Goal: Information Seeking & Learning: Stay updated

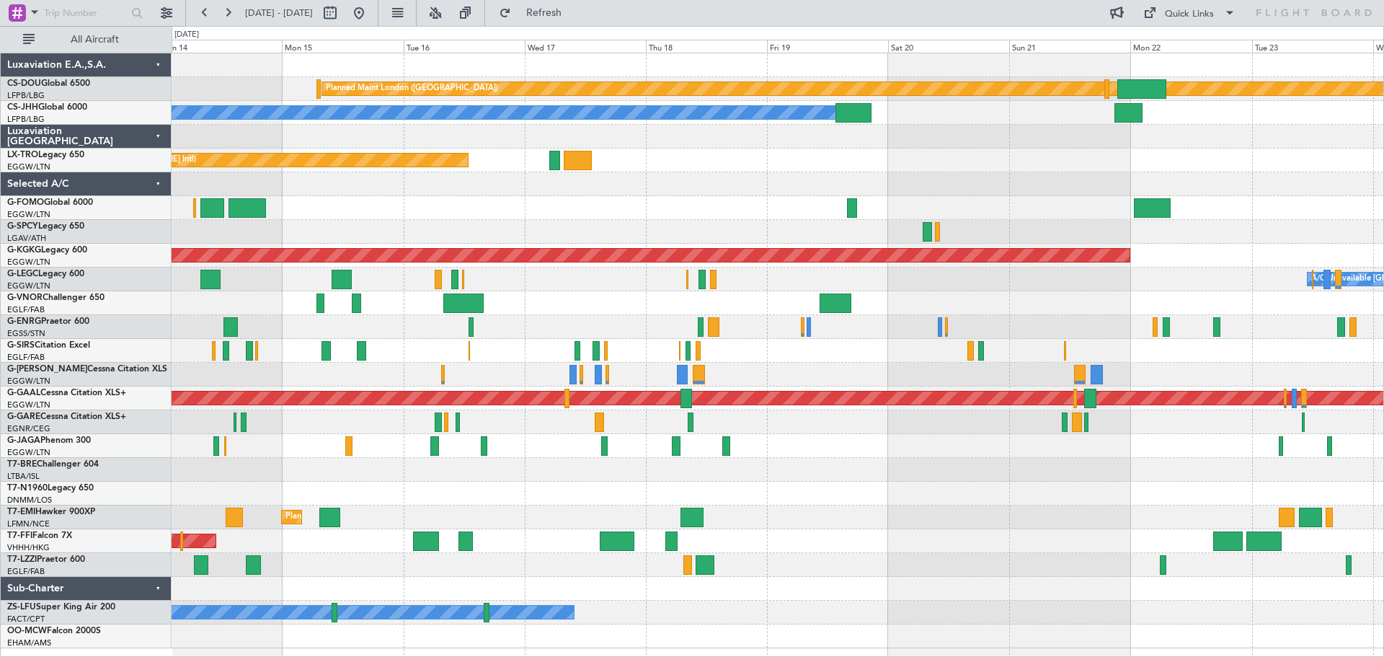
click at [477, 216] on div "Planned Maint [GEOGRAPHIC_DATA] ([GEOGRAPHIC_DATA])" at bounding box center [778, 208] width 1212 height 24
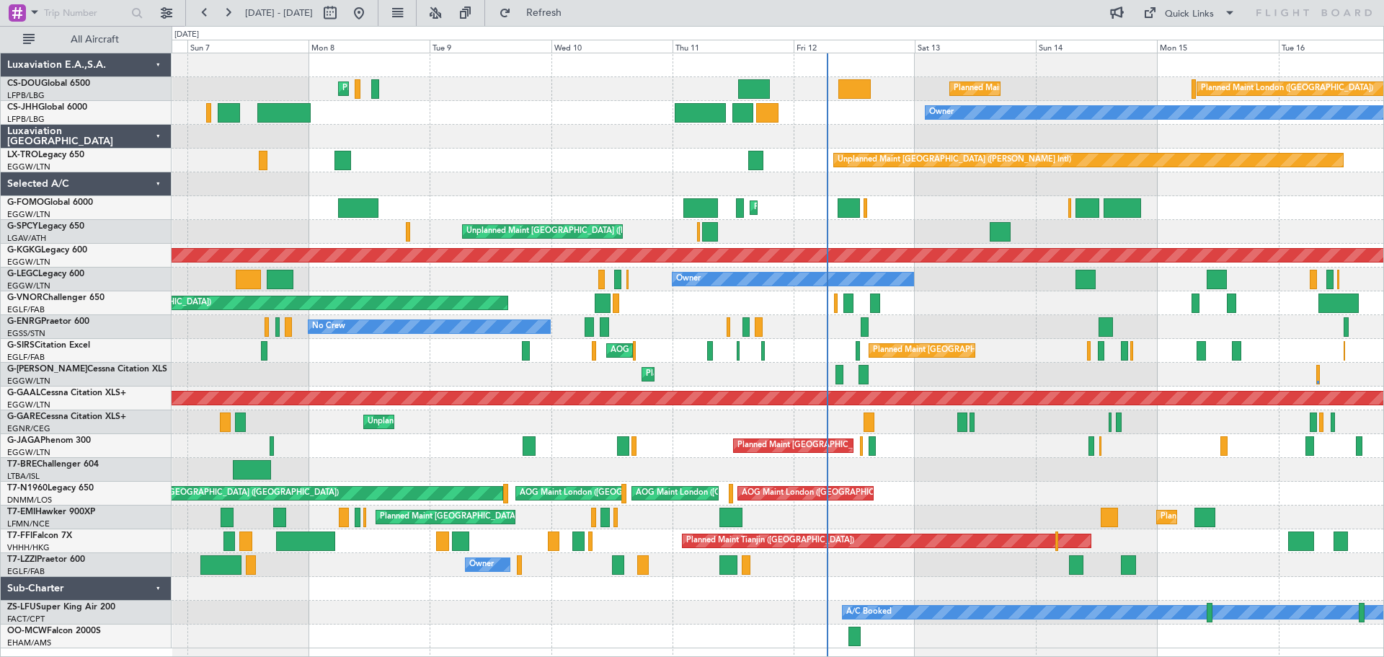
click at [482, 469] on div at bounding box center [778, 470] width 1212 height 24
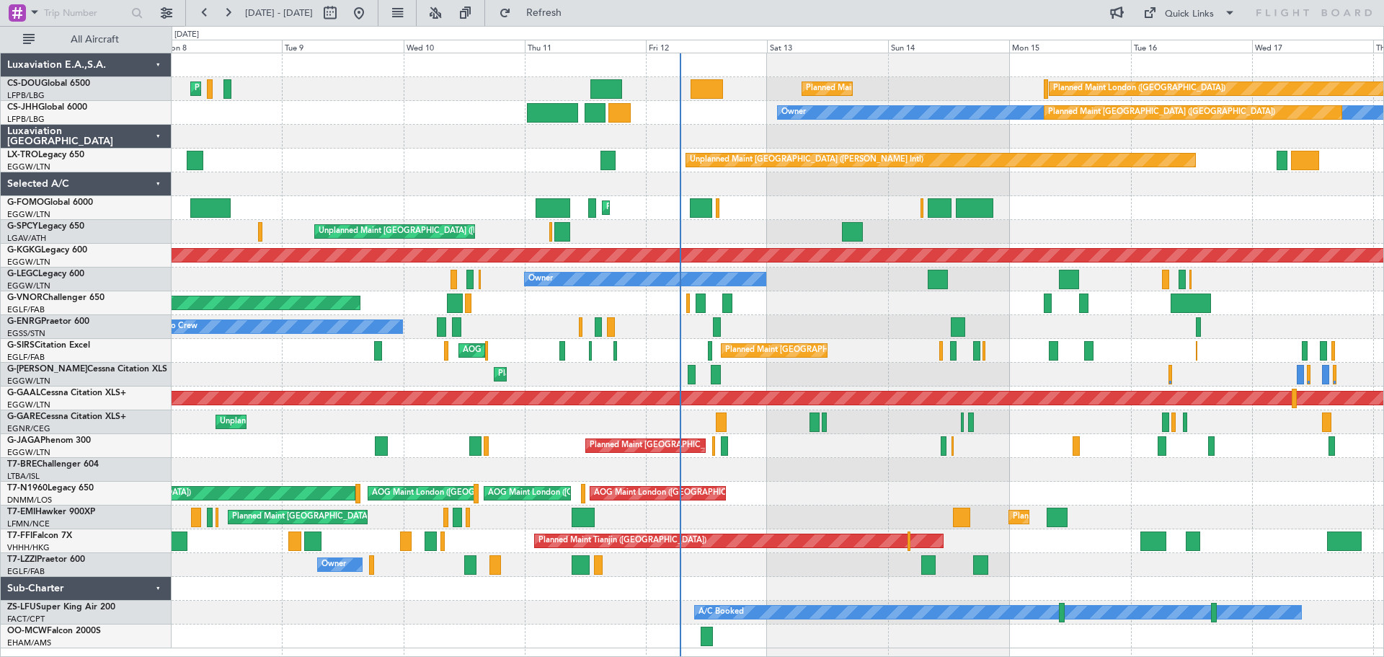
click at [776, 309] on div "Planned Maint Paris (Le Bourget) Planned Maint London (Biggin Hill) Planned Mai…" at bounding box center [778, 350] width 1212 height 595
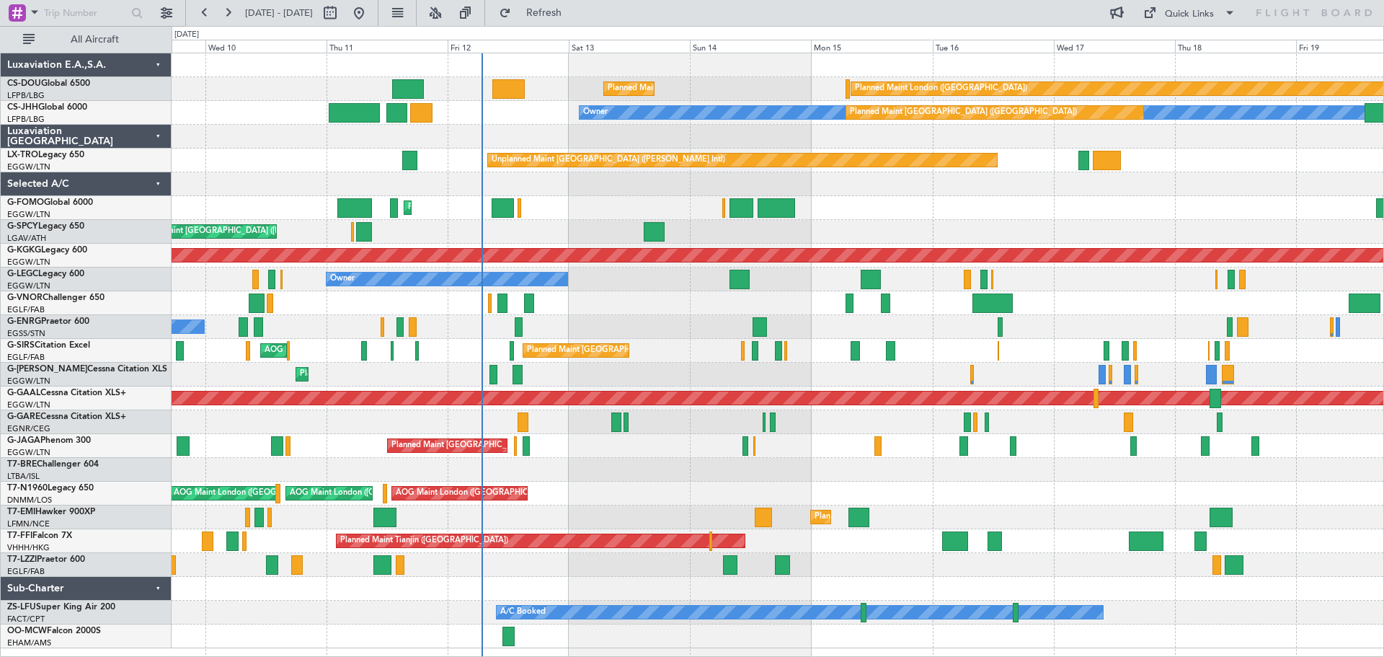
click at [276, 183] on div at bounding box center [778, 184] width 1212 height 24
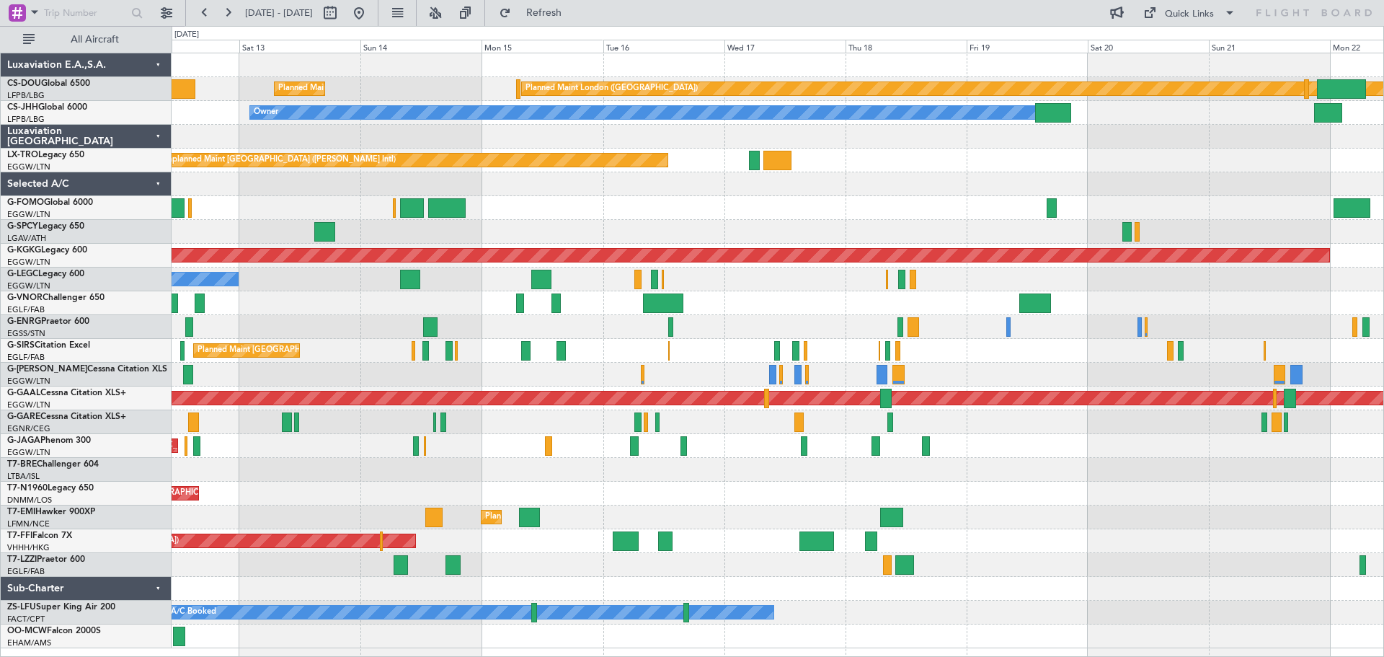
click at [785, 177] on div "Planned Maint London (Biggin Hill) Planned Maint Paris (Le Bourget) Planned Mai…" at bounding box center [778, 350] width 1212 height 595
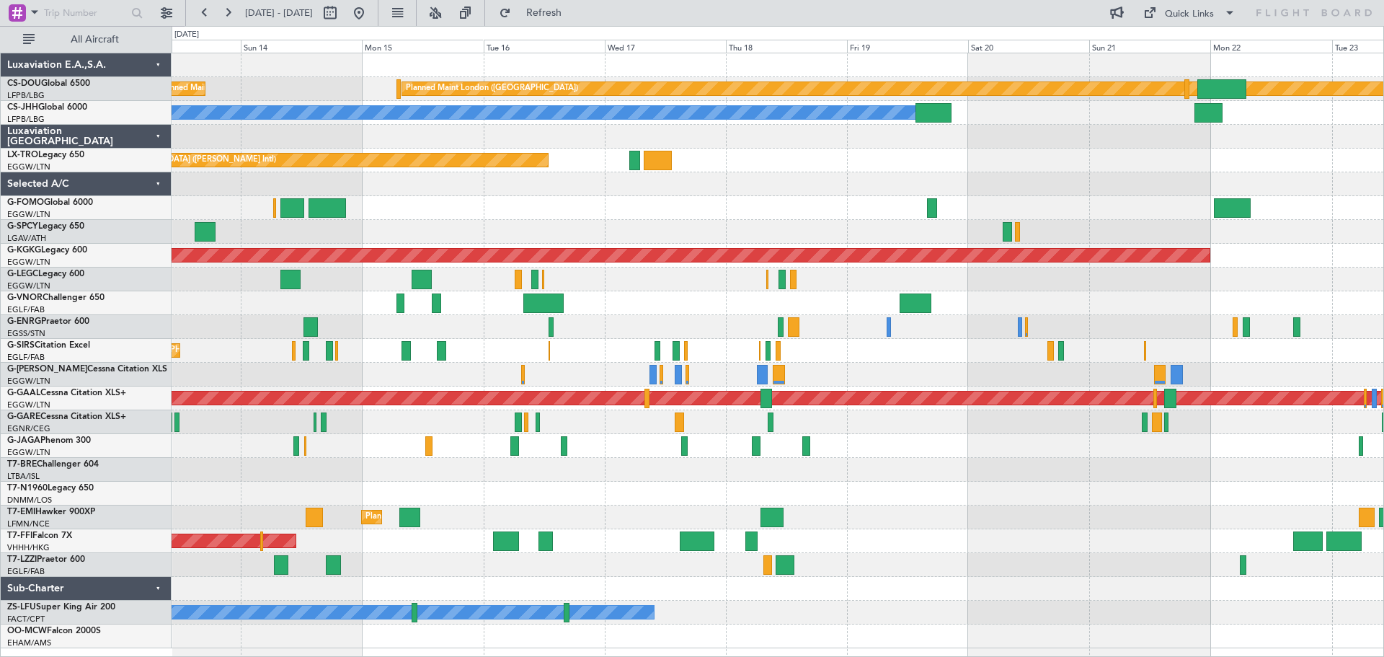
click at [670, 316] on div at bounding box center [778, 327] width 1212 height 24
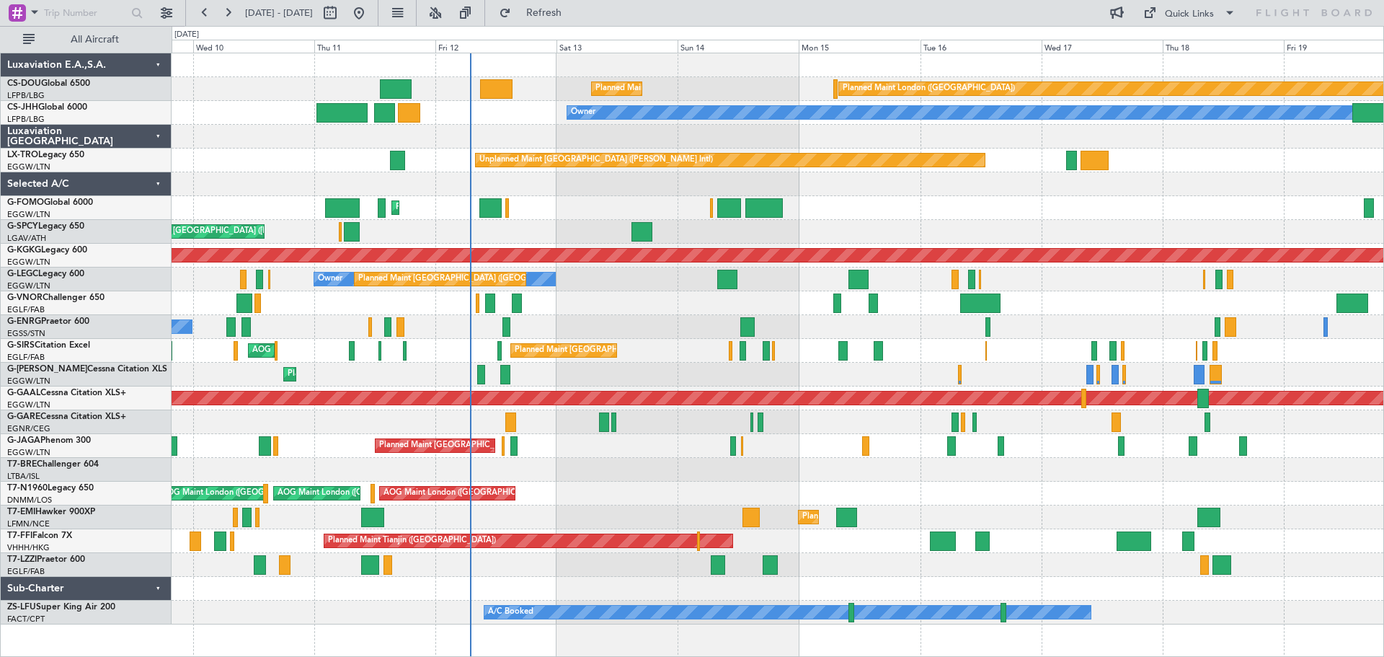
click at [1085, 316] on div "No Crew Planned Maint London (Stansted)" at bounding box center [778, 327] width 1212 height 24
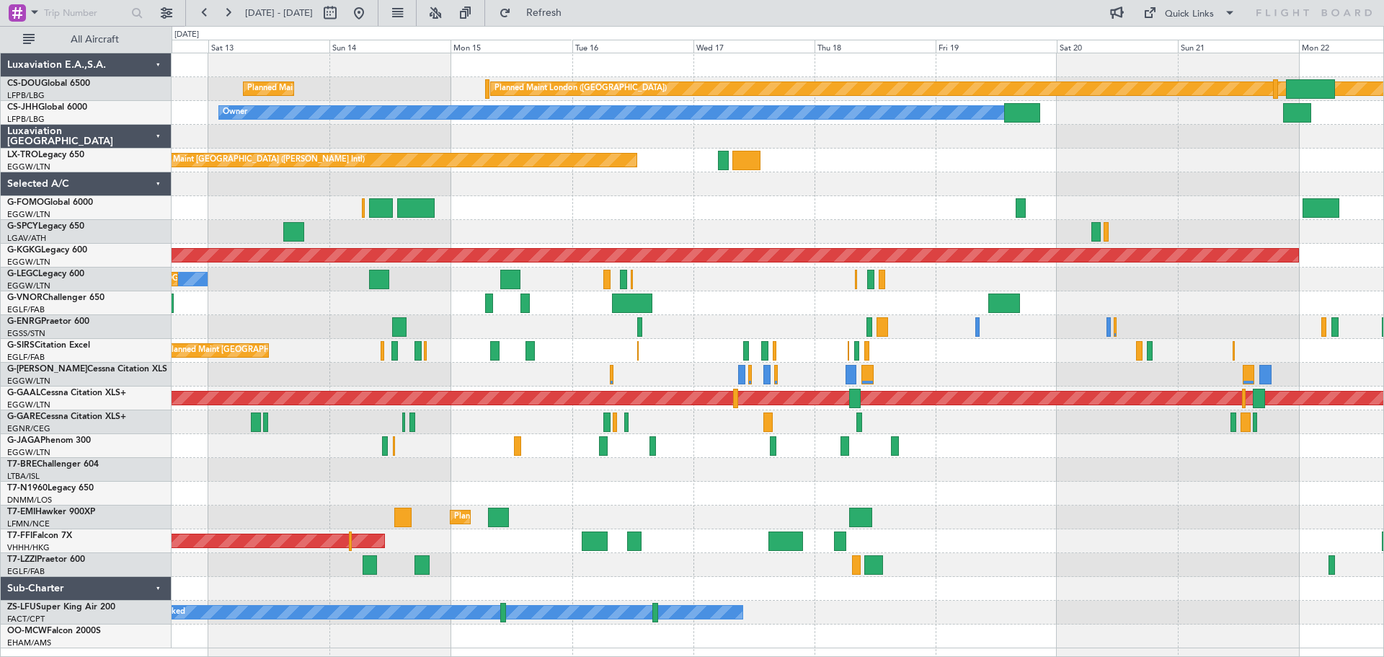
click at [760, 306] on div "Planned Maint London (Biggin Hill) Planned Maint Paris (Le Bourget) Planned Mai…" at bounding box center [778, 350] width 1212 height 595
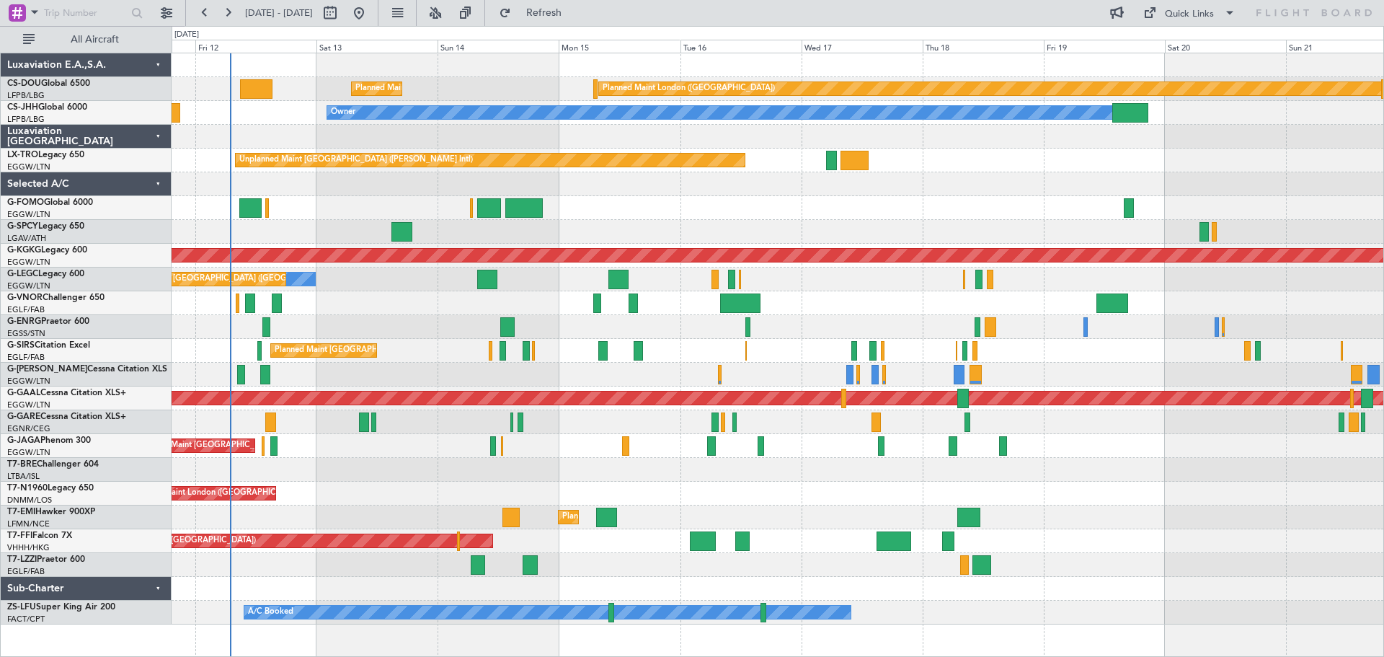
click at [870, 304] on div "Planned Maint [GEOGRAPHIC_DATA] ([GEOGRAPHIC_DATA])" at bounding box center [778, 303] width 1212 height 24
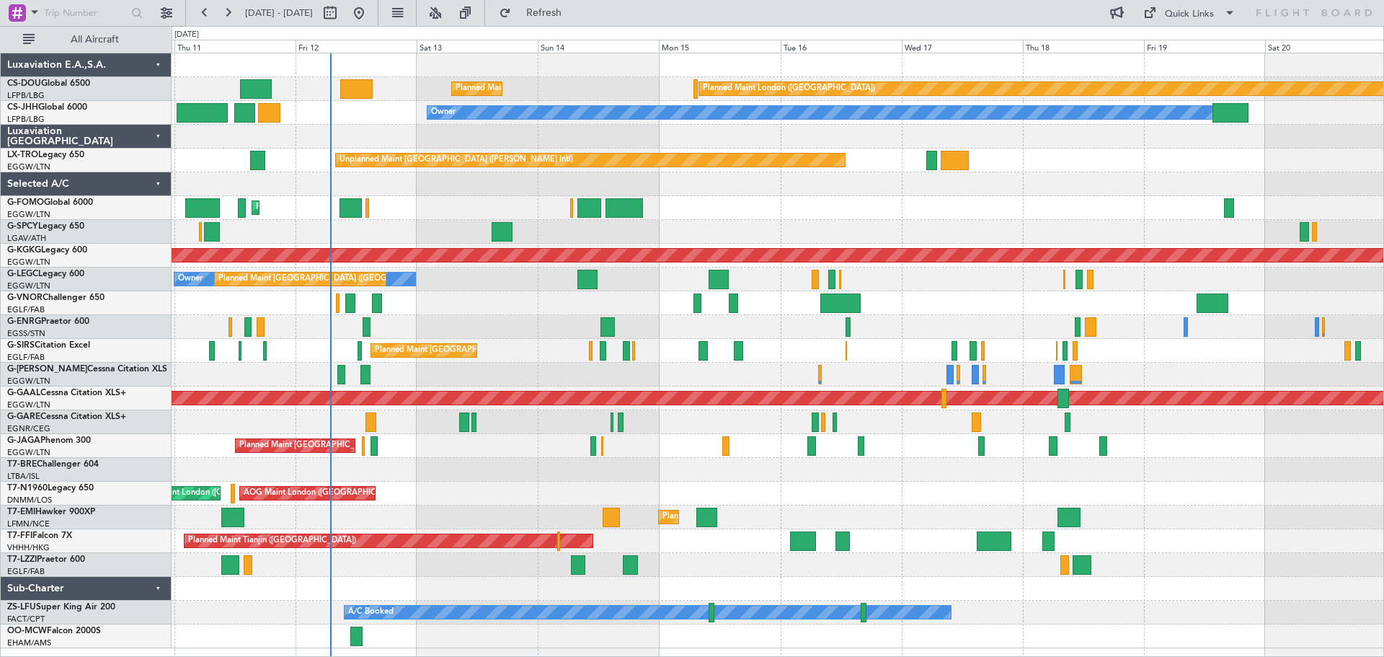
click at [732, 318] on div "Planned Maint [GEOGRAPHIC_DATA] ([GEOGRAPHIC_DATA]) No Crew" at bounding box center [778, 327] width 1212 height 24
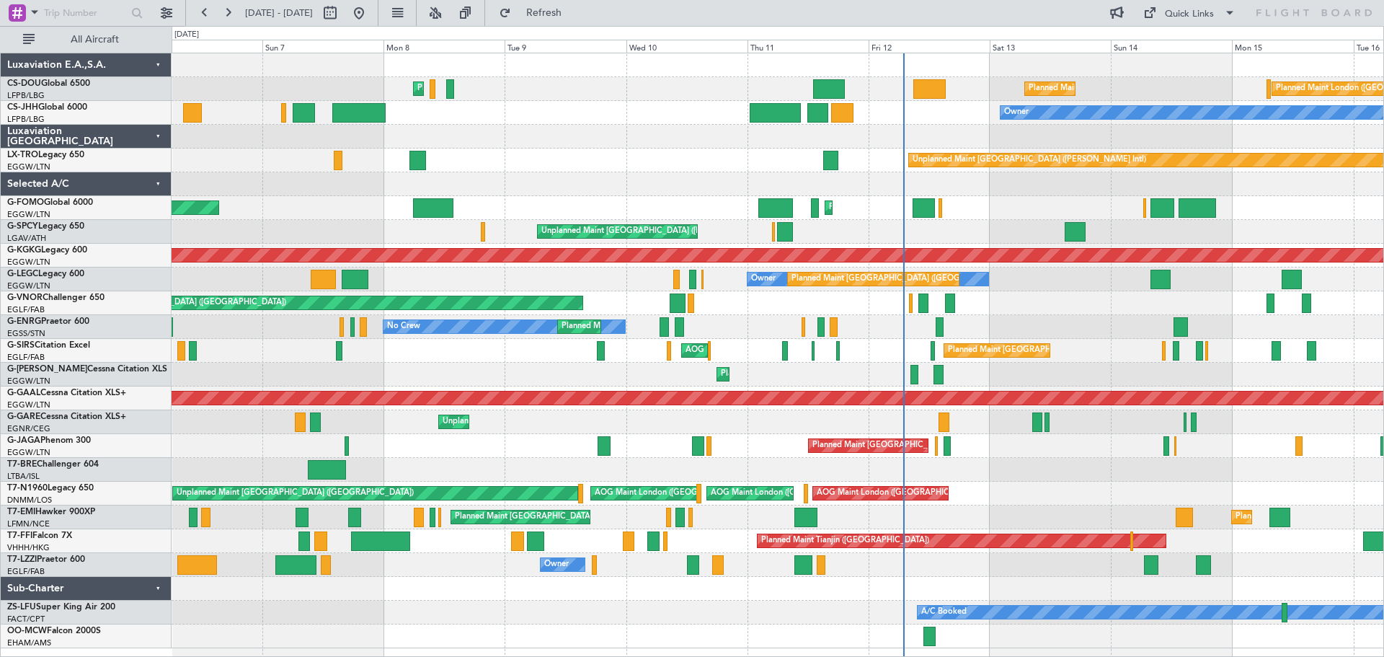
click at [1068, 322] on div "Planned Maint London (Biggin Hill) Planned Maint Paris (Le Bourget) Planned Mai…" at bounding box center [778, 350] width 1212 height 595
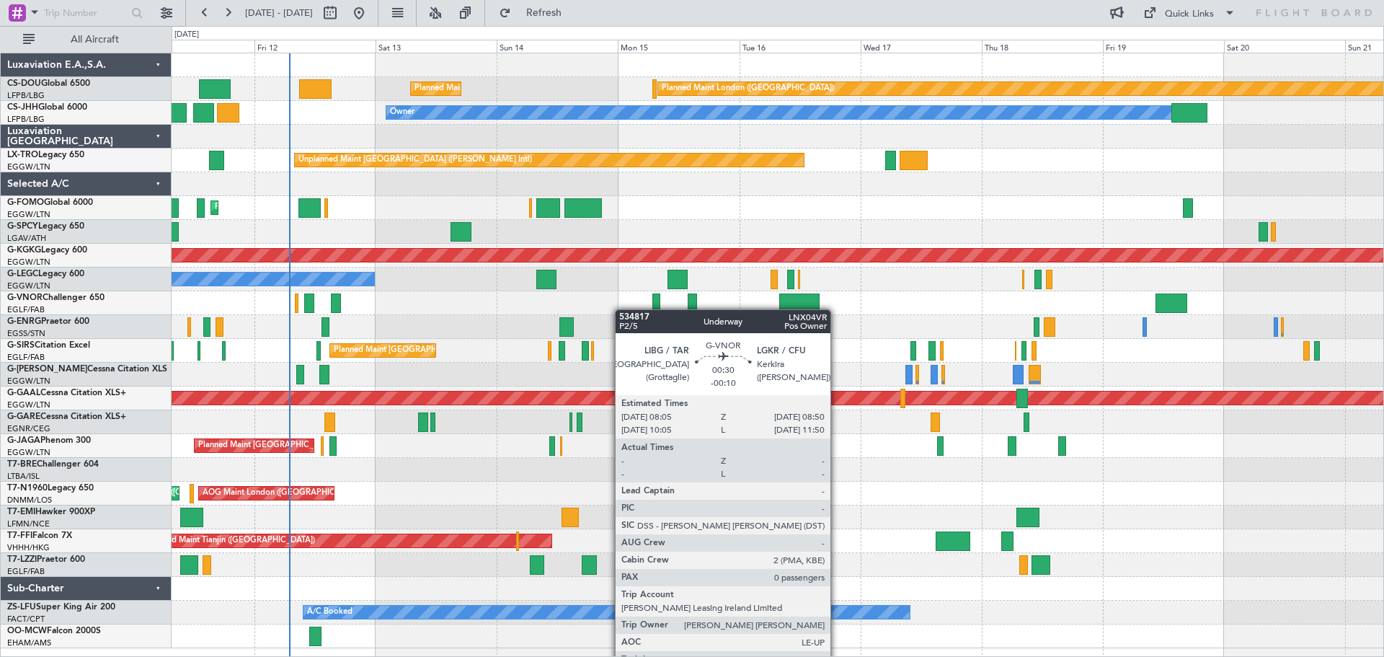
click at [448, 297] on div "Planned Maint London (Biggin Hill) Planned Maint Paris (Le Bourget) Planned Mai…" at bounding box center [778, 350] width 1212 height 595
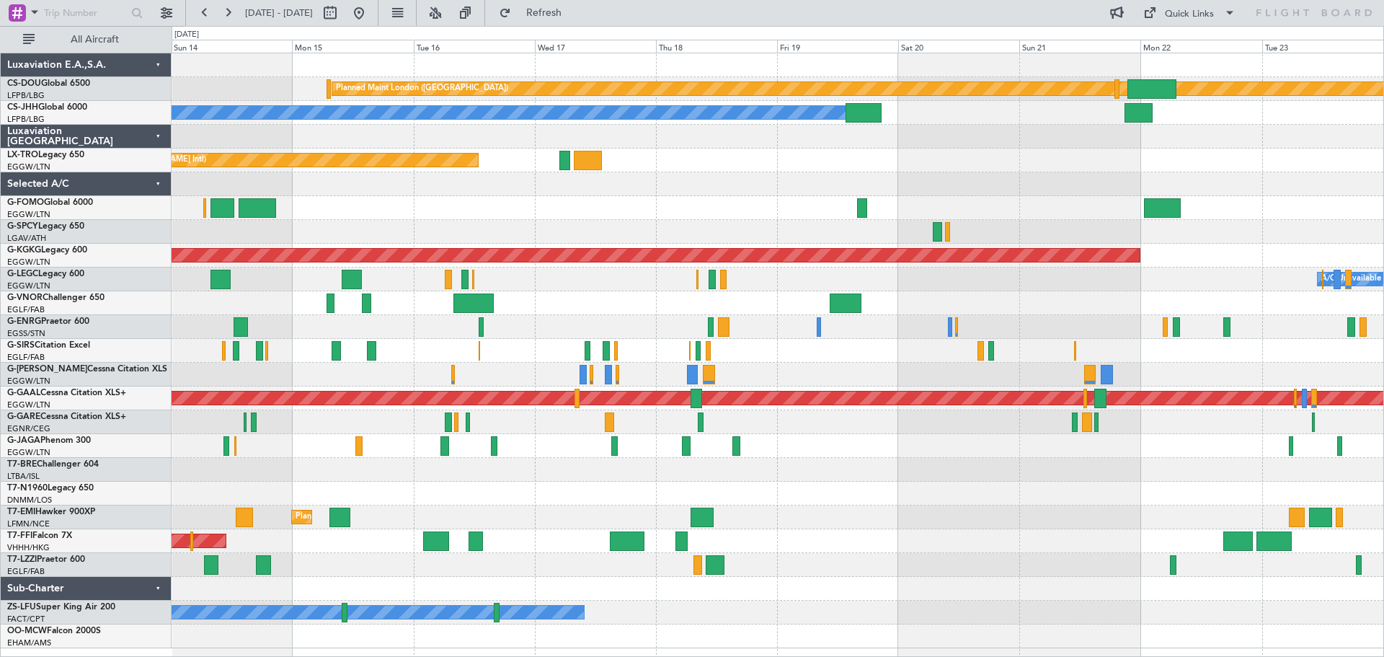
click at [537, 313] on div "Planned Maint London (Biggin Hill) Planned Maint Paris (Le Bourget) Planned Mai…" at bounding box center [778, 350] width 1212 height 595
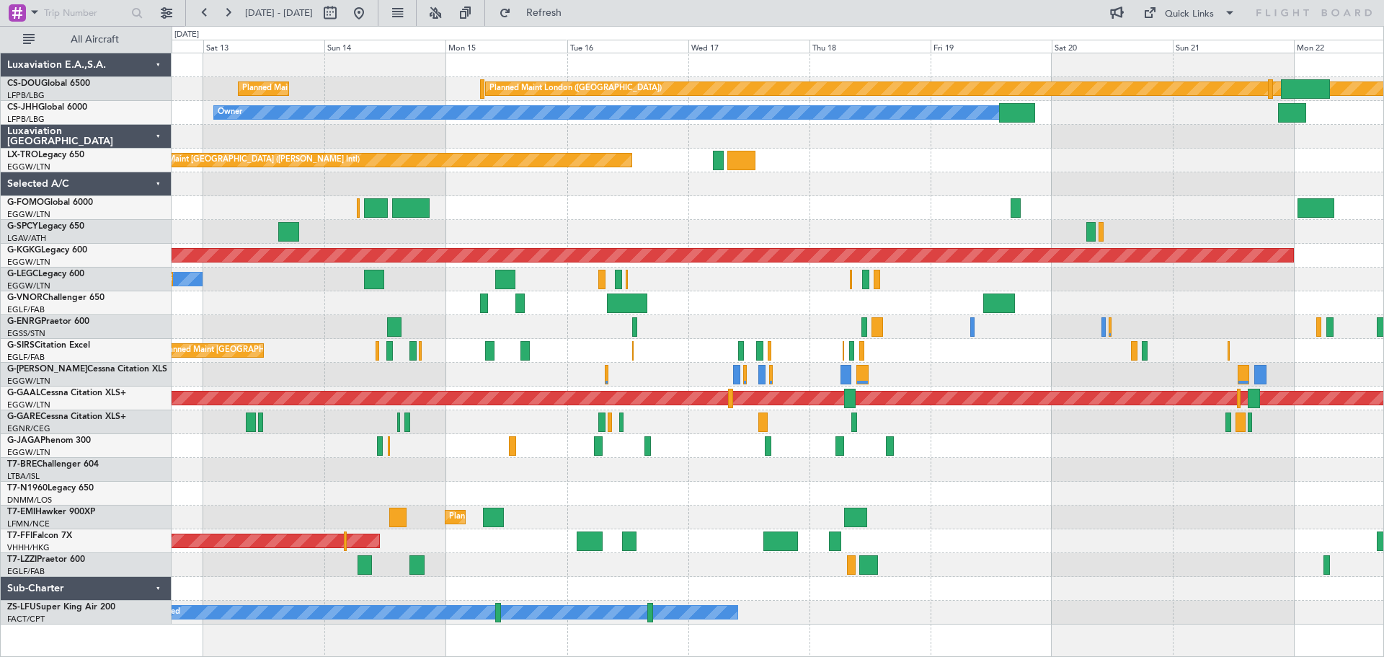
click at [750, 280] on div "Planned Maint London (Biggin Hill) Planned Maint Paris (Le Bourget) Planned Mai…" at bounding box center [778, 338] width 1212 height 571
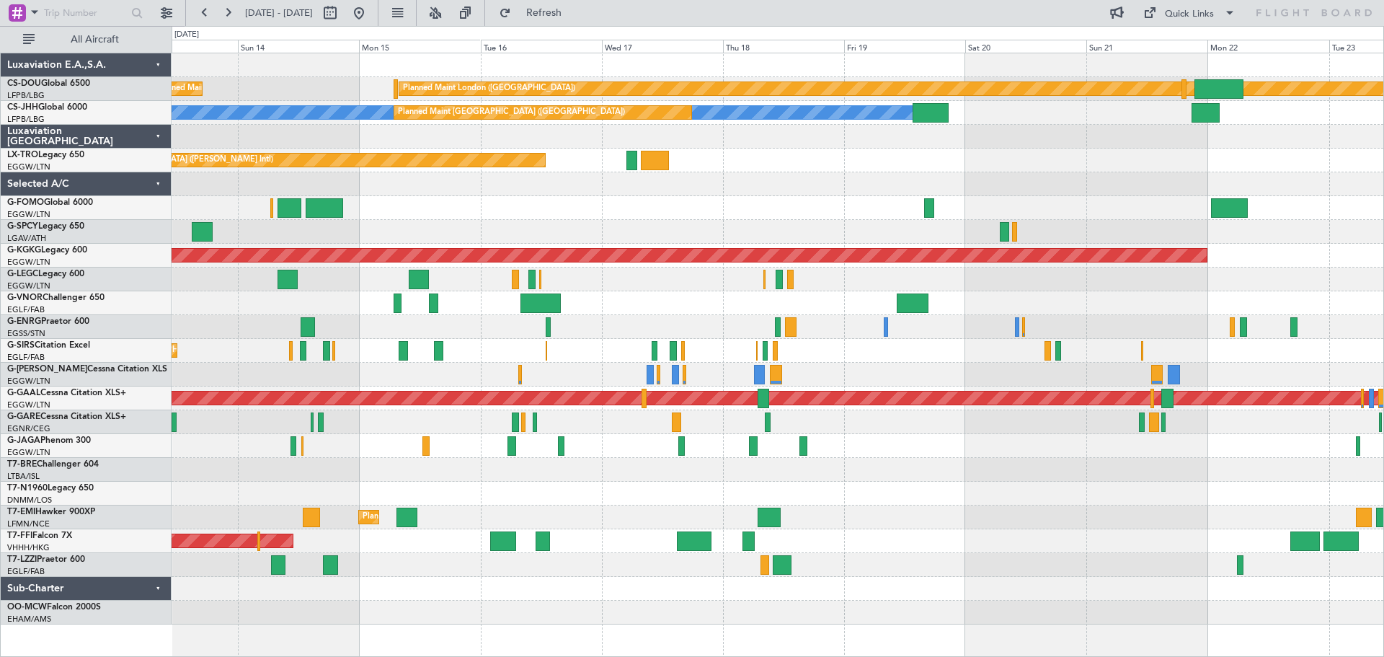
click at [386, 275] on div "Owner Planned Maint London (Luton) A/C Unavailable London (Luton)" at bounding box center [778, 279] width 1212 height 24
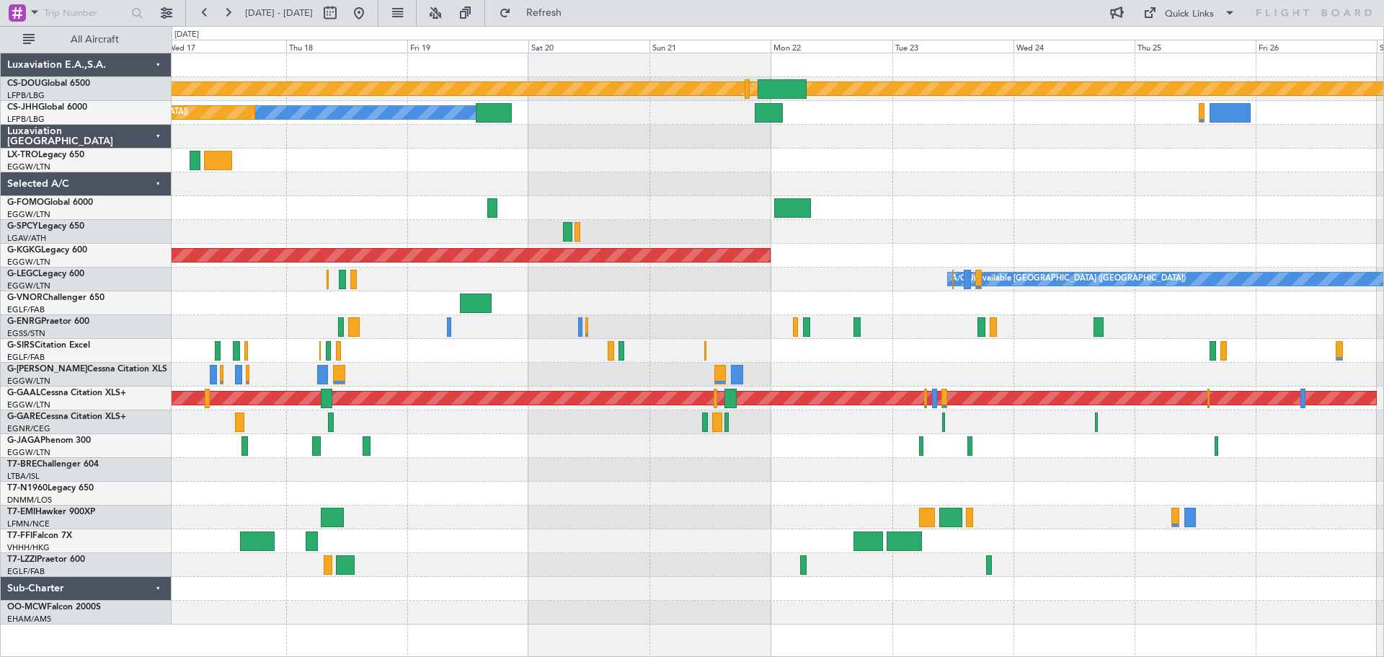
click at [346, 268] on div "A/C Unavailable [GEOGRAPHIC_DATA] ([GEOGRAPHIC_DATA])" at bounding box center [778, 279] width 1212 height 24
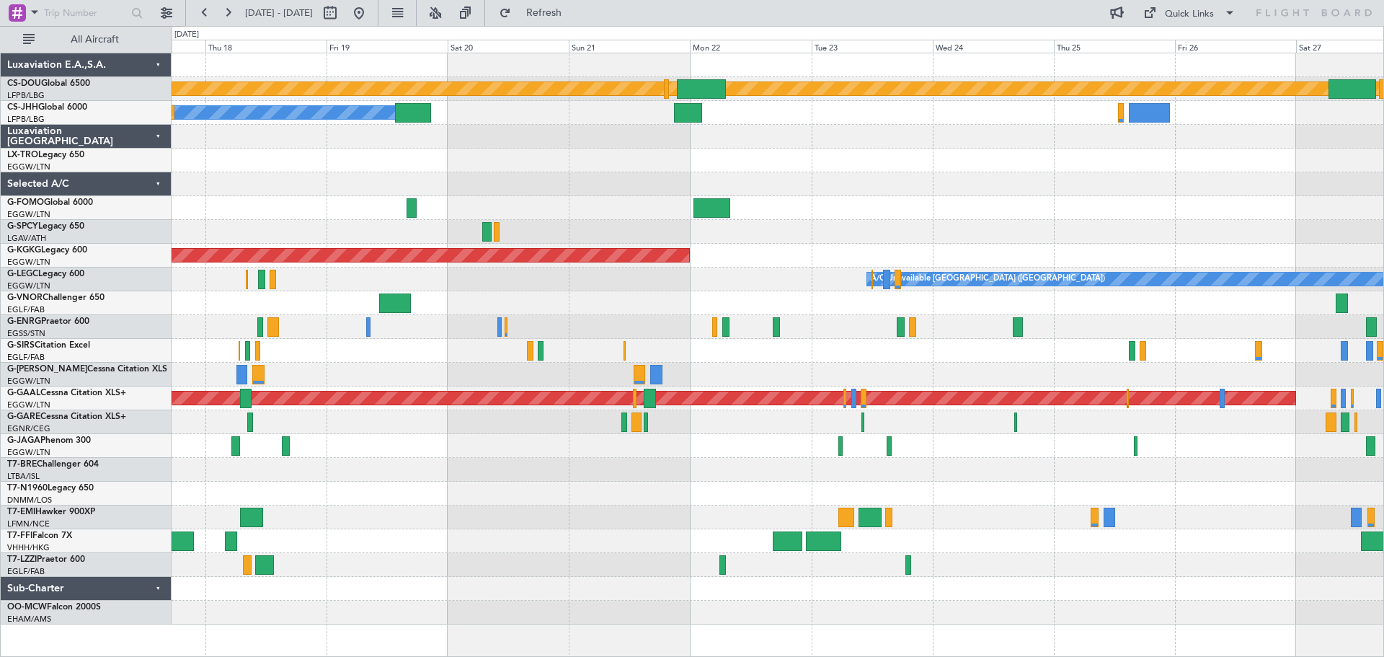
click at [575, 272] on div "A/C Unavailable [GEOGRAPHIC_DATA] ([GEOGRAPHIC_DATA])" at bounding box center [778, 279] width 1212 height 24
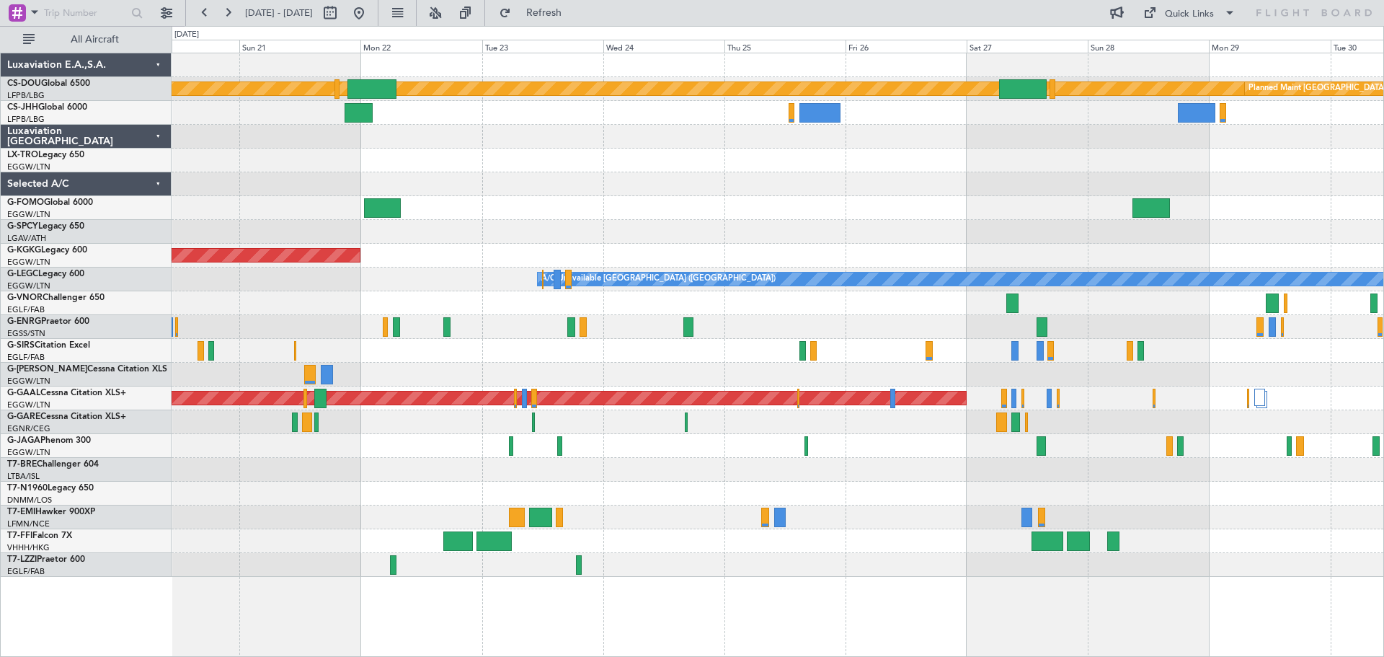
click at [788, 319] on div at bounding box center [778, 327] width 1212 height 24
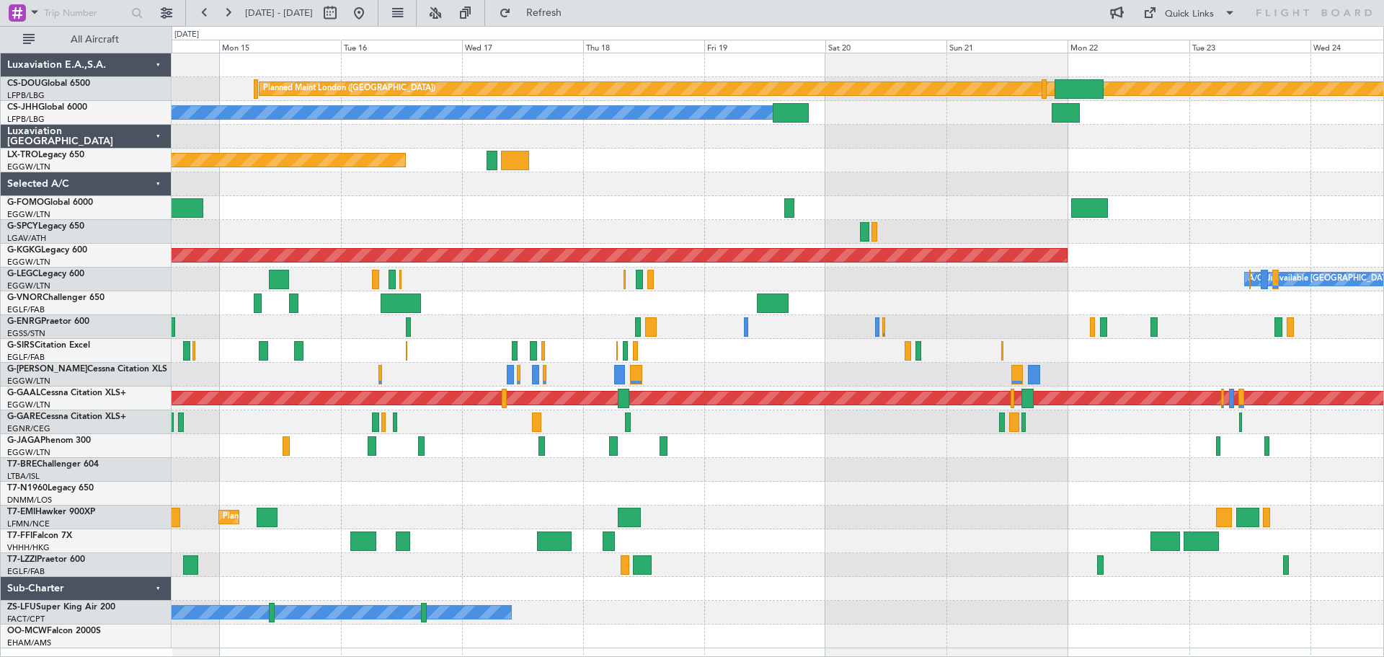
click at [538, 321] on div at bounding box center [778, 327] width 1212 height 24
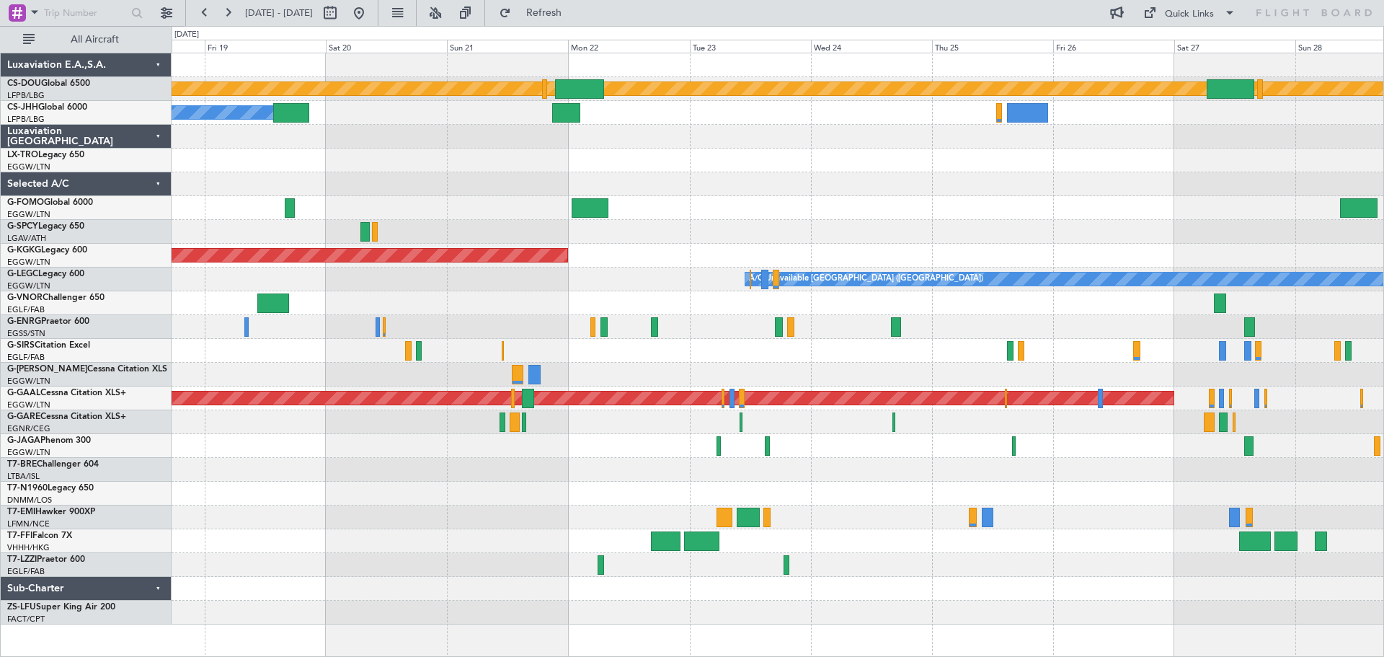
click at [496, 319] on div at bounding box center [778, 327] width 1212 height 24
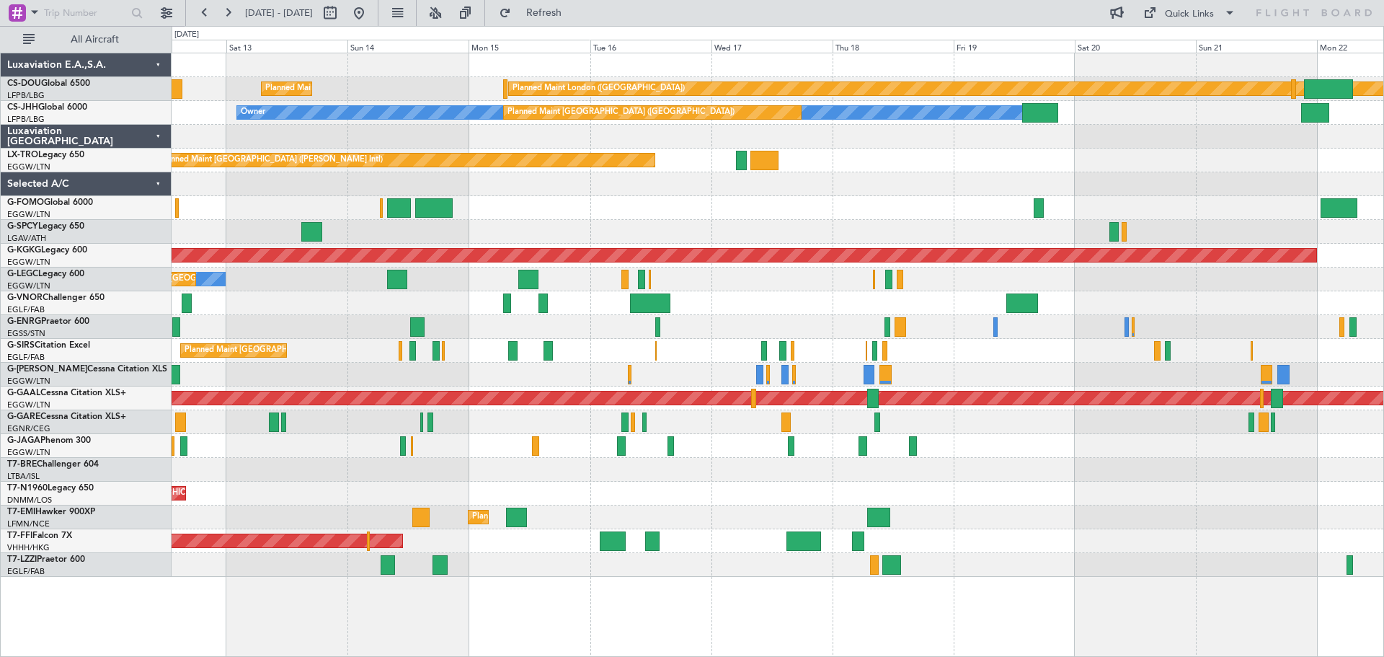
click at [1065, 320] on div at bounding box center [778, 327] width 1212 height 24
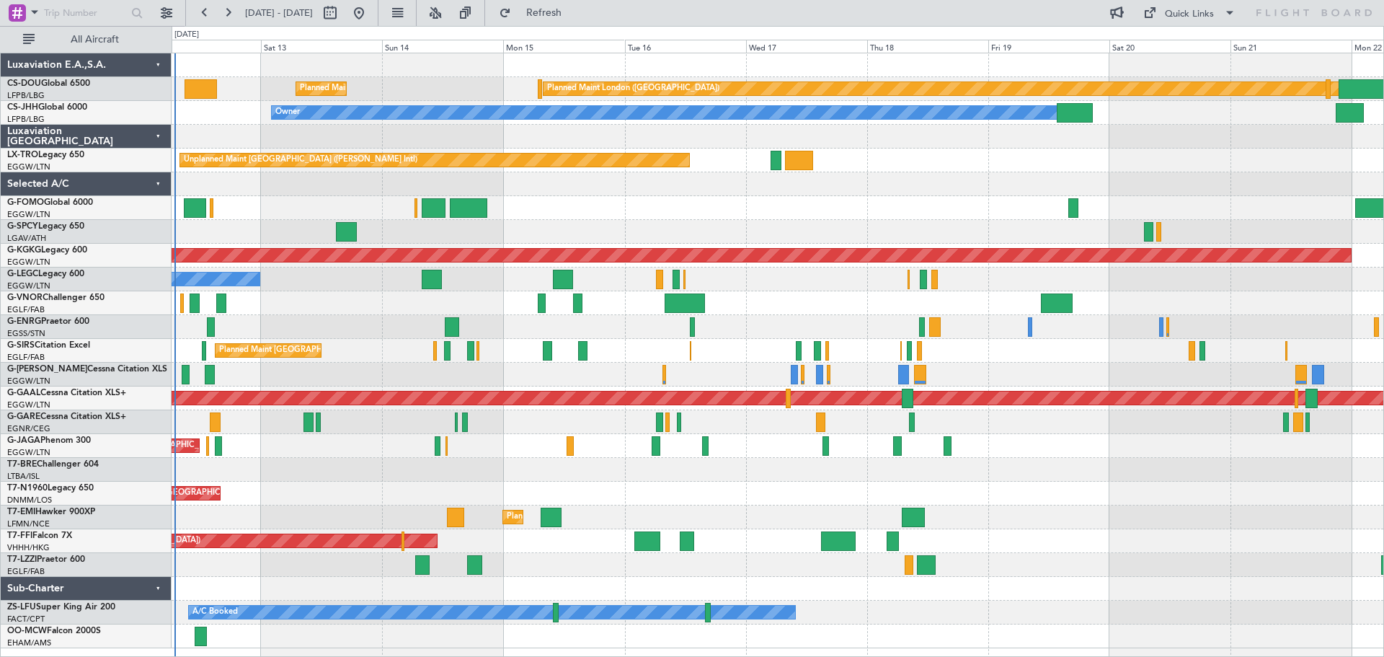
click at [360, 303] on div at bounding box center [778, 303] width 1212 height 24
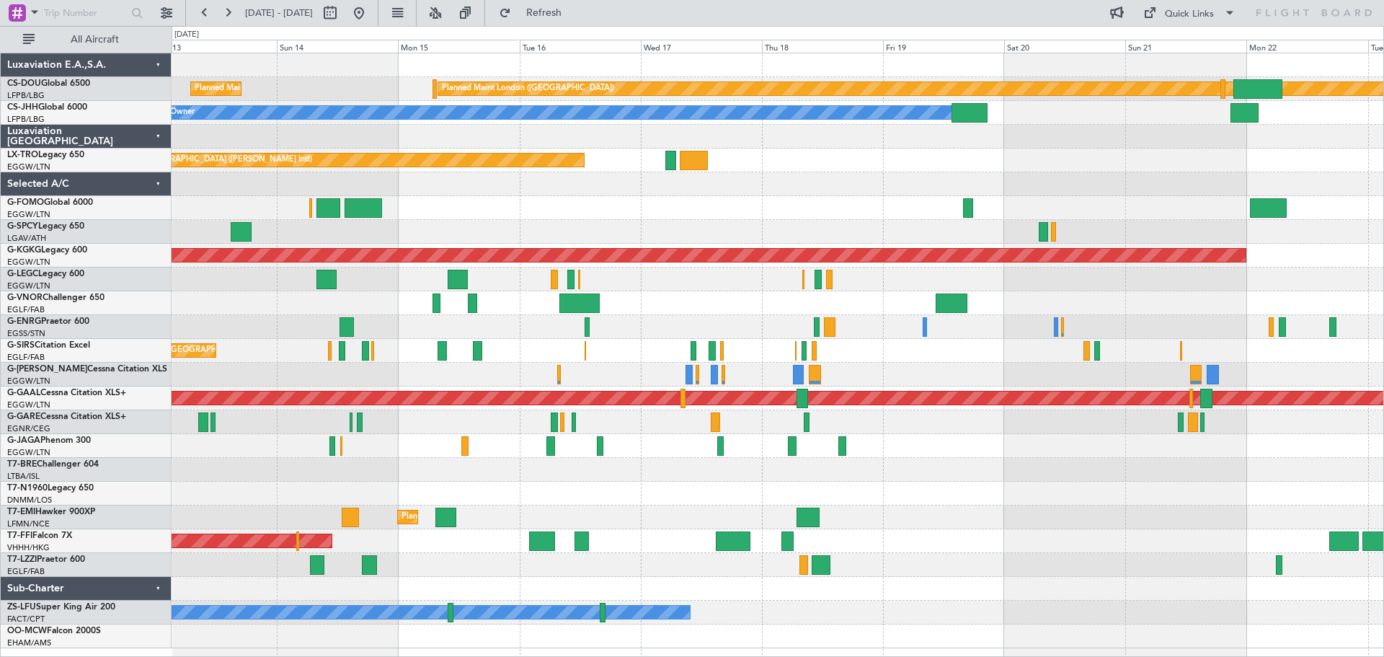
click at [709, 324] on div at bounding box center [778, 327] width 1212 height 24
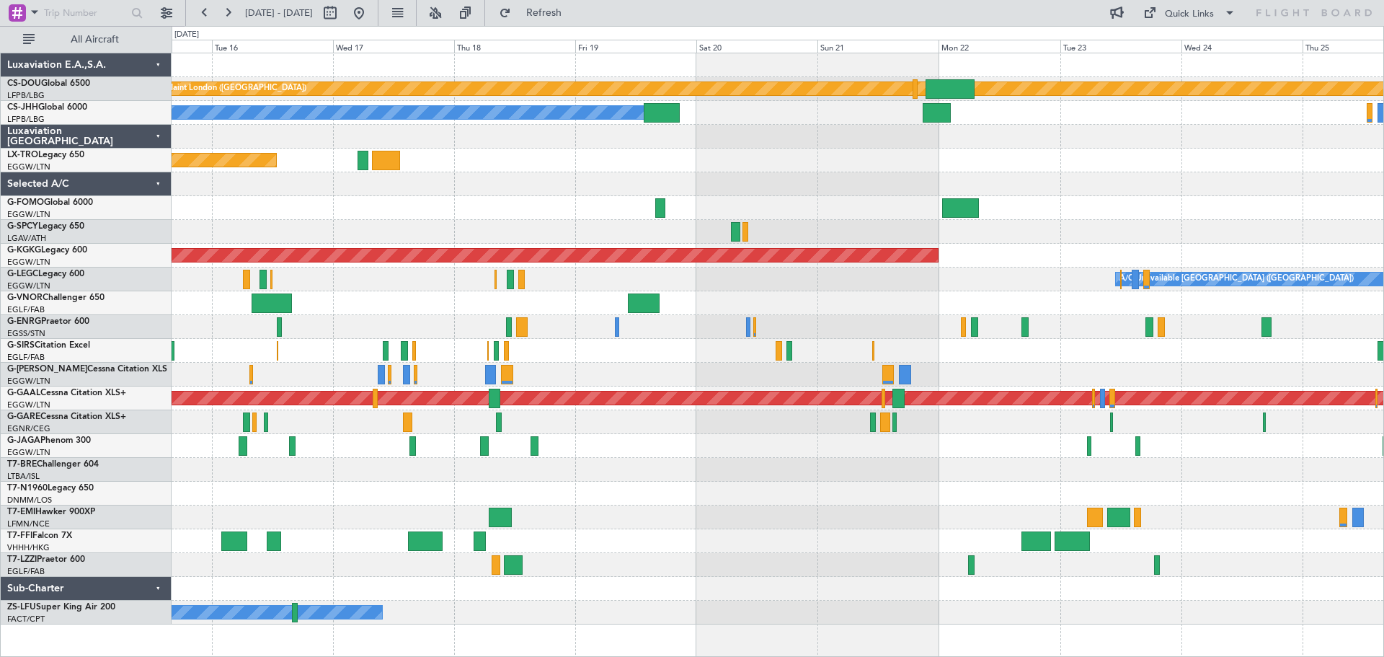
click at [852, 319] on div at bounding box center [778, 327] width 1212 height 24
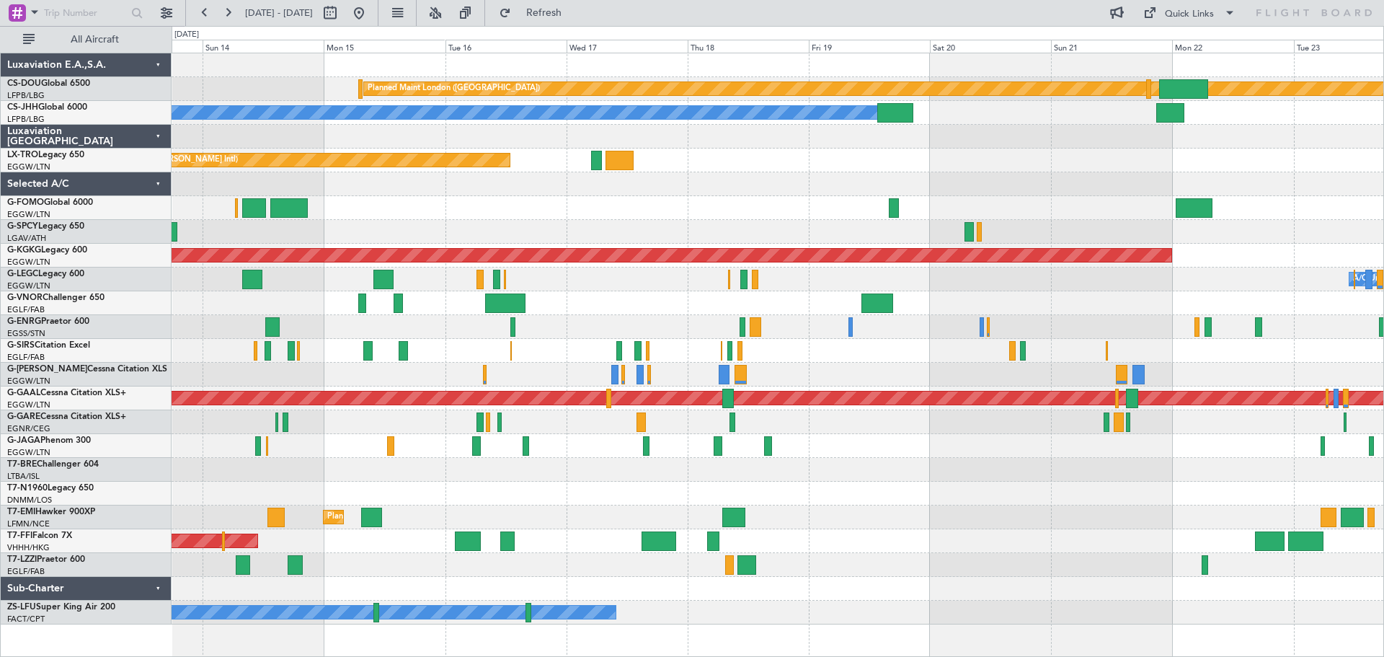
click at [1060, 311] on div "Planned Maint London (Biggin Hill) Planned Maint Paris (Le Bourget) Planned Mai…" at bounding box center [778, 338] width 1212 height 571
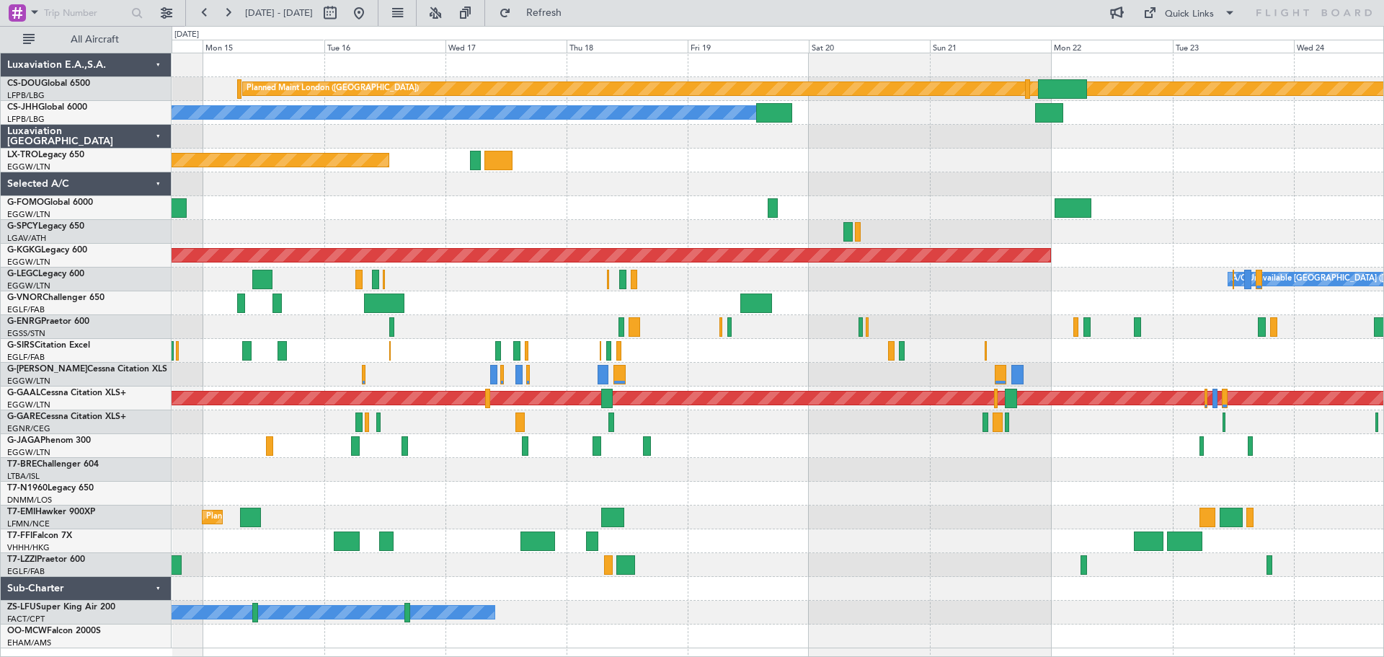
click at [779, 174] on div "Planned Maint London (Biggin Hill) Planned Maint Paris (Le Bourget) Planned Mai…" at bounding box center [778, 350] width 1212 height 595
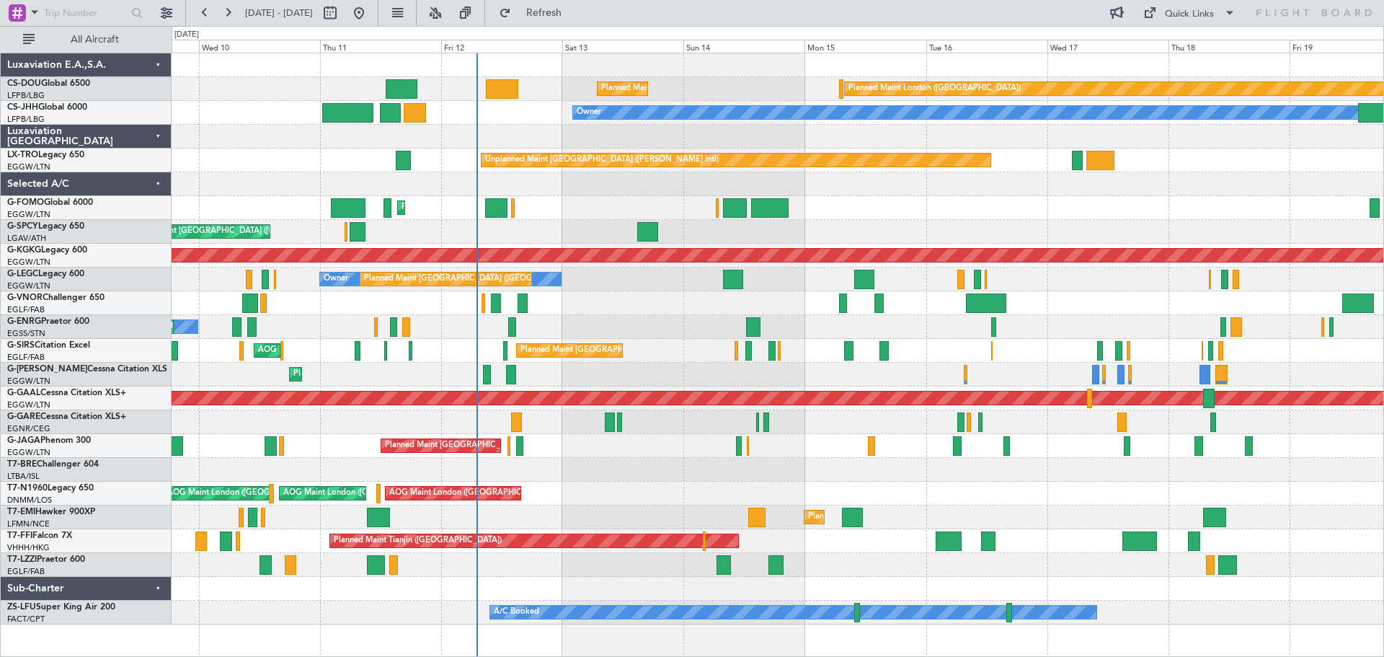
click at [923, 186] on div "Planned Maint London (Biggin Hill) Planned Maint Paris (Le Bourget) Planned Mai…" at bounding box center [778, 338] width 1212 height 571
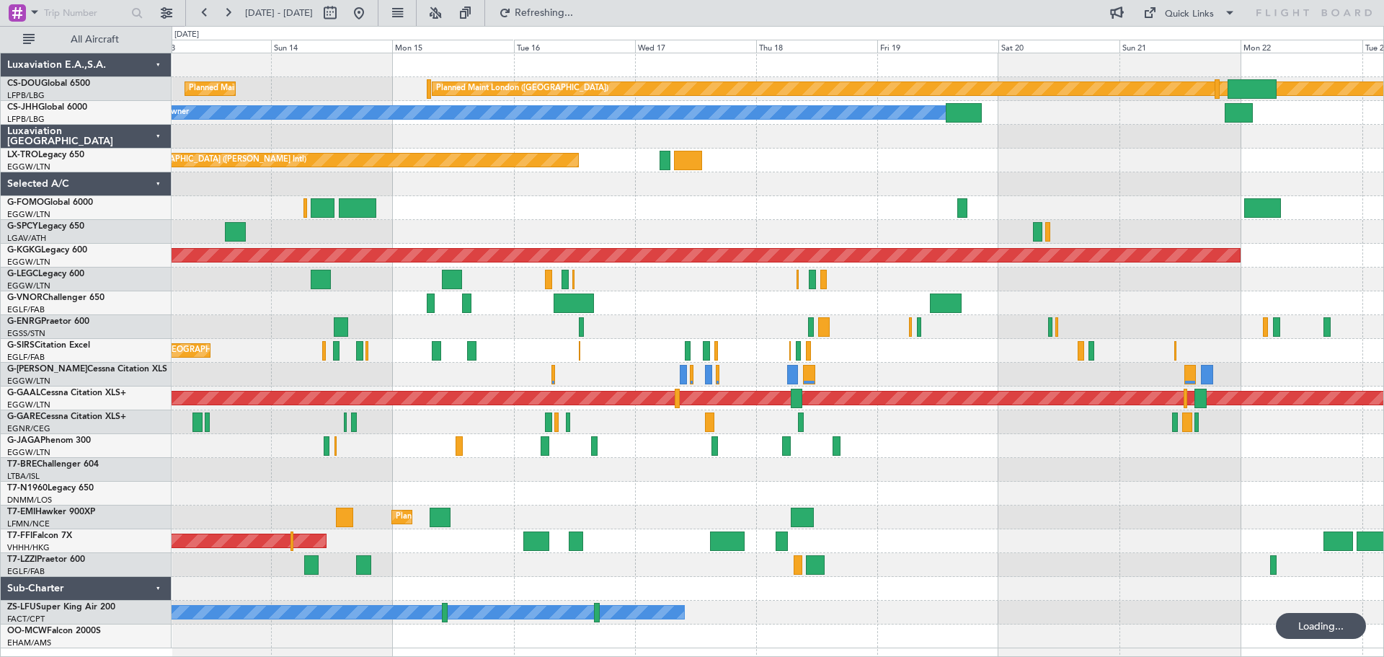
click at [707, 210] on div "Planned Maint London (Biggin Hill) Planned Maint Paris (Le Bourget) Planned Mai…" at bounding box center [778, 350] width 1212 height 595
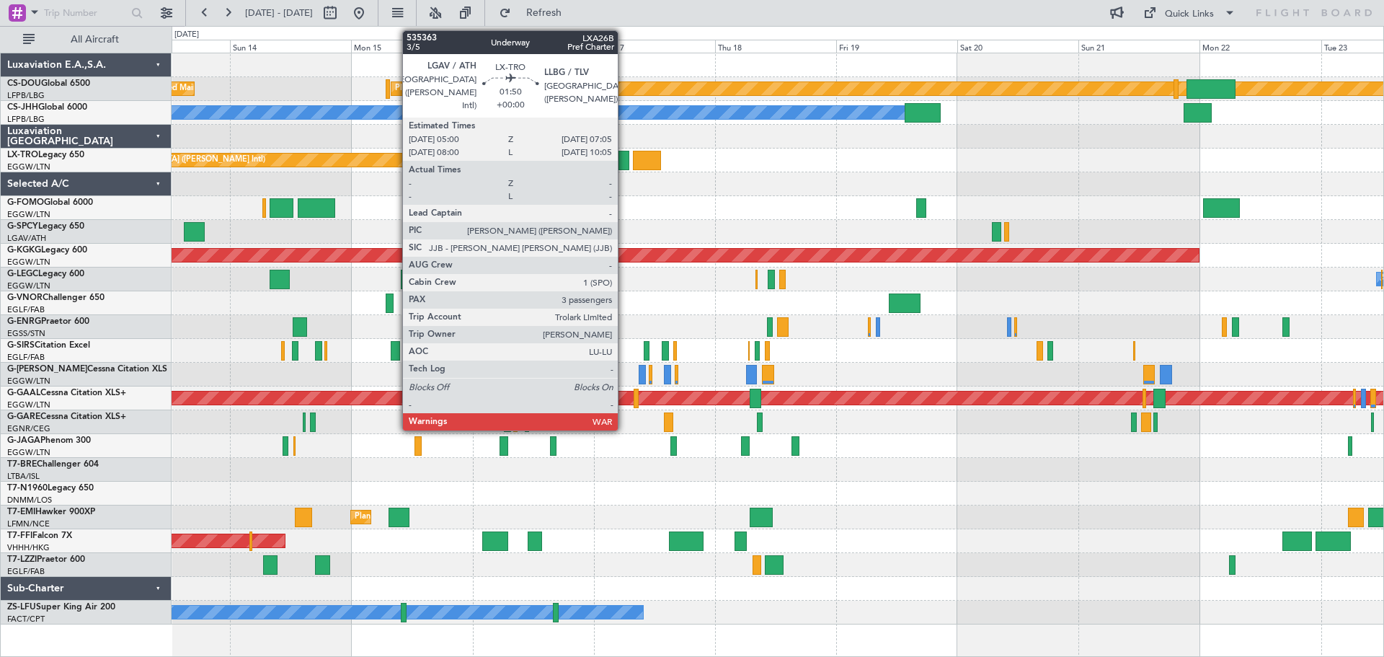
click at [624, 166] on div at bounding box center [623, 160] width 11 height 19
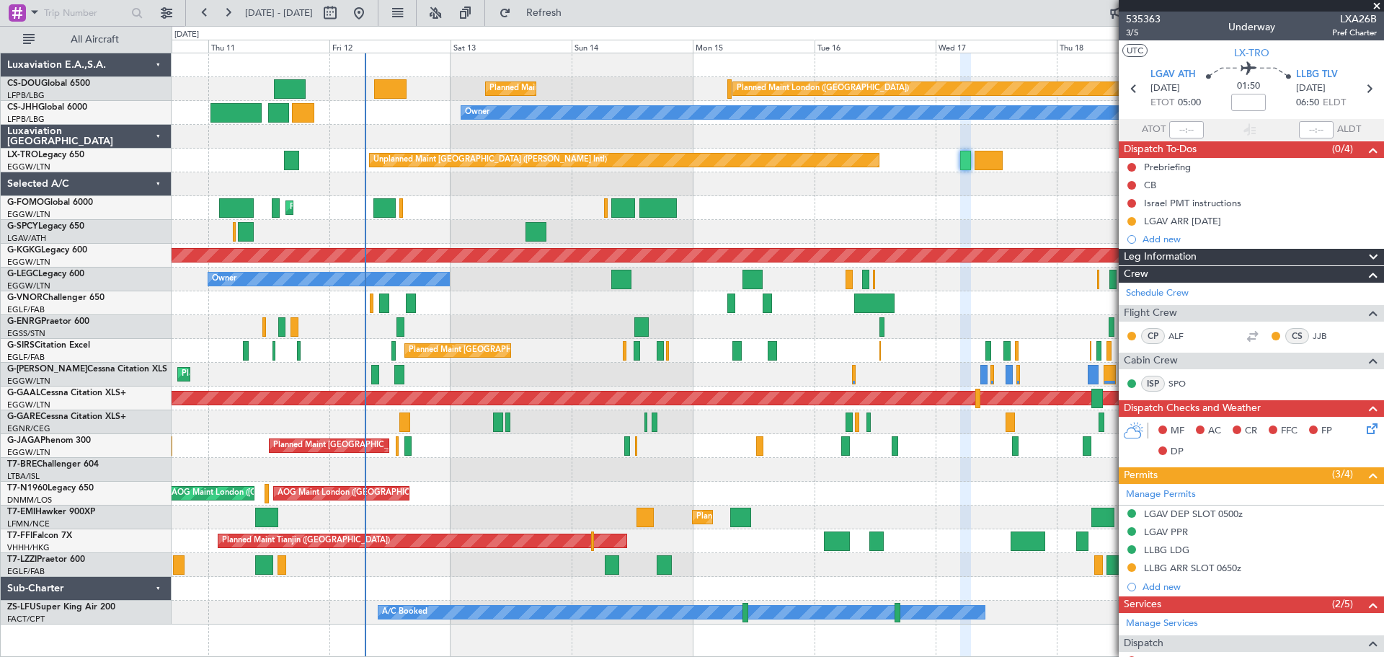
click at [957, 198] on div "Planned Maint London (Biggin Hill) Planned Maint Paris (Le Bourget) Planned Mai…" at bounding box center [778, 338] width 1212 height 571
click at [1375, 4] on span at bounding box center [1377, 6] width 14 height 13
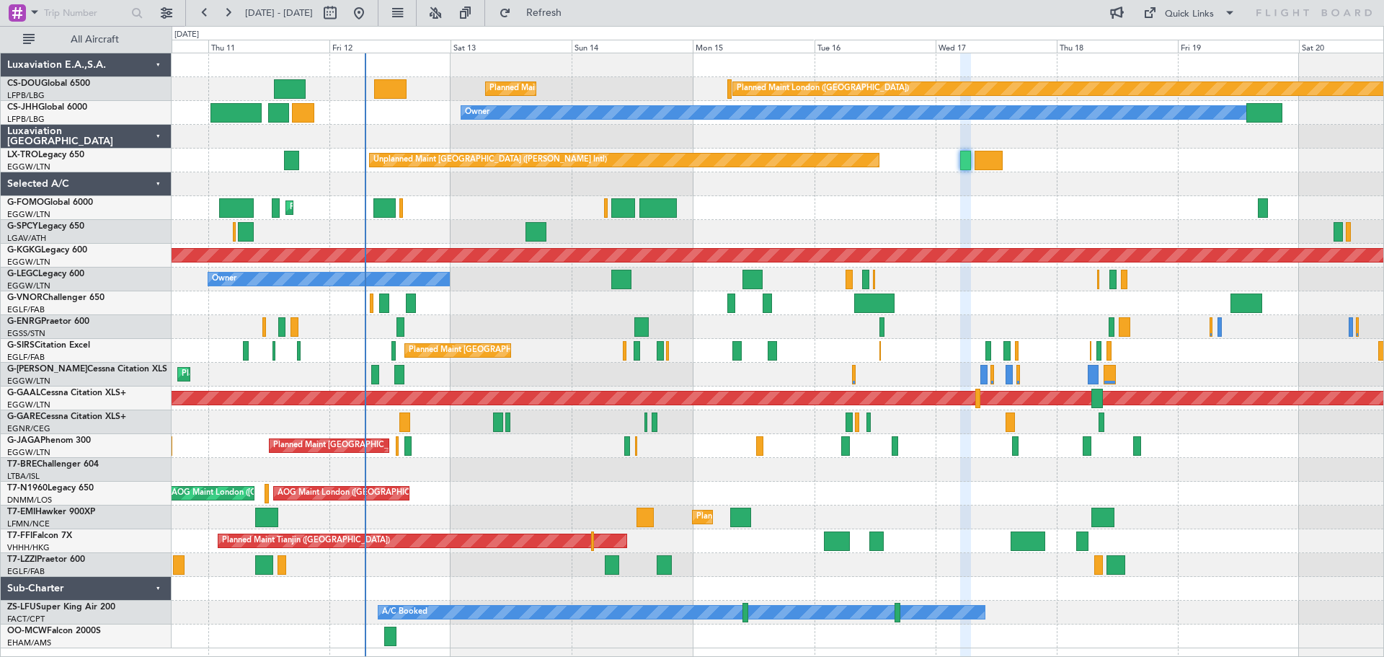
type input "0"
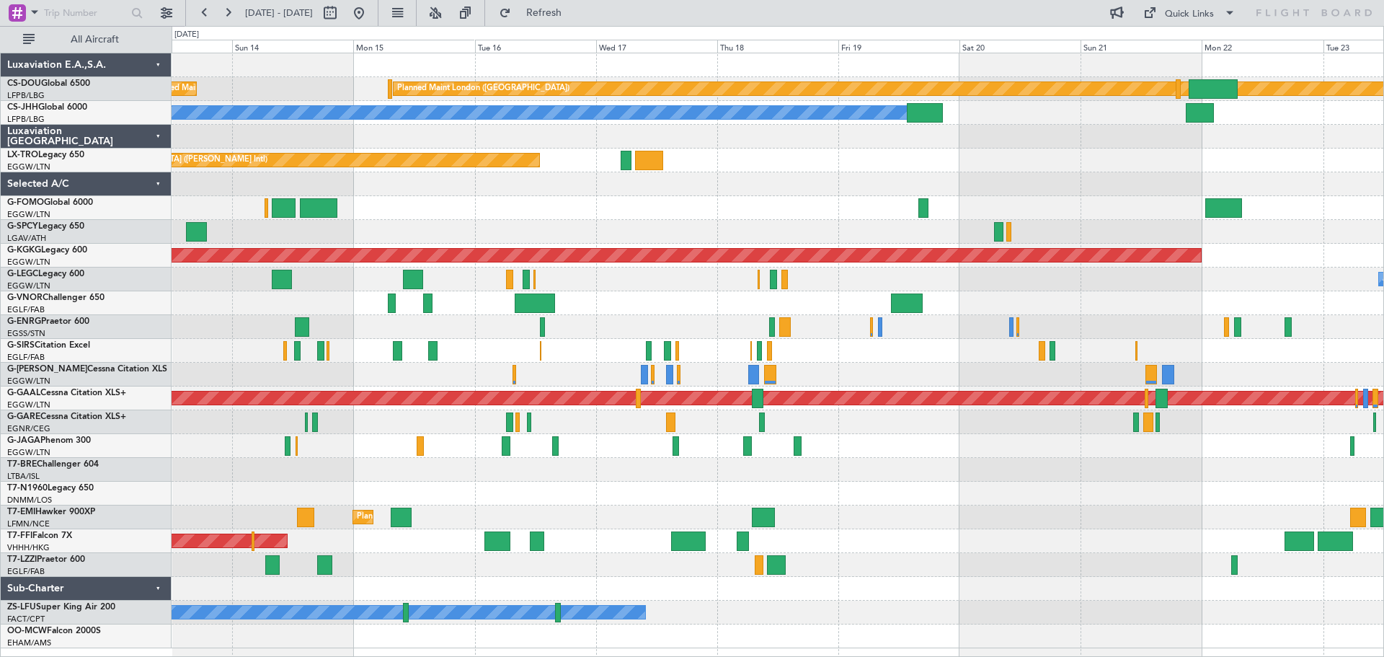
click at [887, 214] on div "Planned Maint London (Biggin Hill) Planned Maint Paris (Le Bourget) Planned Mai…" at bounding box center [778, 350] width 1212 height 595
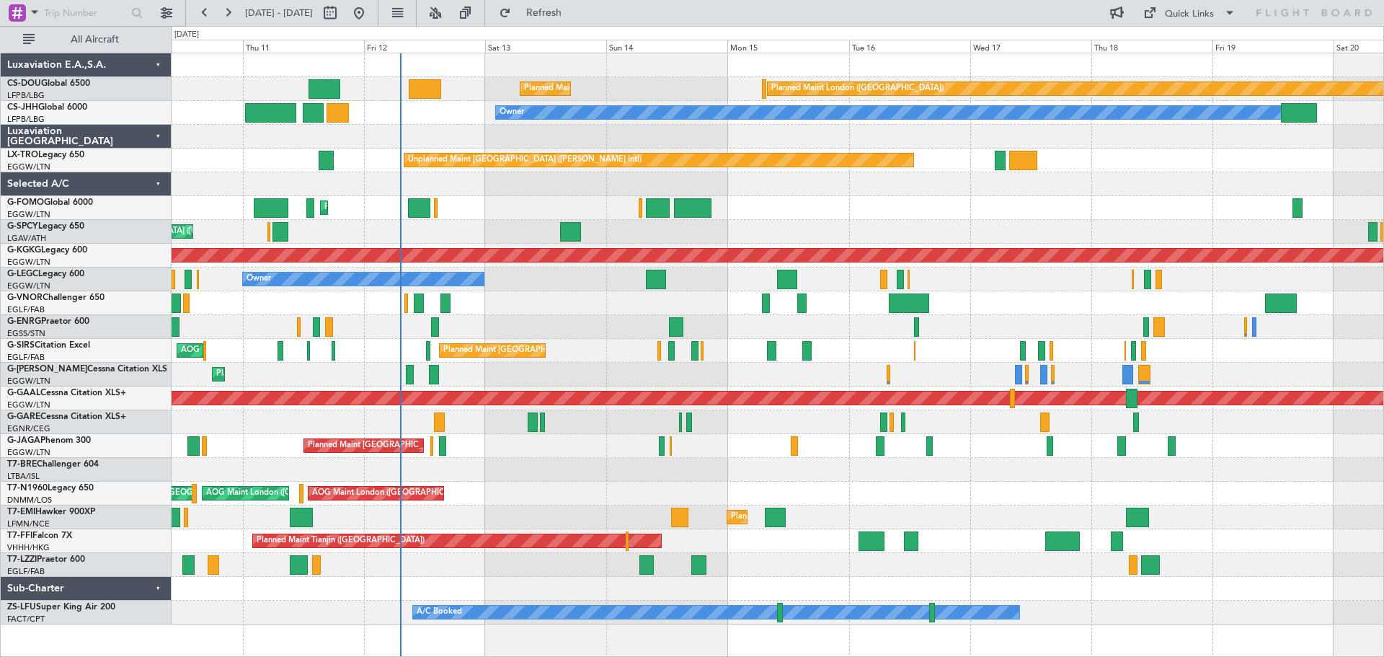
click at [962, 210] on div "Planned Maint [GEOGRAPHIC_DATA] ([GEOGRAPHIC_DATA])" at bounding box center [778, 208] width 1212 height 24
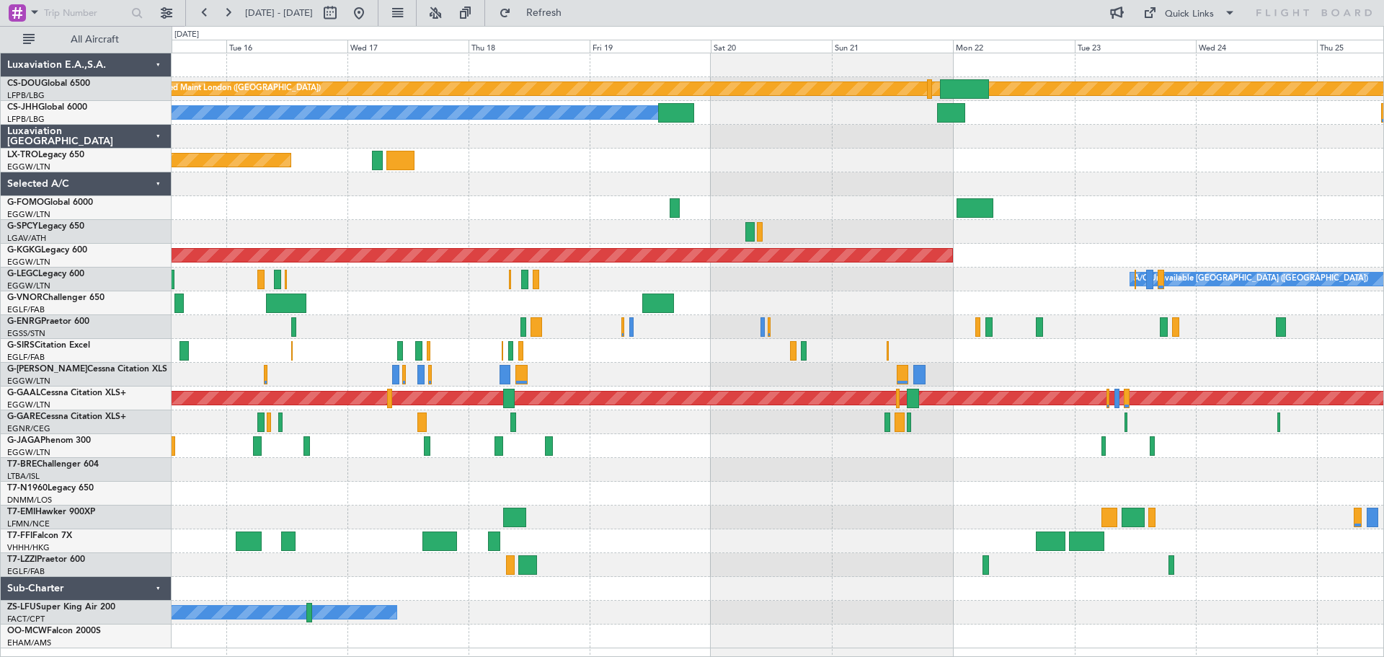
click at [569, 159] on div "Planned Maint London (Biggin Hill) Planned Maint Paris (Le Bourget) Planned Mai…" at bounding box center [778, 350] width 1212 height 595
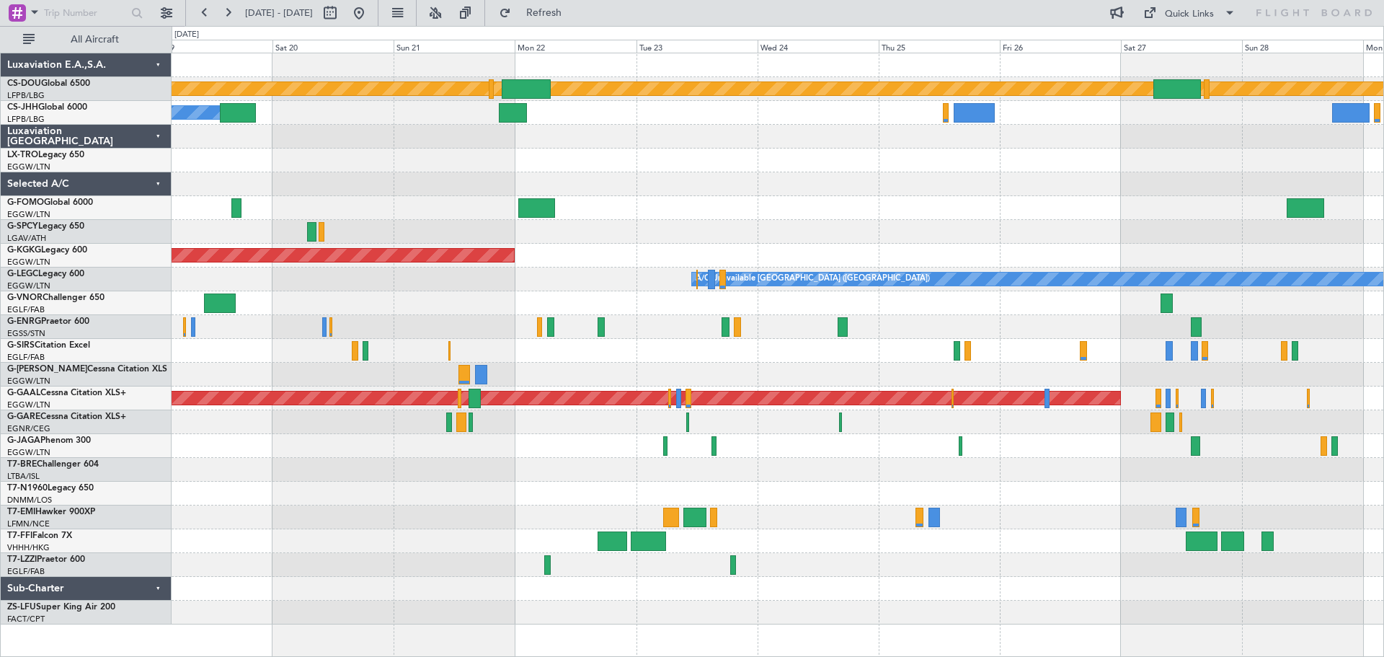
click at [618, 162] on div at bounding box center [778, 160] width 1212 height 24
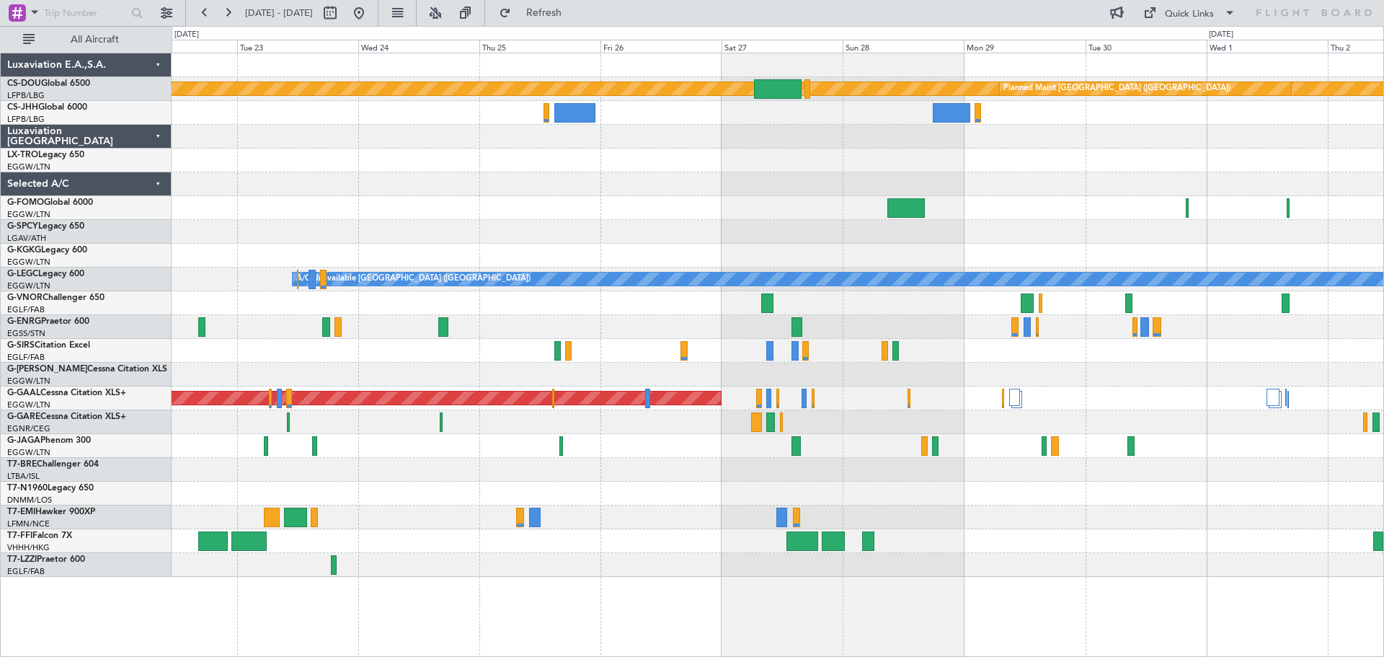
click at [583, 178] on div at bounding box center [778, 184] width 1212 height 24
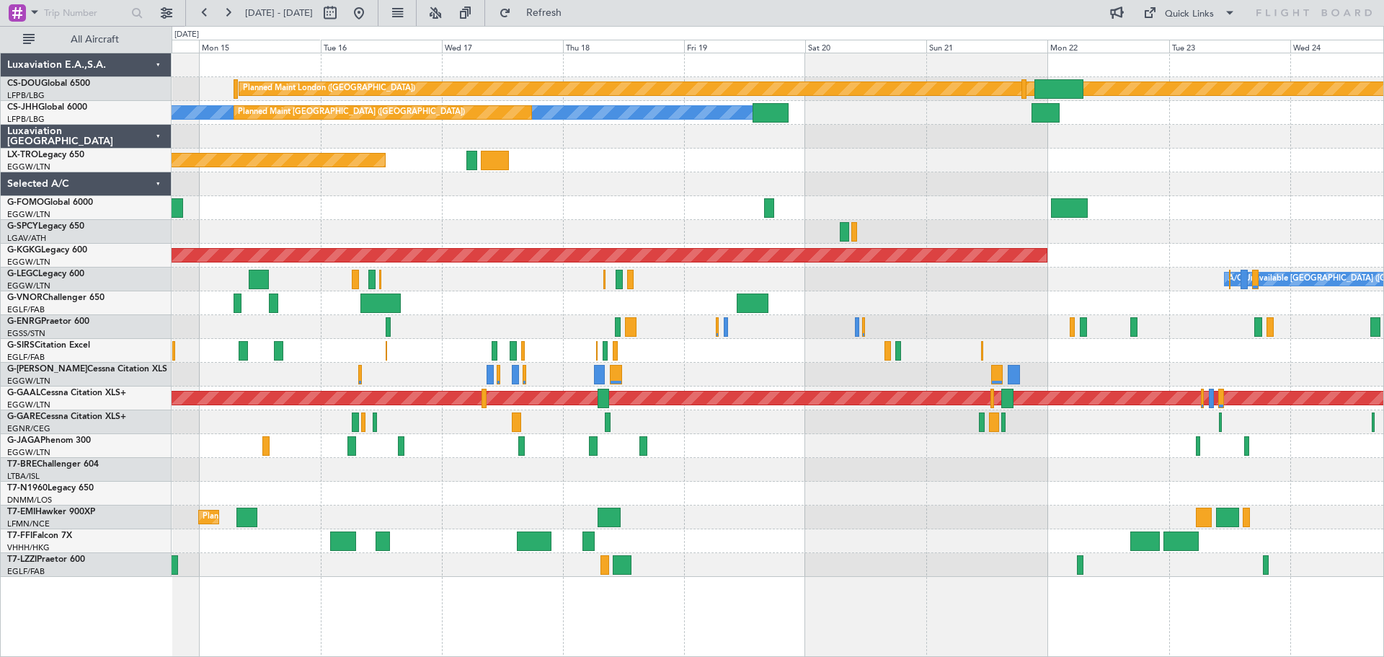
click at [1203, 199] on div at bounding box center [778, 208] width 1212 height 24
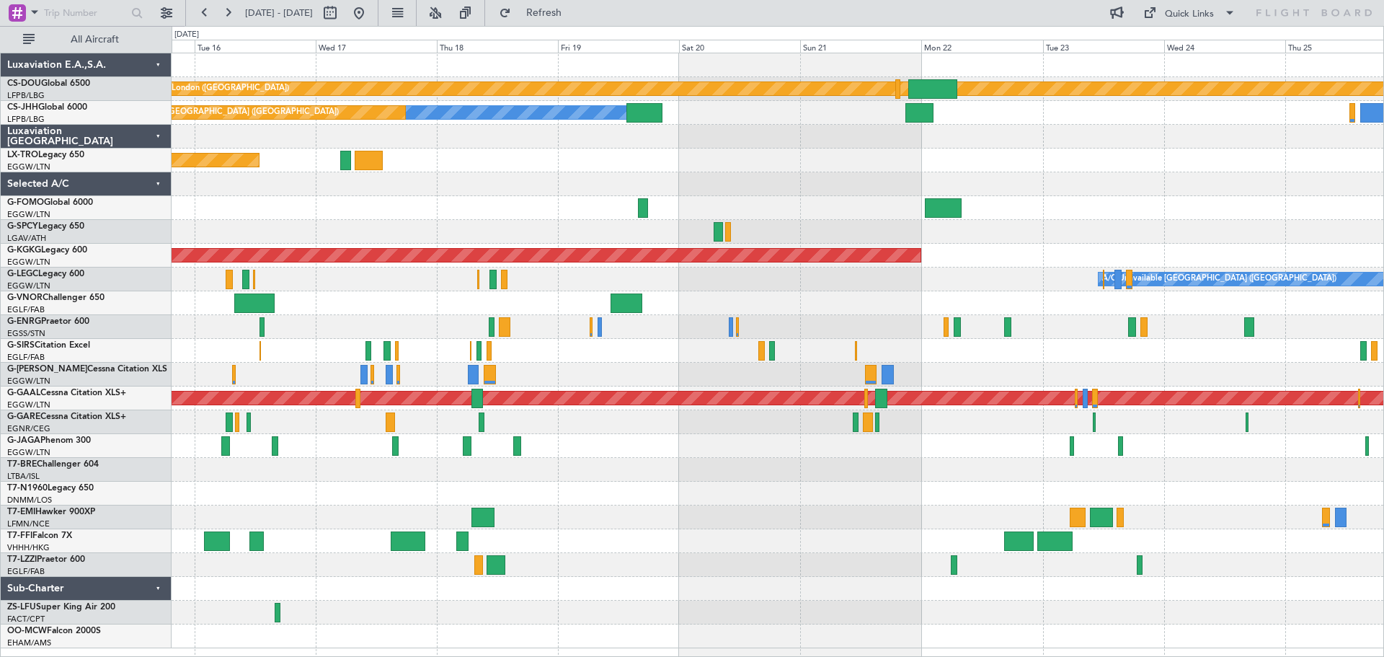
click at [485, 154] on div "Unplanned Maint [GEOGRAPHIC_DATA] ([PERSON_NAME] Intl)" at bounding box center [778, 160] width 1212 height 24
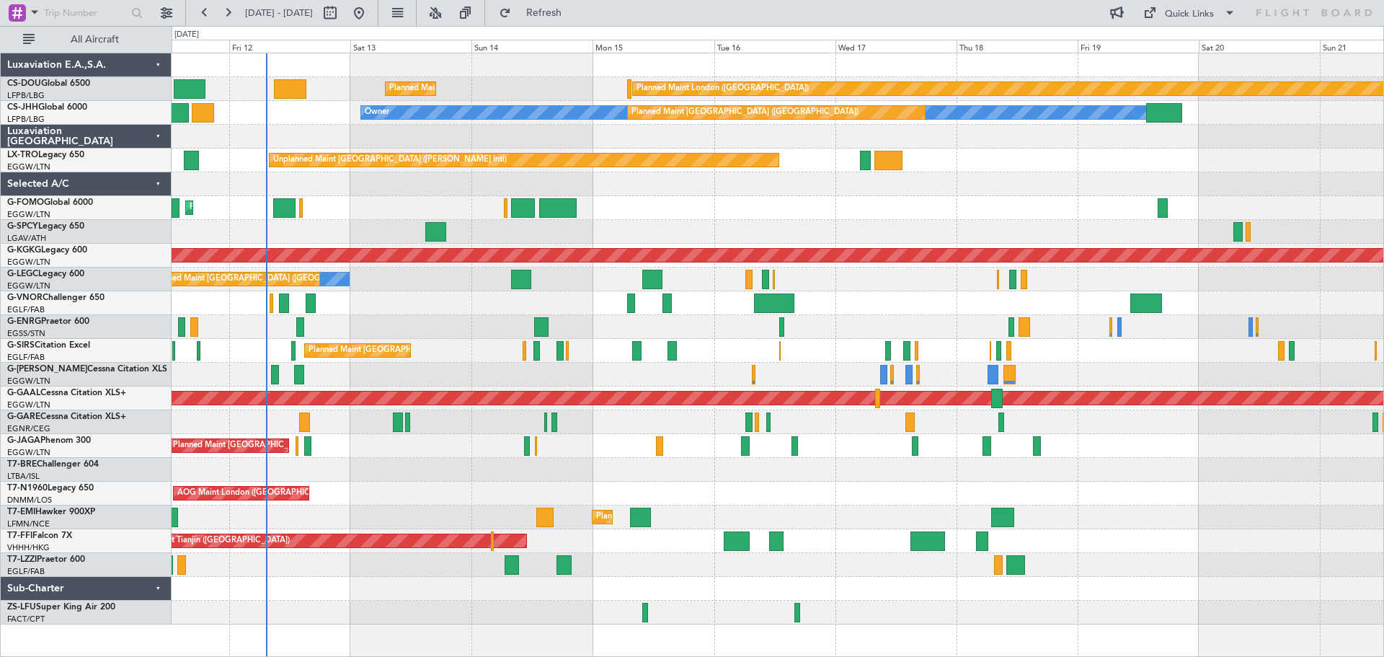
click at [1010, 166] on div "Unplanned Maint [GEOGRAPHIC_DATA] ([PERSON_NAME] Intl)" at bounding box center [778, 160] width 1212 height 24
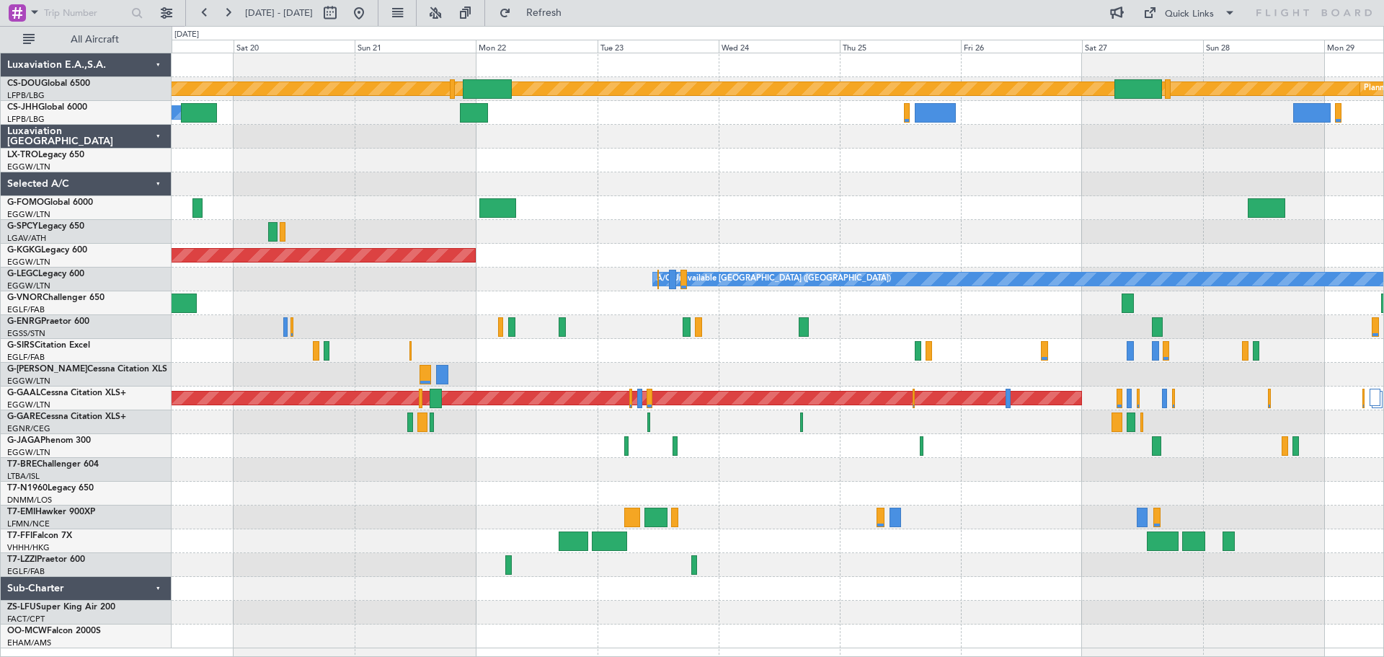
click at [319, 154] on div "Planned Maint London (Biggin Hill) Planned Maint Paris (Le Bourget) Owner Plann…" at bounding box center [778, 350] width 1212 height 595
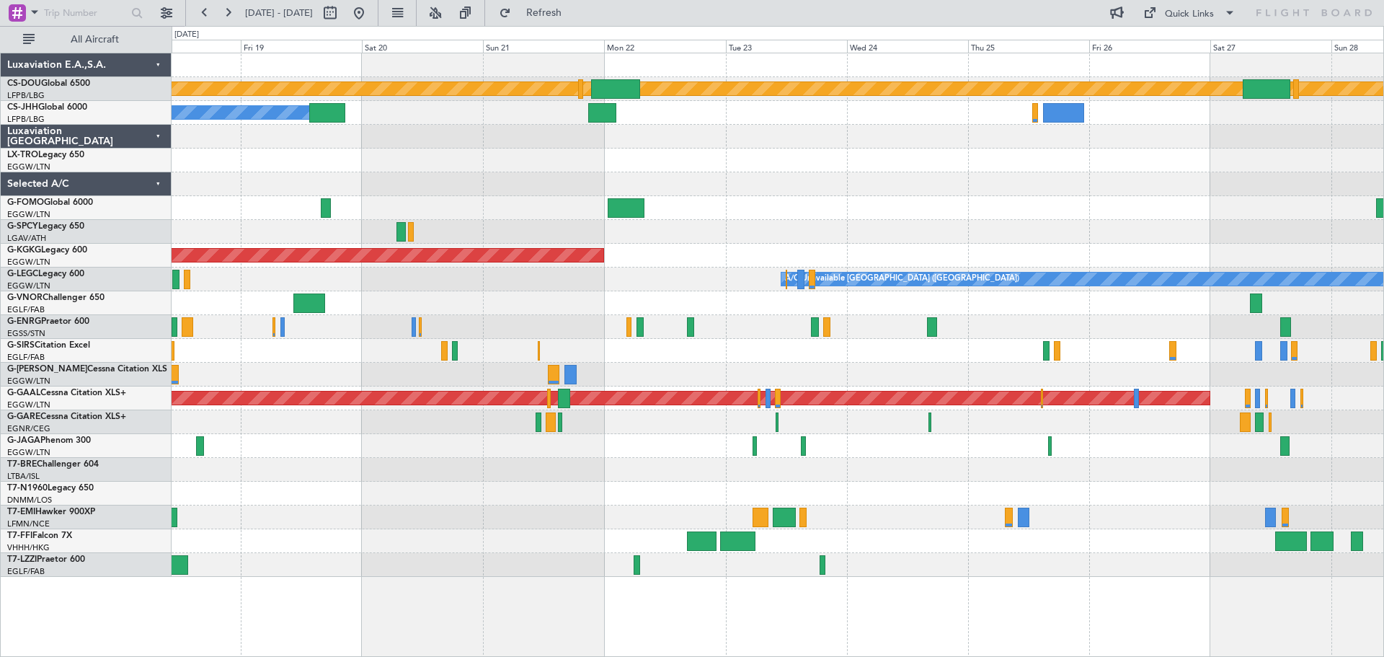
click at [1112, 164] on div "Unplanned Maint [GEOGRAPHIC_DATA] ([PERSON_NAME] Intl)" at bounding box center [778, 160] width 1212 height 24
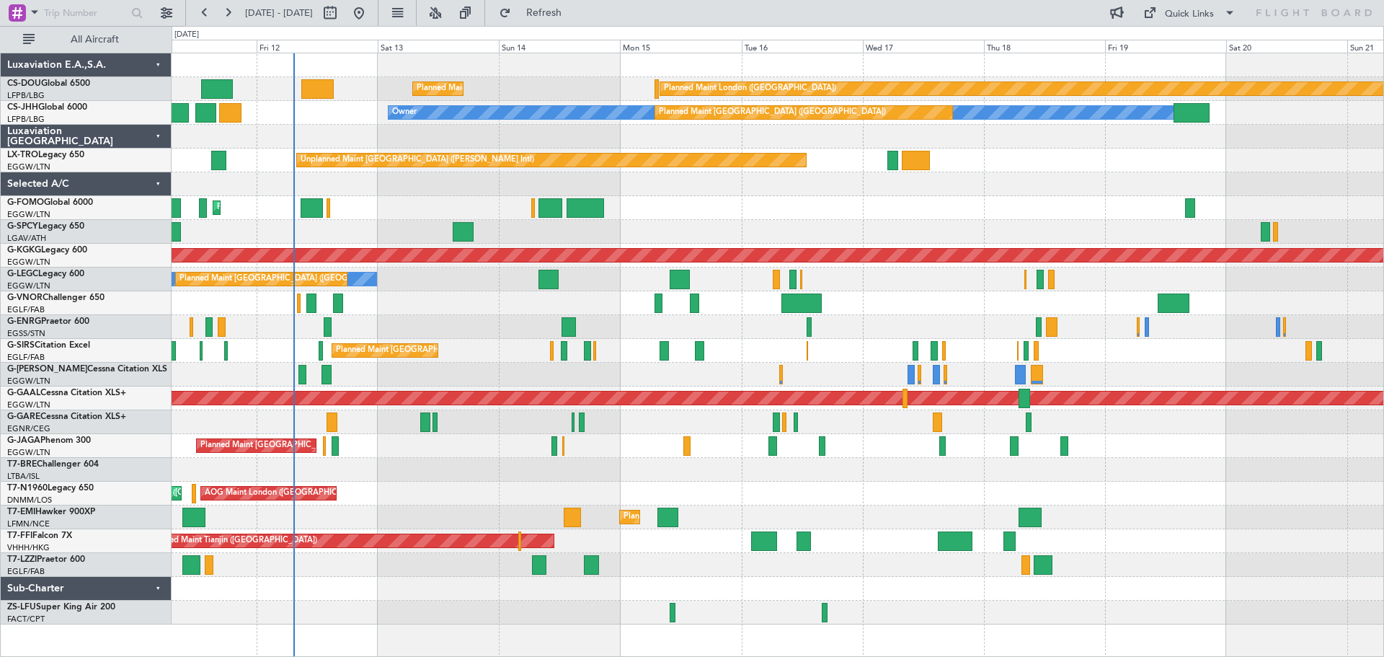
click at [790, 137] on div at bounding box center [778, 137] width 1212 height 24
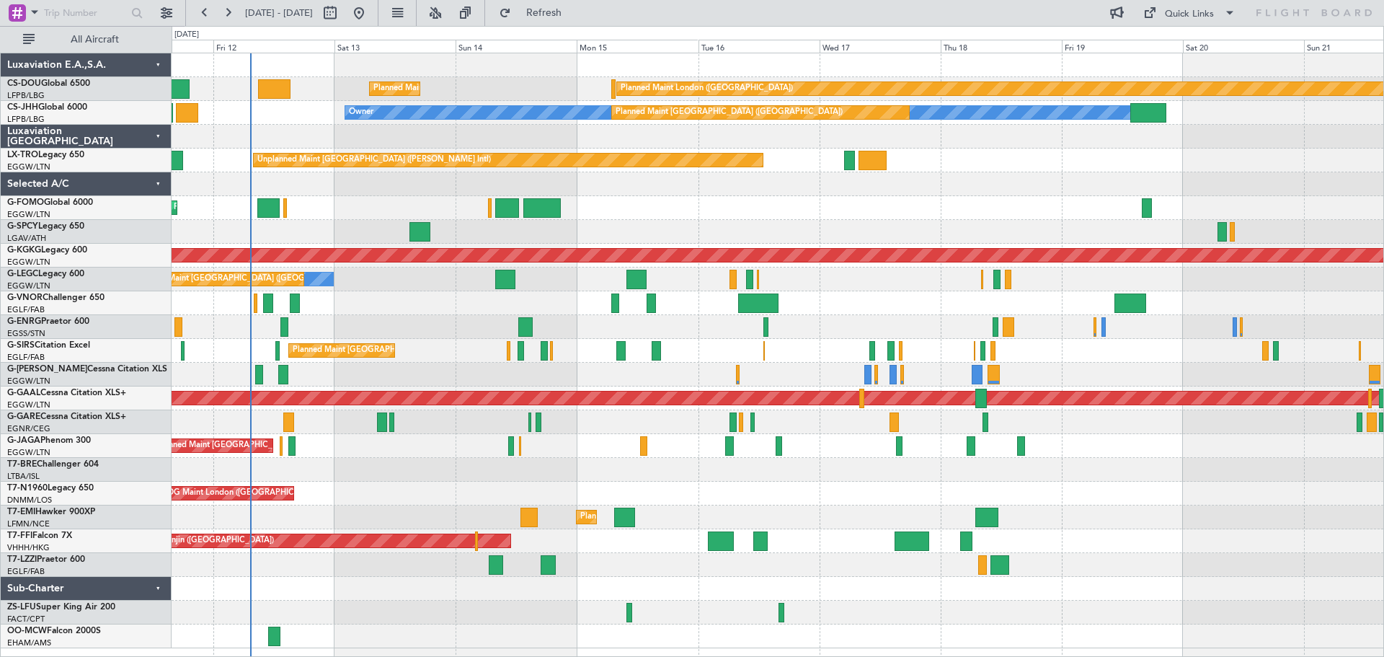
click at [1047, 151] on div "Unplanned Maint [GEOGRAPHIC_DATA] ([PERSON_NAME] Intl)" at bounding box center [778, 160] width 1212 height 24
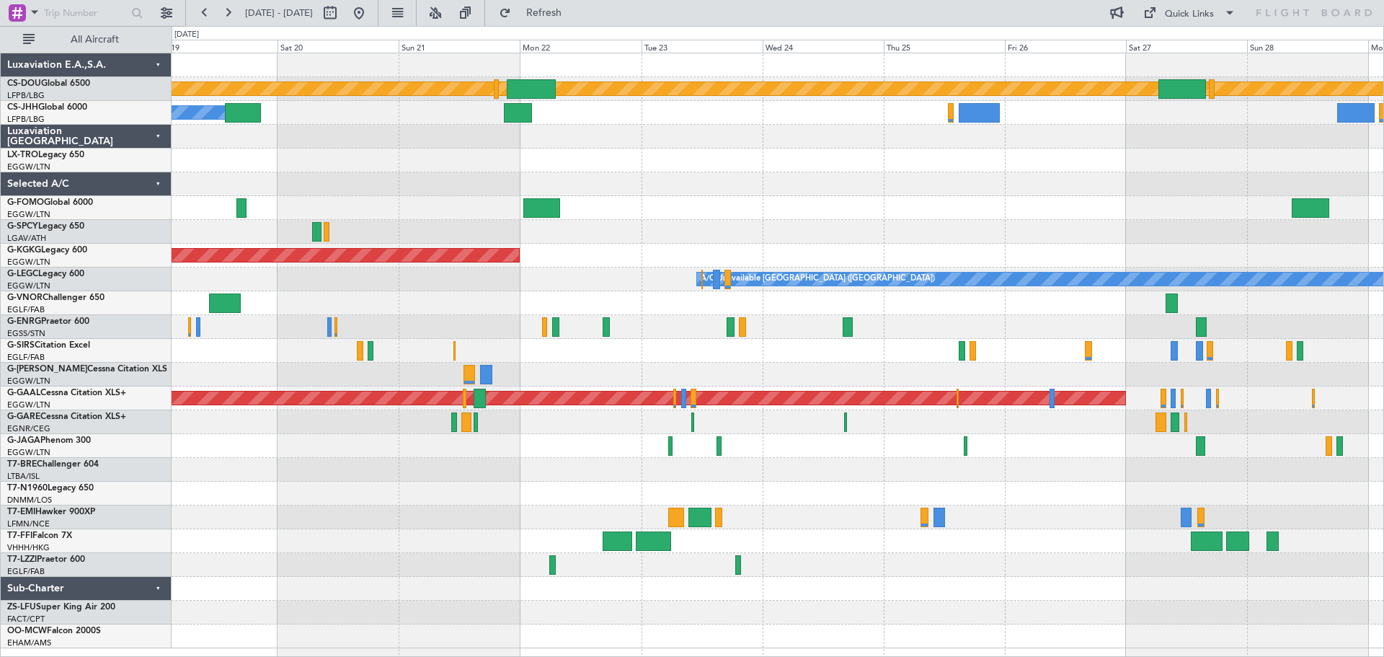
click at [328, 183] on div "Planned Maint London (Biggin Hill) Planned Maint Paris (Le Bourget) Owner Plann…" at bounding box center [778, 350] width 1212 height 595
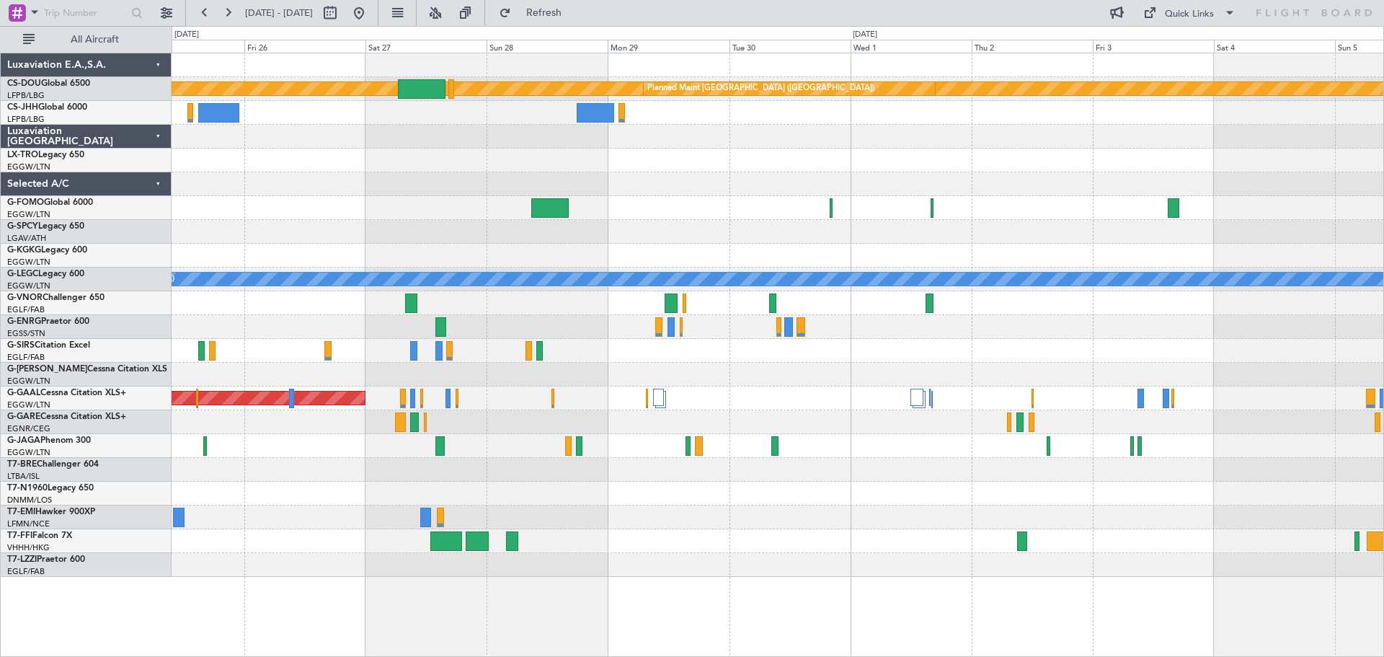
click at [210, 241] on div at bounding box center [778, 232] width 1212 height 24
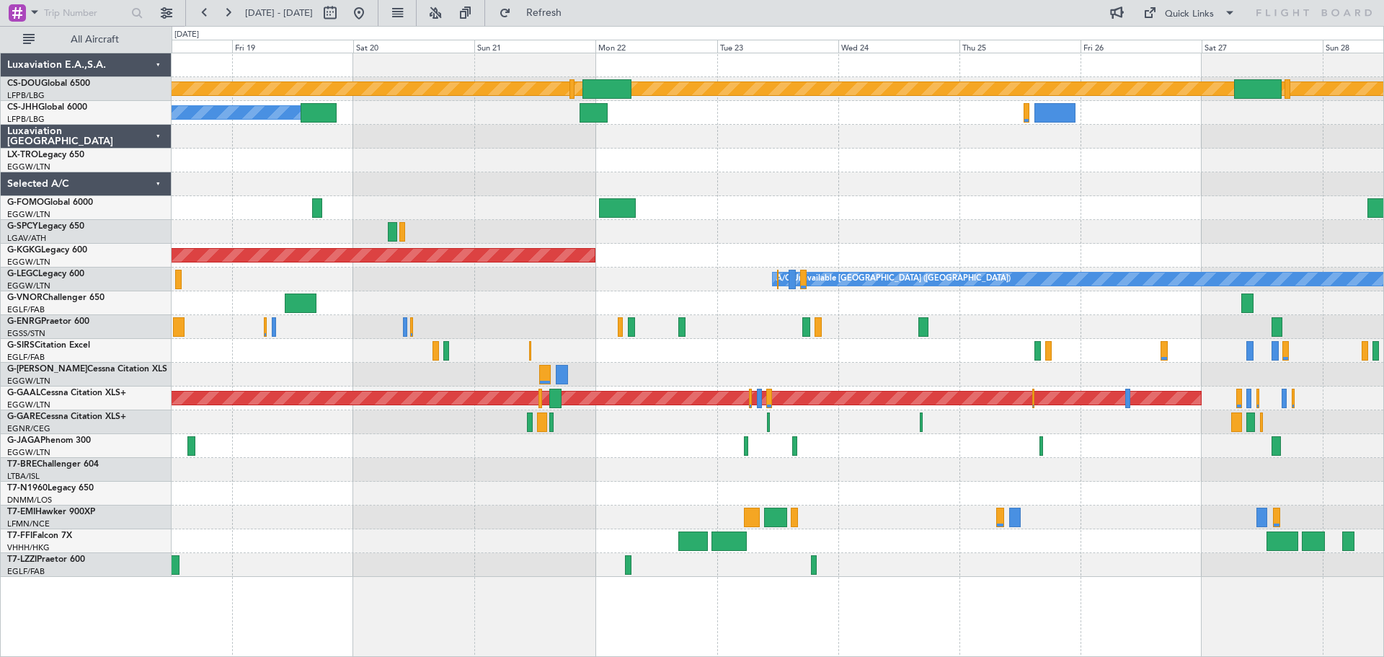
click at [1205, 167] on div "Unplanned Maint [GEOGRAPHIC_DATA] ([PERSON_NAME] Intl)" at bounding box center [778, 160] width 1212 height 24
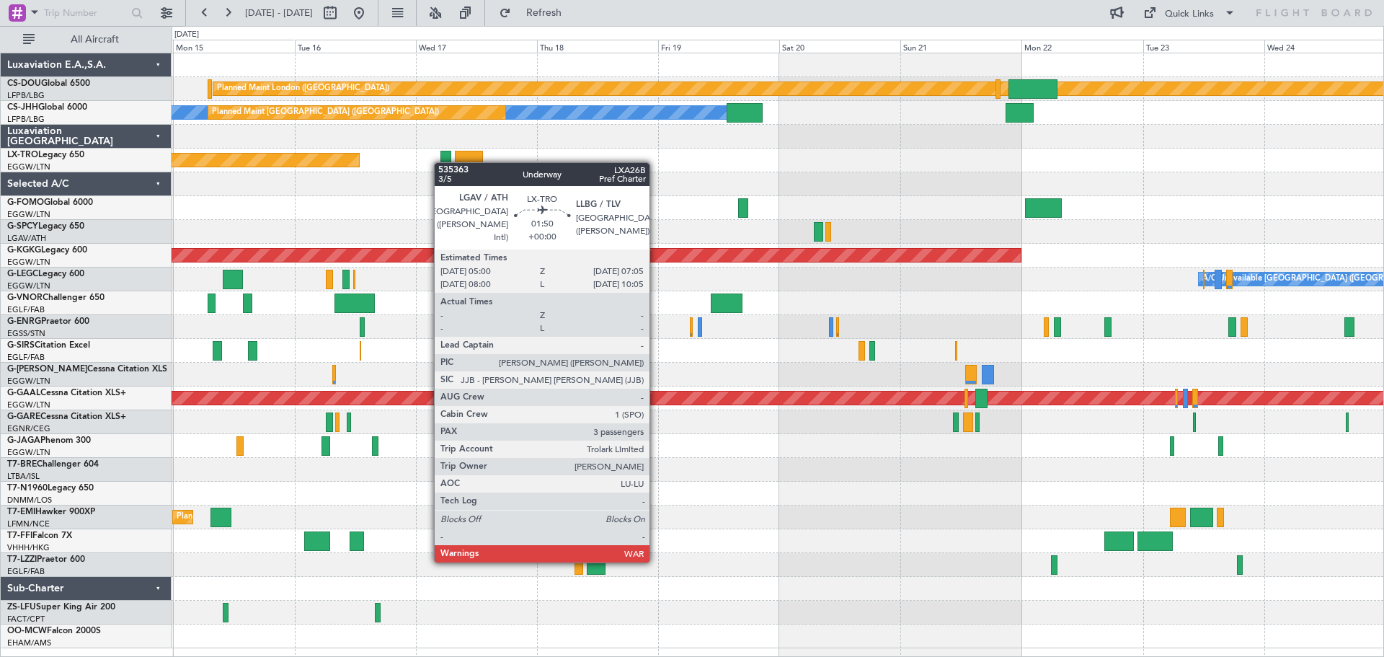
click at [441, 162] on div "Planned Maint London (Biggin Hill) Planned Maint Paris (Le Bourget) Owner Plann…" at bounding box center [778, 350] width 1212 height 595
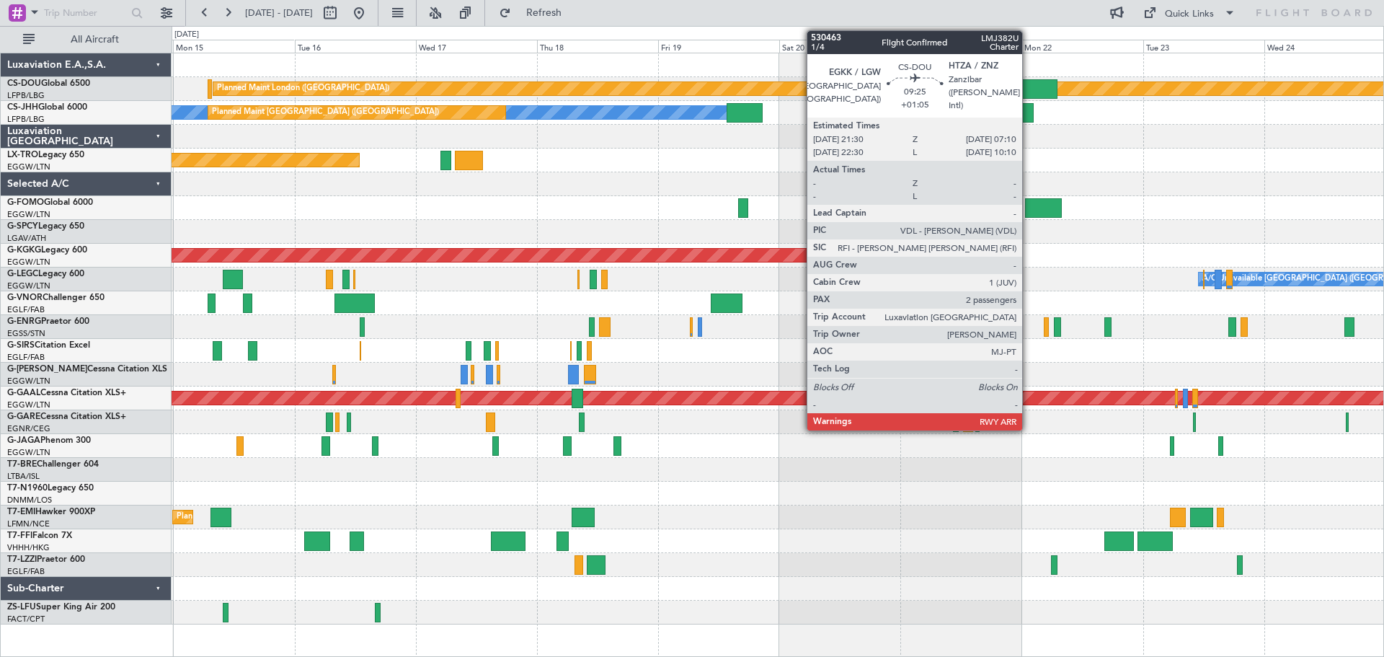
click at [1029, 87] on div at bounding box center [1032, 88] width 49 height 19
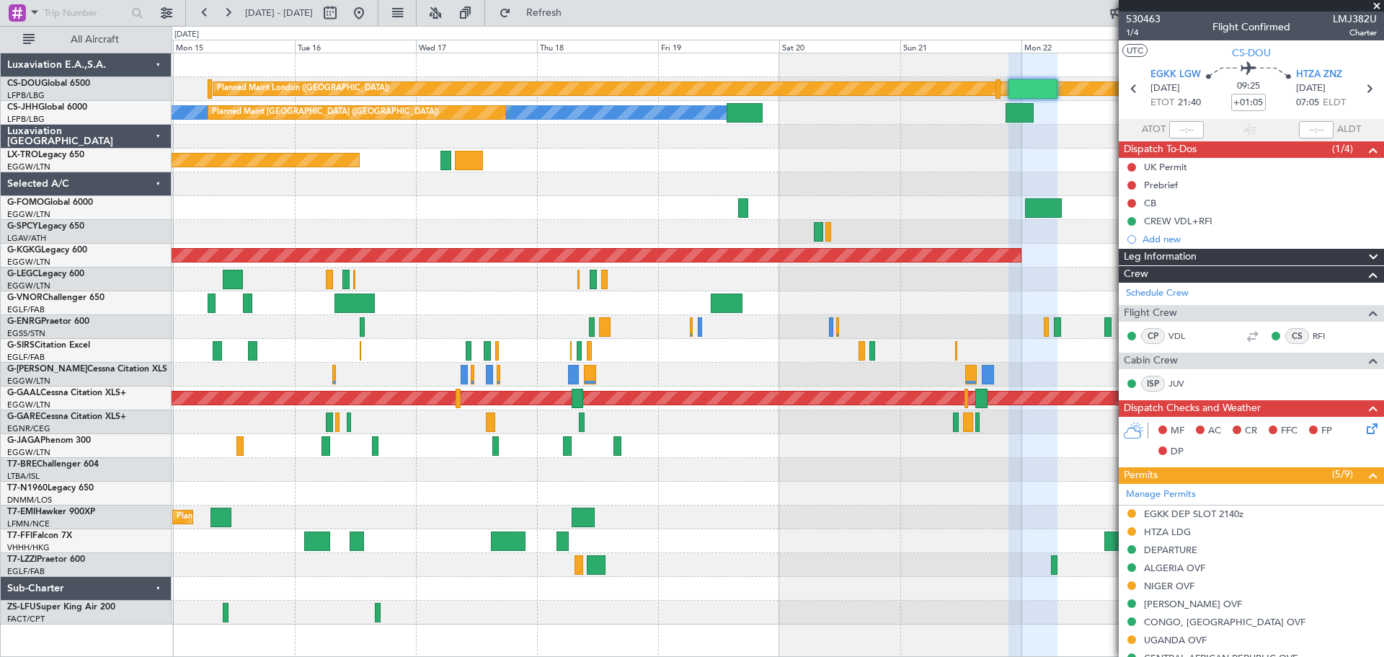
click at [1375, 4] on span at bounding box center [1377, 6] width 14 height 13
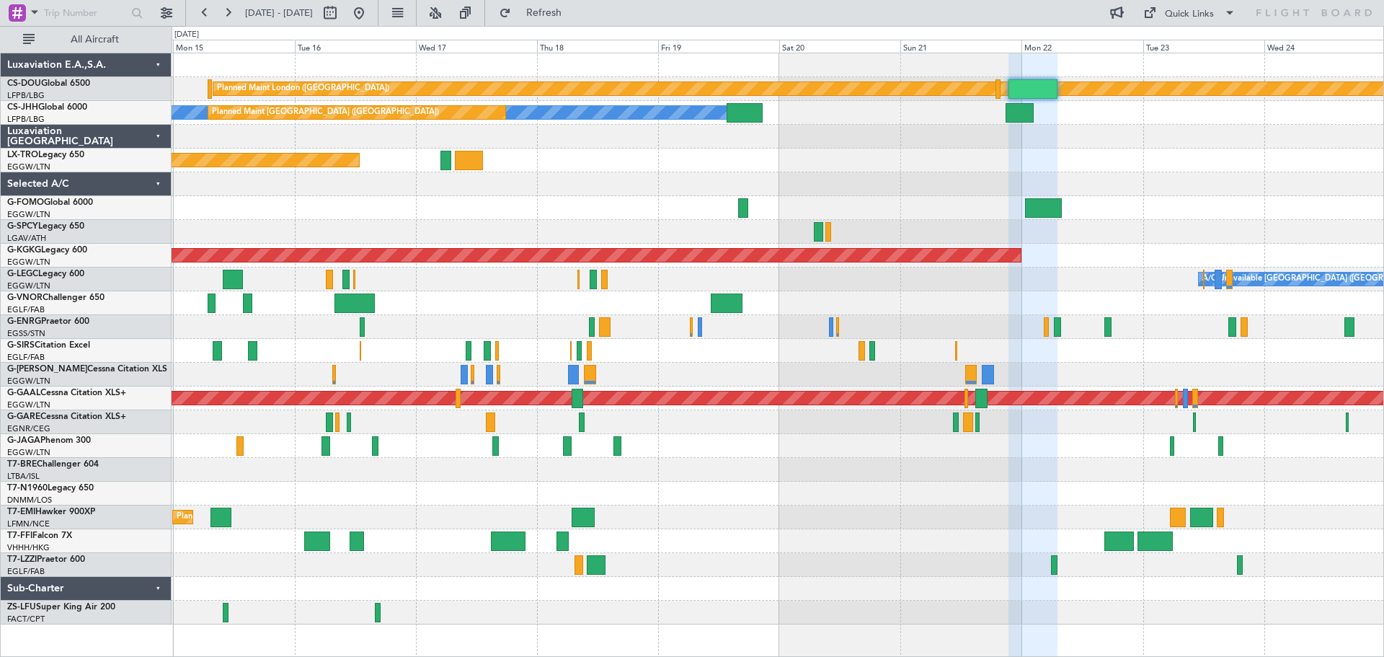
type input "0"
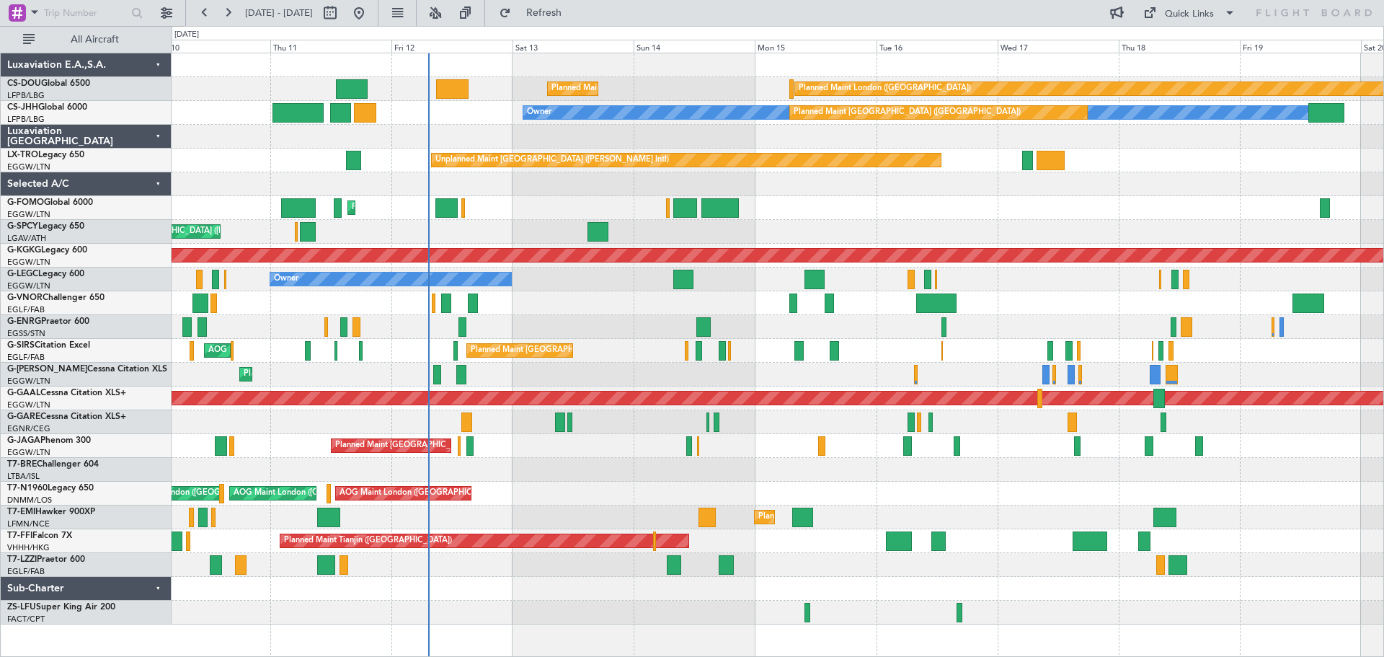
click at [1233, 167] on div "Unplanned Maint [GEOGRAPHIC_DATA] ([PERSON_NAME] Intl)" at bounding box center [778, 160] width 1212 height 24
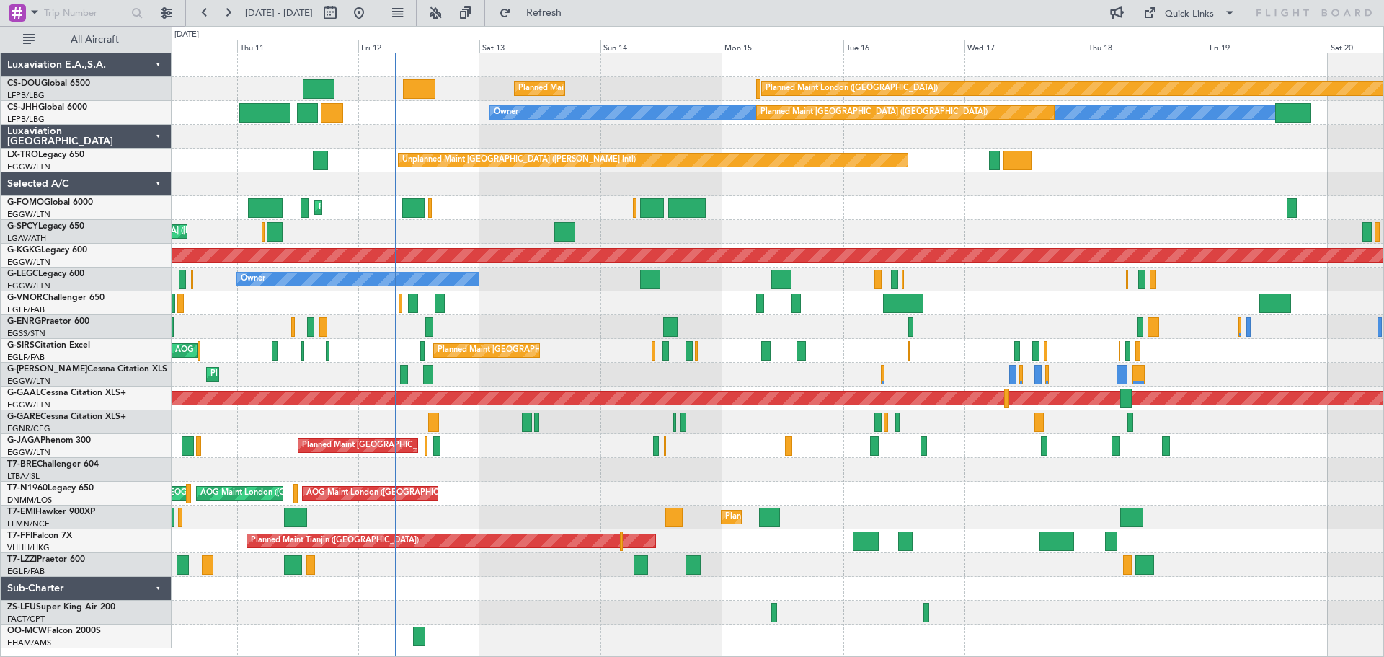
click at [1104, 207] on div "Planned Maint [GEOGRAPHIC_DATA] ([GEOGRAPHIC_DATA])" at bounding box center [778, 208] width 1212 height 24
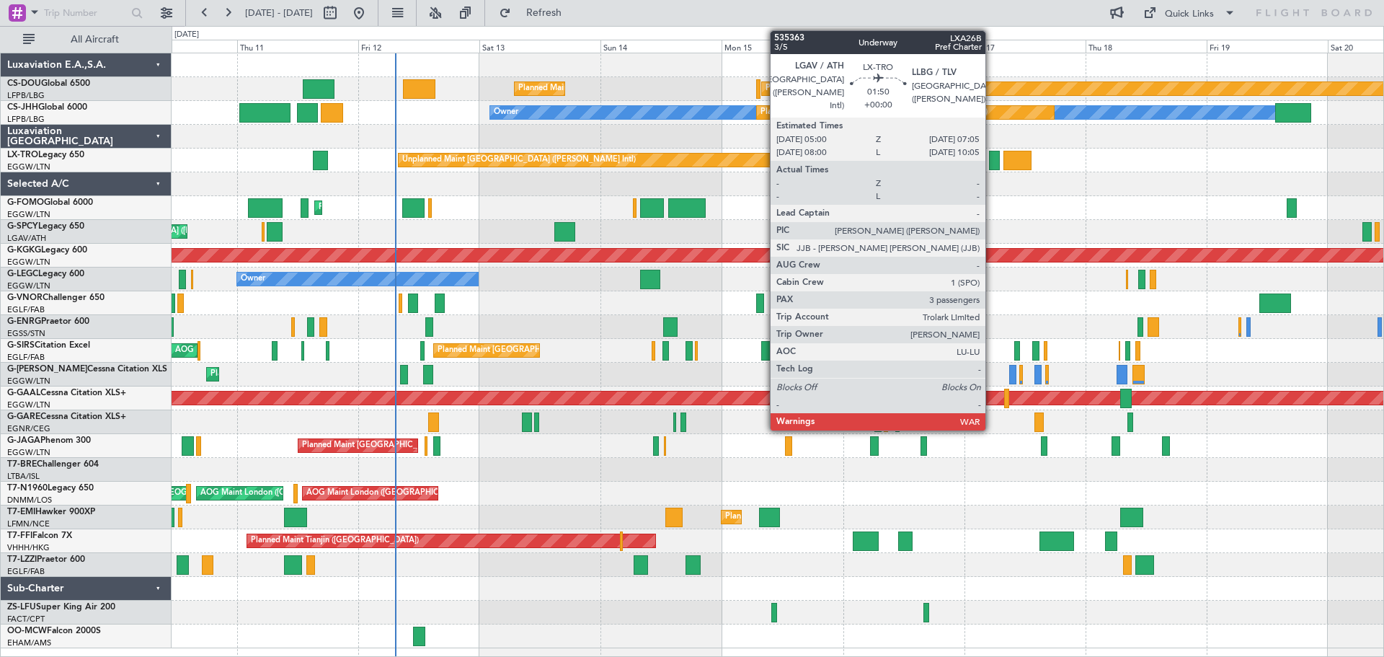
click at [992, 157] on div at bounding box center [994, 160] width 11 height 19
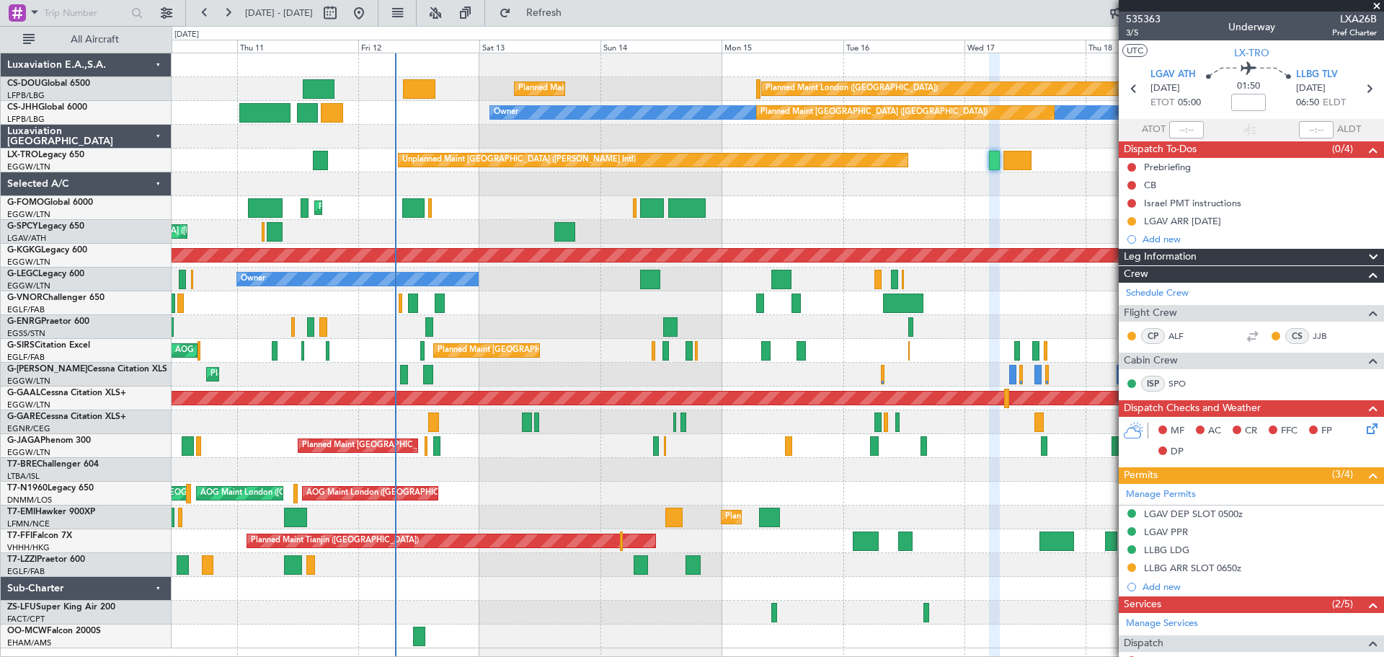
click at [1376, 4] on span at bounding box center [1377, 6] width 14 height 13
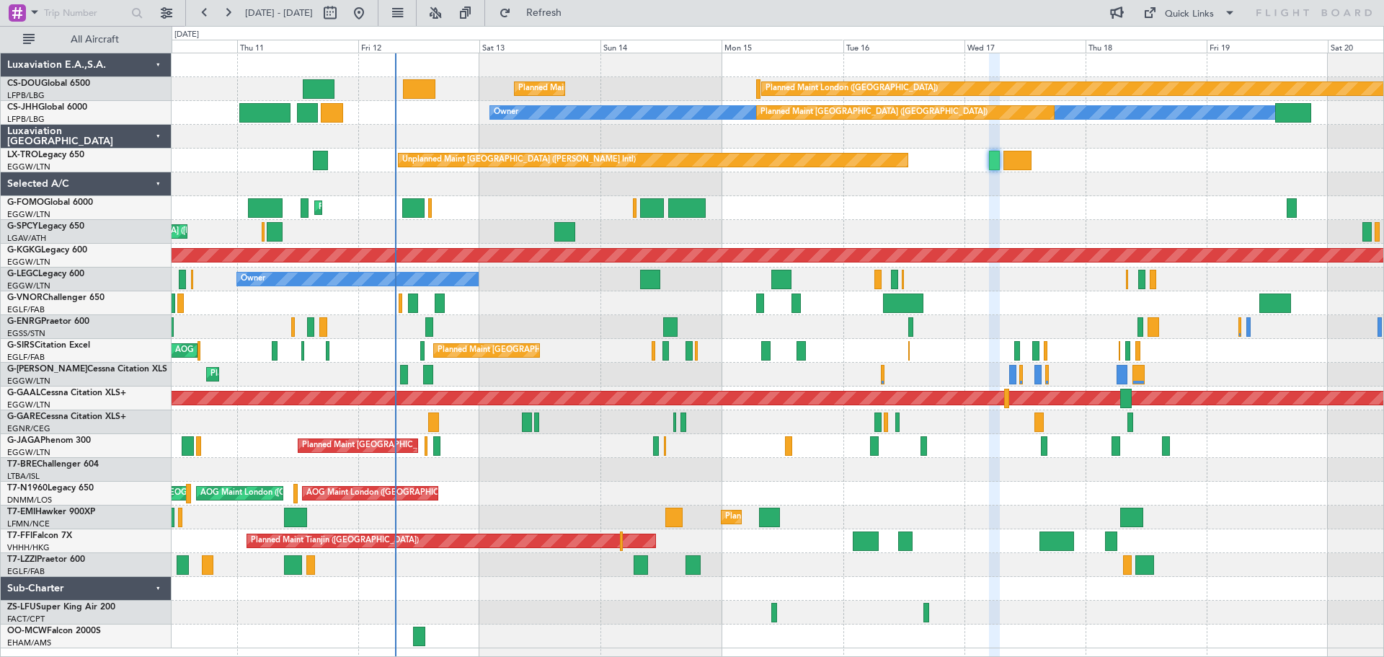
type input "0"
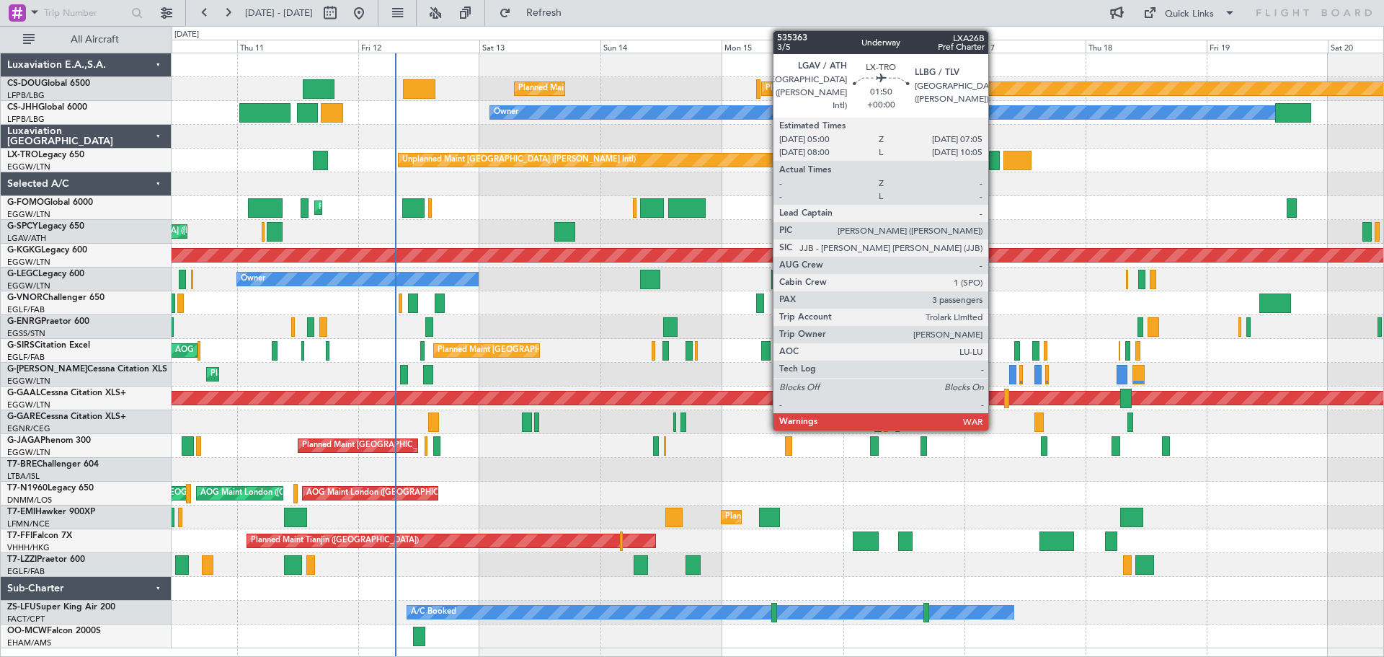
click at [995, 157] on div at bounding box center [994, 160] width 11 height 19
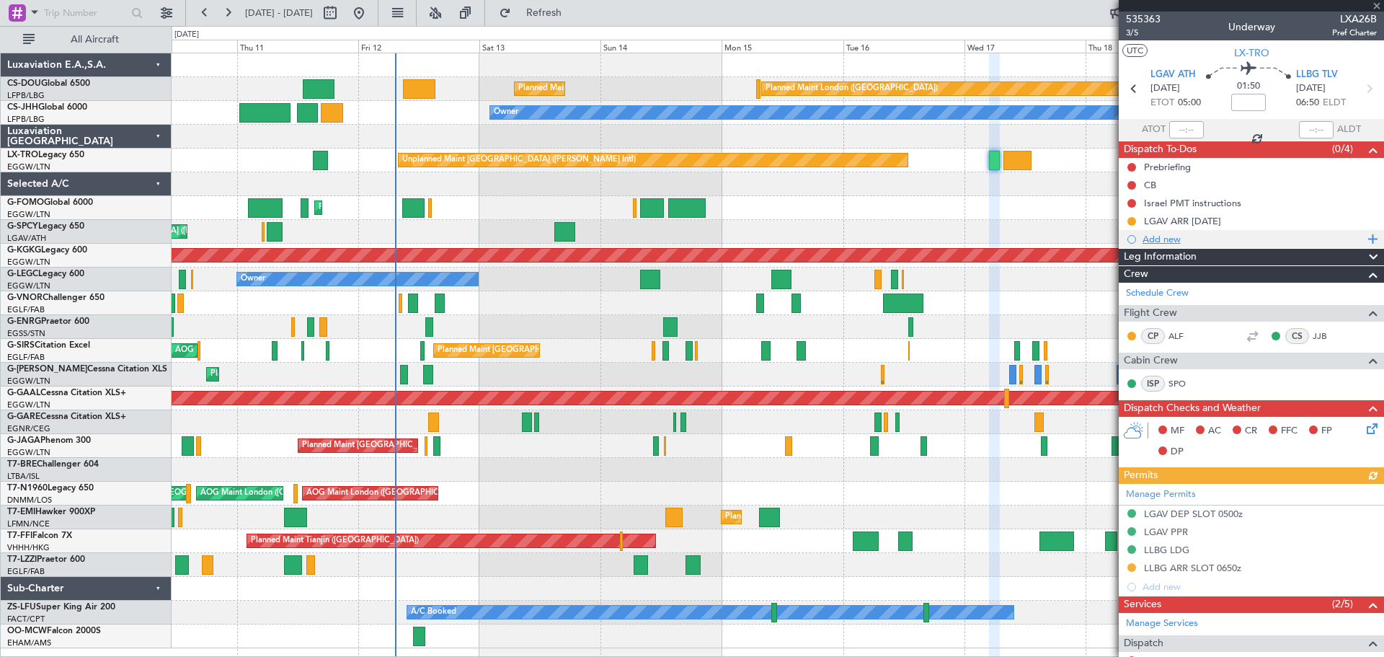
scroll to position [276, 0]
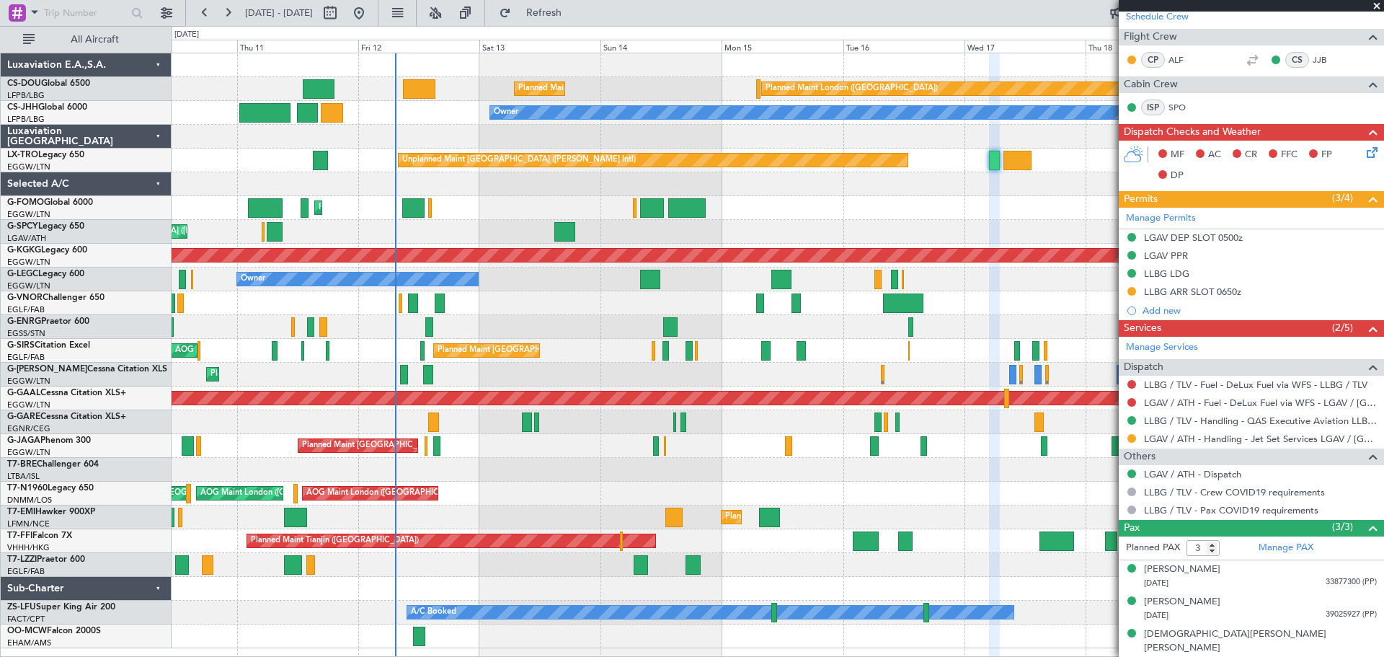
click at [1375, 6] on span at bounding box center [1377, 6] width 14 height 13
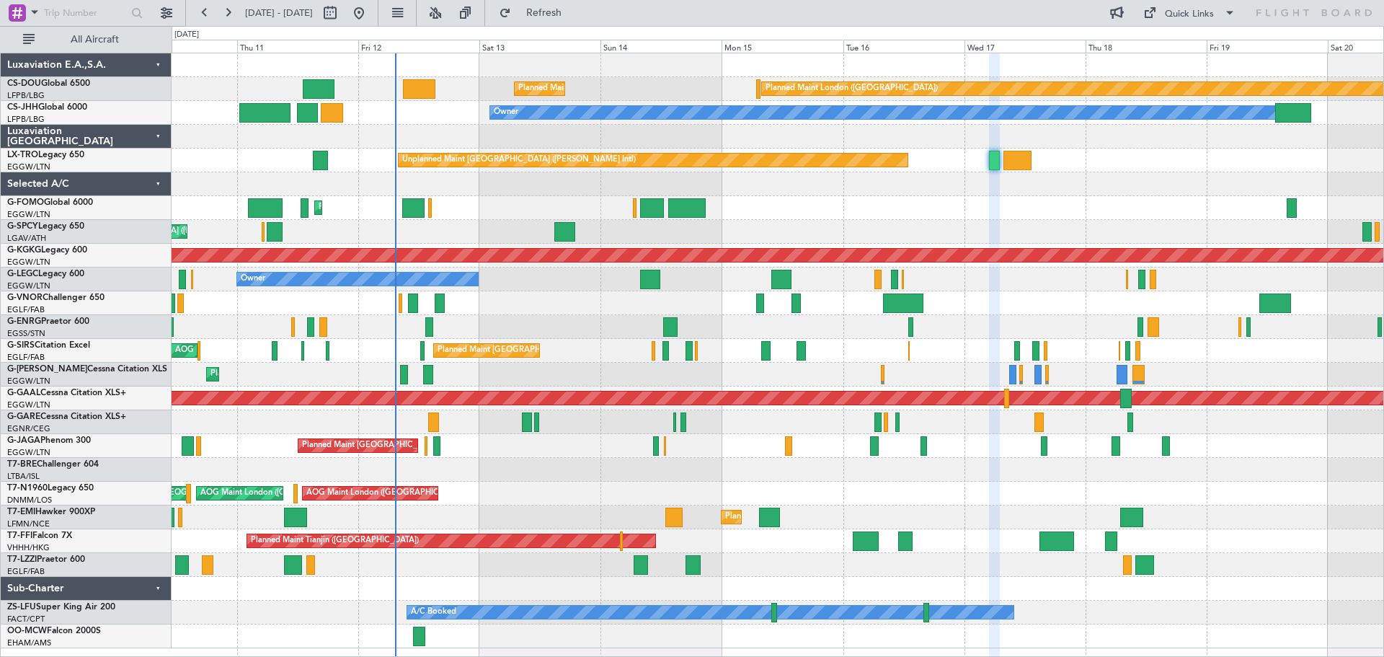
type input "0"
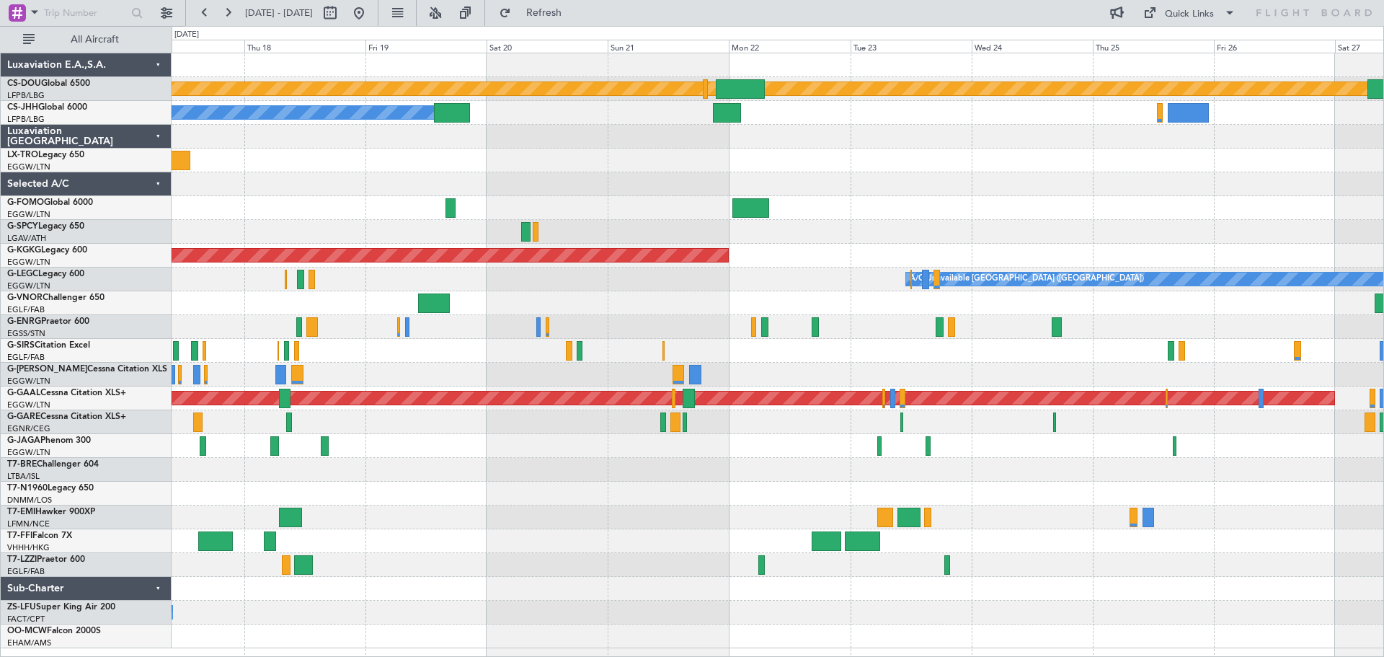
click at [453, 135] on div "Planned Maint London (Biggin Hill) Planned Maint Paris (Le Bourget) Planned Mai…" at bounding box center [778, 350] width 1212 height 595
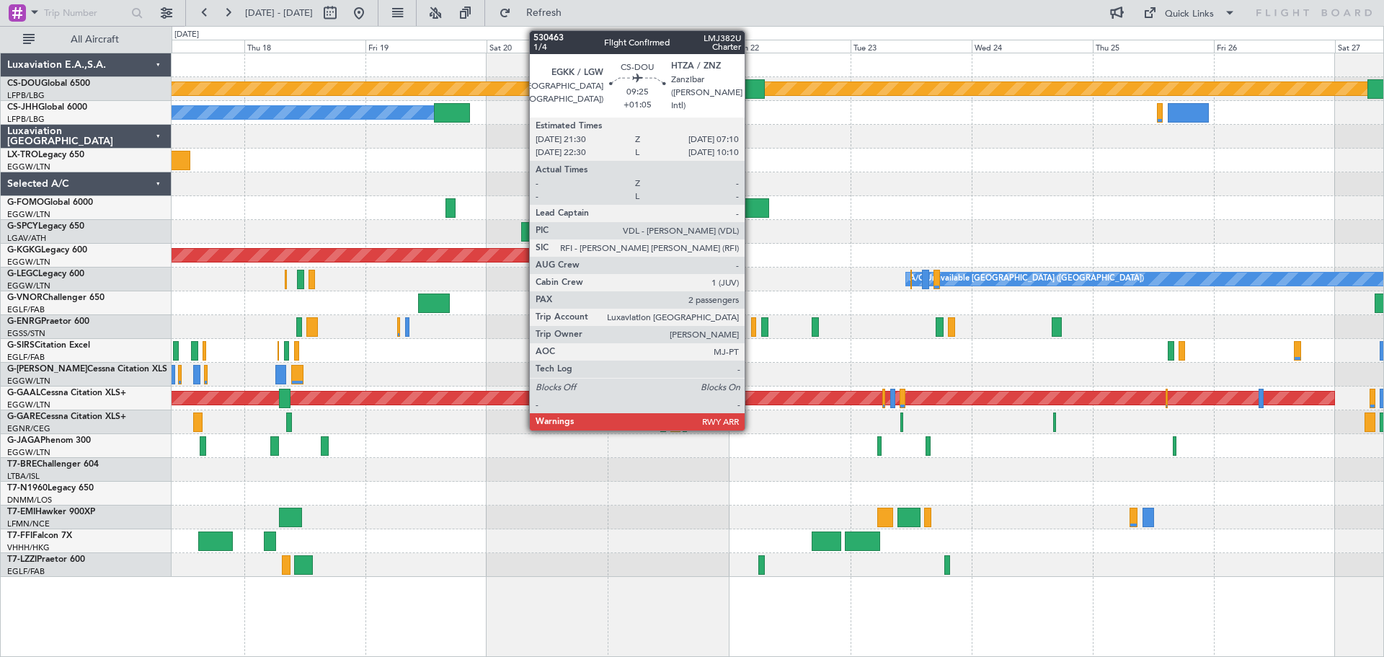
click at [751, 87] on div at bounding box center [740, 88] width 49 height 19
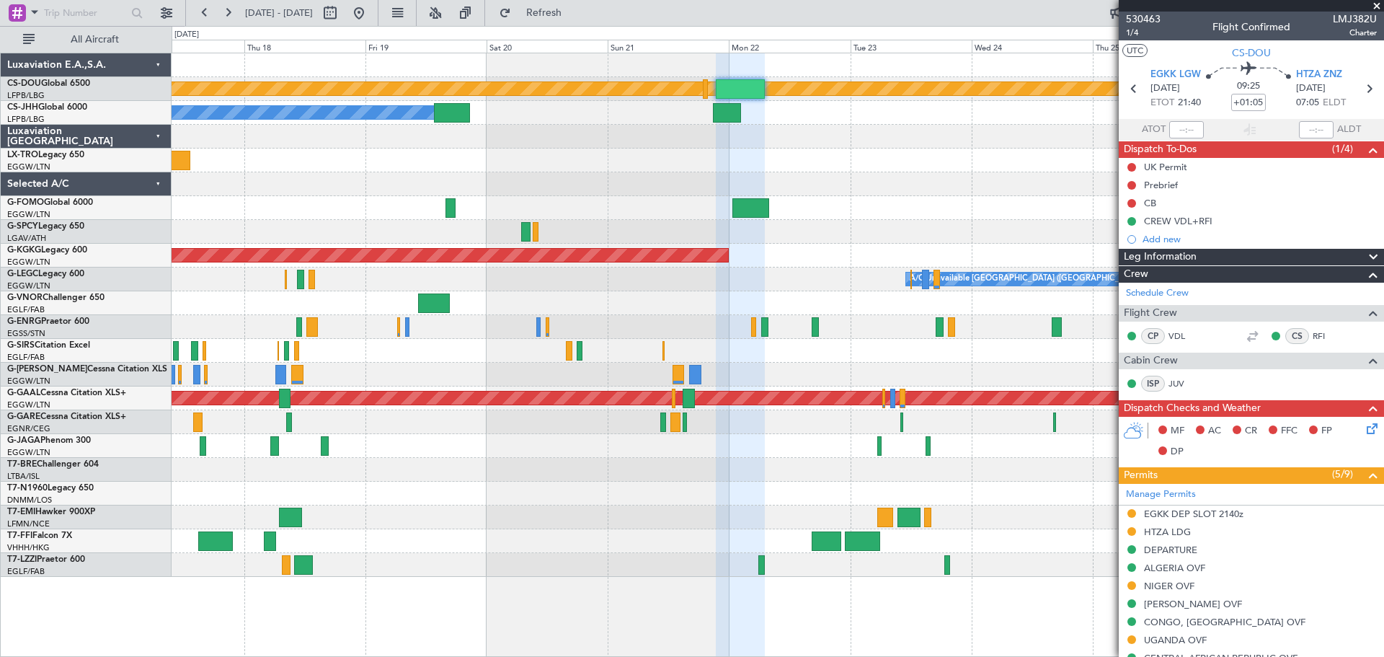
click at [1375, 4] on span at bounding box center [1377, 6] width 14 height 13
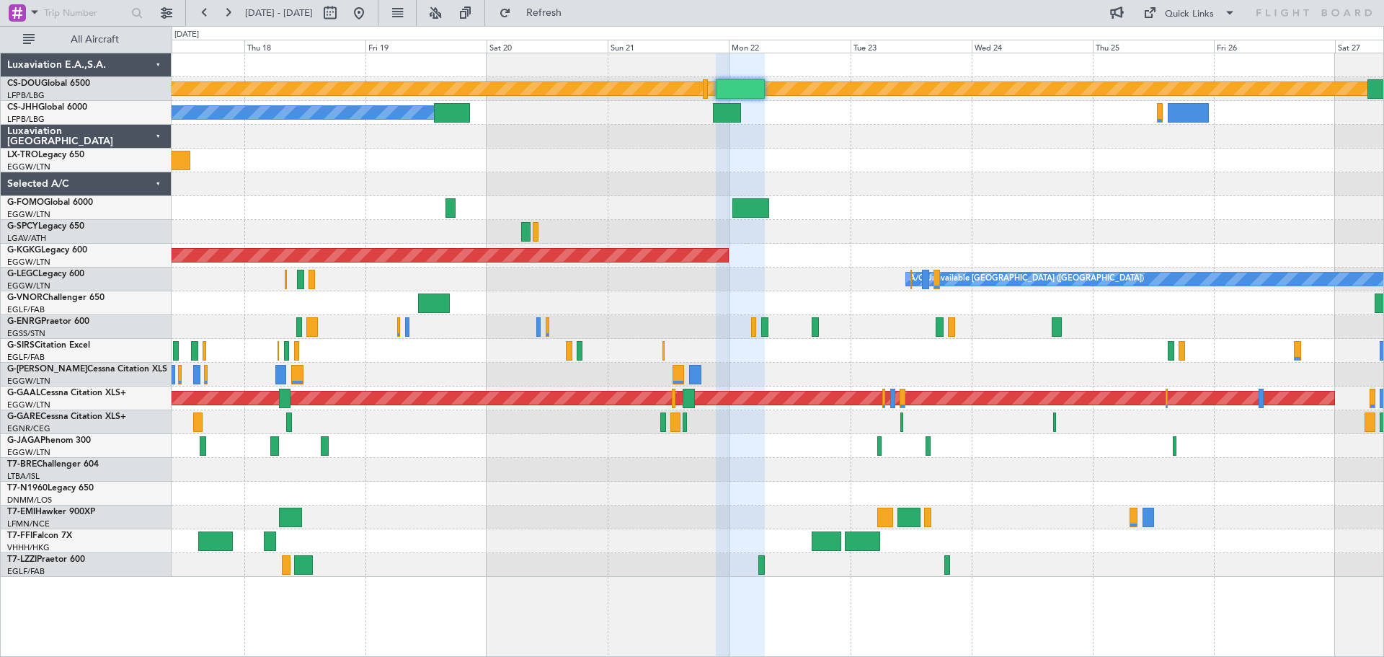
type input "0"
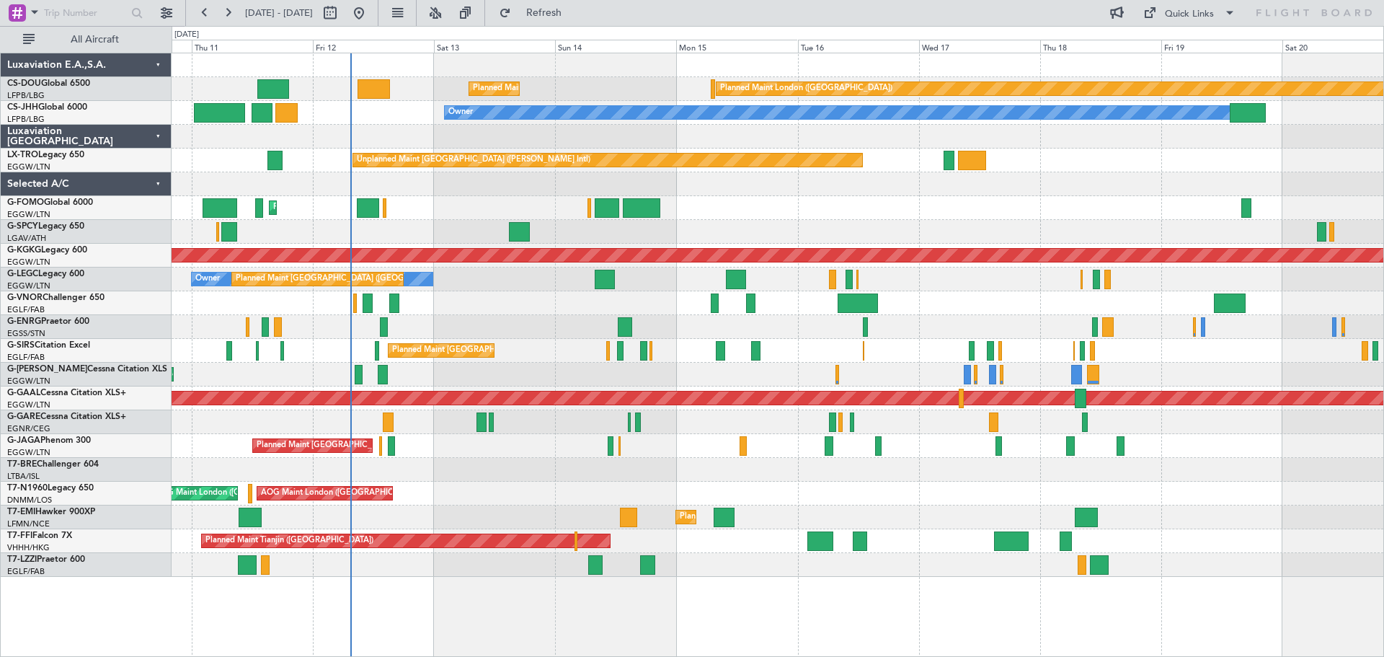
click at [1214, 164] on div "Planned Maint London (Biggin Hill) Planned Maint Paris (Le Bourget) Planned Mai…" at bounding box center [778, 314] width 1212 height 523
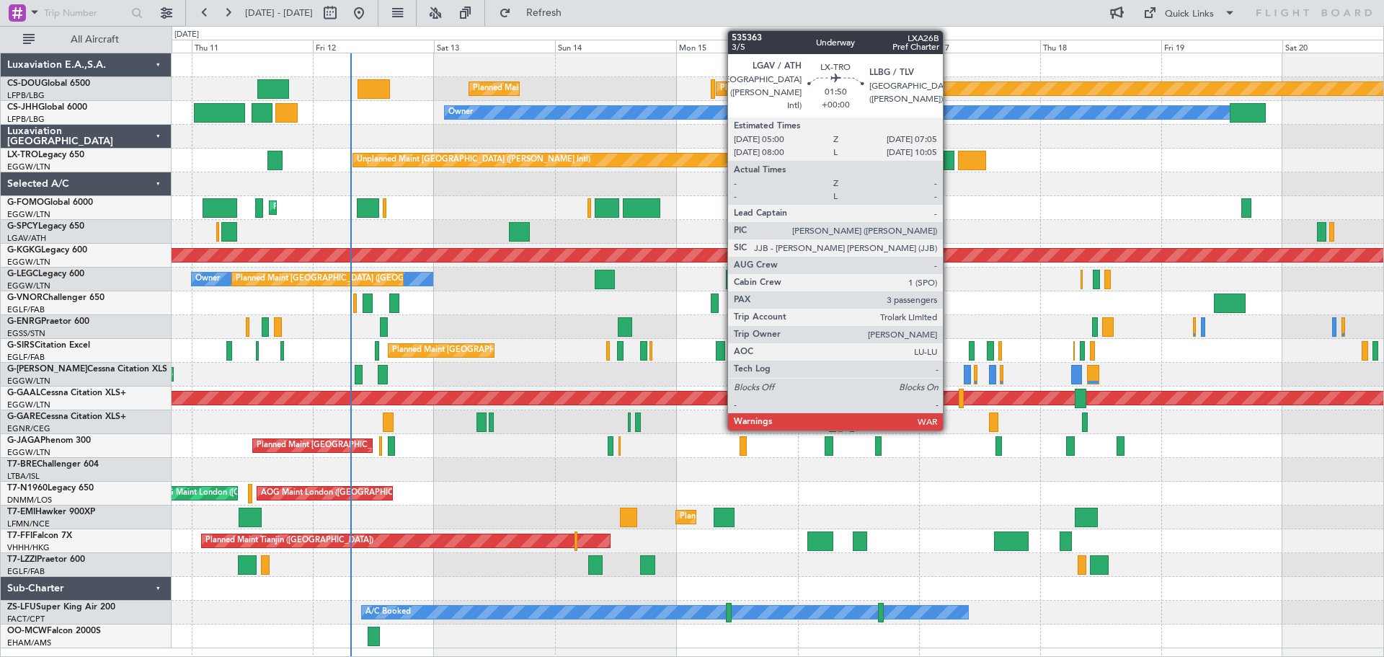
click at [949, 164] on div at bounding box center [949, 160] width 11 height 19
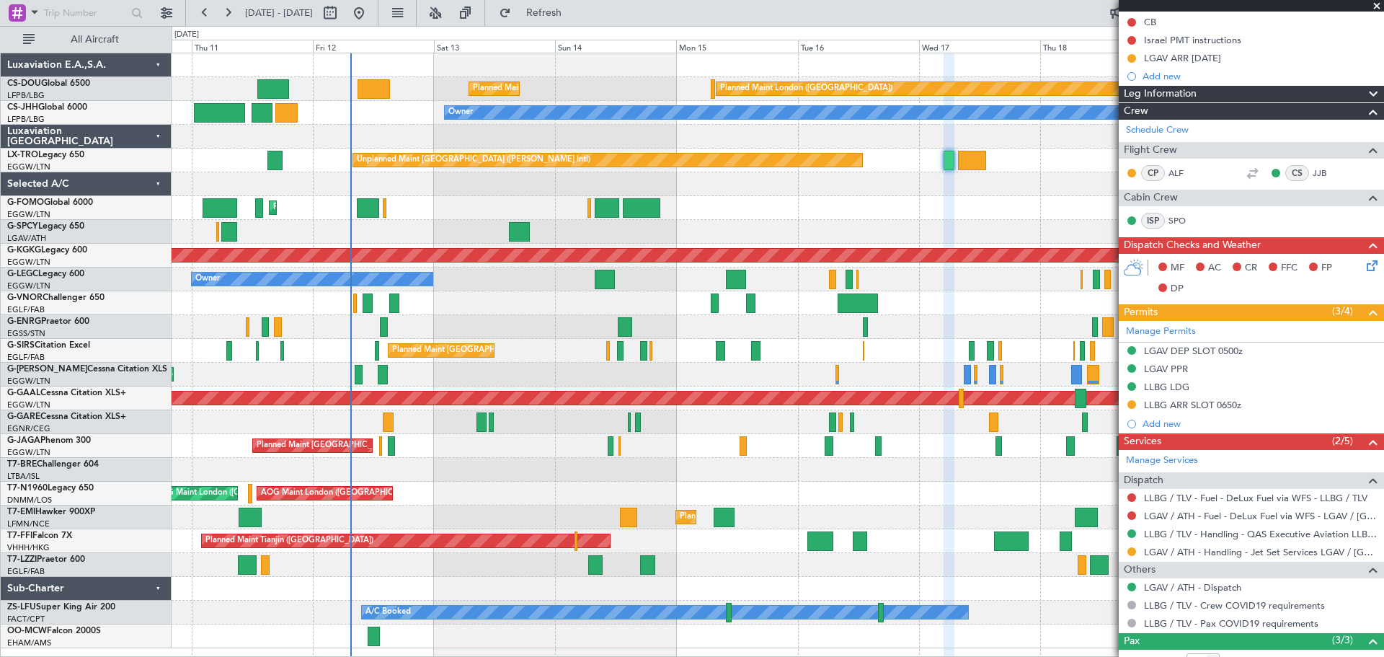
scroll to position [216, 0]
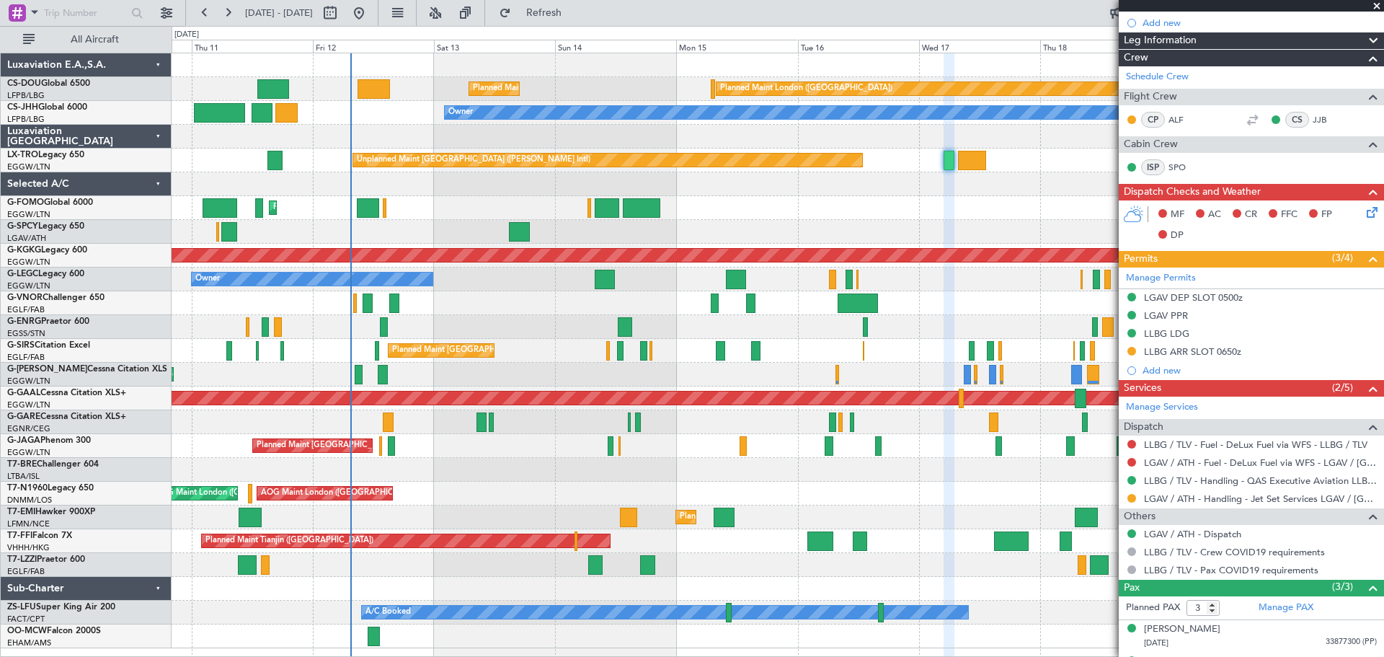
click at [1376, 4] on span at bounding box center [1377, 6] width 14 height 13
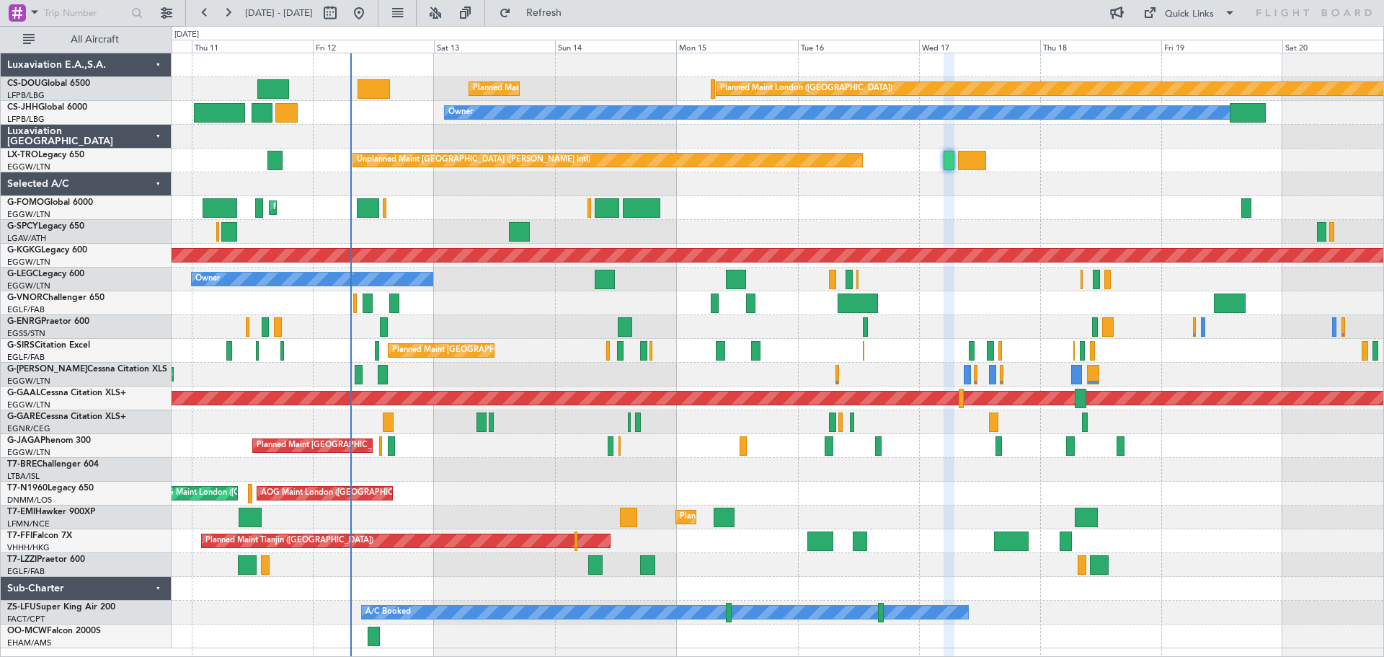
type input "0"
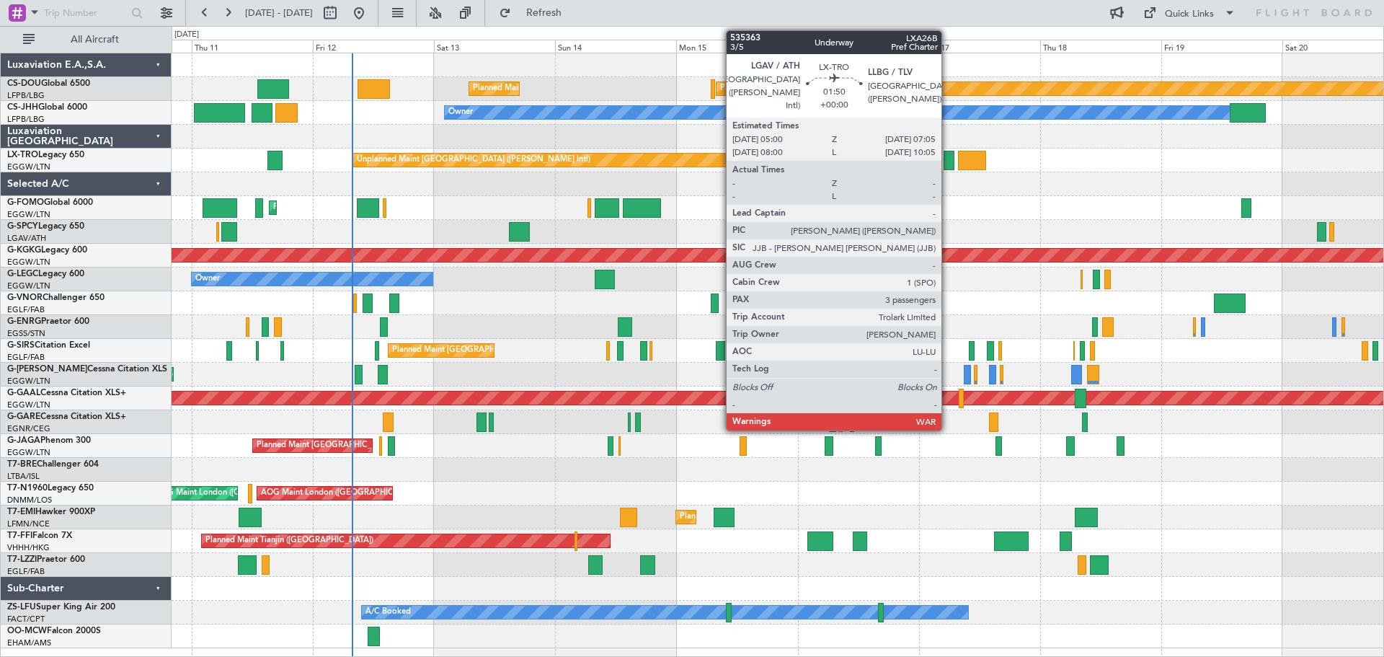
click at [948, 161] on div at bounding box center [949, 160] width 11 height 19
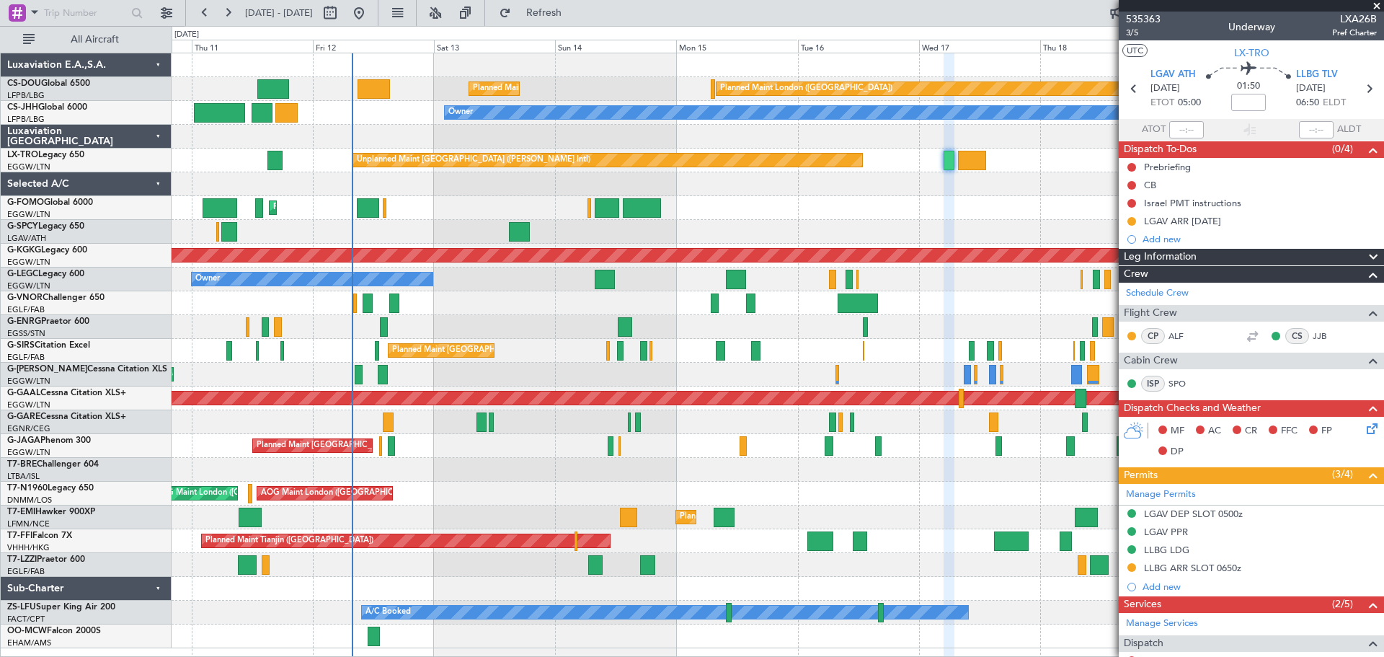
click at [1377, 6] on span at bounding box center [1377, 6] width 14 height 13
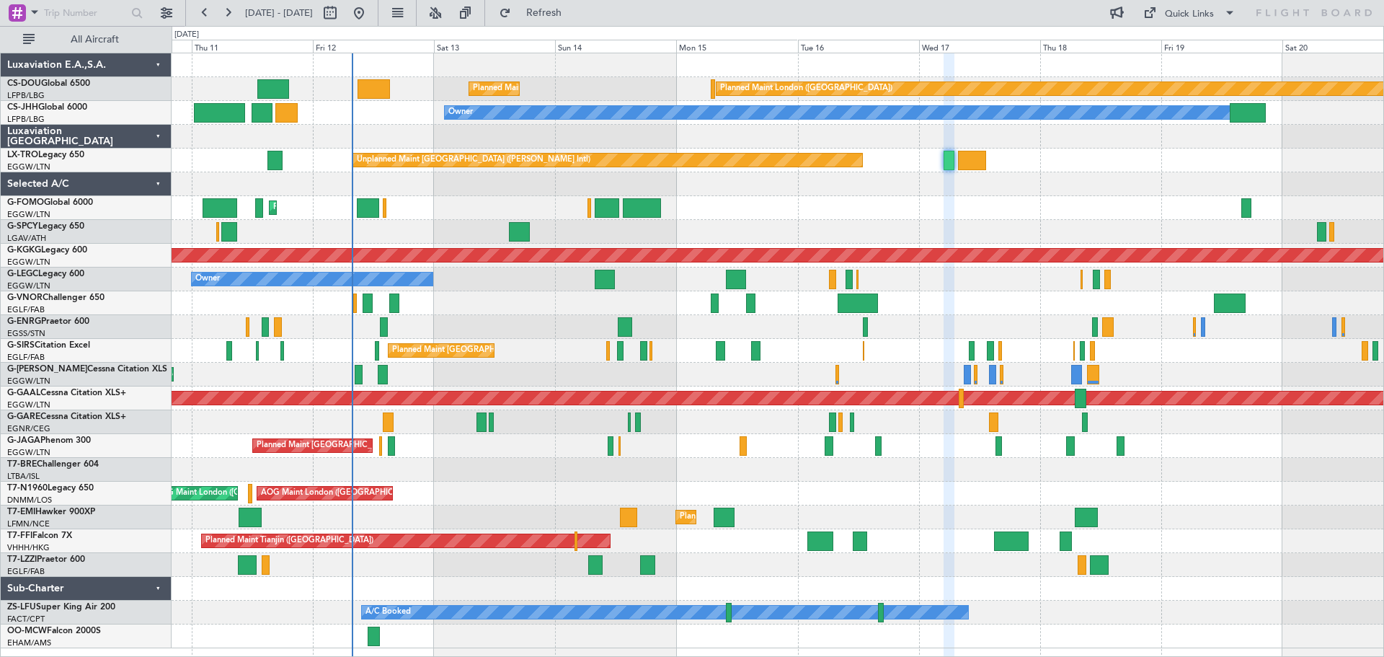
type input "0"
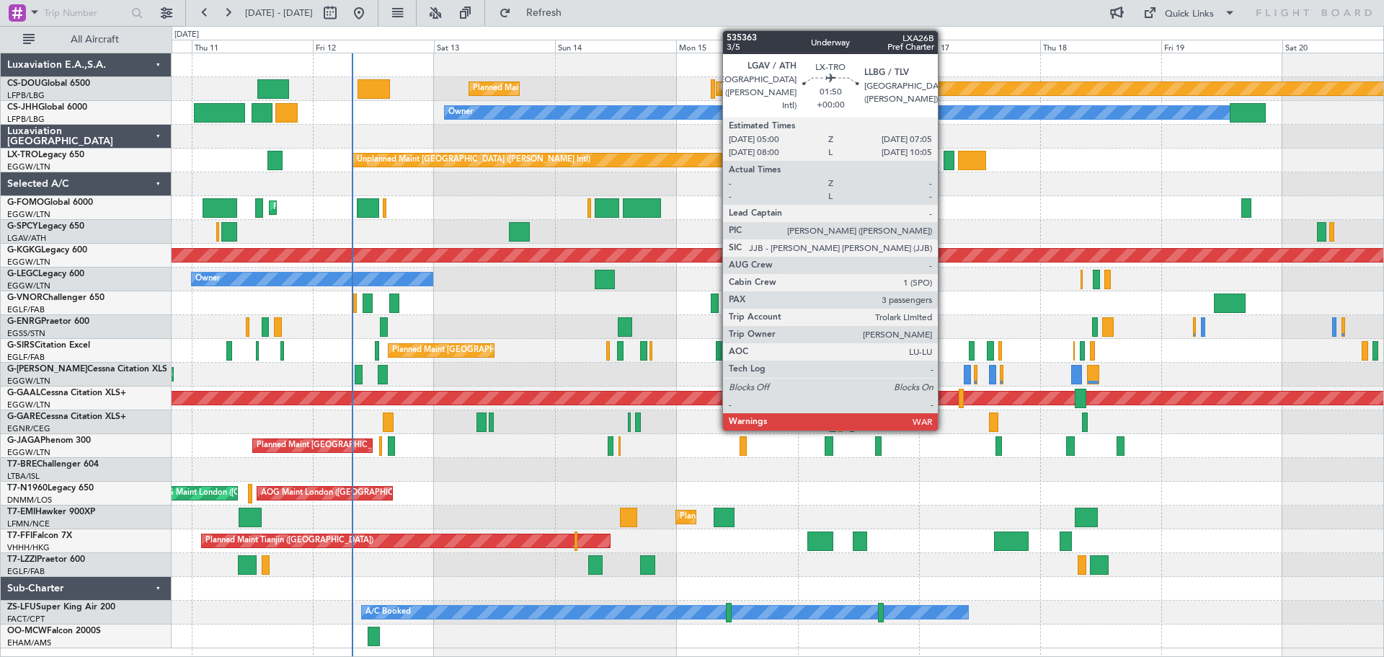
click at [944, 161] on div at bounding box center [949, 160] width 11 height 19
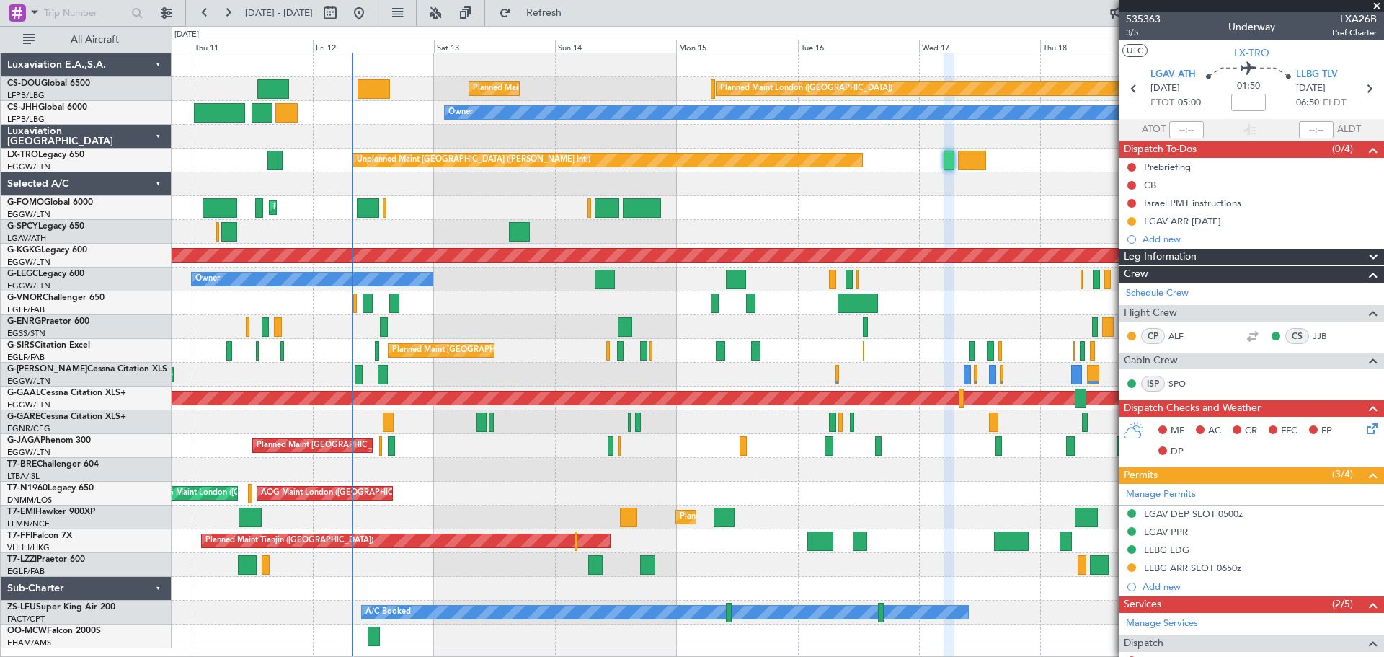
click at [1378, 6] on span at bounding box center [1377, 6] width 14 height 13
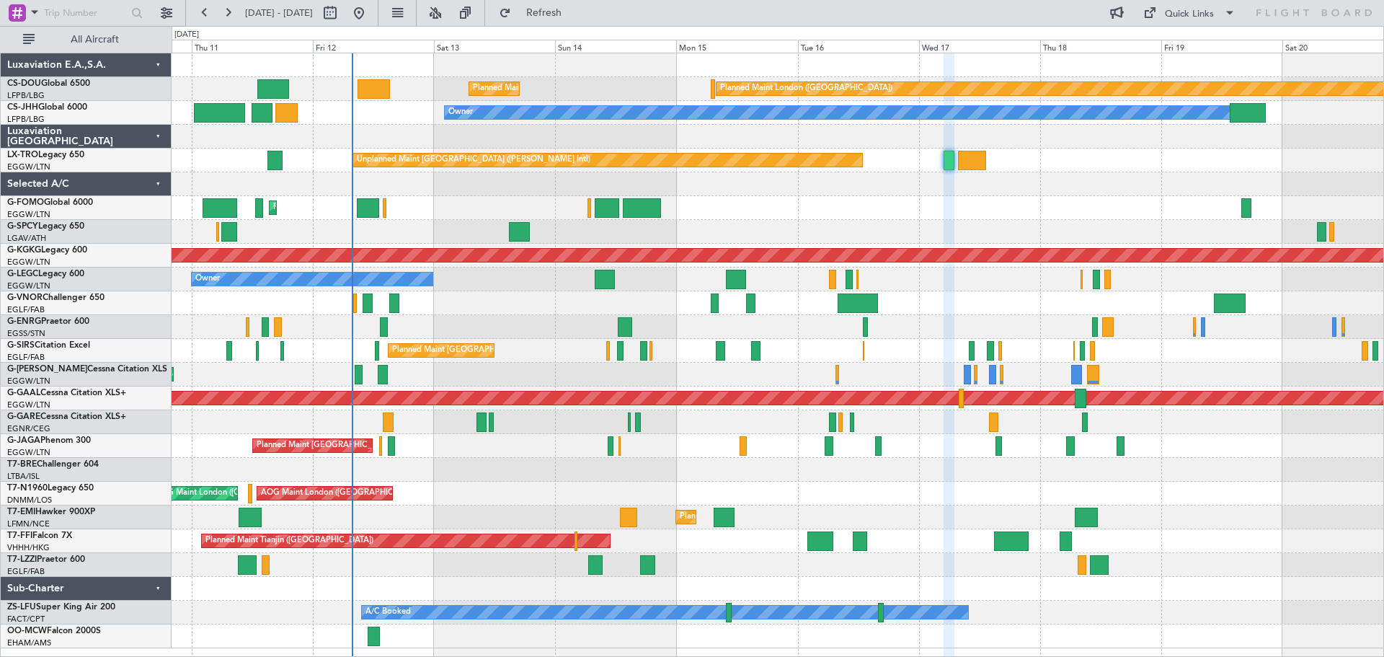
type input "0"
click at [491, 293] on div "Planned Maint [GEOGRAPHIC_DATA] ([GEOGRAPHIC_DATA])" at bounding box center [778, 303] width 1212 height 24
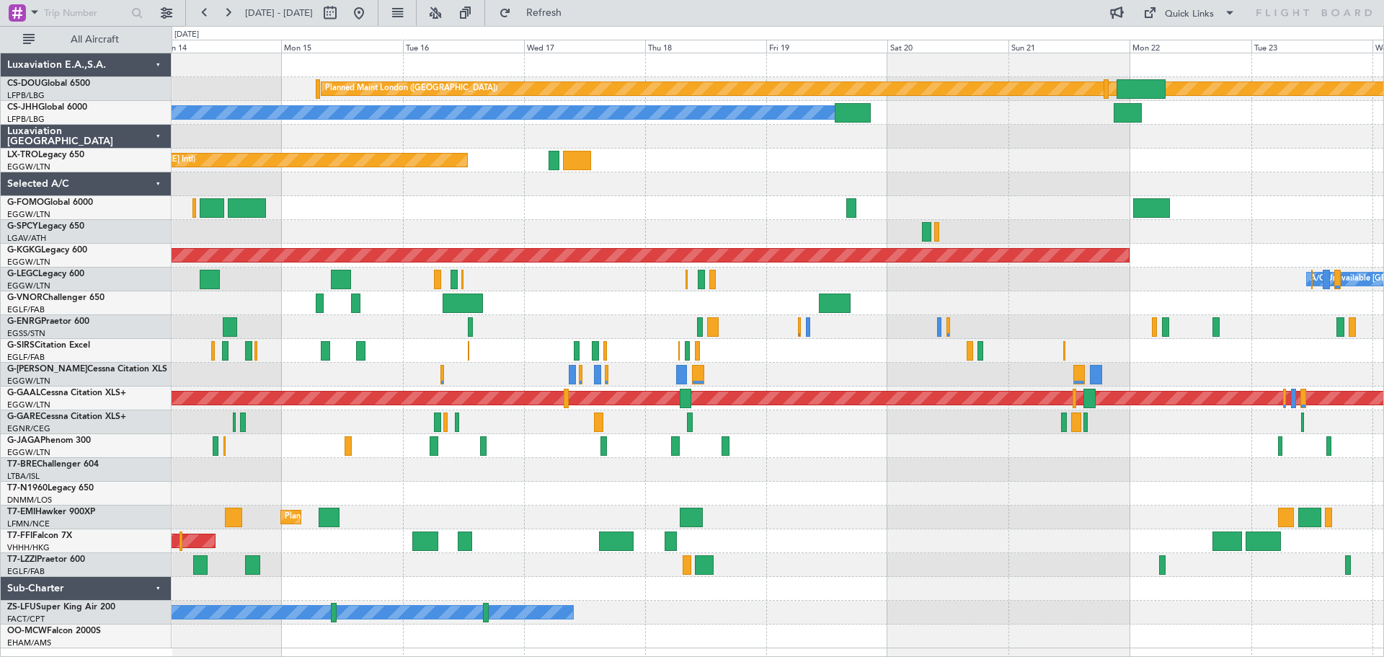
click at [815, 283] on div "A/C Unavailable London (Luton) Owner Planned Maint London (Luton)" at bounding box center [778, 279] width 1212 height 24
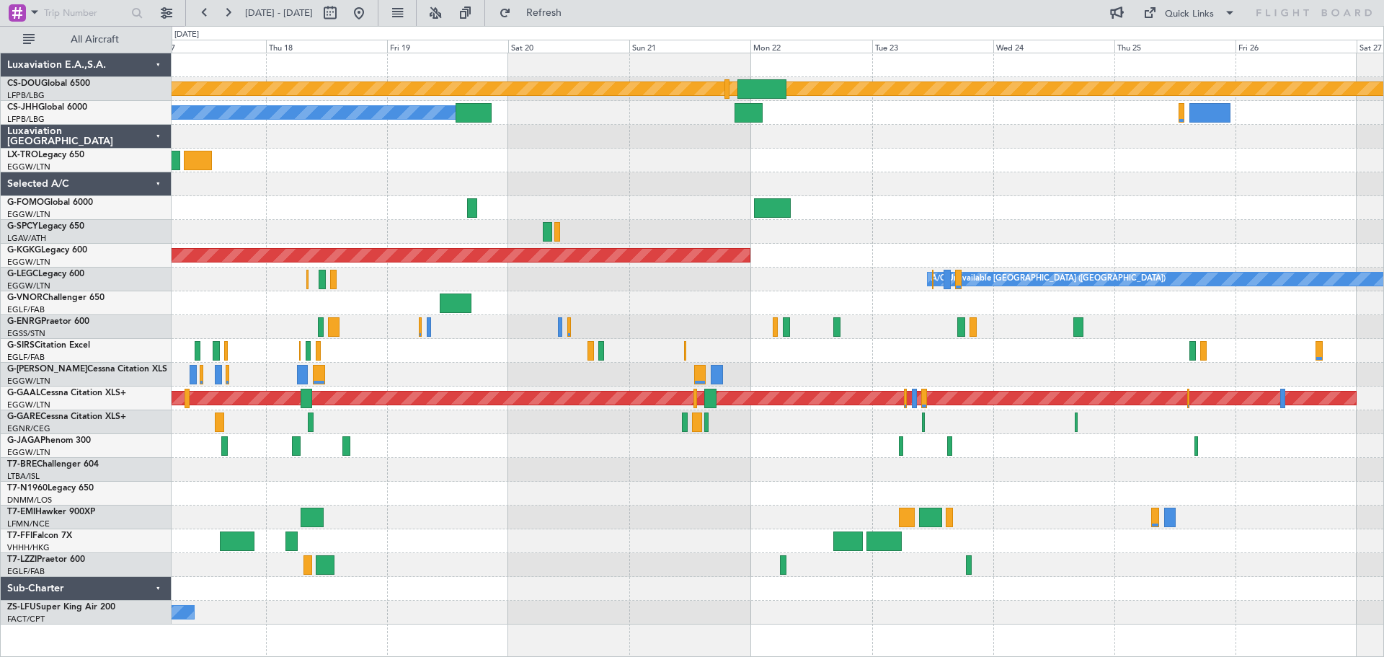
click at [676, 291] on div "Planned Maint London (Biggin Hill) Planned Maint Paris (Le Bourget) Planned Mai…" at bounding box center [778, 338] width 1212 height 571
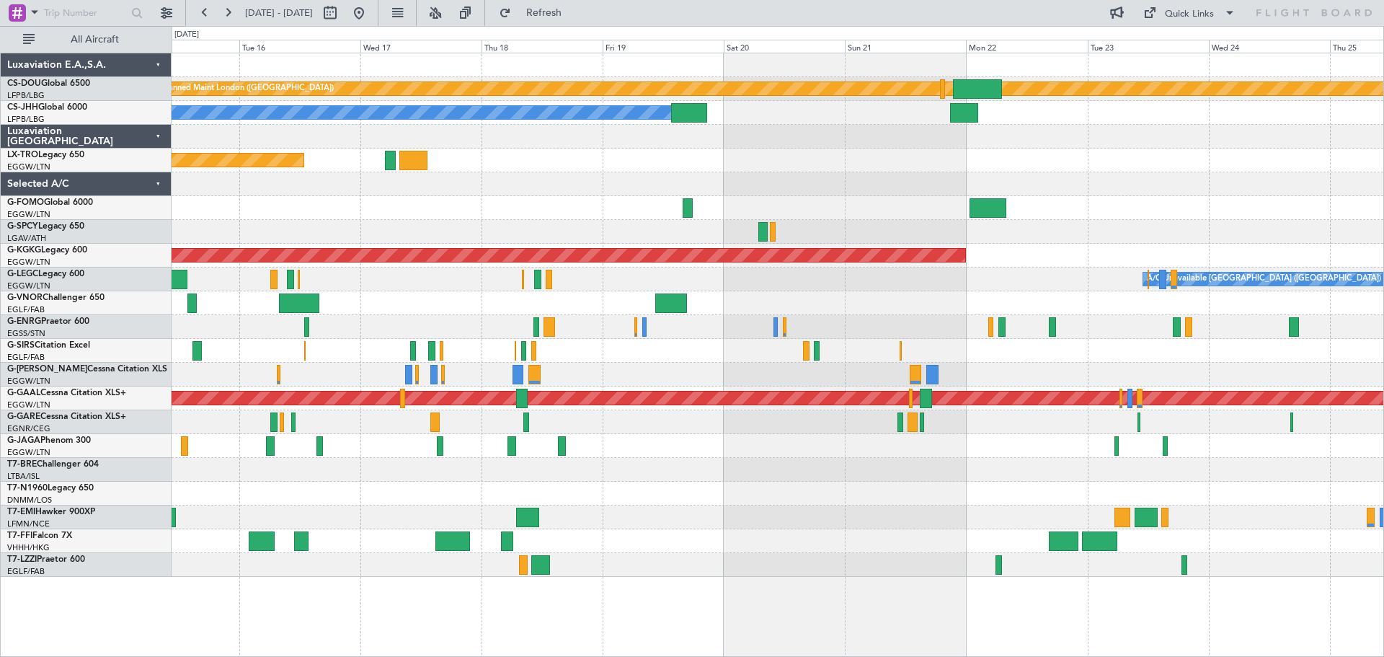
click at [839, 278] on div "A/C Unavailable London (Luton) Owner" at bounding box center [778, 279] width 1212 height 24
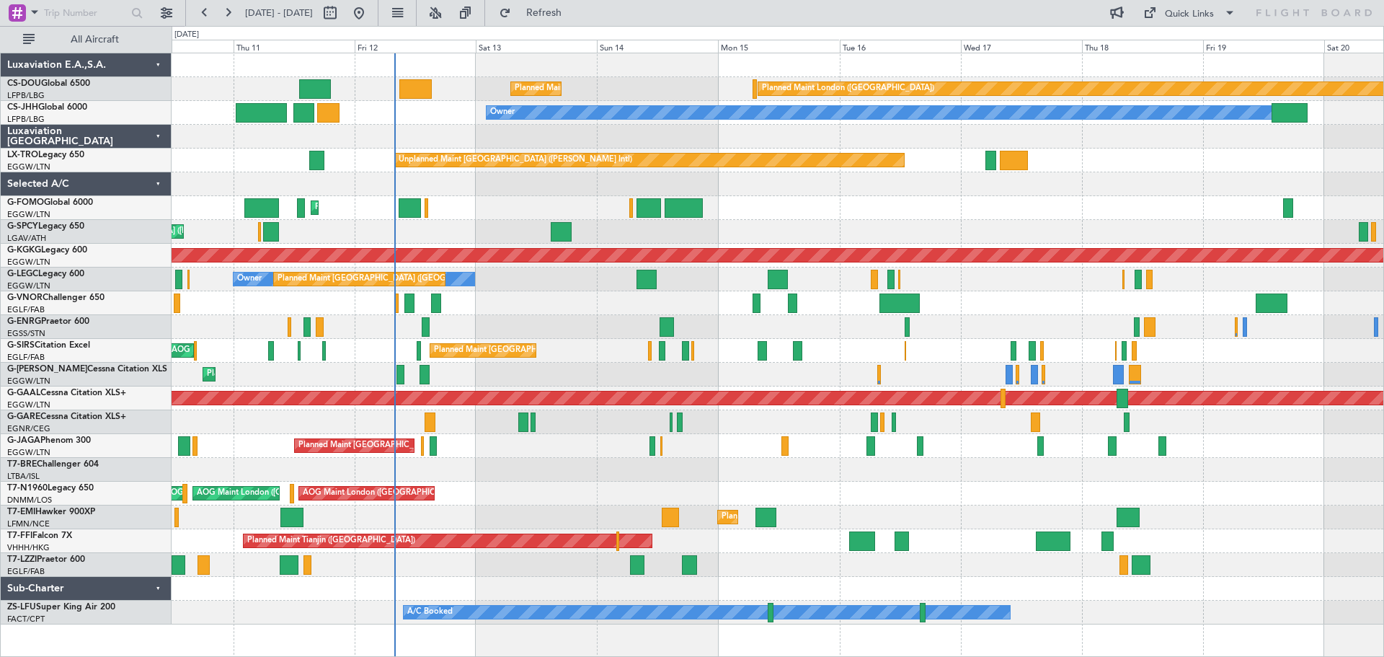
click at [942, 319] on div "Planned Maint London (Biggin Hill) Planned Maint Paris (Le Bourget) Planned Mai…" at bounding box center [778, 338] width 1212 height 571
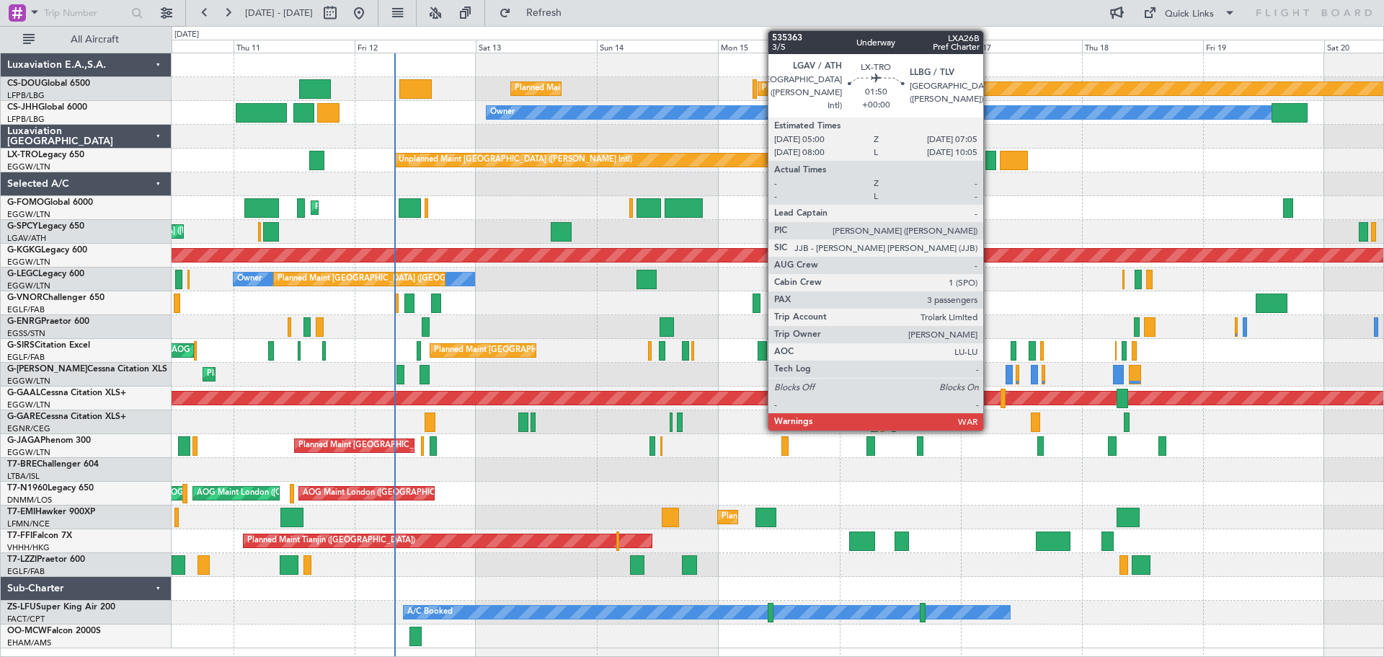
click at [990, 161] on div at bounding box center [990, 160] width 11 height 19
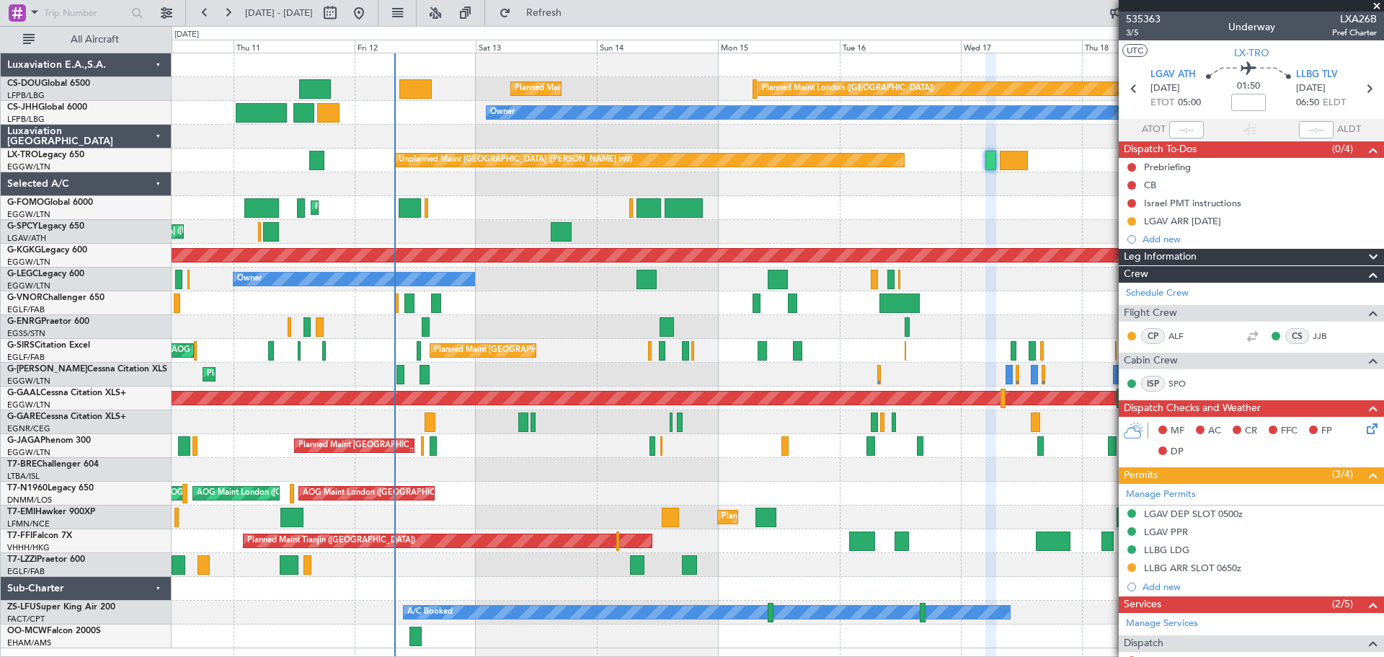
click at [1375, 6] on span at bounding box center [1377, 6] width 14 height 13
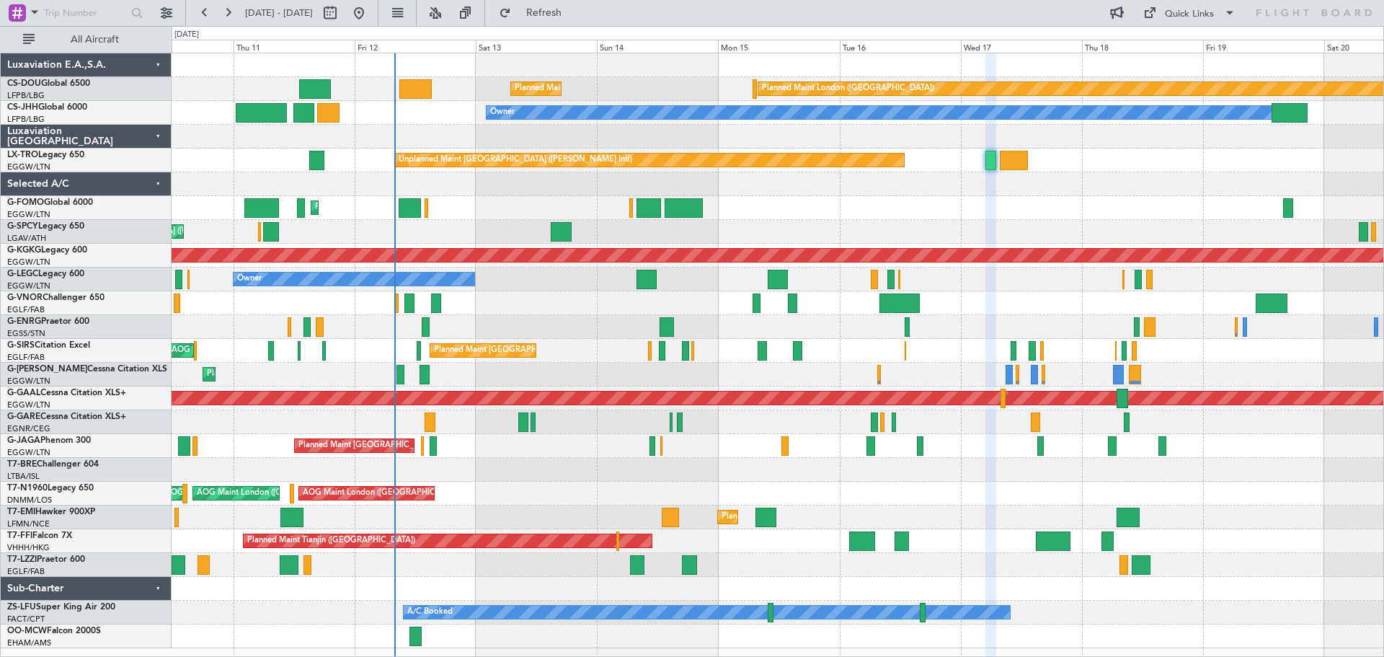
type input "0"
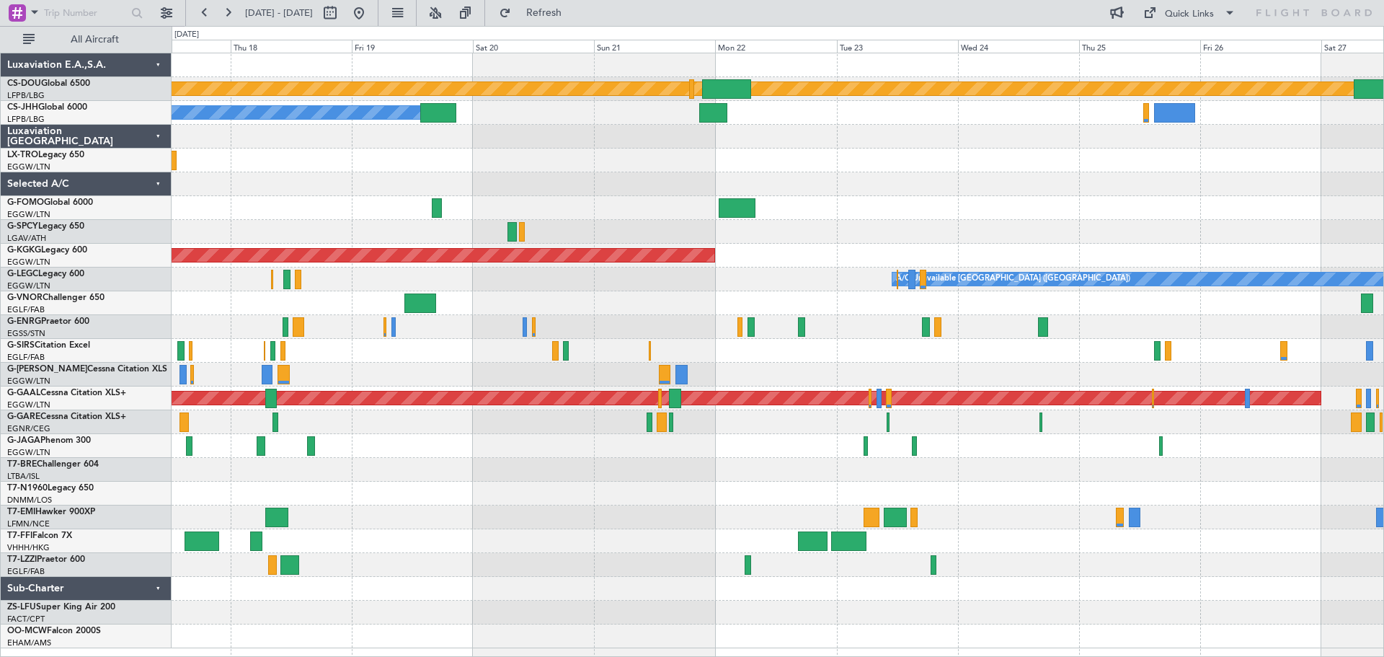
click at [422, 159] on div "Planned Maint London (Biggin Hill) Planned Maint Paris (Le Bourget) Planned Mai…" at bounding box center [778, 350] width 1212 height 595
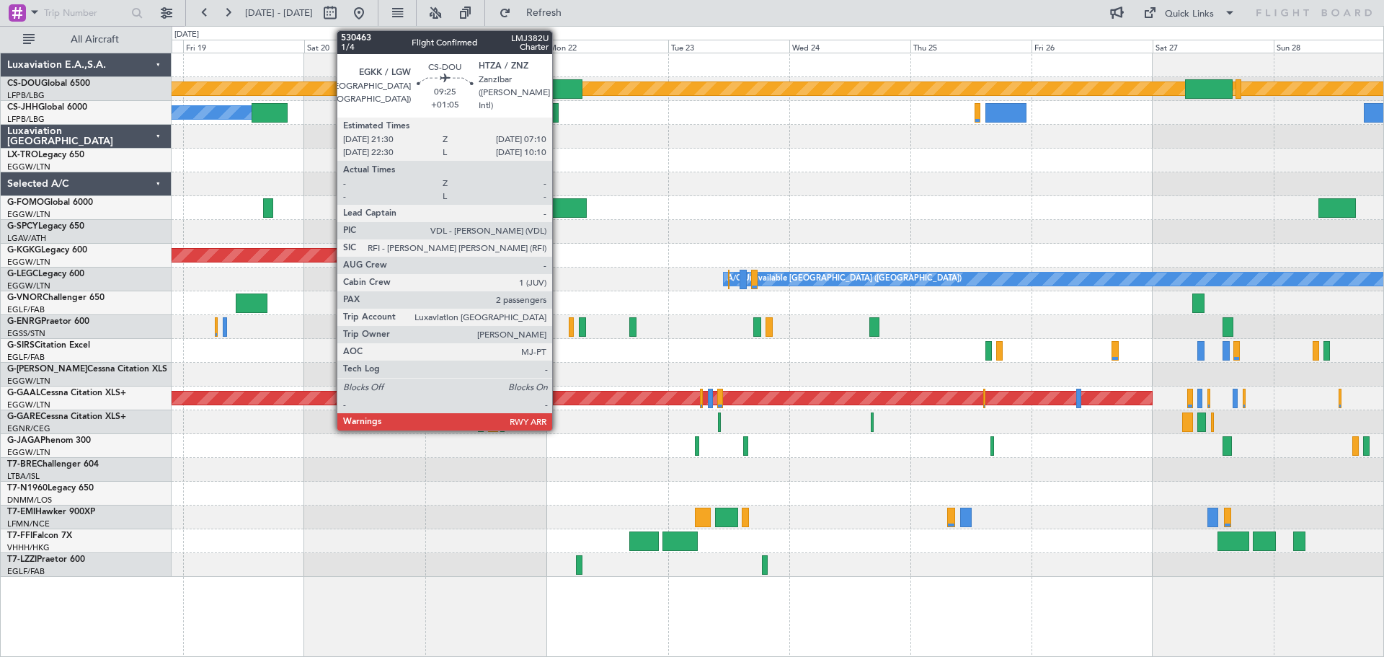
click at [559, 87] on div at bounding box center [557, 88] width 49 height 19
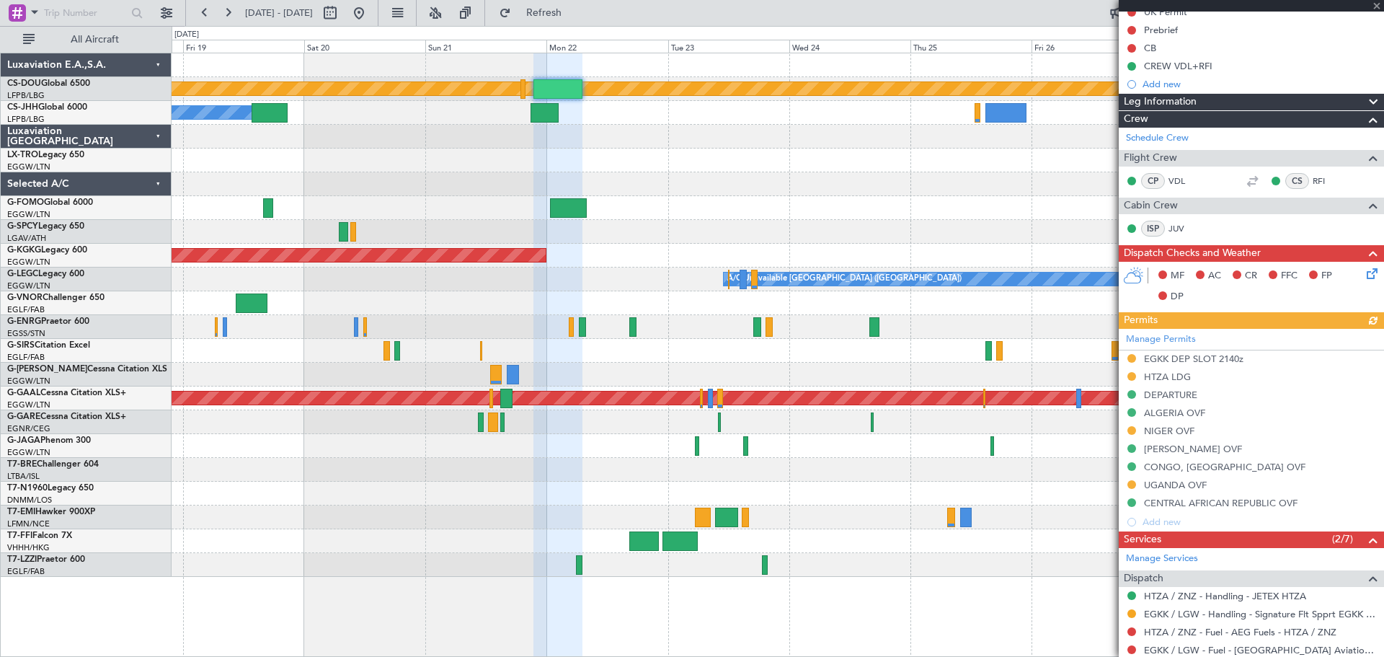
scroll to position [216, 0]
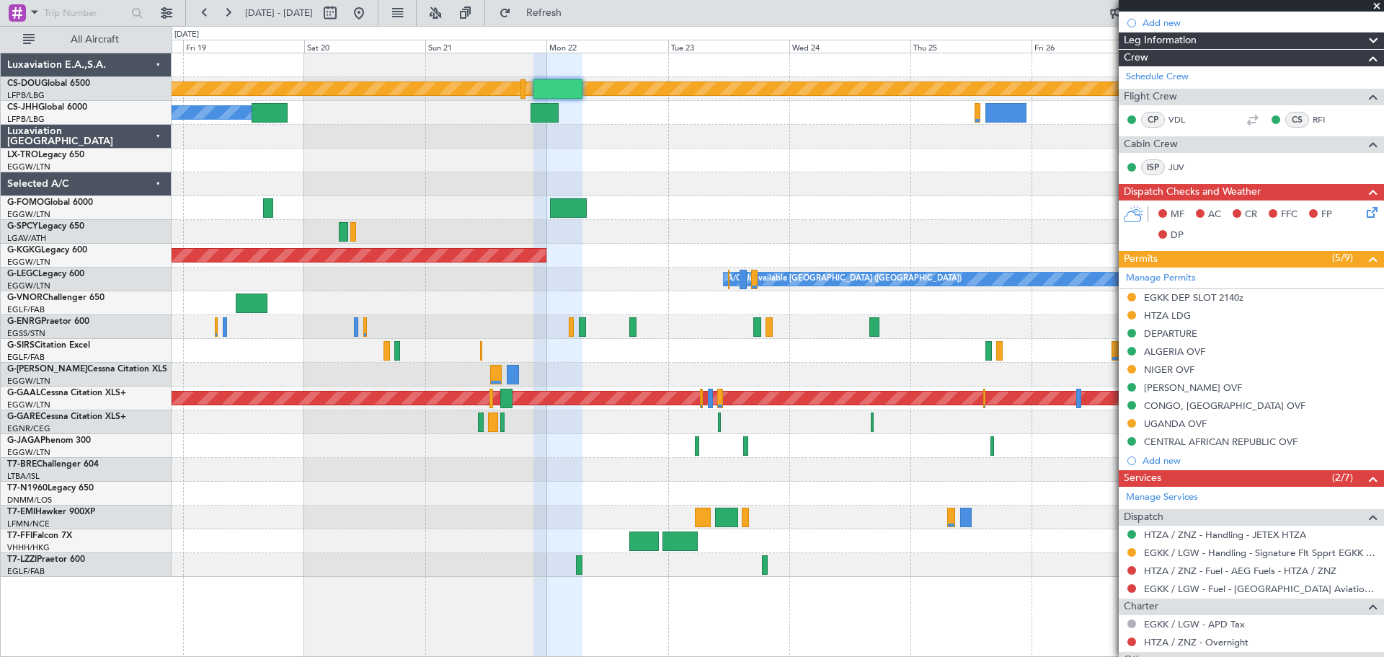
click at [1376, 4] on span at bounding box center [1377, 6] width 14 height 13
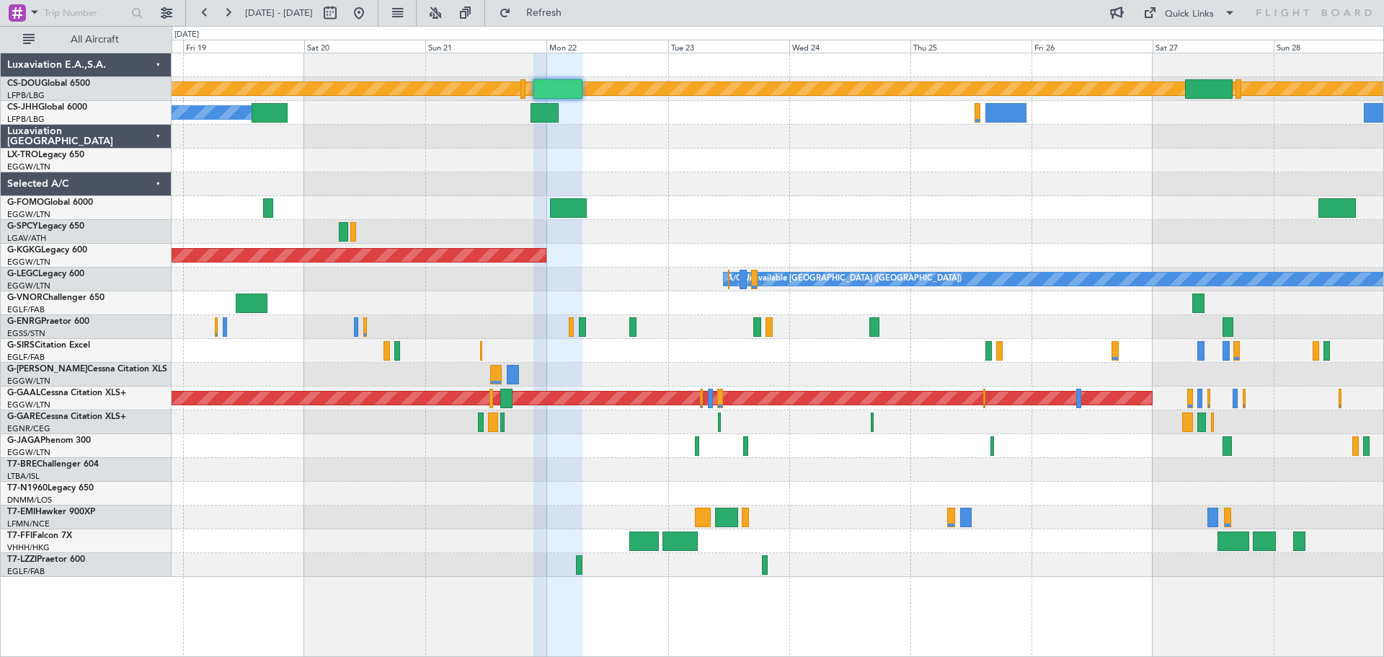
type input "0"
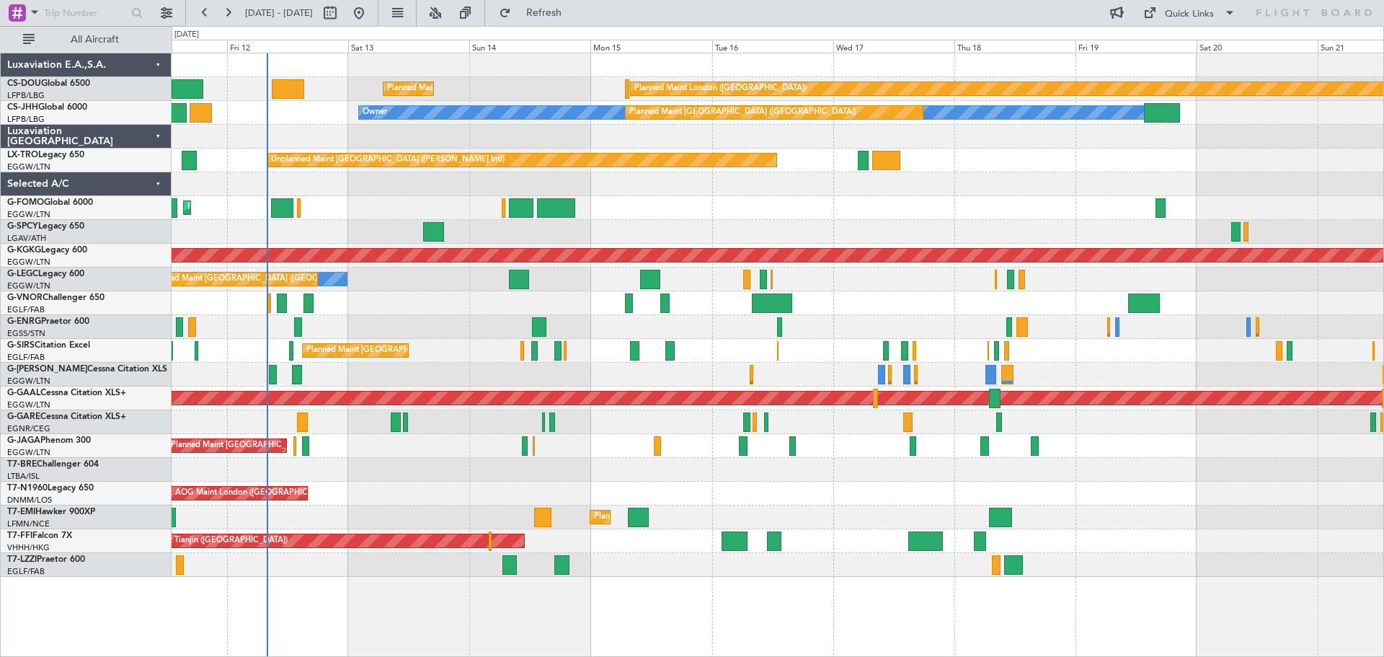
click at [1305, 159] on div "Unplanned Maint [GEOGRAPHIC_DATA] ([PERSON_NAME] Intl)" at bounding box center [778, 160] width 1212 height 24
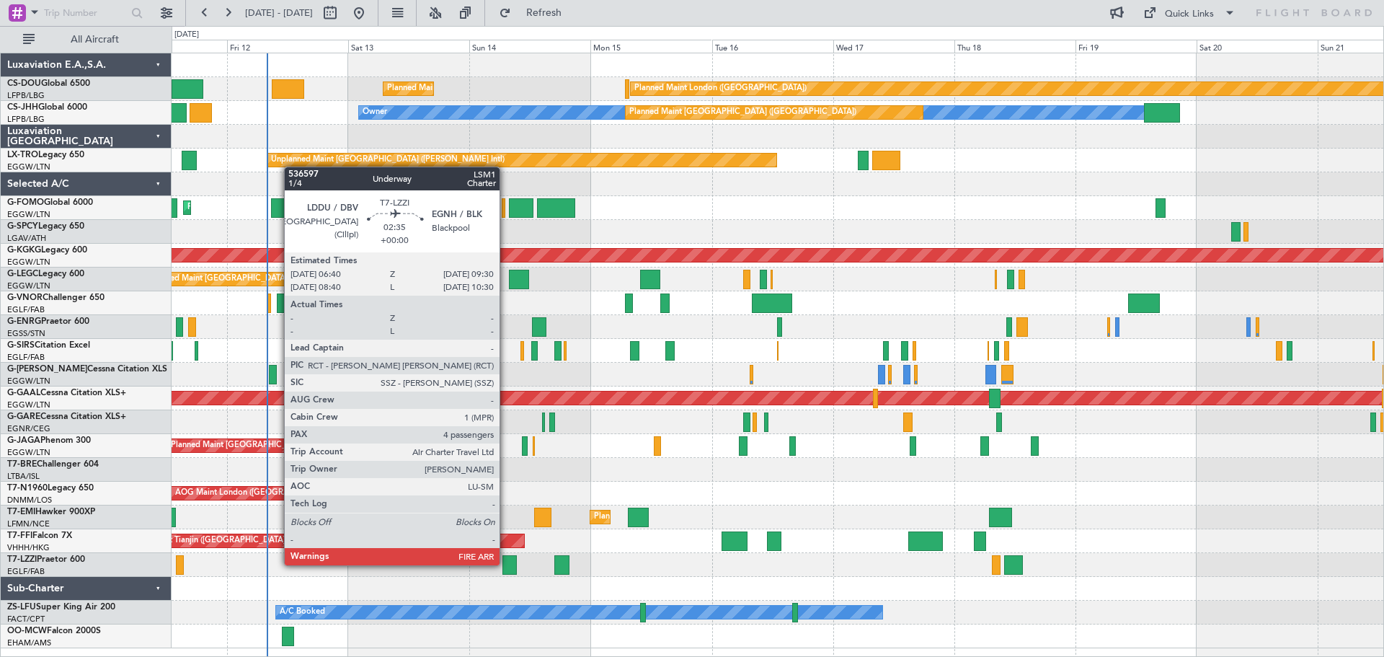
click at [506, 564] on div at bounding box center [509, 564] width 14 height 19
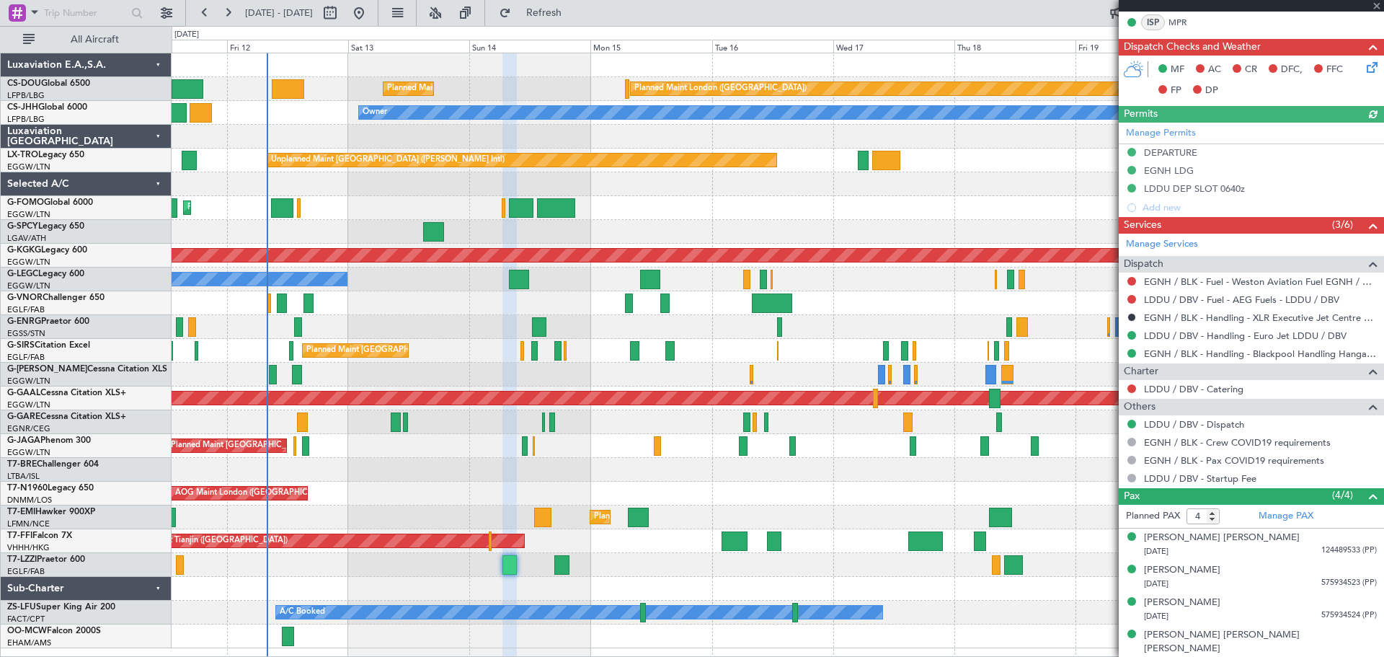
scroll to position [362, 0]
click at [1376, 6] on span at bounding box center [1377, 6] width 14 height 13
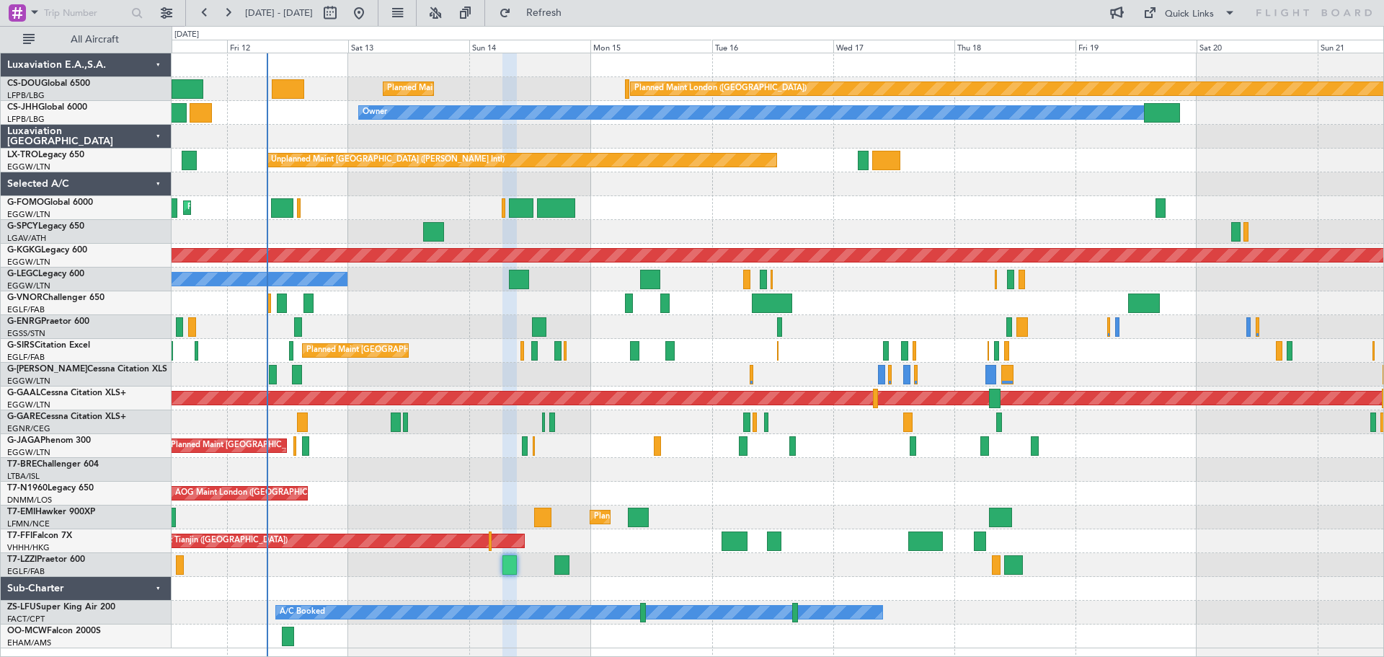
type input "0"
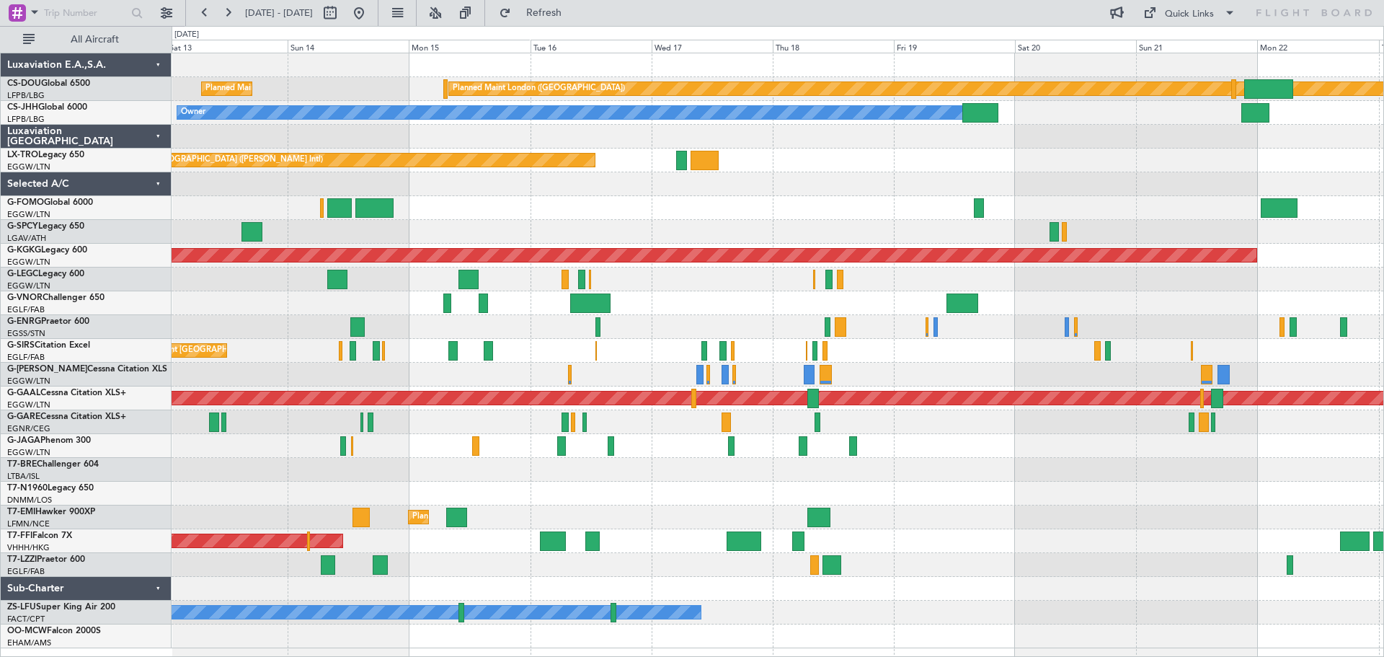
click at [856, 347] on div "Planned Maint London (Farnborough) AOG Maint Kemble" at bounding box center [778, 351] width 1212 height 24
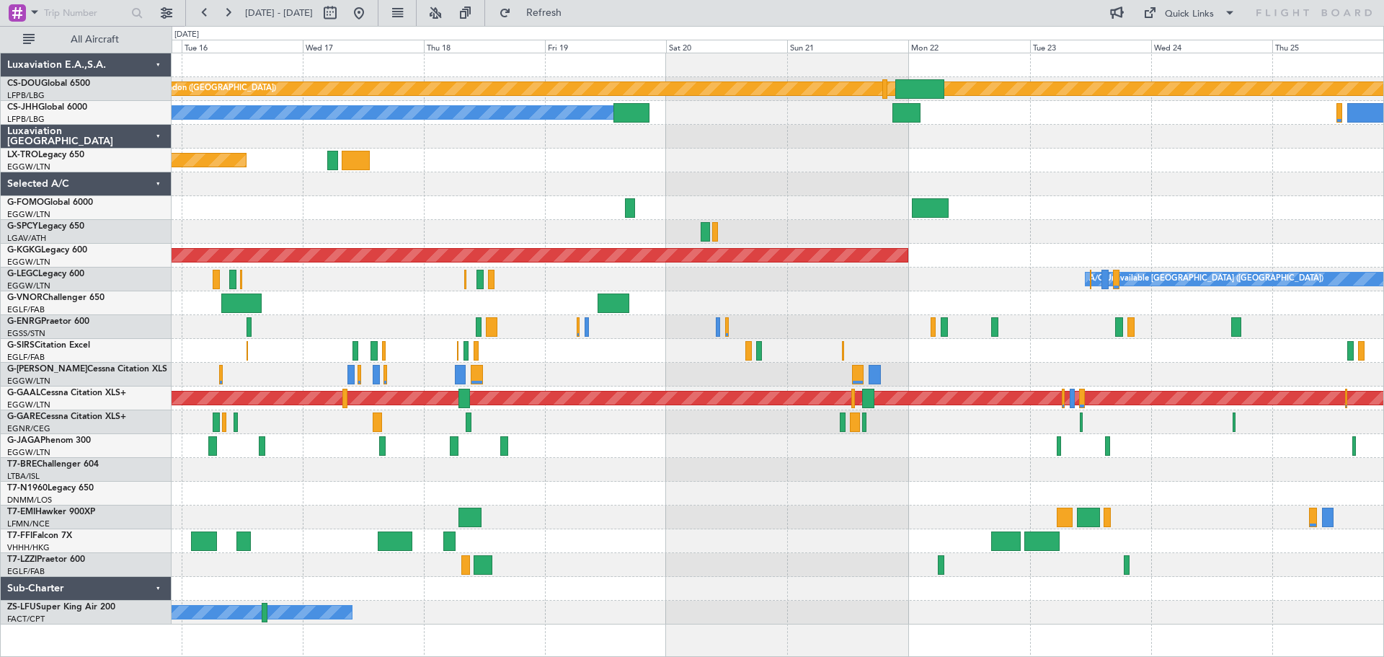
click at [963, 308] on div at bounding box center [778, 303] width 1212 height 24
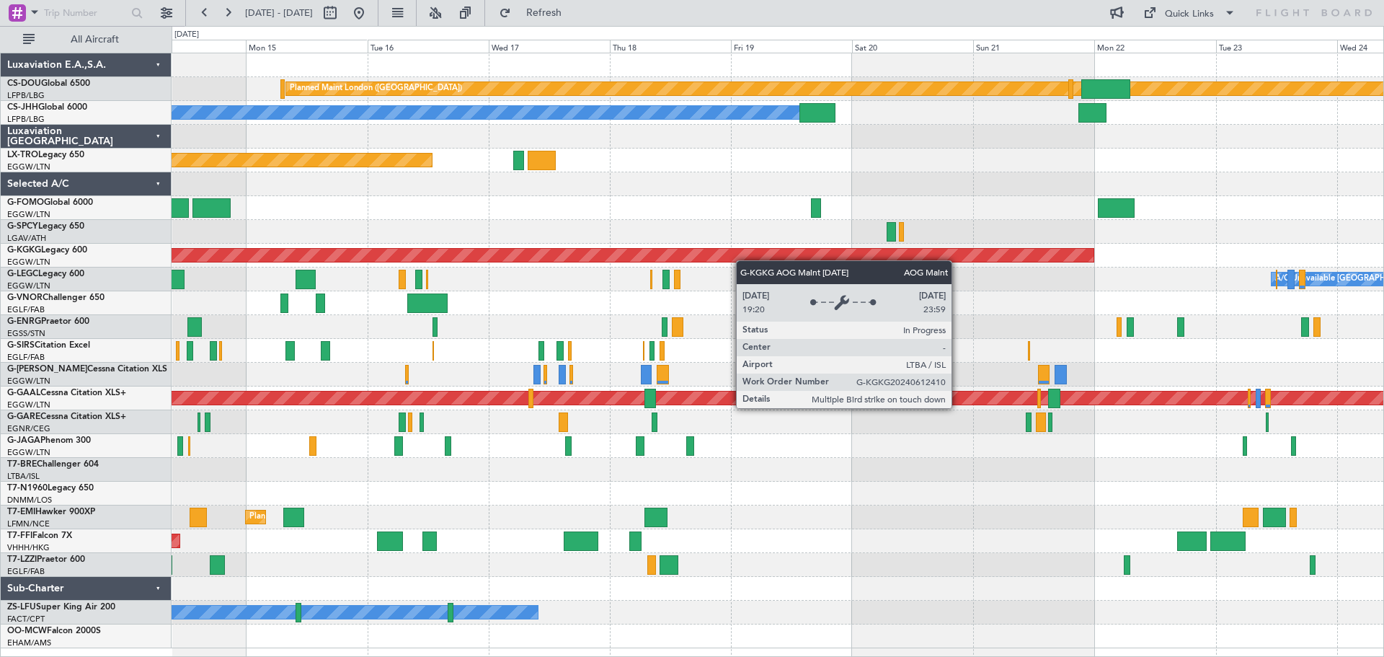
click at [681, 254] on div "Planned Maint London ([GEOGRAPHIC_DATA]) Planned Maint [GEOGRAPHIC_DATA] ([GEOG…" at bounding box center [778, 350] width 1212 height 595
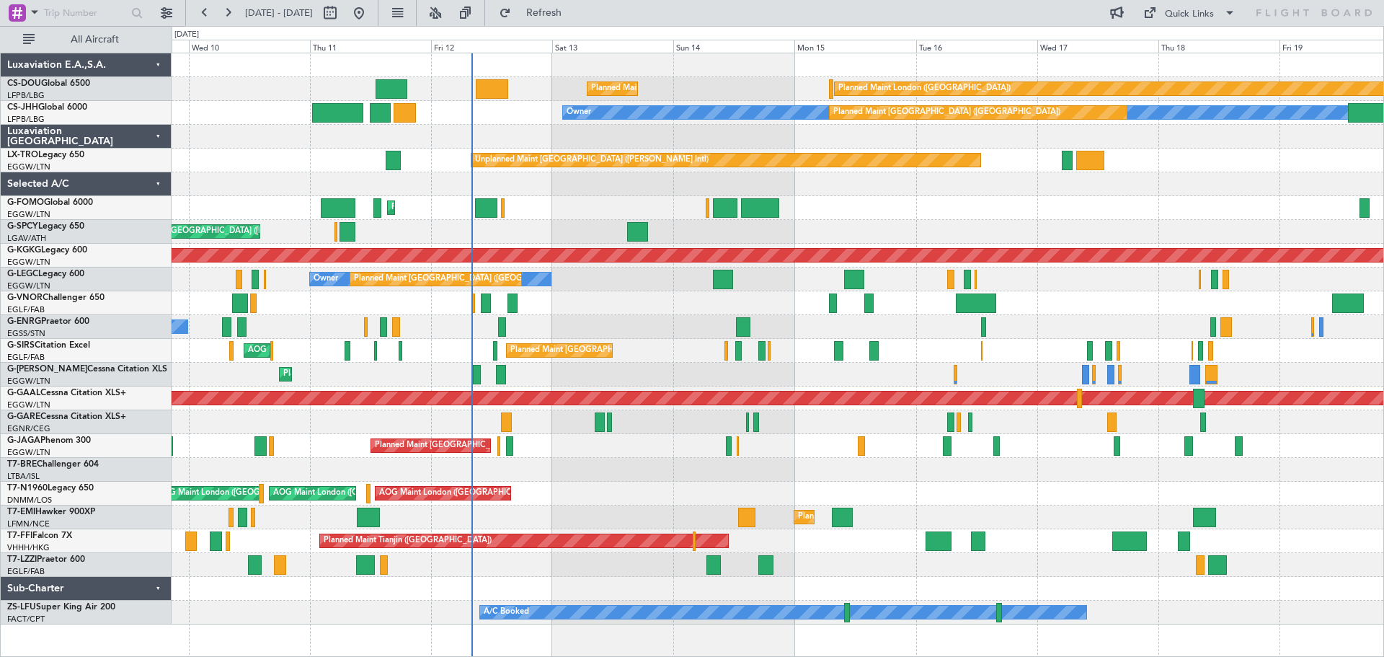
click at [1056, 309] on div "Planned Maint [GEOGRAPHIC_DATA] ([GEOGRAPHIC_DATA])" at bounding box center [778, 303] width 1212 height 24
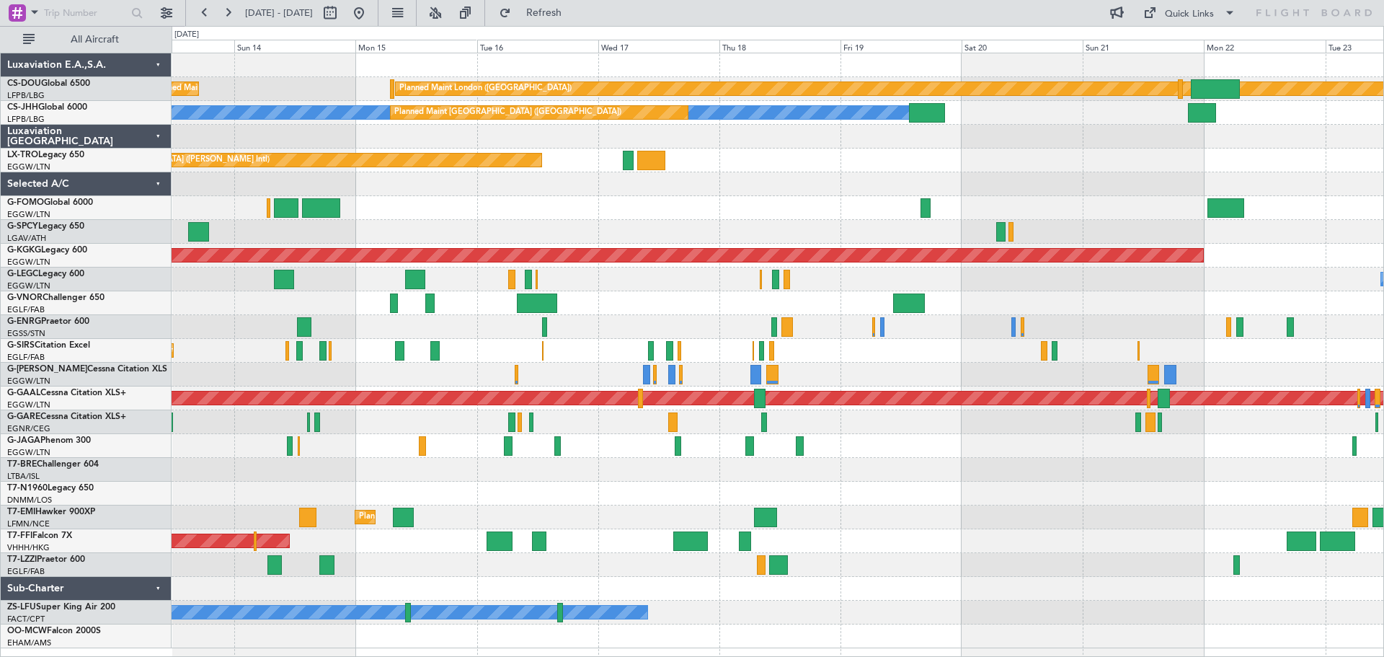
click at [813, 202] on div "Planned Maint London (Biggin Hill) Planned Maint Paris (Le Bourget) Owner Plann…" at bounding box center [778, 350] width 1212 height 595
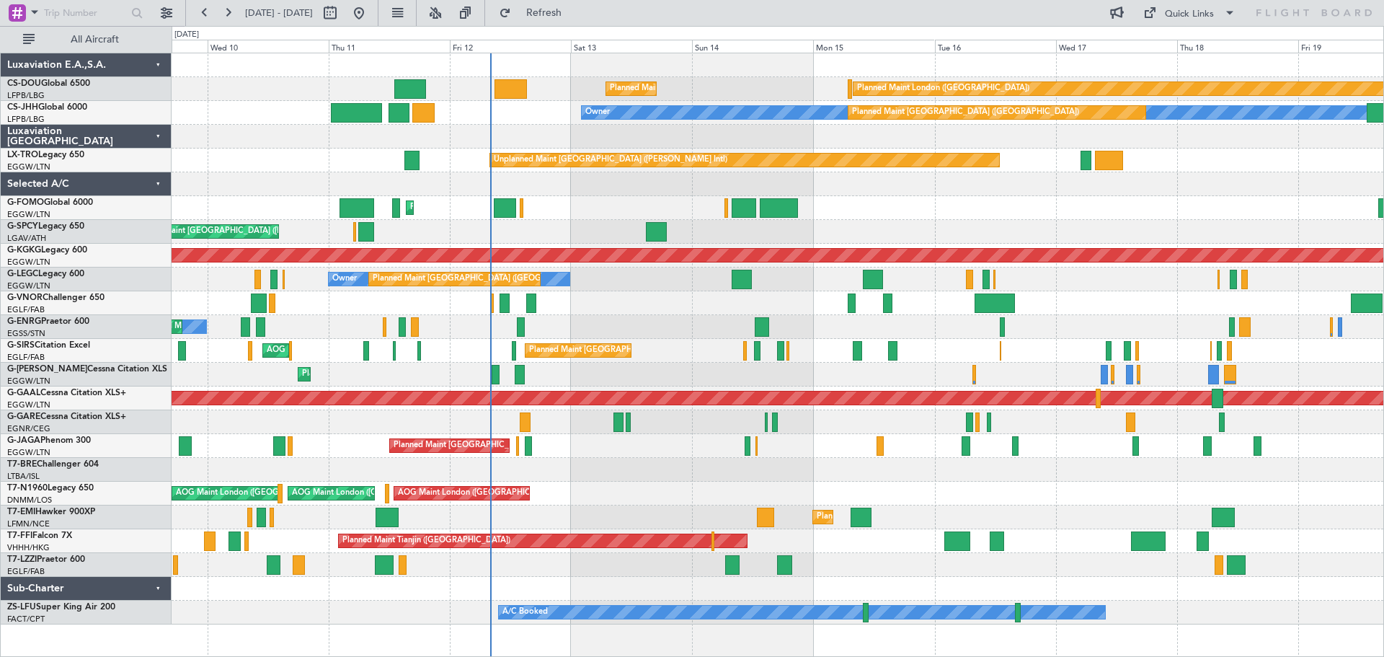
click at [1000, 235] on div "Planned Maint London (Biggin Hill) Planned Maint Paris (Le Bourget) Planned Mai…" at bounding box center [778, 338] width 1212 height 571
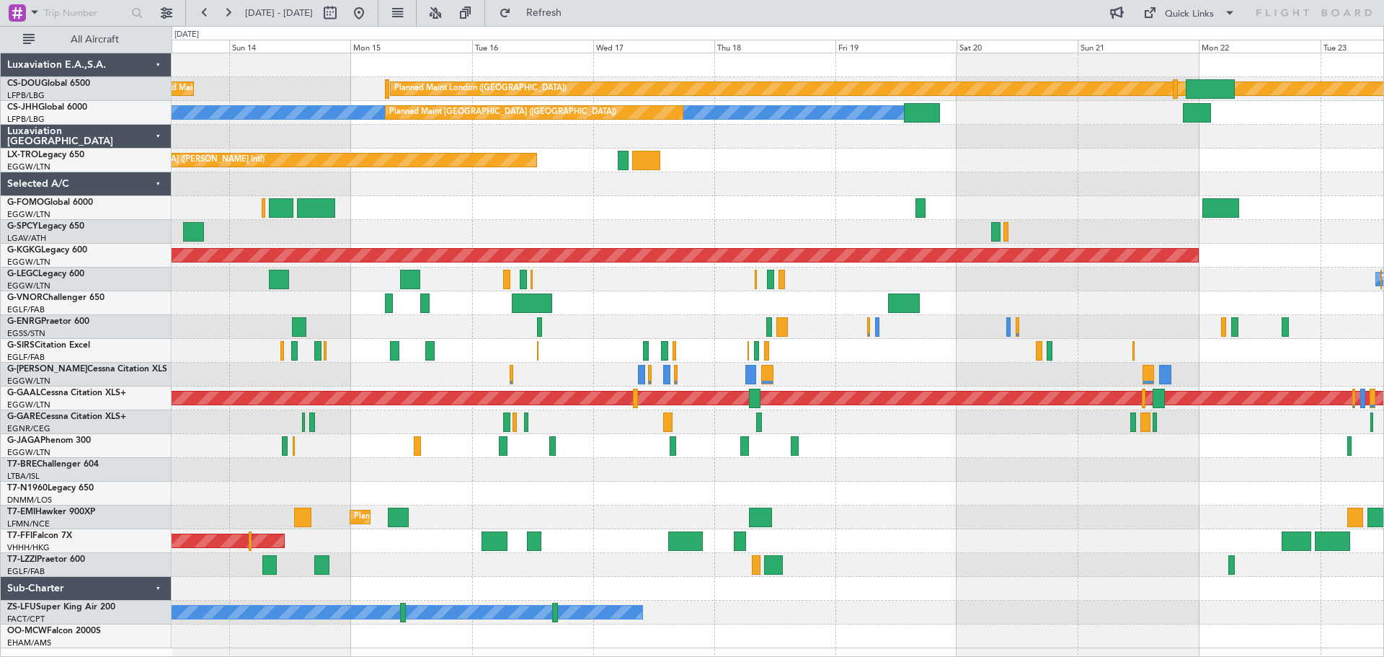
click at [759, 173] on div "Planned Maint London (Biggin Hill) Planned Maint Paris (Le Bourget) Owner Plann…" at bounding box center [778, 350] width 1212 height 595
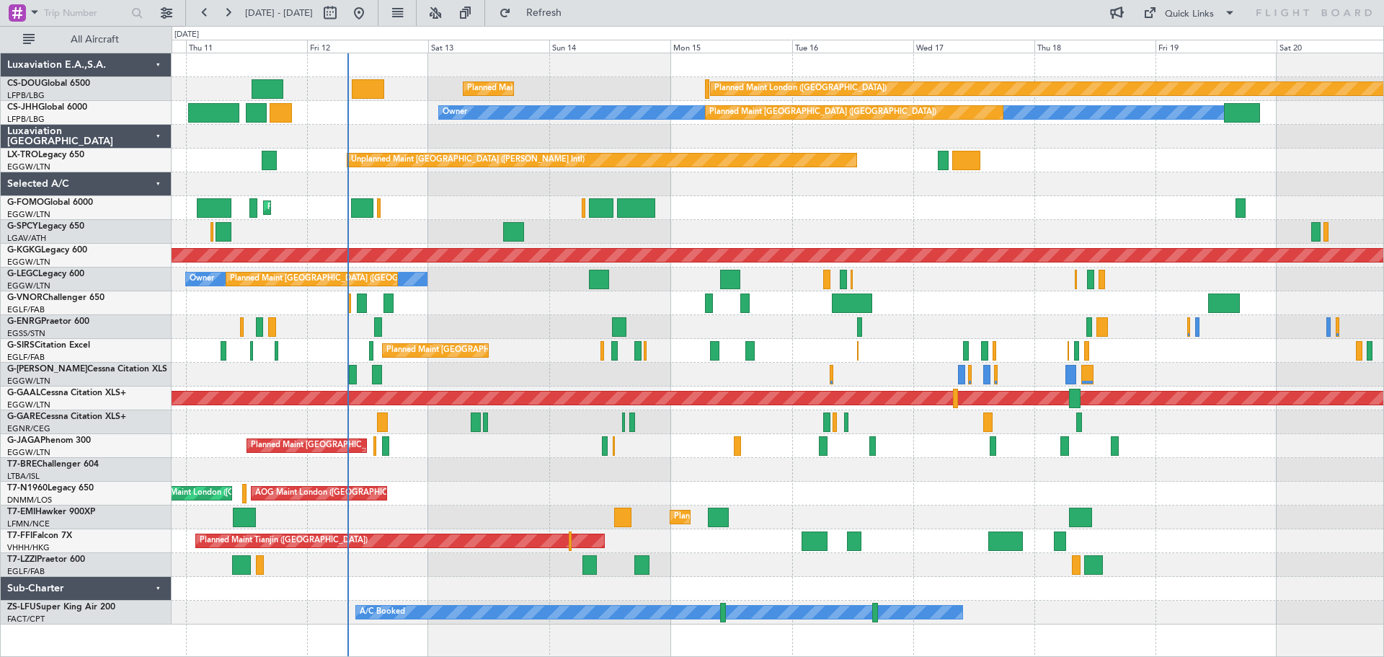
click at [1000, 306] on div "Planned Maint [GEOGRAPHIC_DATA] ([GEOGRAPHIC_DATA])" at bounding box center [778, 303] width 1212 height 24
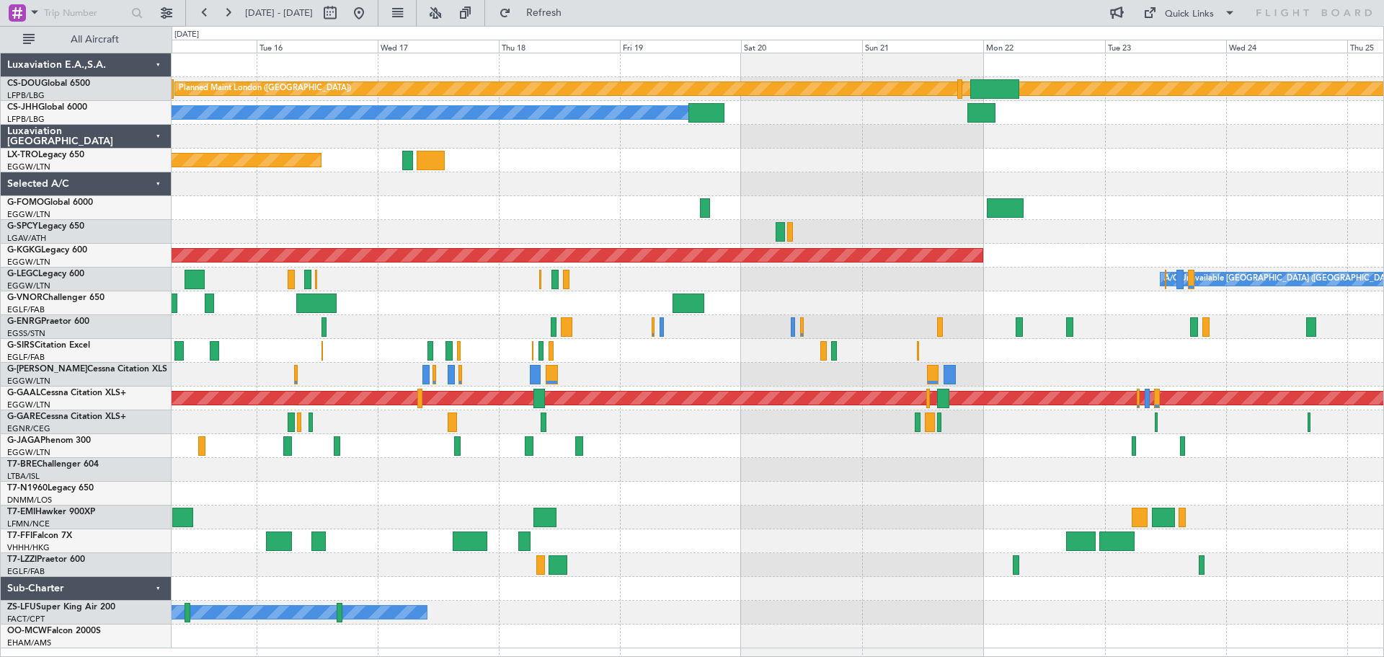
click at [572, 182] on div at bounding box center [778, 184] width 1212 height 24
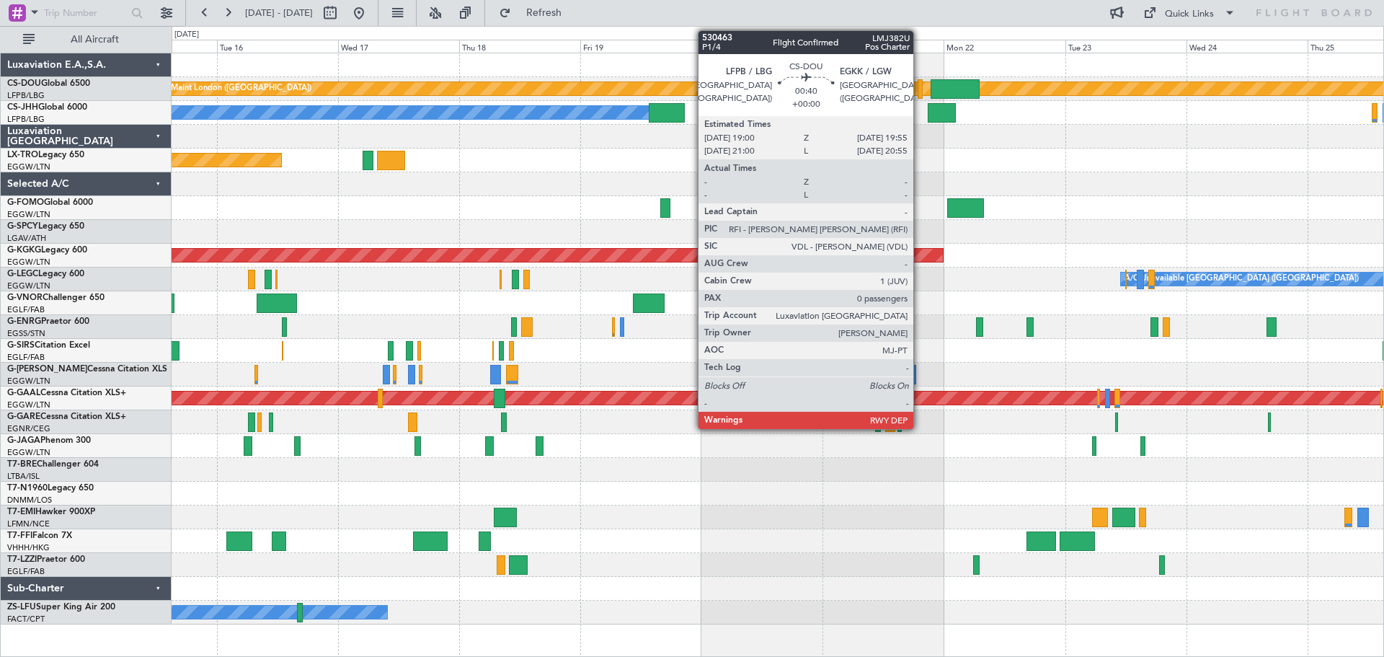
click at [920, 96] on div at bounding box center [920, 88] width 5 height 19
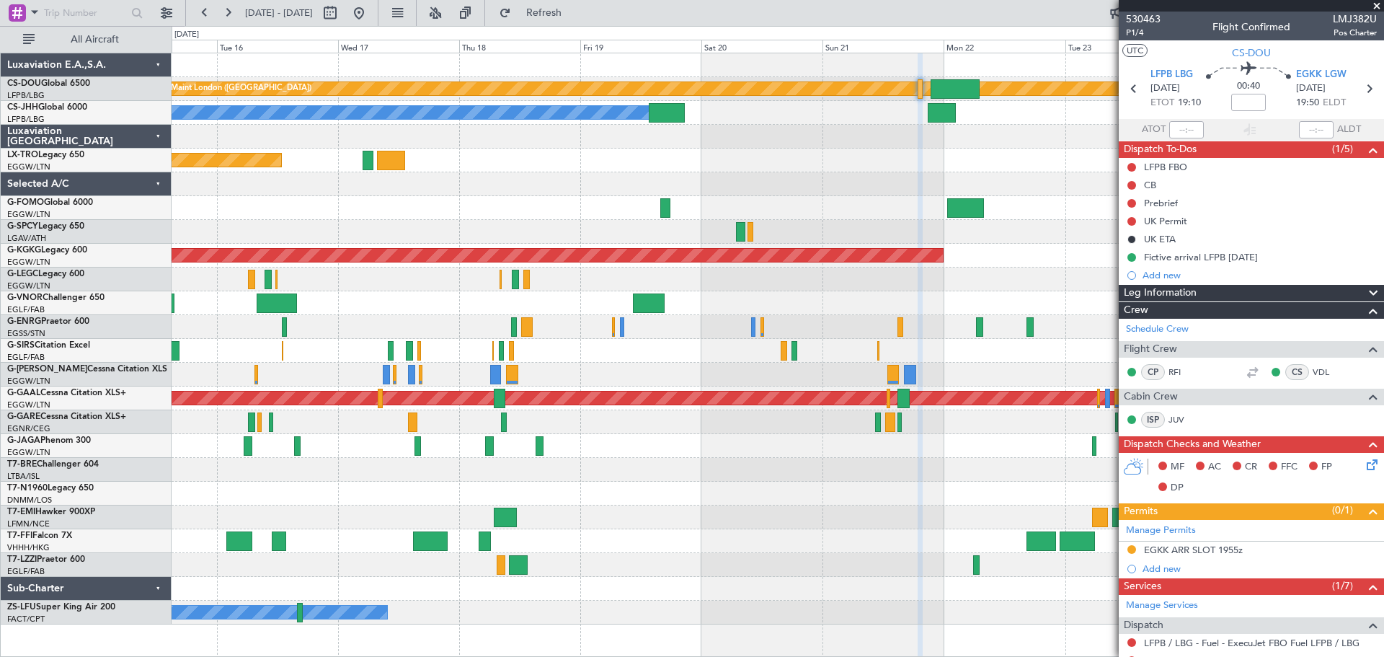
click at [1379, 5] on span at bounding box center [1377, 6] width 14 height 13
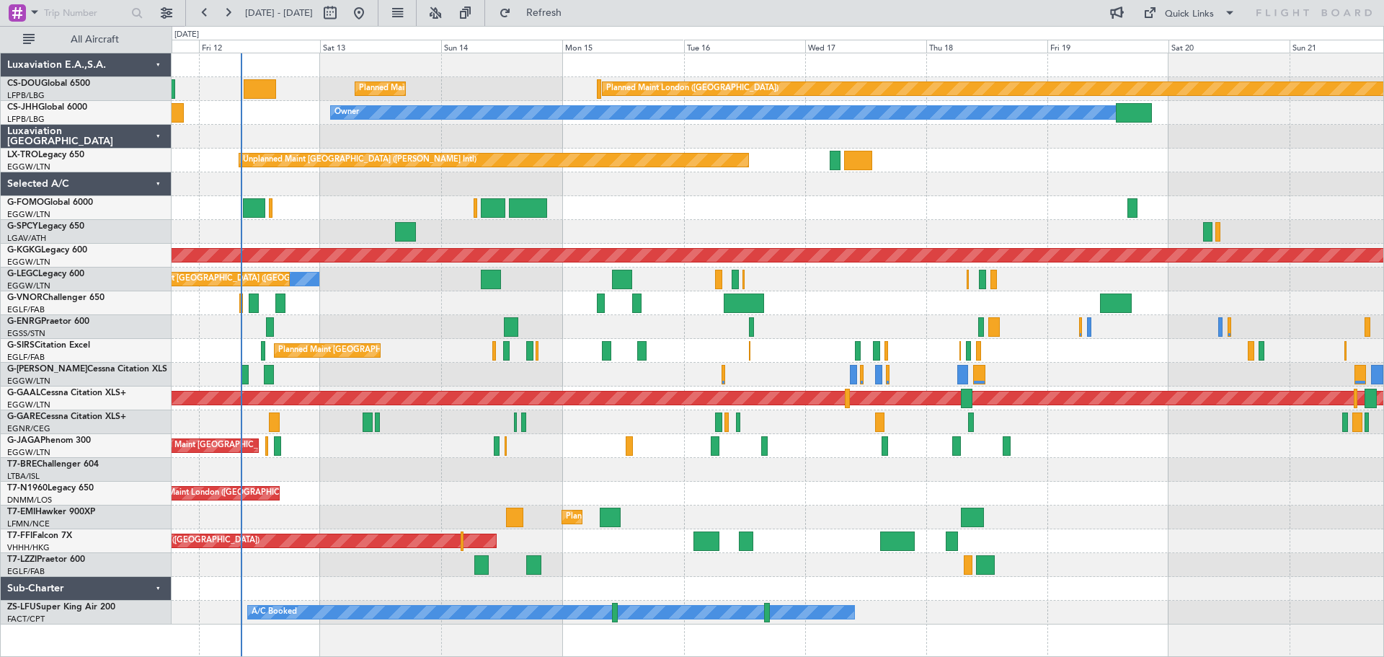
click at [1016, 138] on div "Planned Maint London (Biggin Hill) Planned Maint Paris (Le Bourget) Planned Mai…" at bounding box center [778, 338] width 1212 height 571
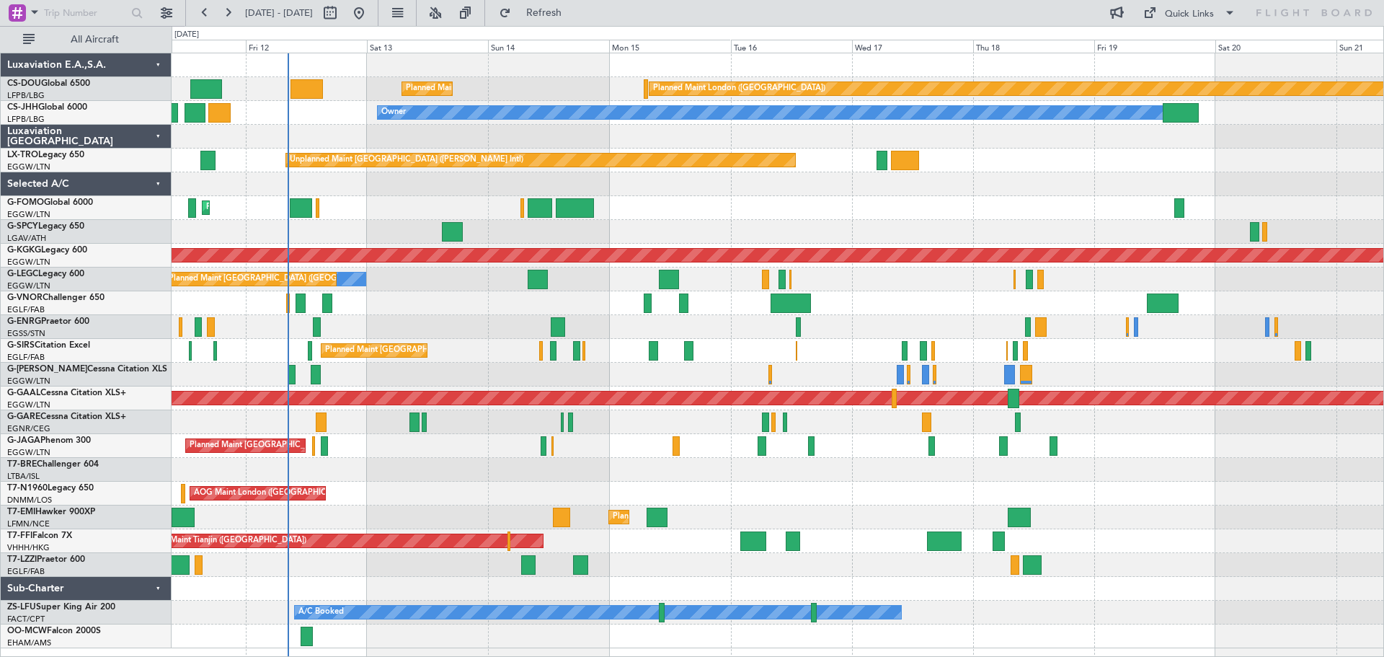
click at [544, 150] on div "Planned Maint London (Biggin Hill) Planned Maint Paris (Le Bourget) Planned Mai…" at bounding box center [778, 350] width 1212 height 595
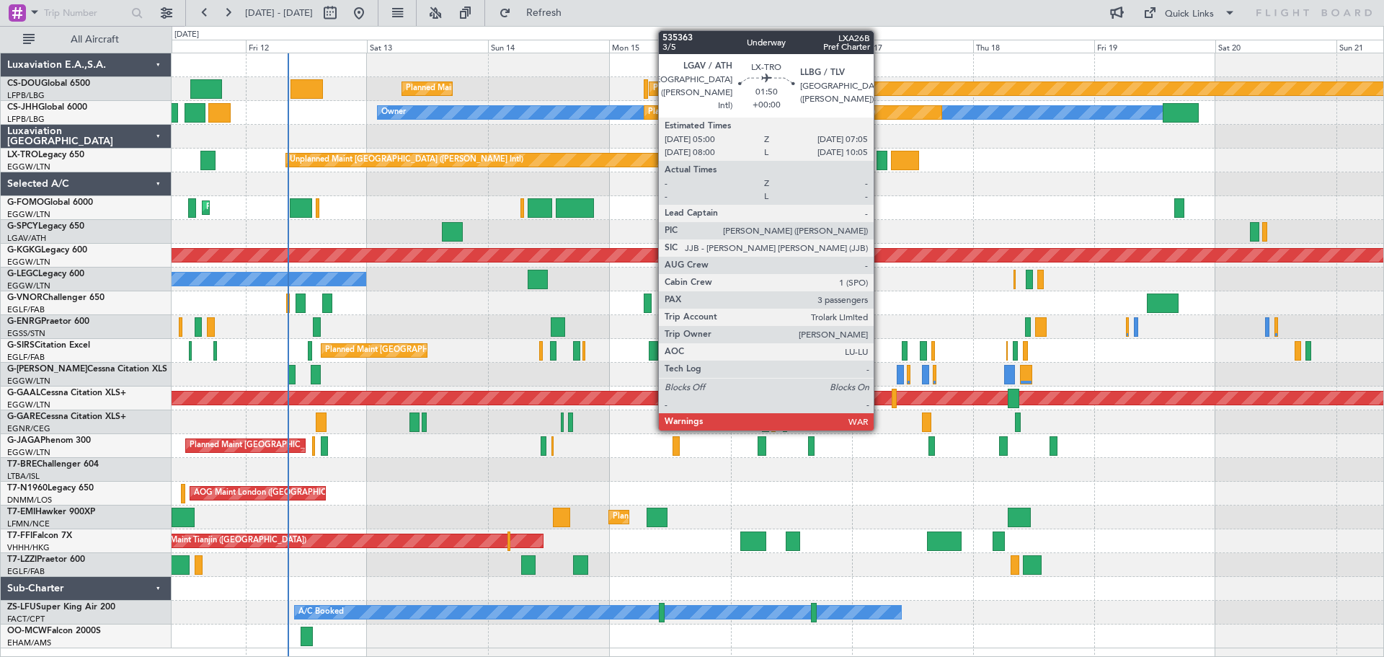
click at [880, 160] on div at bounding box center [882, 160] width 11 height 19
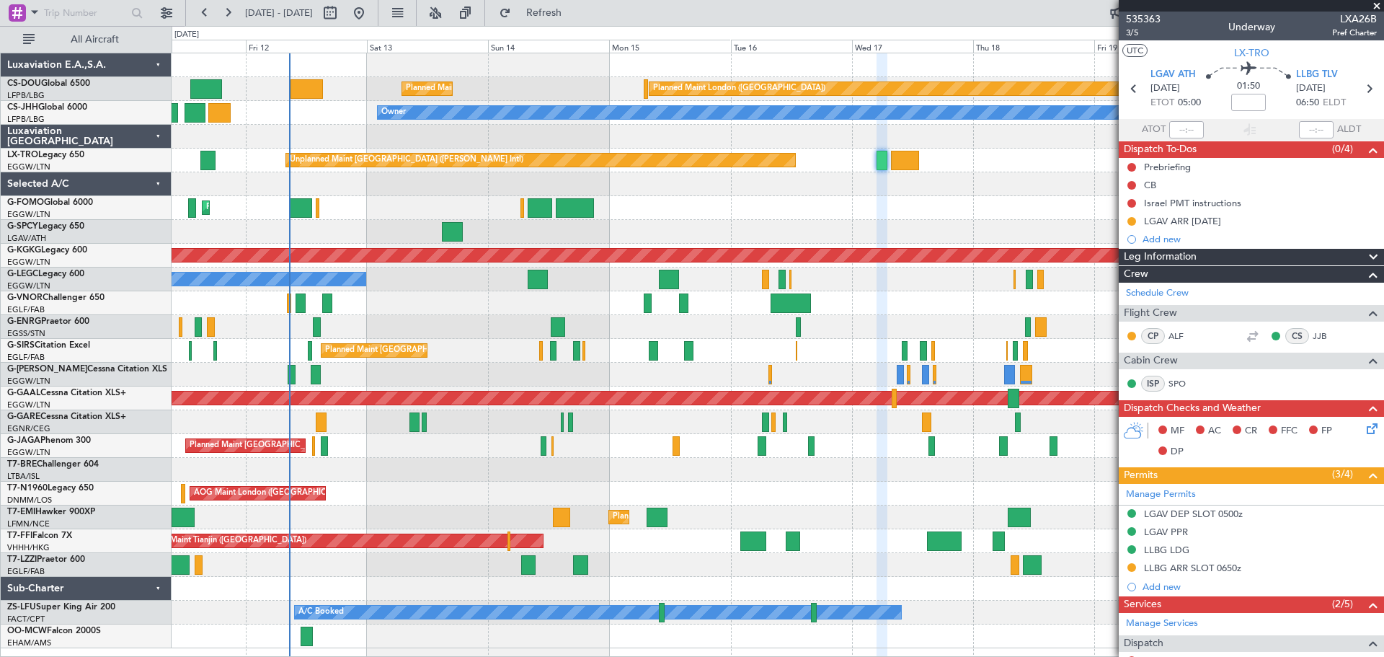
click at [1378, 3] on span at bounding box center [1377, 6] width 14 height 13
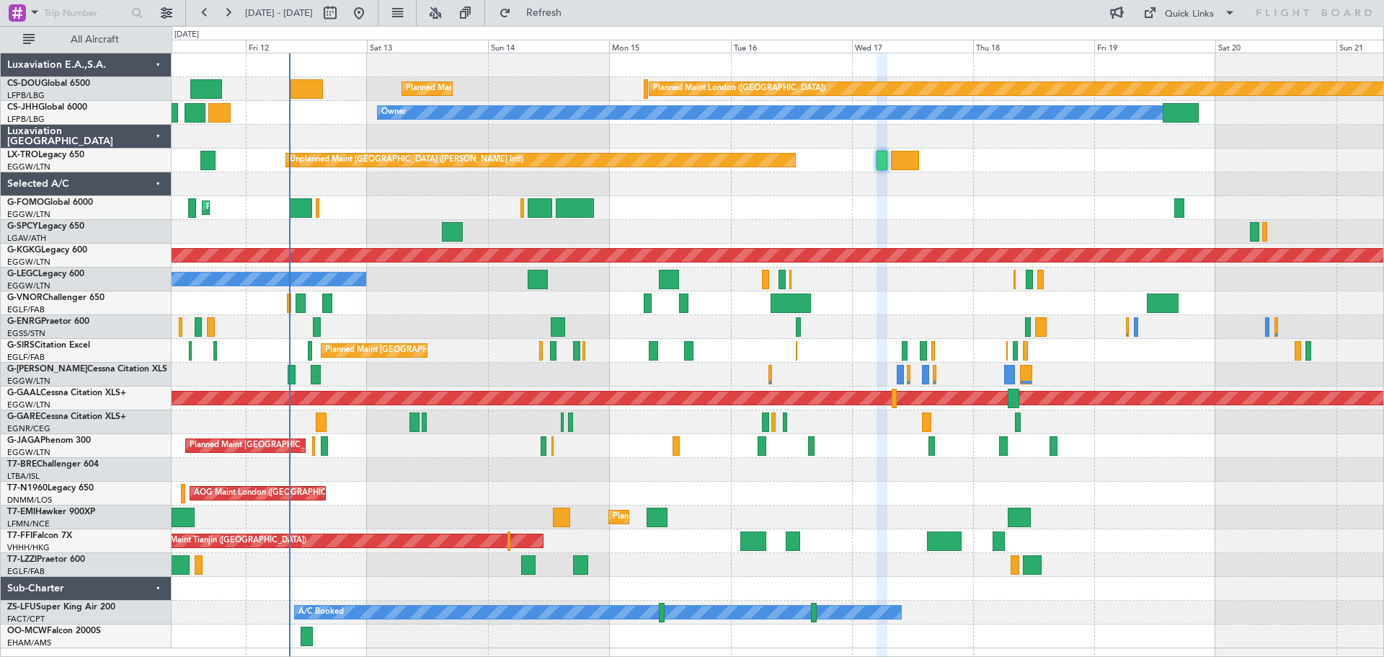
type input "0"
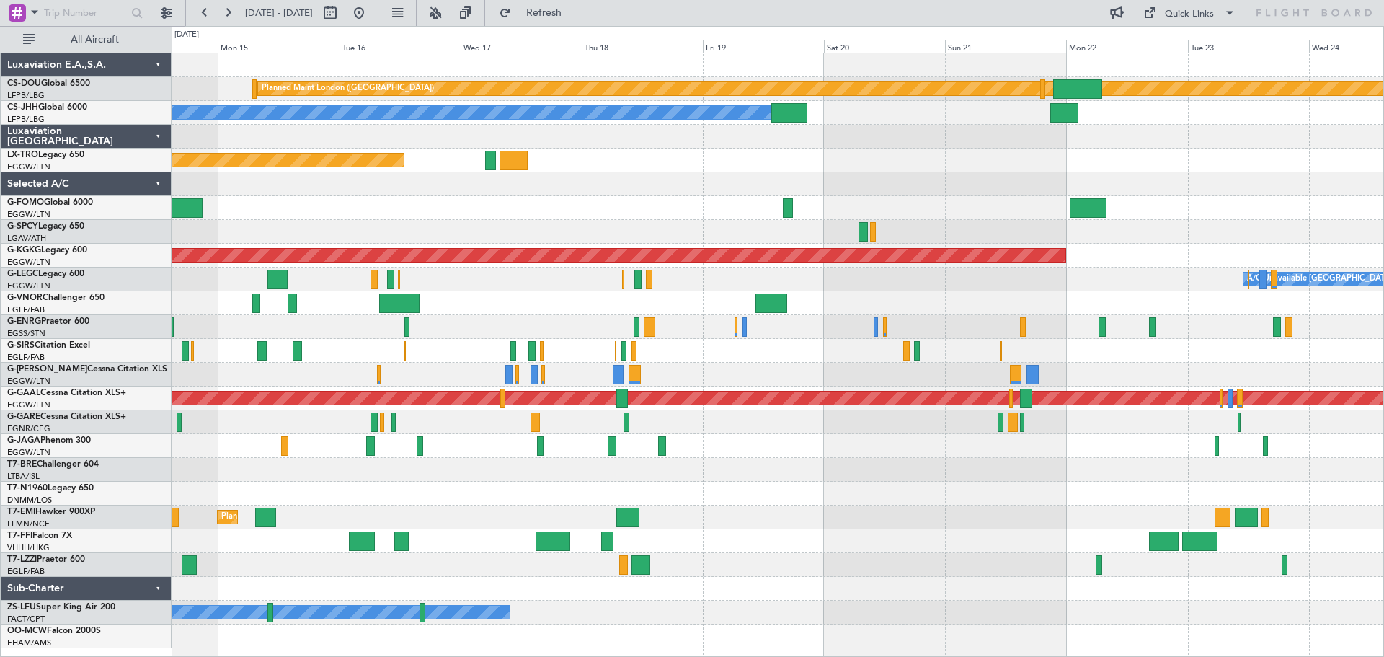
click at [627, 214] on div "Planned Maint London ([GEOGRAPHIC_DATA]) Planned Maint [GEOGRAPHIC_DATA] ([GEOG…" at bounding box center [778, 350] width 1212 height 595
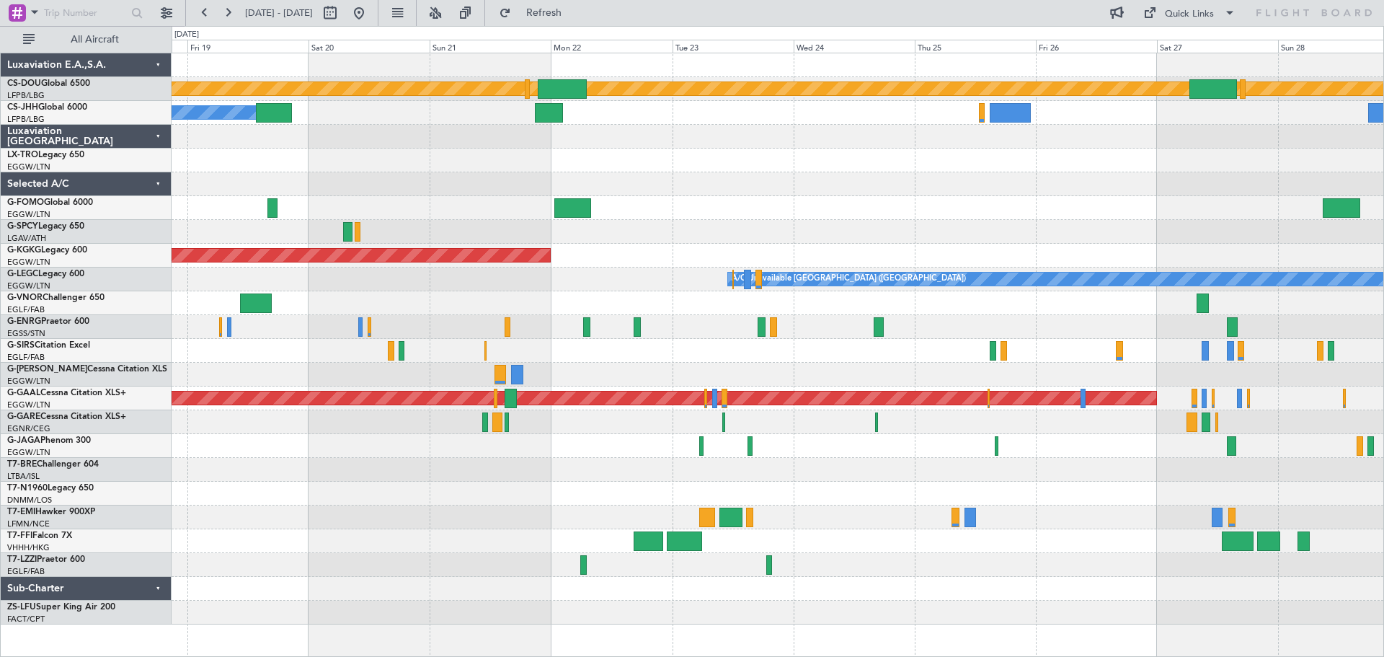
click at [634, 186] on div "Planned Maint London (Biggin Hill) Planned Maint Paris (Le Bourget) Owner Plann…" at bounding box center [778, 338] width 1212 height 571
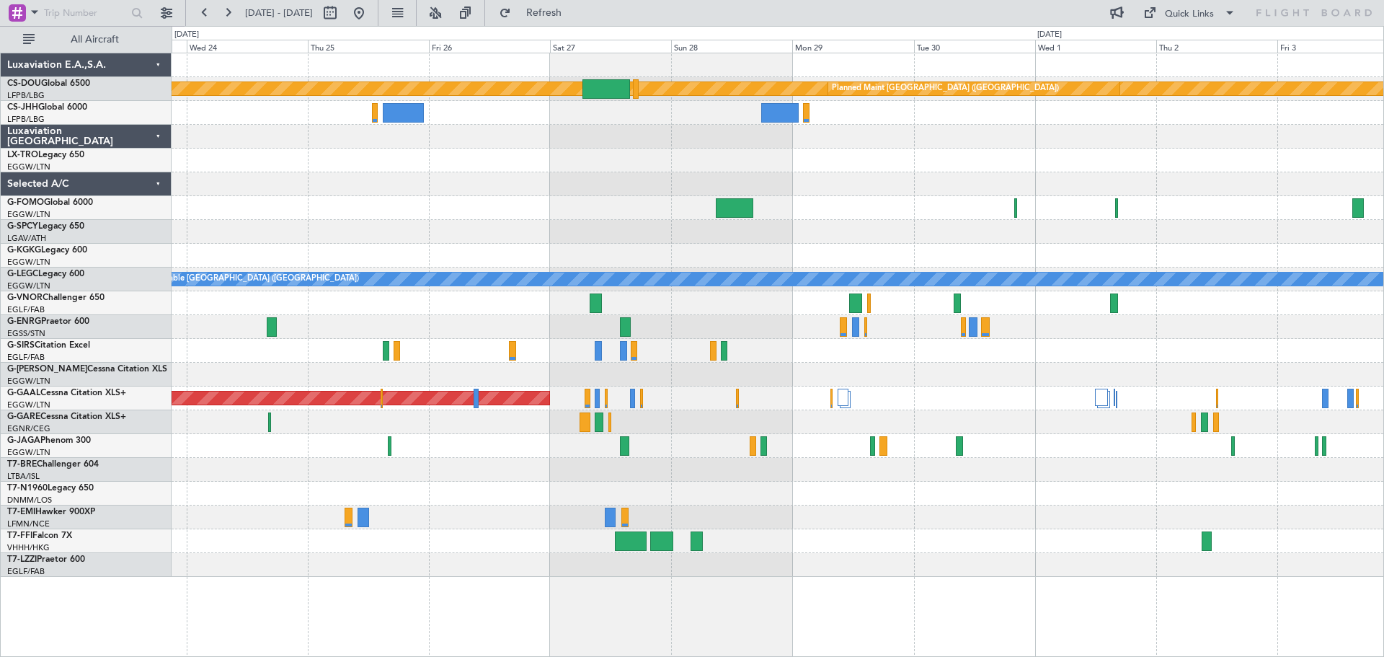
click at [468, 194] on div at bounding box center [778, 184] width 1212 height 24
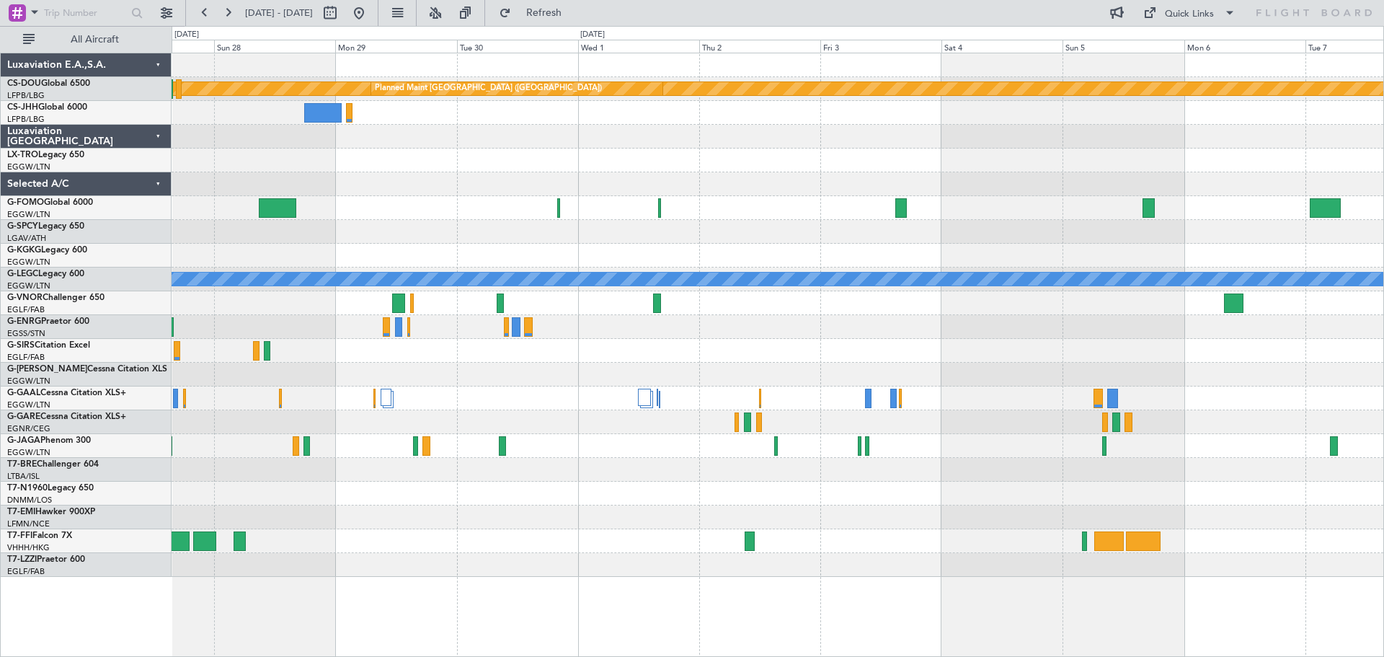
click at [511, 180] on div at bounding box center [778, 184] width 1212 height 24
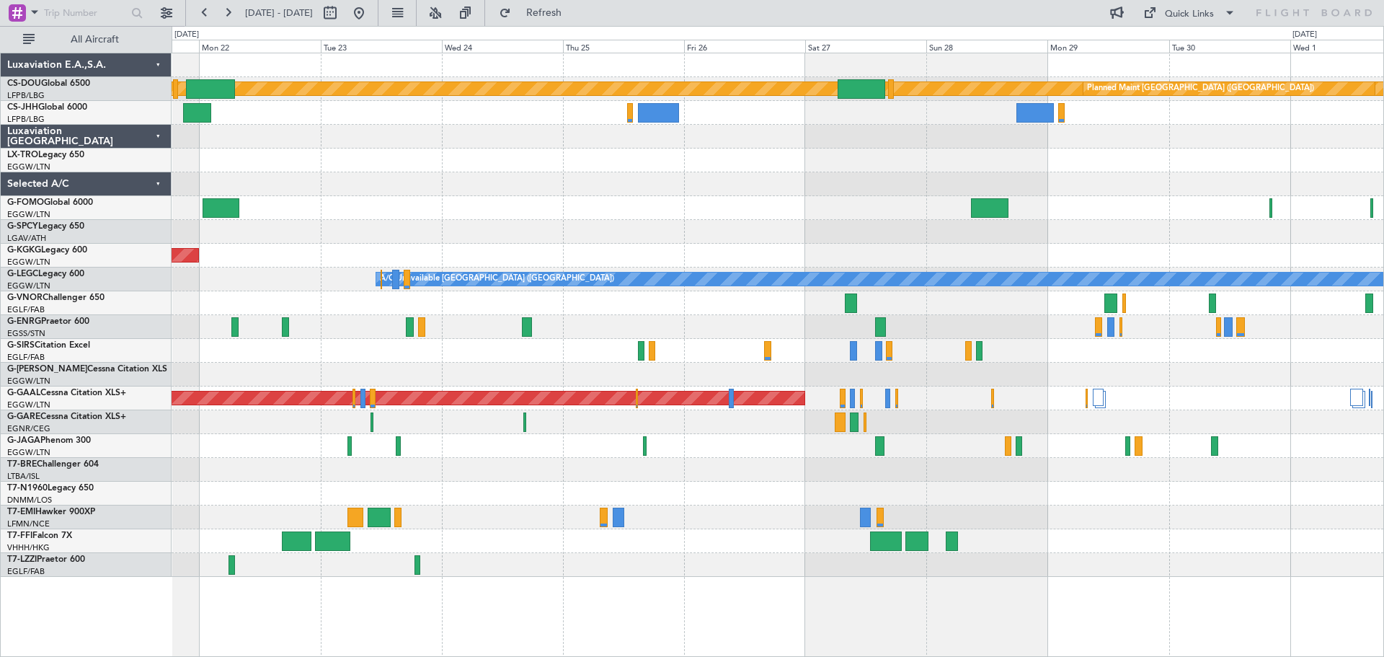
click at [1119, 177] on div "Planned Maint London (Biggin Hill) Planned Maint Paris (Le Bourget) Owner AOG M…" at bounding box center [778, 314] width 1212 height 523
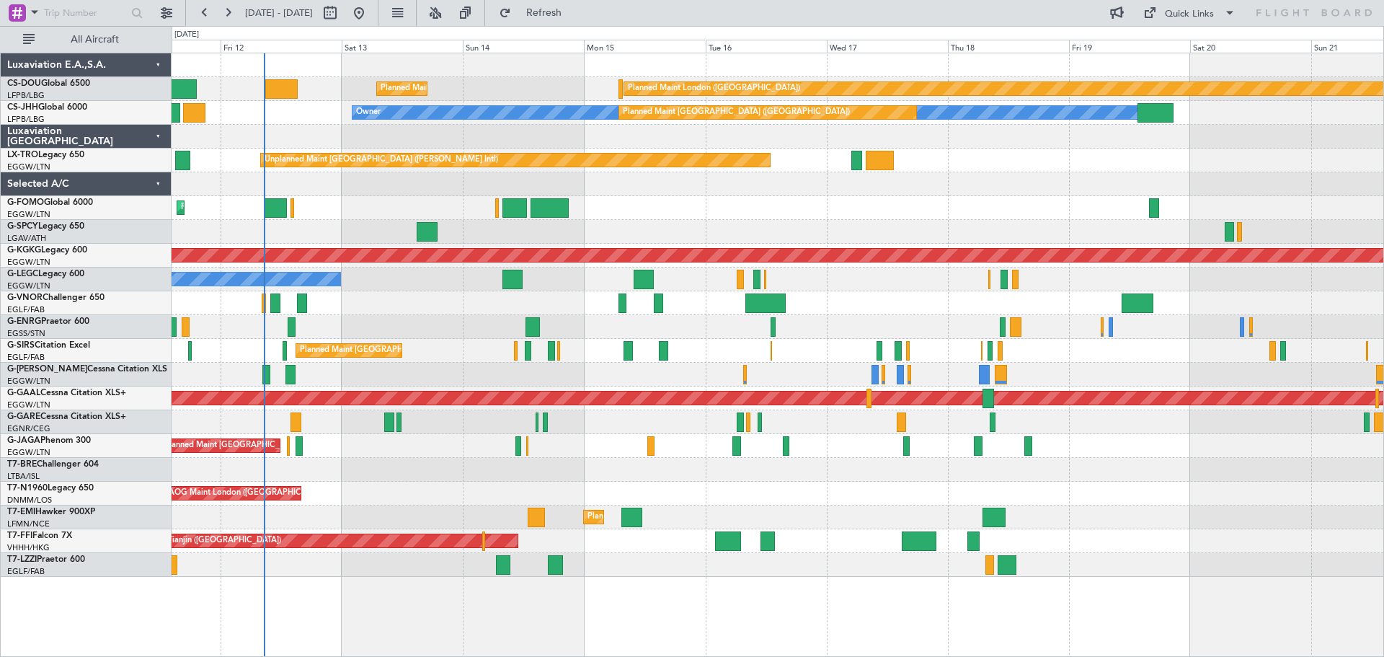
click at [1125, 159] on div "Planned Maint London (Biggin Hill) Planned Maint Paris (Le Bourget) Owner Plann…" at bounding box center [778, 314] width 1212 height 523
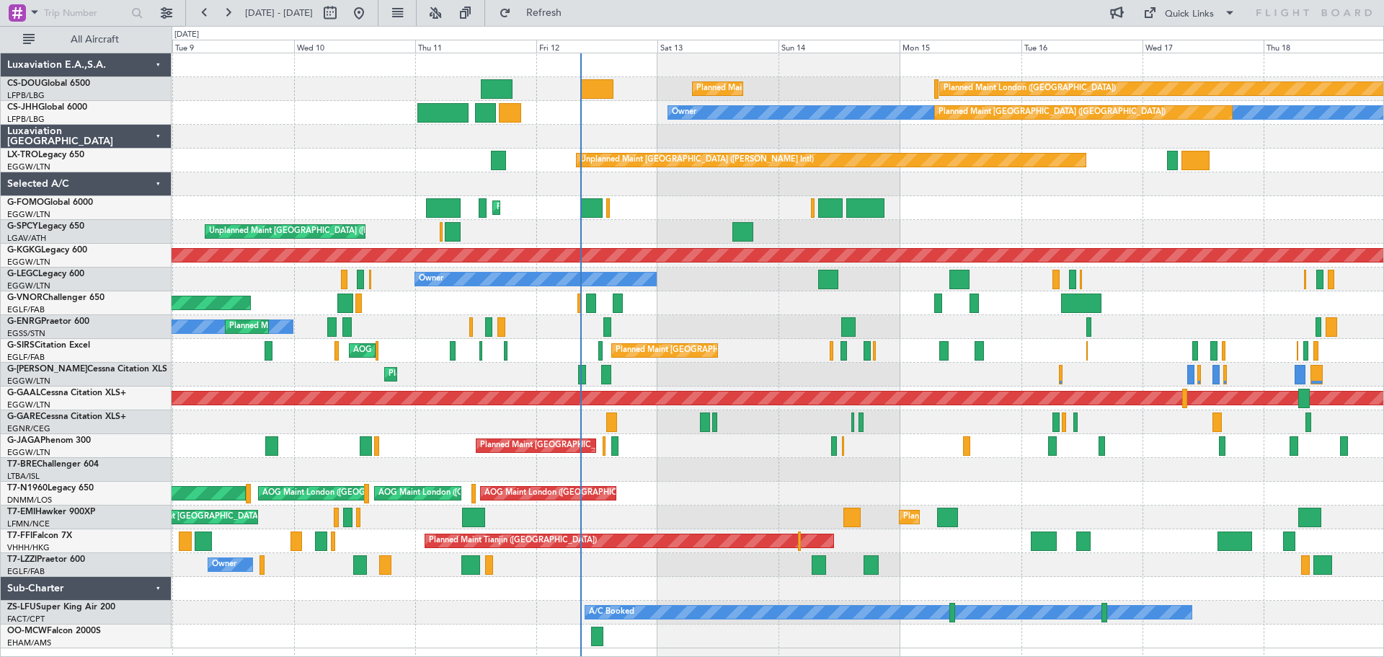
click at [750, 485] on div "Planned Maint Paris (Le Bourget) Planned Maint London (Biggin Hill) Planned Mai…" at bounding box center [778, 350] width 1212 height 595
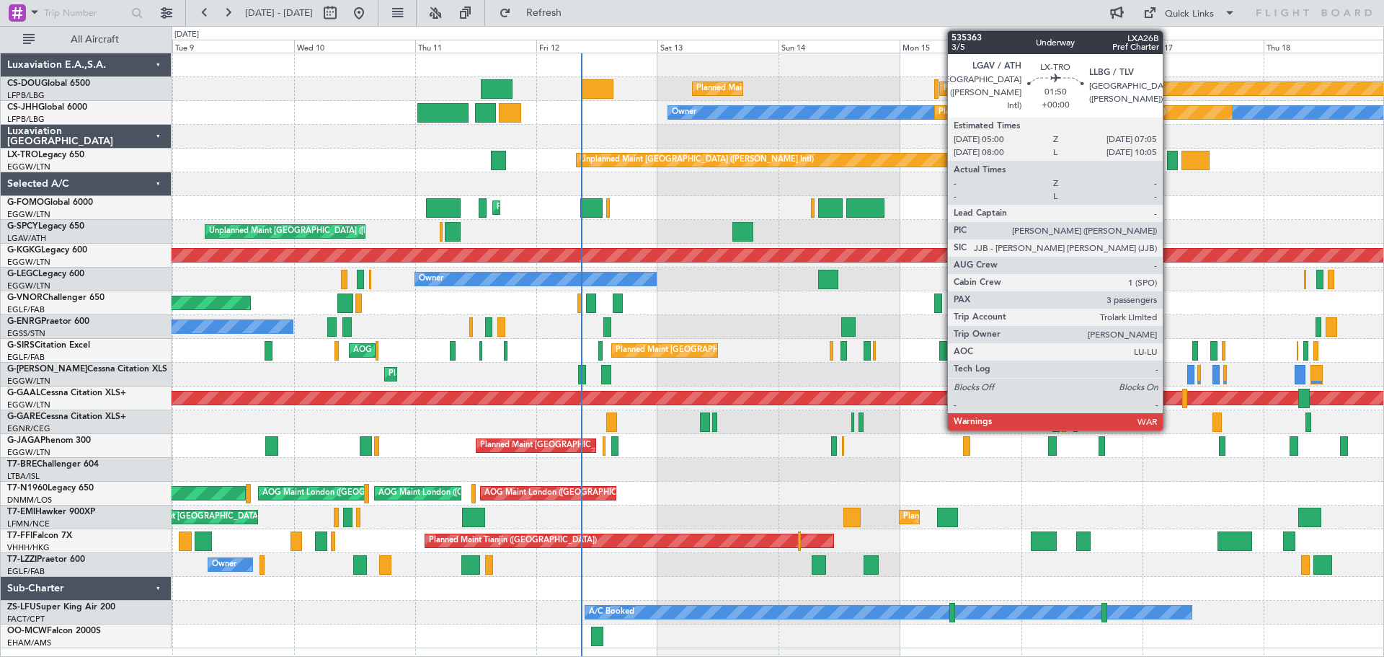
click at [1169, 159] on div at bounding box center [1172, 160] width 11 height 19
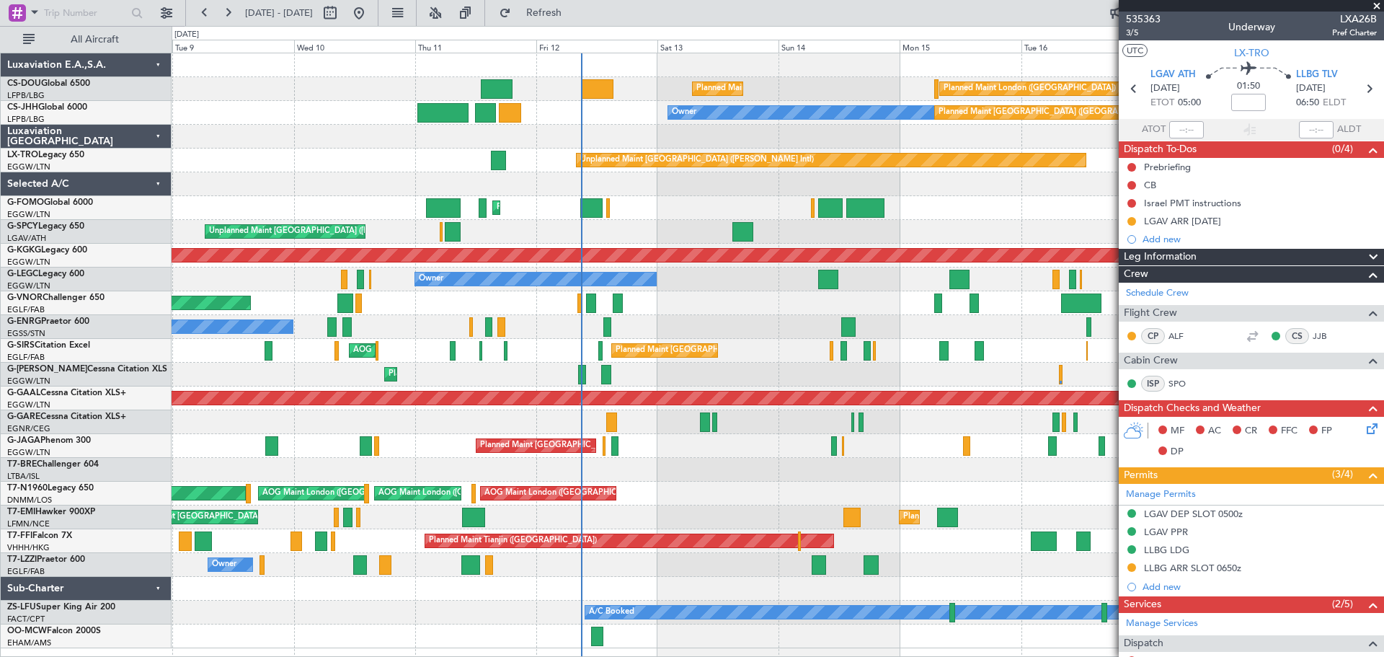
click at [1376, 7] on span at bounding box center [1377, 6] width 14 height 13
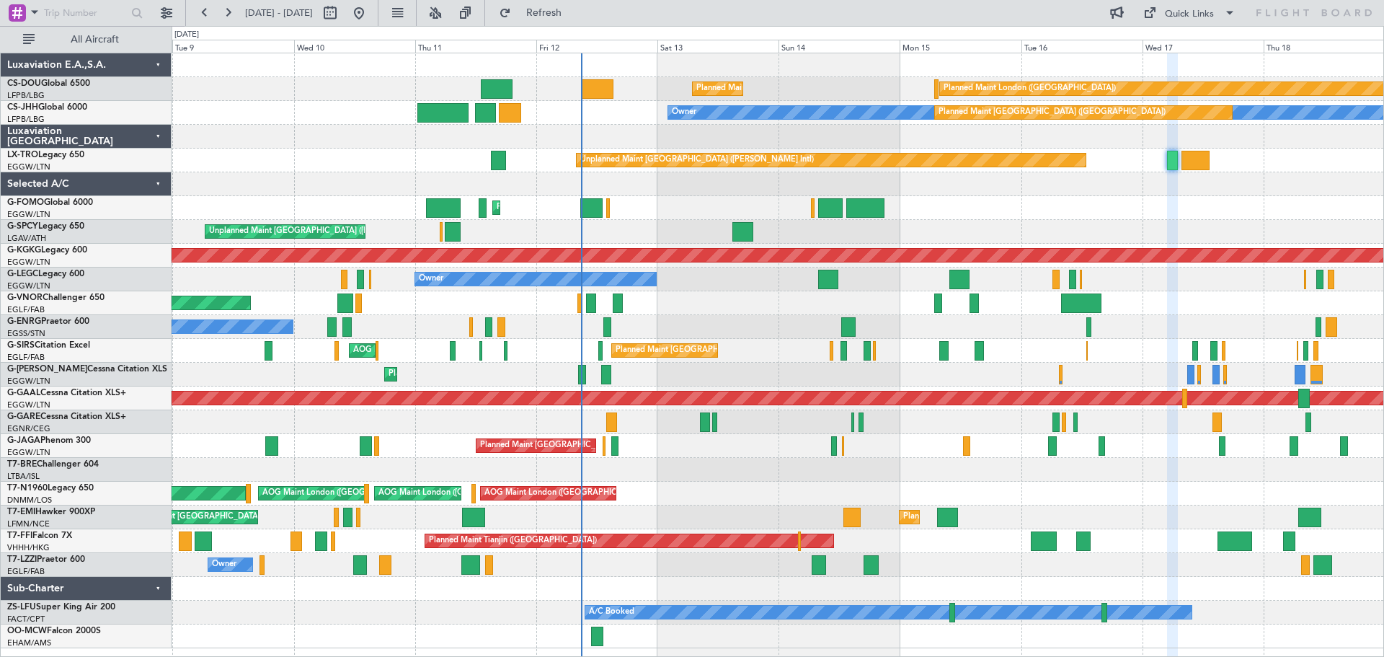
type input "0"
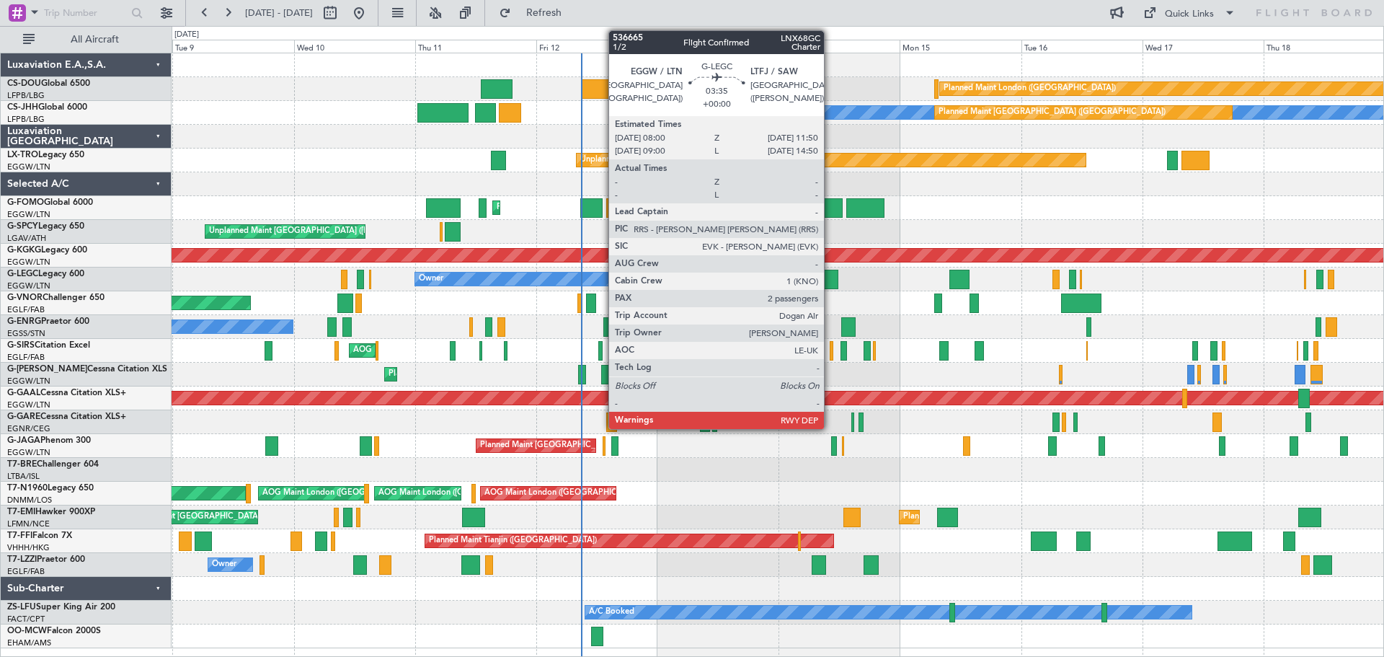
click at [830, 280] on div at bounding box center [827, 279] width 19 height 19
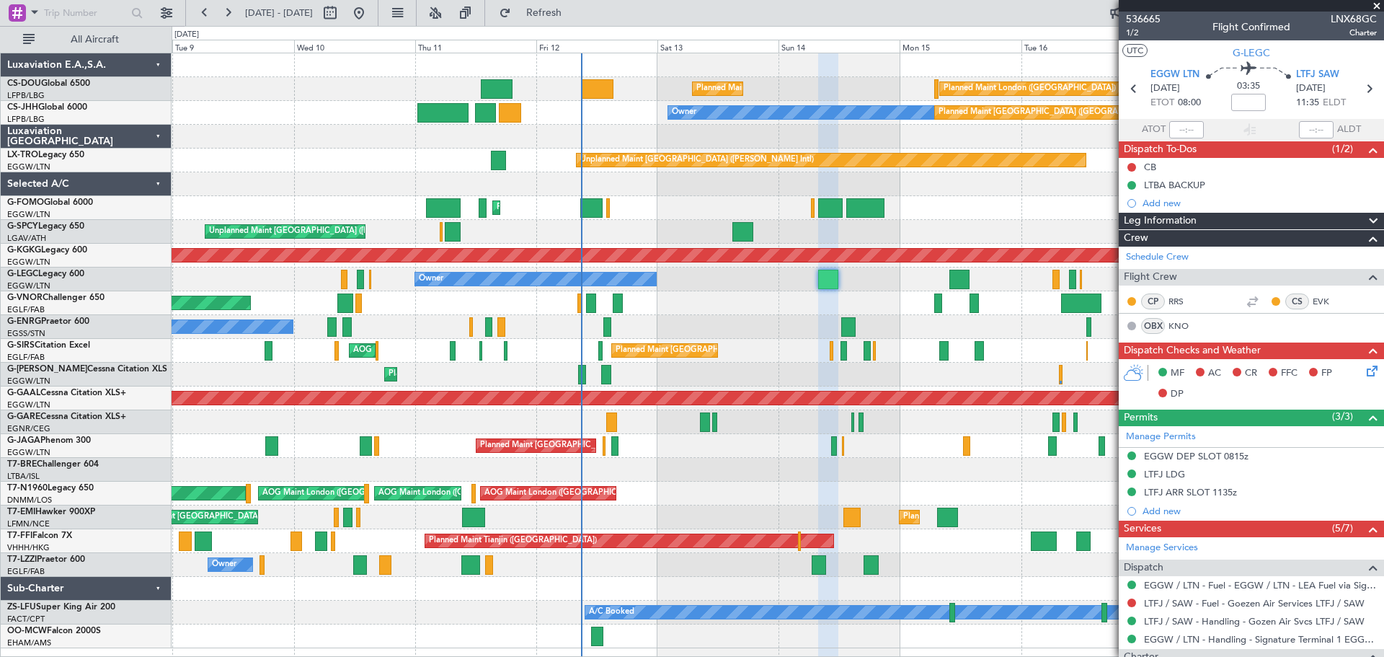
click at [1378, 4] on span at bounding box center [1377, 6] width 14 height 13
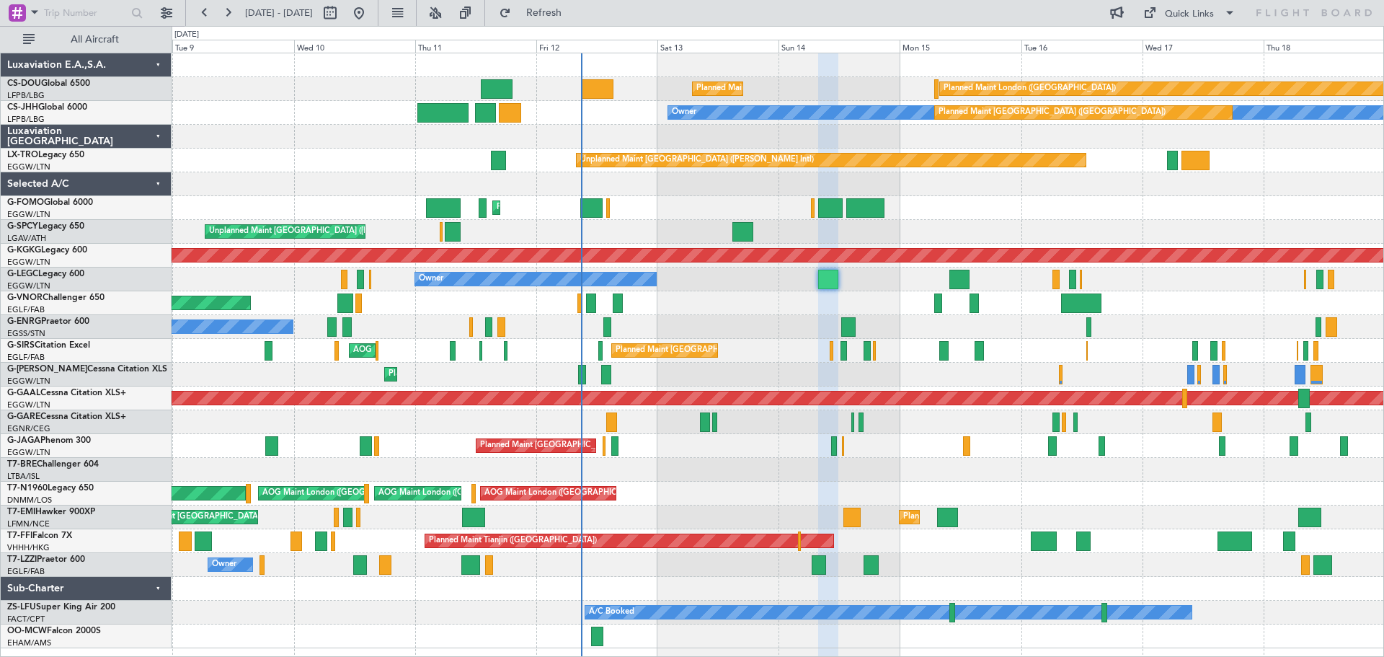
type input "0"
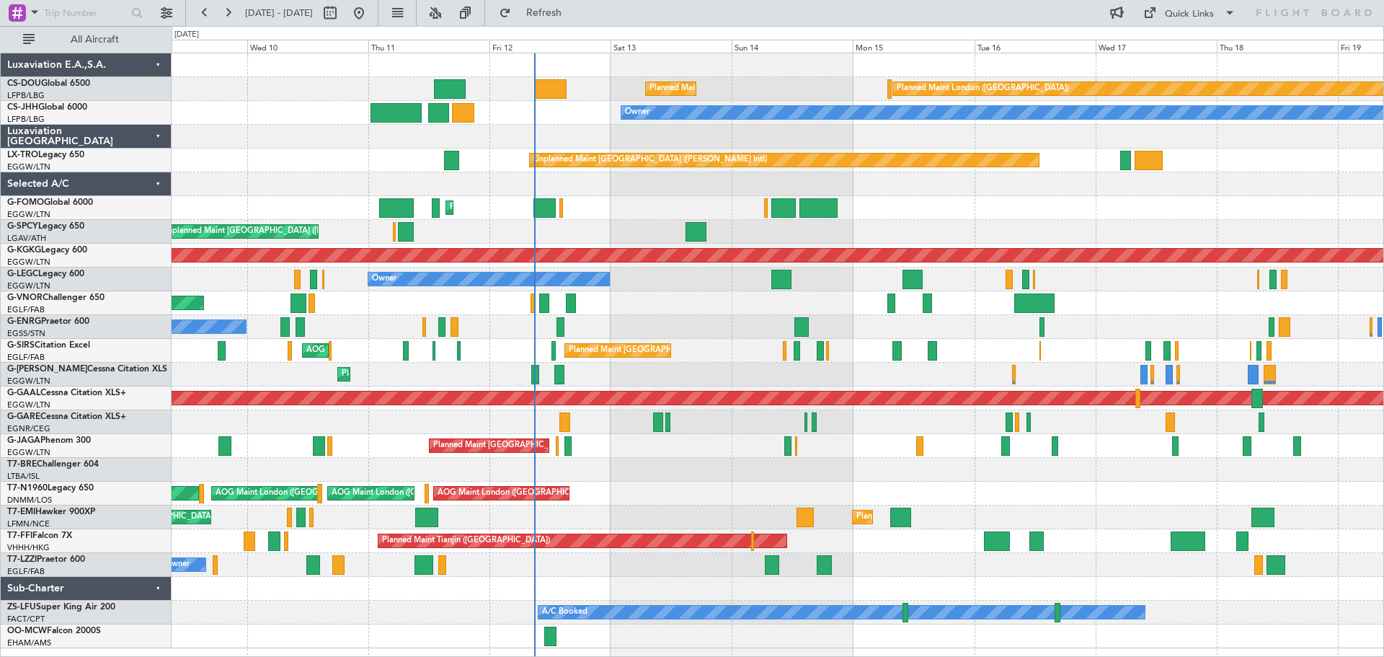
click at [728, 363] on div "Planned Maint London (Biggin Hill) Planned Maint Paris (Le Bourget) Planned Mai…" at bounding box center [778, 350] width 1212 height 595
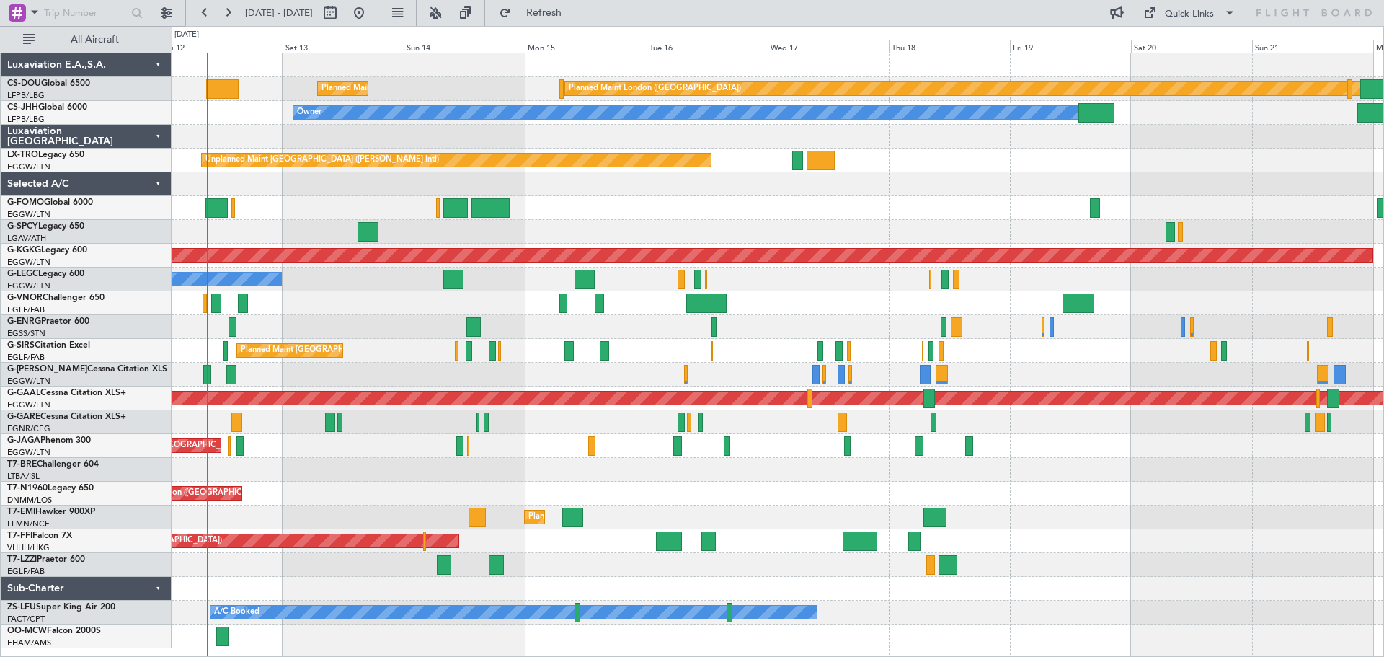
click at [731, 344] on div "Planned Maint London (Biggin Hill) Planned Maint Paris (Le Bourget) Planned Mai…" at bounding box center [778, 350] width 1212 height 595
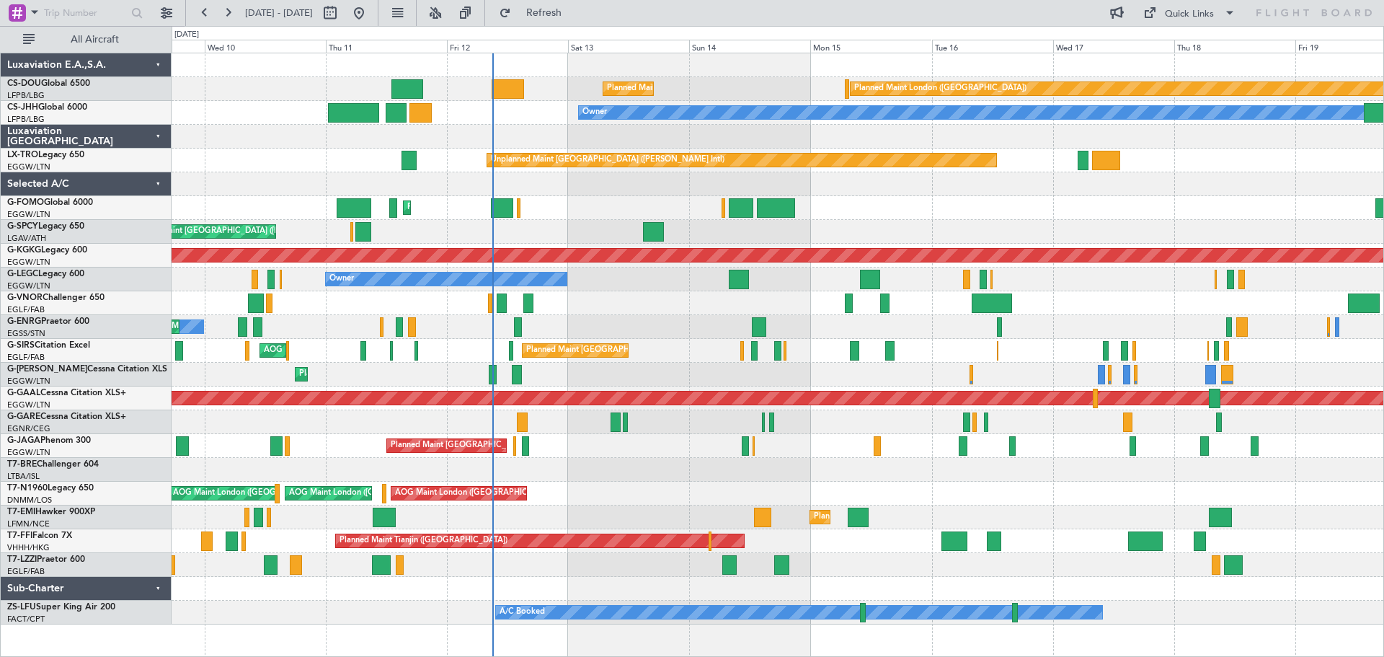
click at [848, 447] on div "Planned Maint London (Biggin Hill) Planned Maint Paris (Le Bourget) Planned Mai…" at bounding box center [778, 338] width 1212 height 571
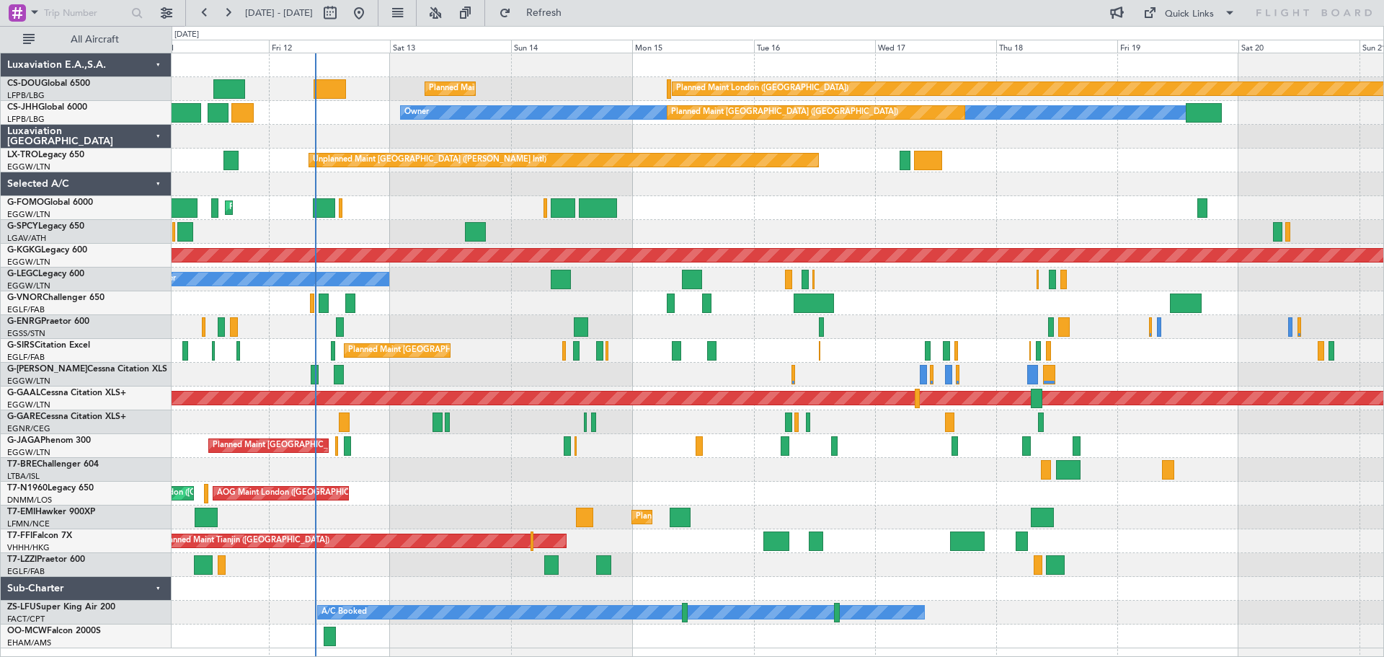
click at [1040, 226] on div "Planned Maint Paris (Le Bourget) Planned Maint London (Biggin Hill) Owner Plann…" at bounding box center [778, 350] width 1212 height 595
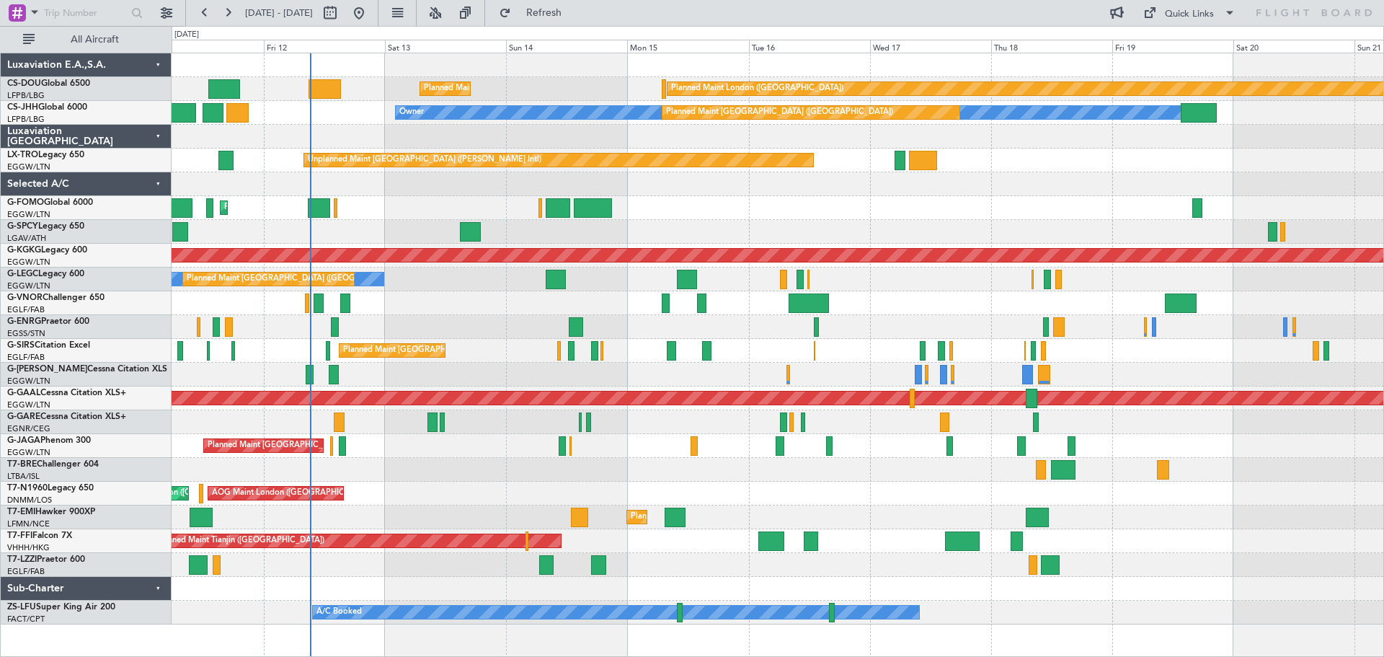
click at [861, 203] on div "Planned Maint [GEOGRAPHIC_DATA] ([GEOGRAPHIC_DATA])" at bounding box center [778, 208] width 1212 height 24
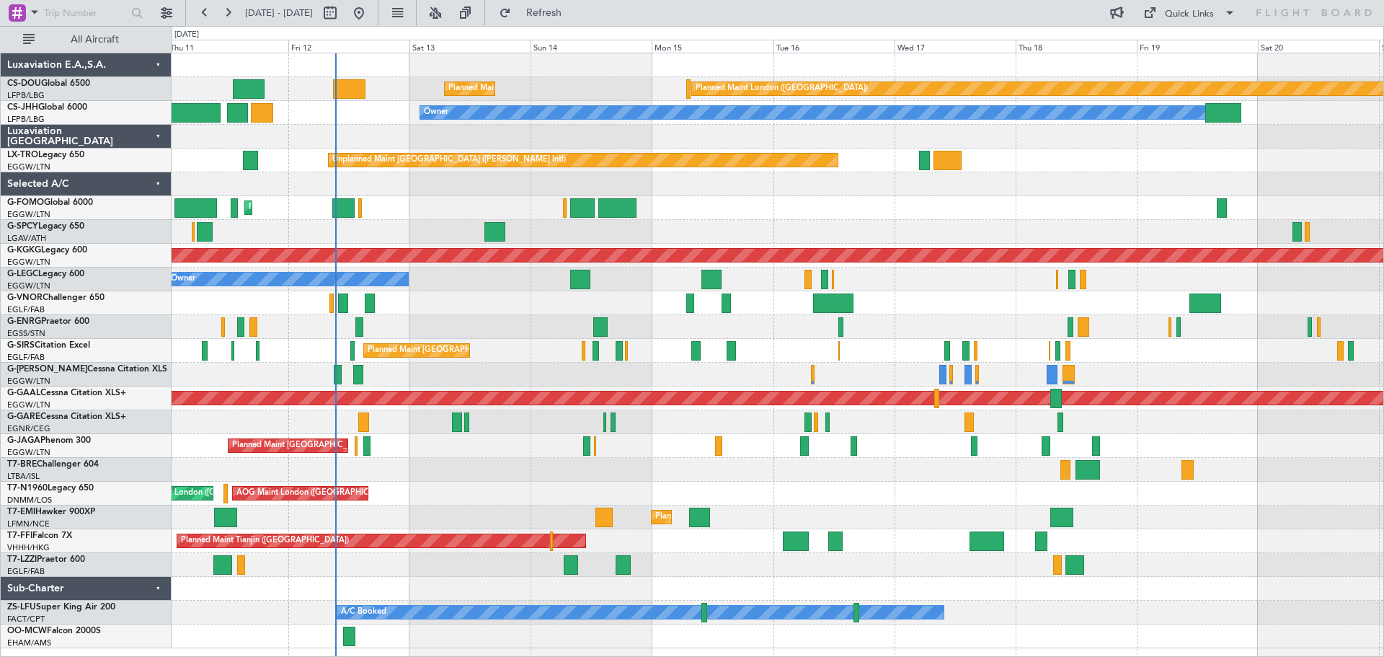
click at [659, 429] on div "Unplanned Maint [PERSON_NAME]" at bounding box center [778, 422] width 1212 height 24
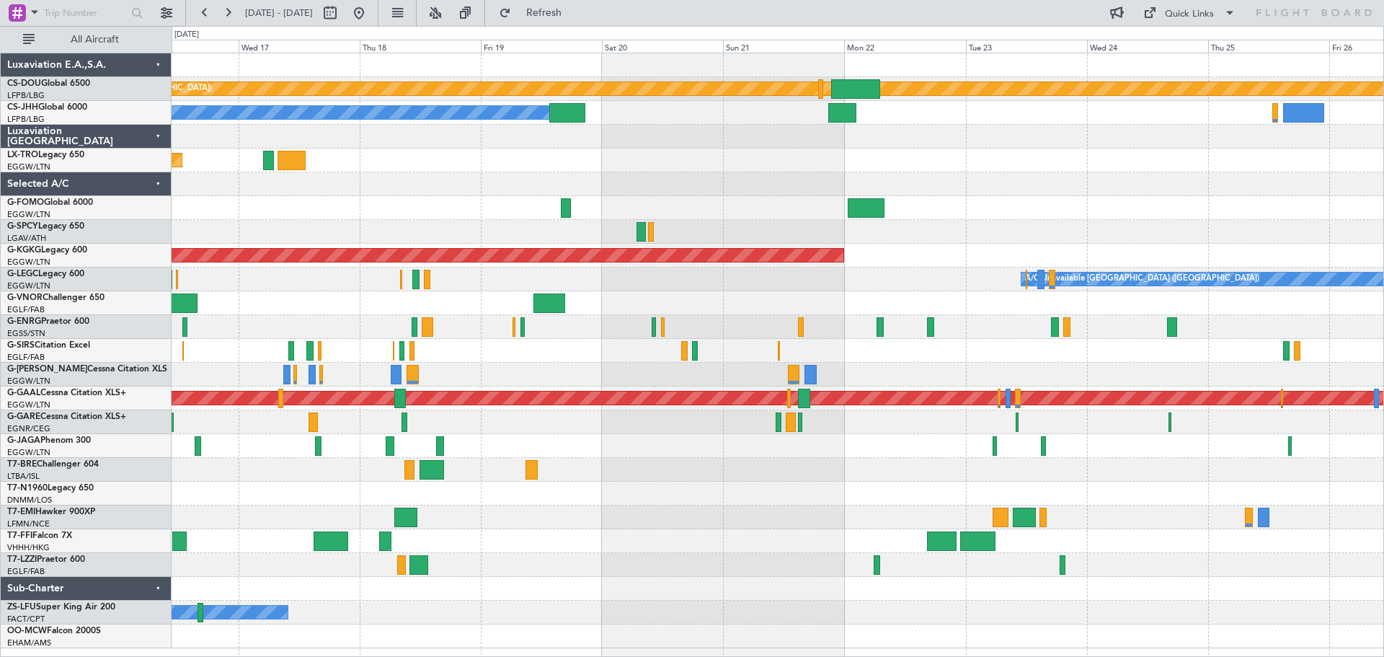
click at [480, 208] on div at bounding box center [778, 208] width 1212 height 24
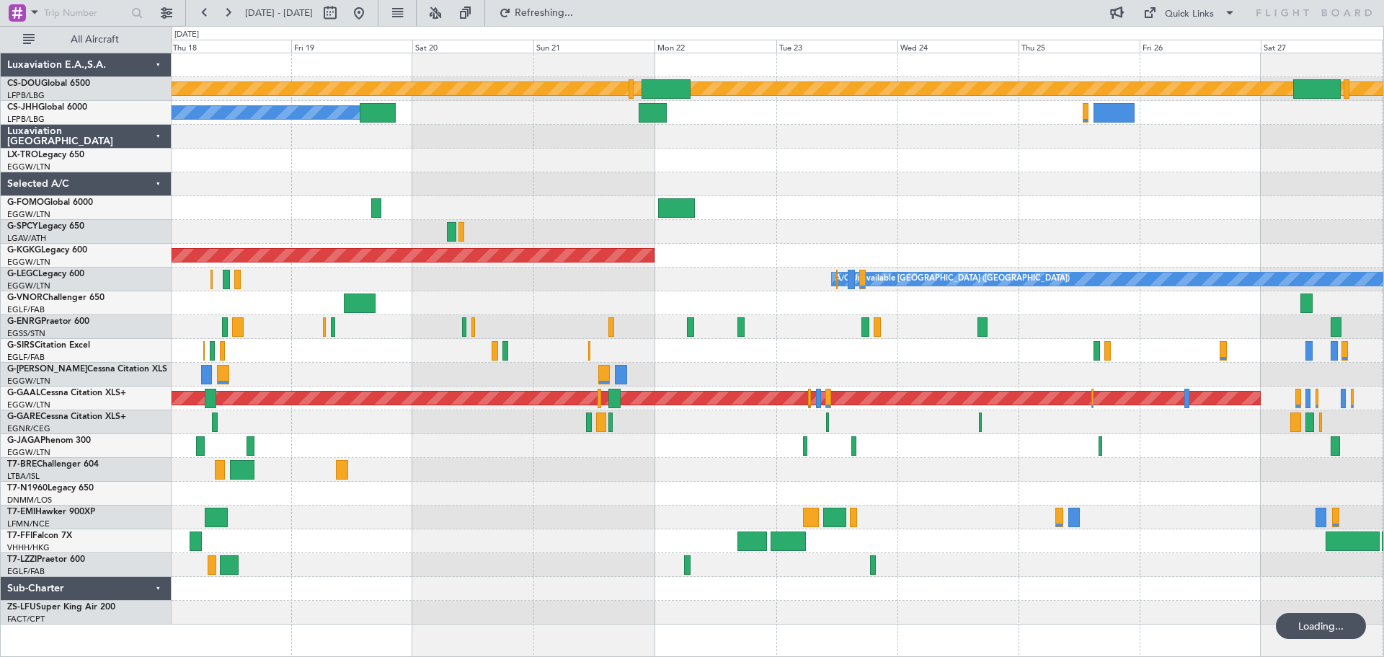
click at [838, 208] on div at bounding box center [778, 208] width 1212 height 24
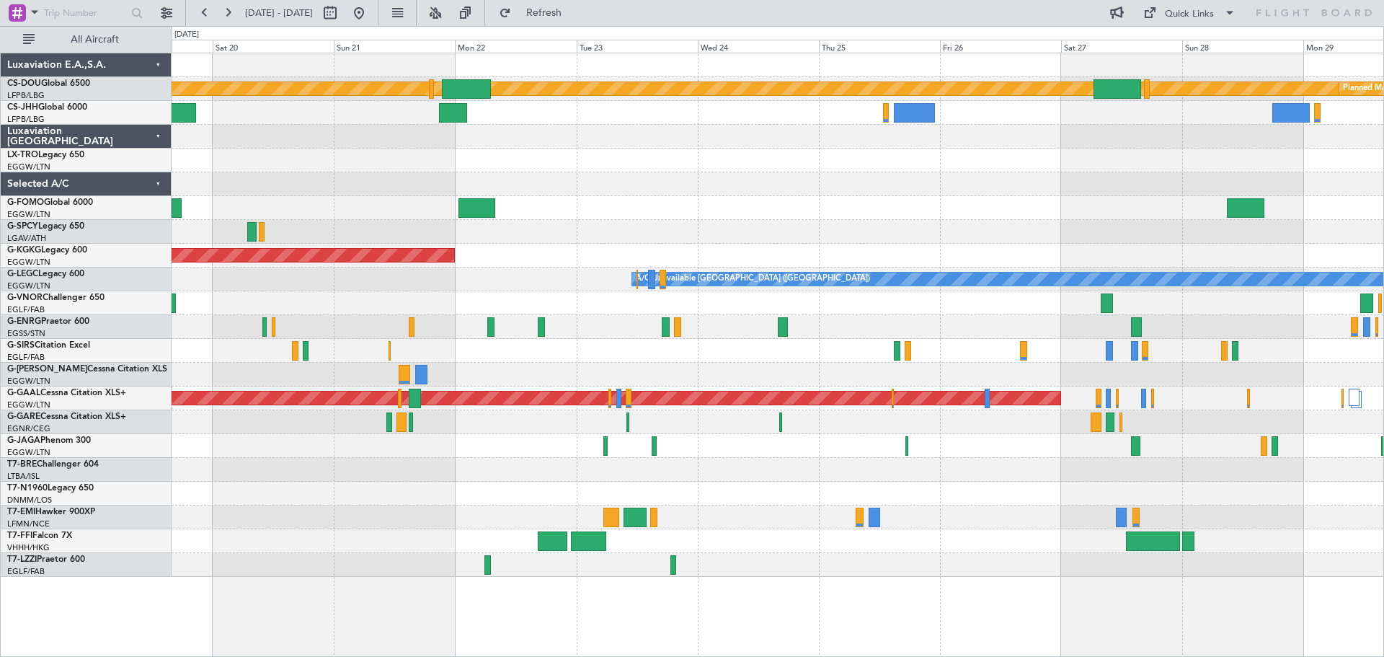
click at [820, 185] on div "Planned Maint London ([GEOGRAPHIC_DATA]) Planned Maint [GEOGRAPHIC_DATA] ([GEOG…" at bounding box center [778, 314] width 1212 height 523
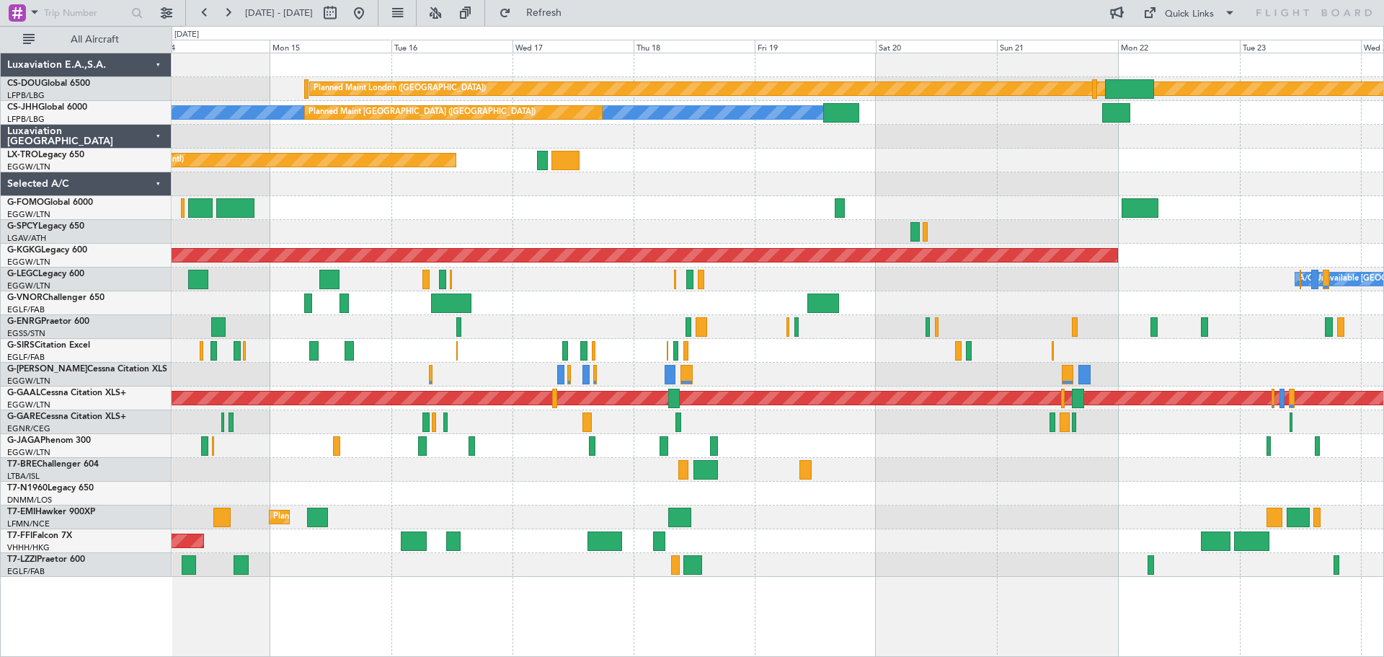
click at [1189, 215] on div "Planned Maint [GEOGRAPHIC_DATA] ([GEOGRAPHIC_DATA])" at bounding box center [778, 208] width 1212 height 24
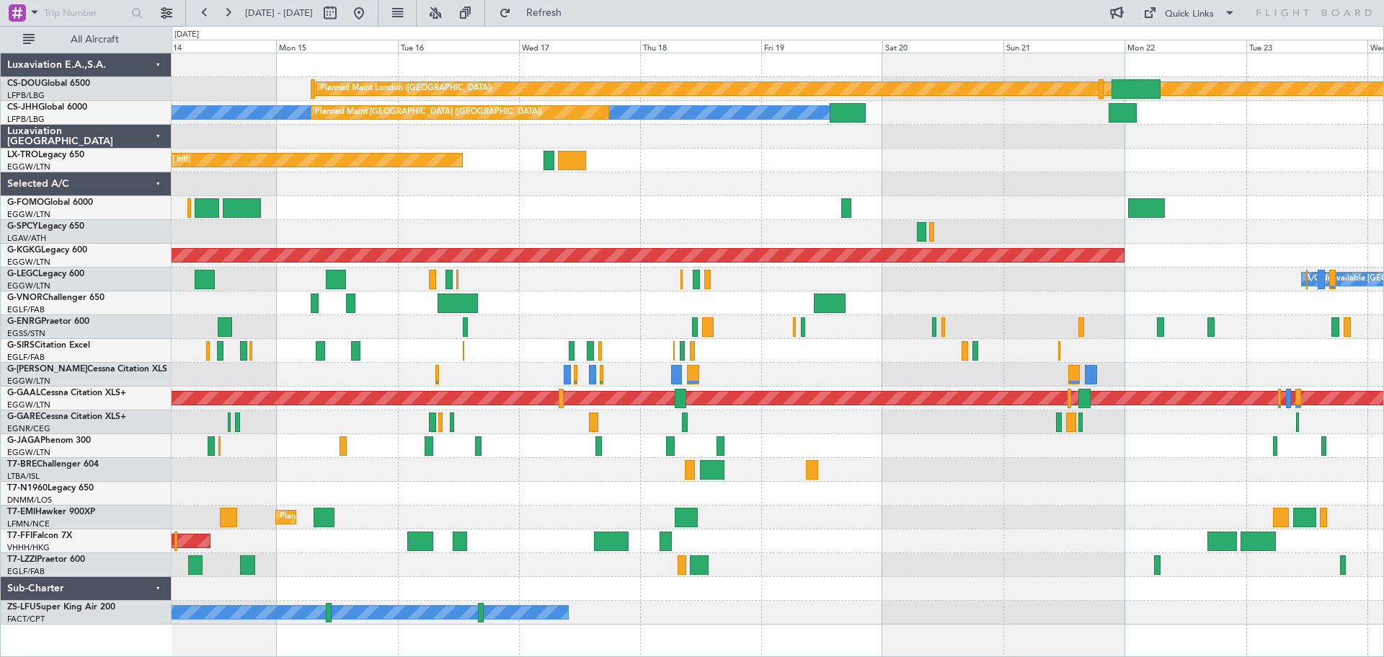
click at [581, 450] on div "Planned Maint London (Biggin Hill) Planned Maint Paris (Le Bourget) Owner Plann…" at bounding box center [778, 338] width 1212 height 571
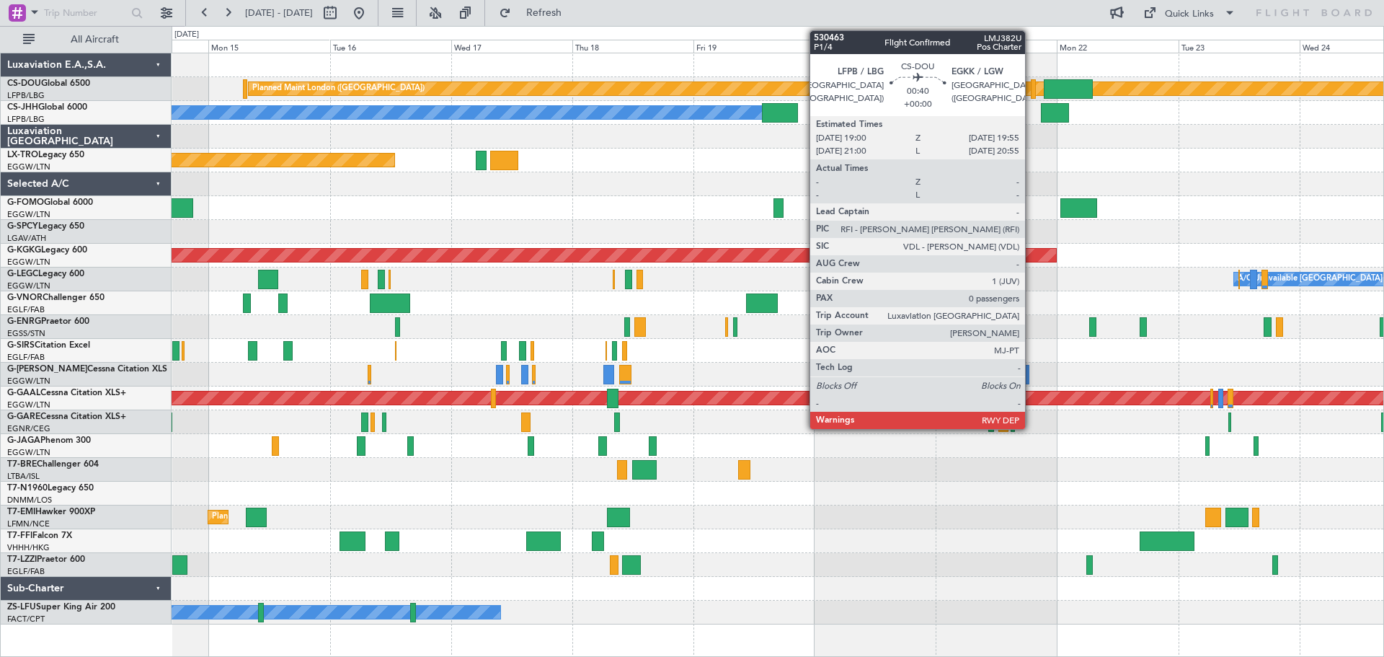
click at [1032, 92] on div at bounding box center [1033, 88] width 5 height 19
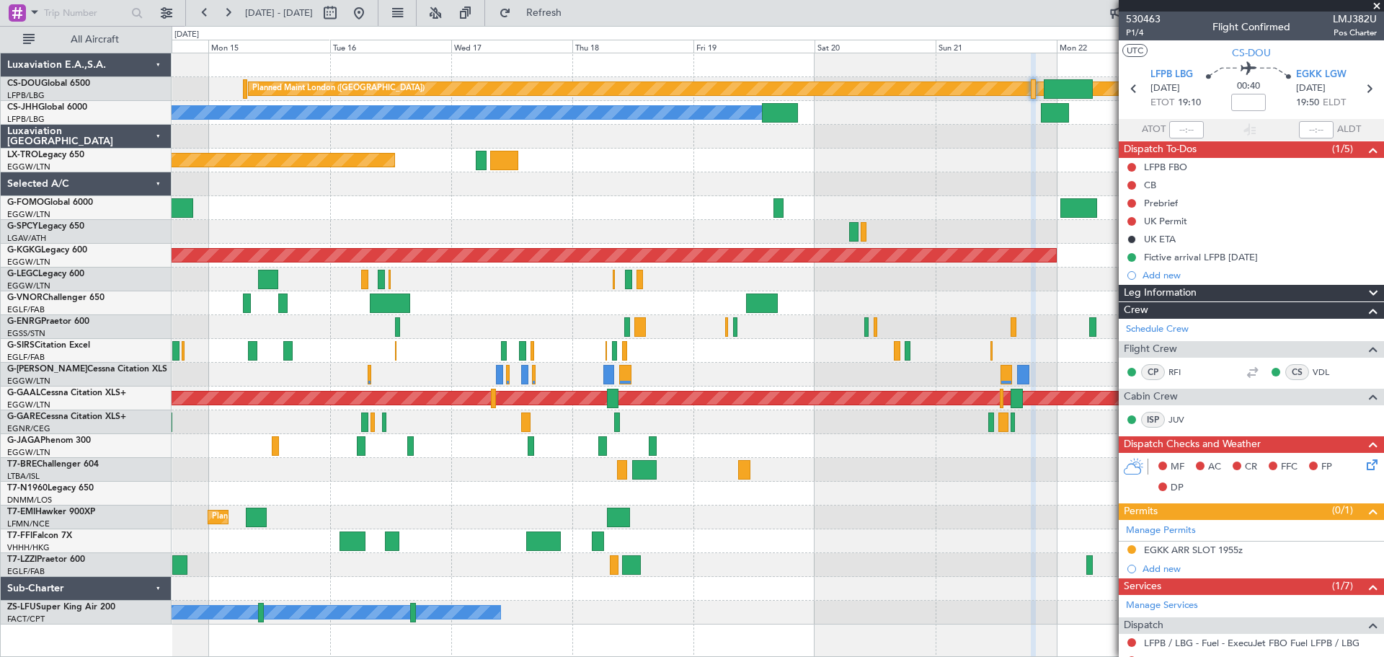
click at [1375, 6] on span at bounding box center [1377, 6] width 14 height 13
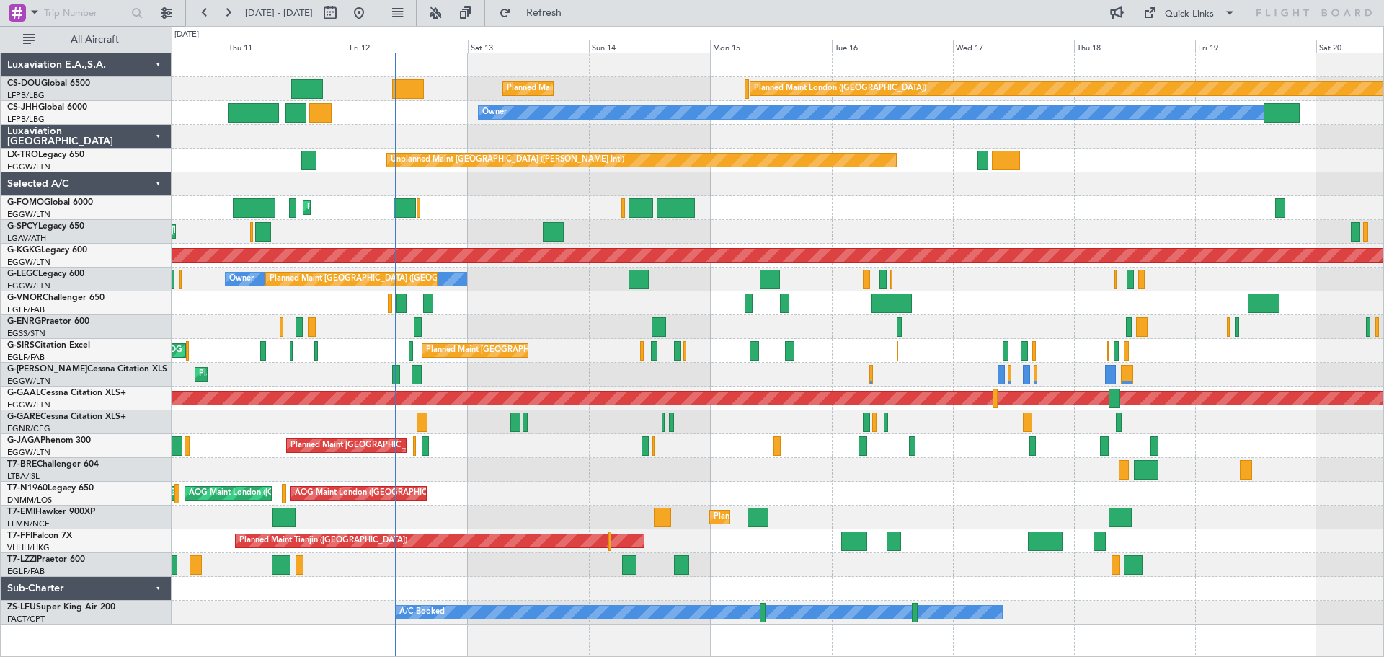
click at [820, 218] on div "Planned Maint [GEOGRAPHIC_DATA] ([GEOGRAPHIC_DATA])" at bounding box center [778, 208] width 1212 height 24
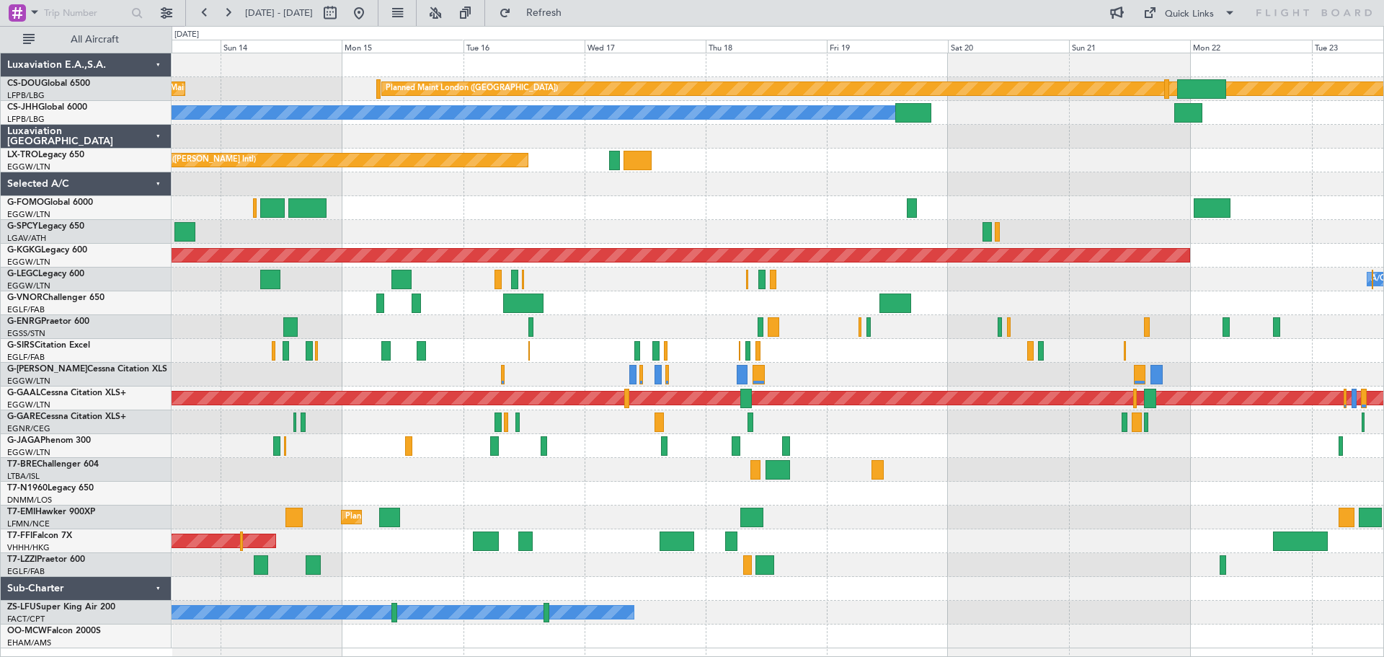
click at [672, 203] on div "Planned Maint [GEOGRAPHIC_DATA] ([GEOGRAPHIC_DATA])" at bounding box center [778, 208] width 1212 height 24
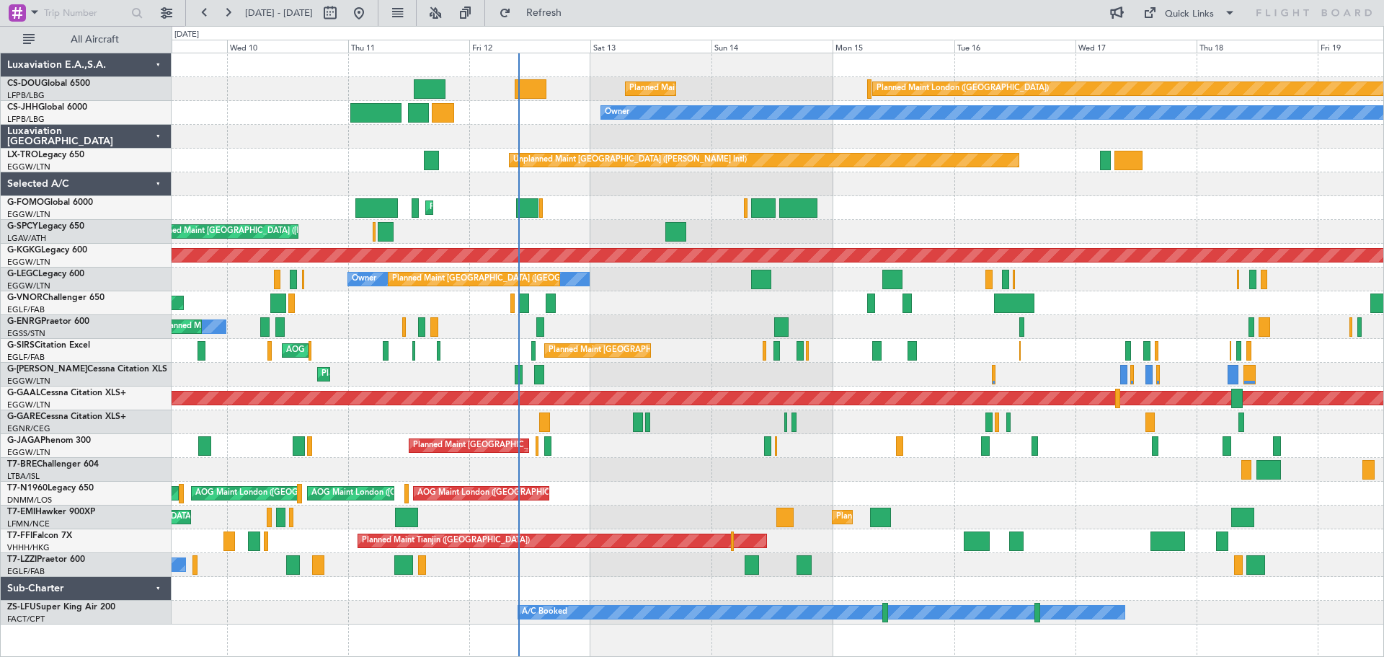
click at [911, 203] on div "Planned Maint [GEOGRAPHIC_DATA] ([GEOGRAPHIC_DATA])" at bounding box center [778, 208] width 1212 height 24
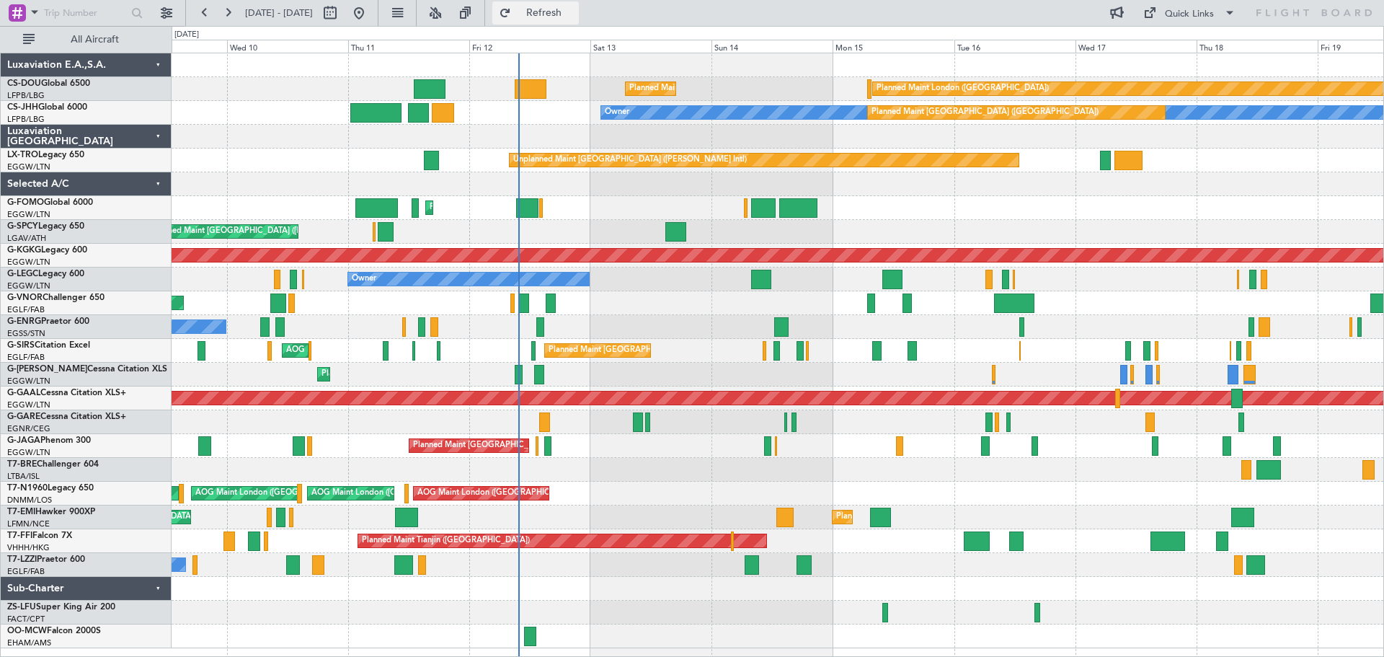
click at [579, 4] on button "Refresh" at bounding box center [535, 12] width 87 height 23
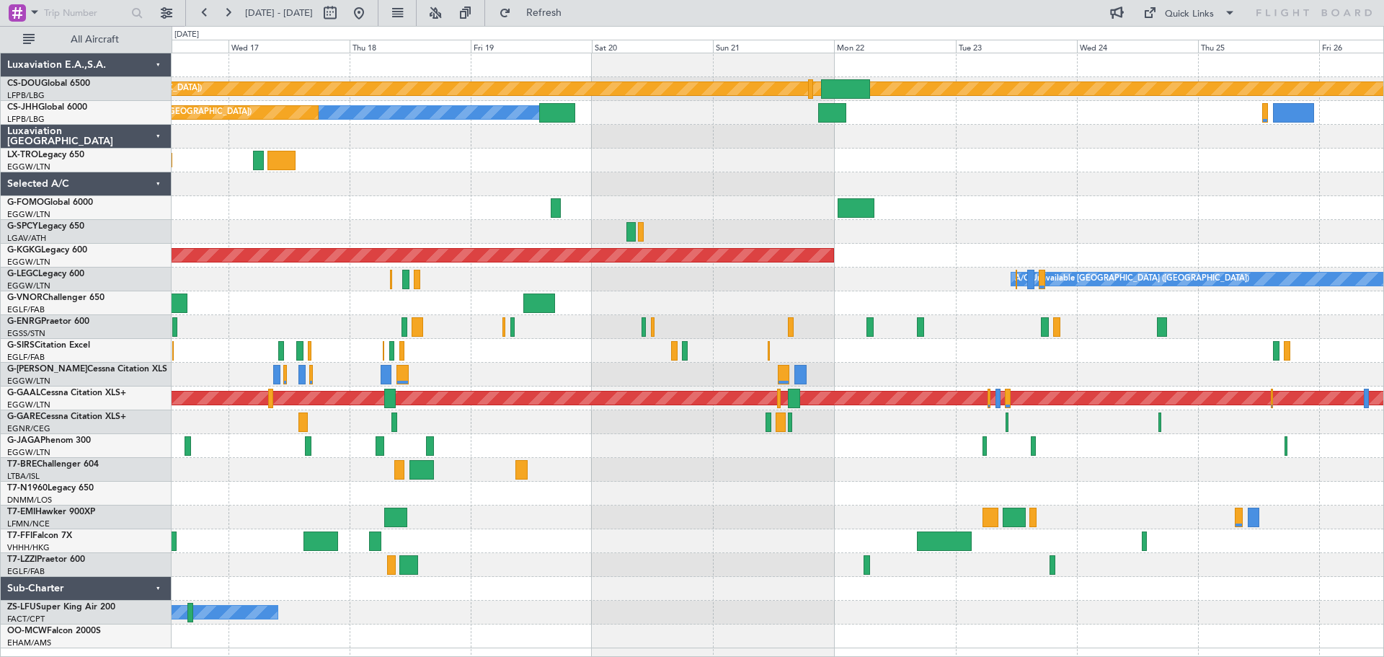
click at [372, 174] on div at bounding box center [778, 184] width 1212 height 24
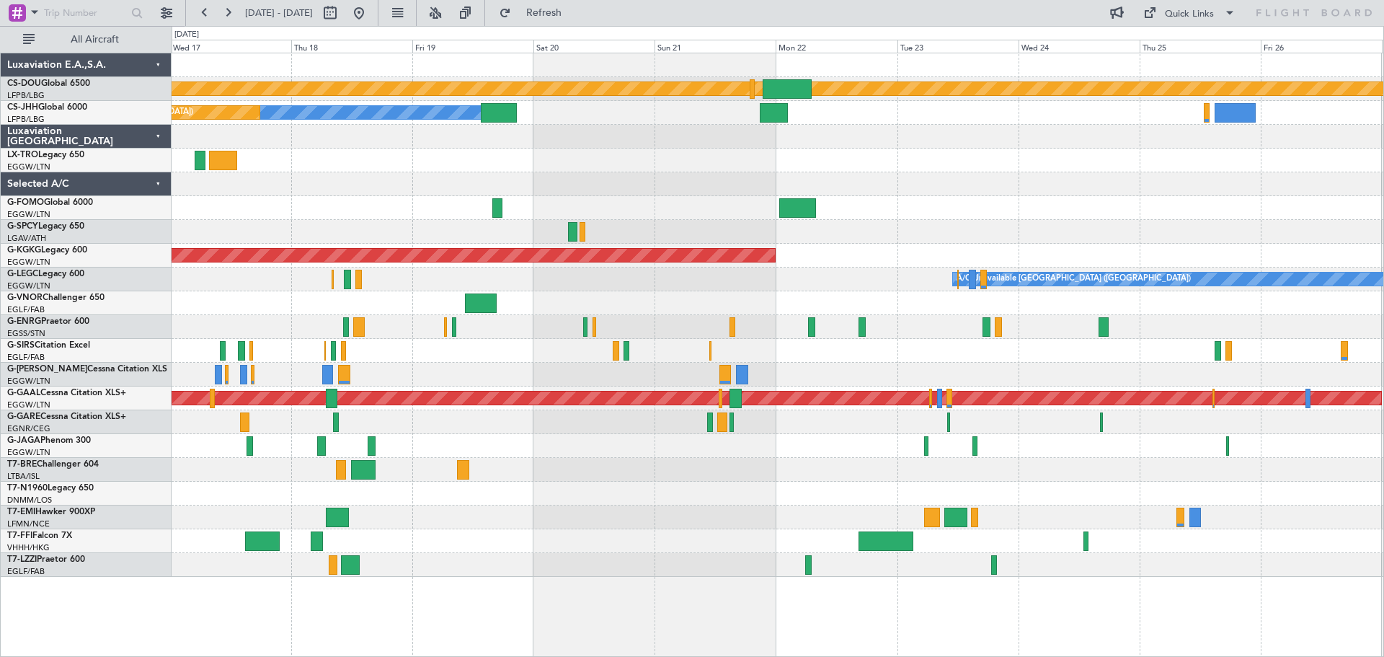
click at [983, 168] on div "Planned Maint London (Biggin Hill) Planned Maint Paris (Le Bourget) Owner Plann…" at bounding box center [778, 314] width 1212 height 523
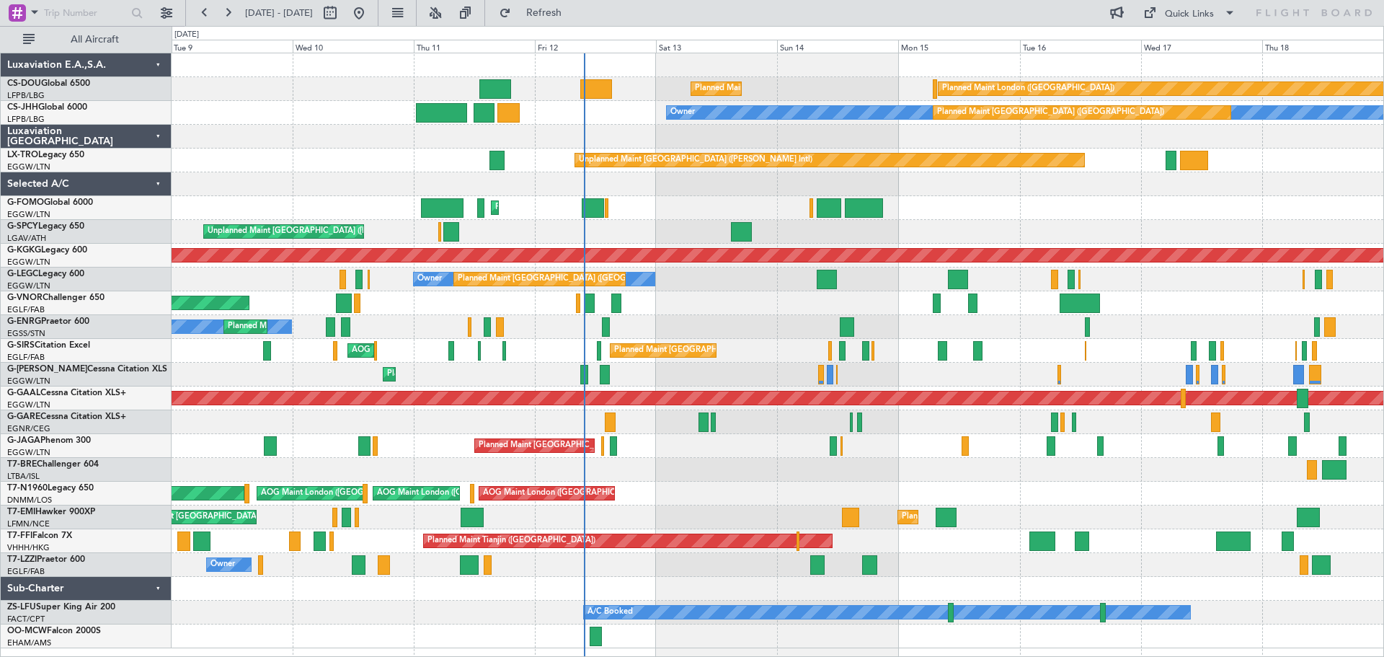
click at [701, 127] on div at bounding box center [778, 137] width 1212 height 24
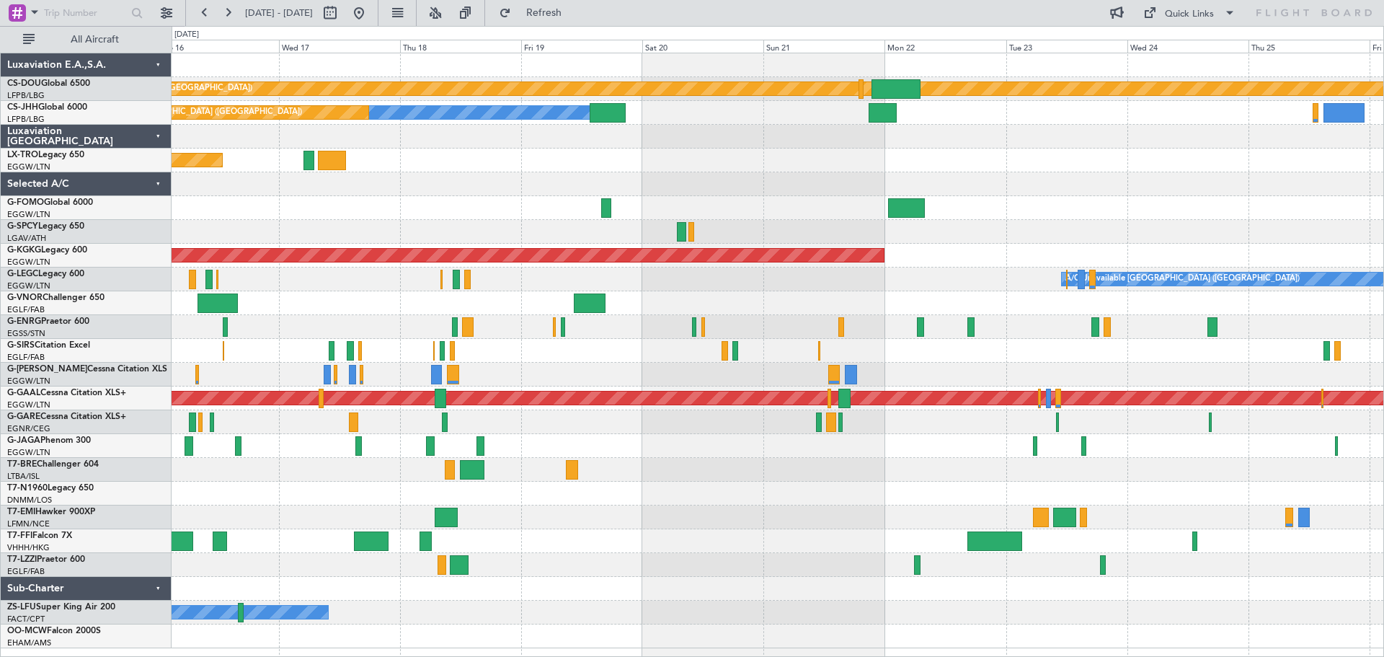
click at [426, 151] on div "Unplanned Maint [GEOGRAPHIC_DATA] ([PERSON_NAME] Intl)" at bounding box center [778, 160] width 1212 height 24
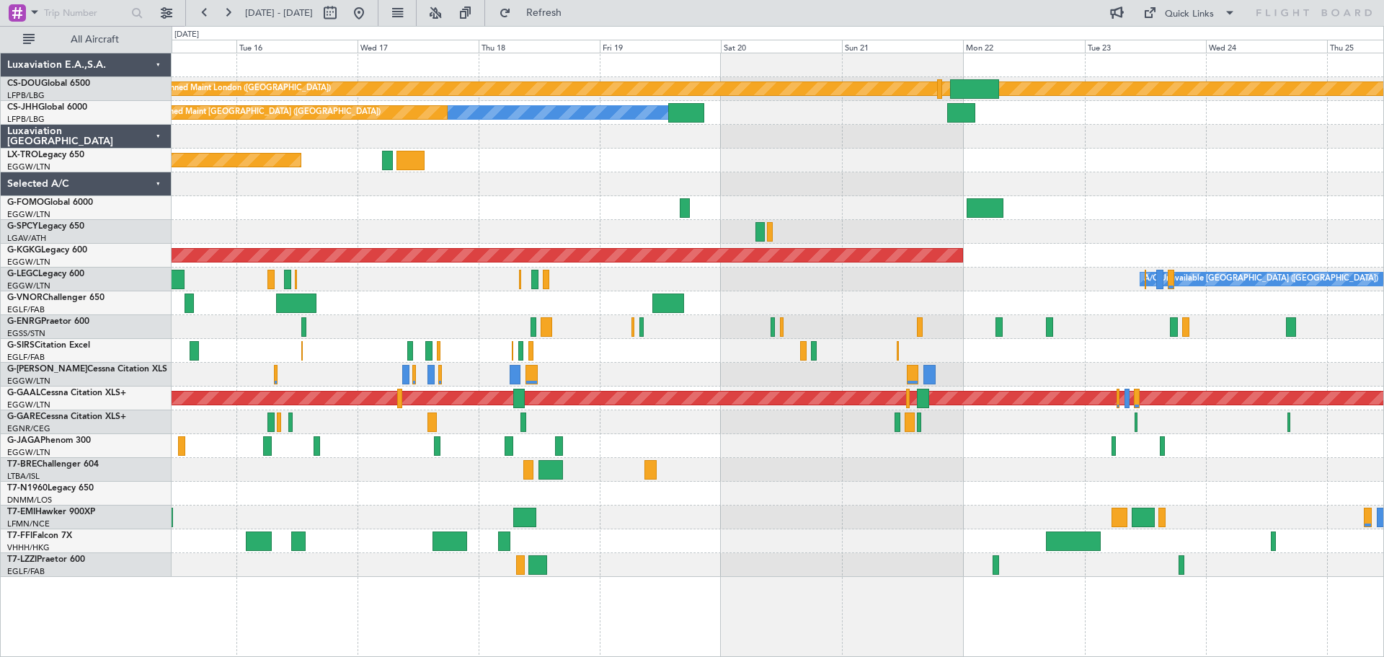
click at [1007, 171] on div "Unplanned Maint [GEOGRAPHIC_DATA] ([PERSON_NAME] Intl)" at bounding box center [778, 160] width 1212 height 24
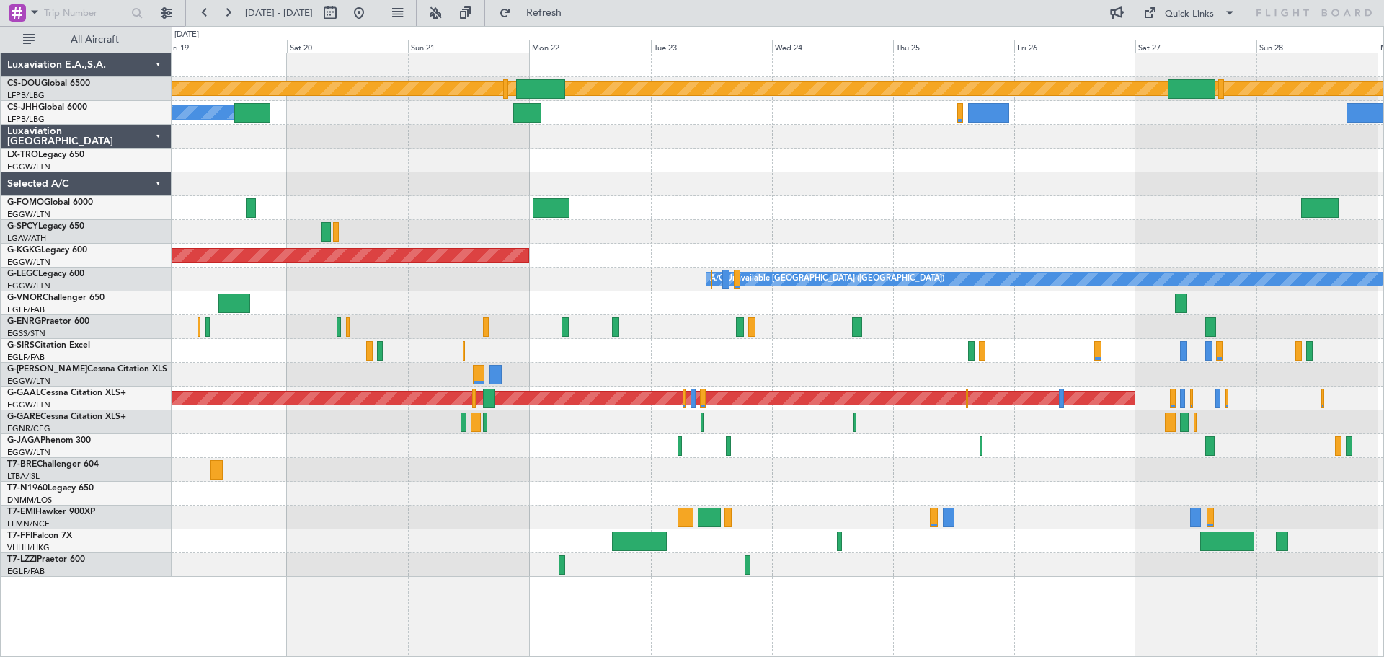
click at [516, 172] on div "Planned Maint London (Biggin Hill) Planned Maint Paris (Le Bourget) Owner Plann…" at bounding box center [778, 314] width 1212 height 523
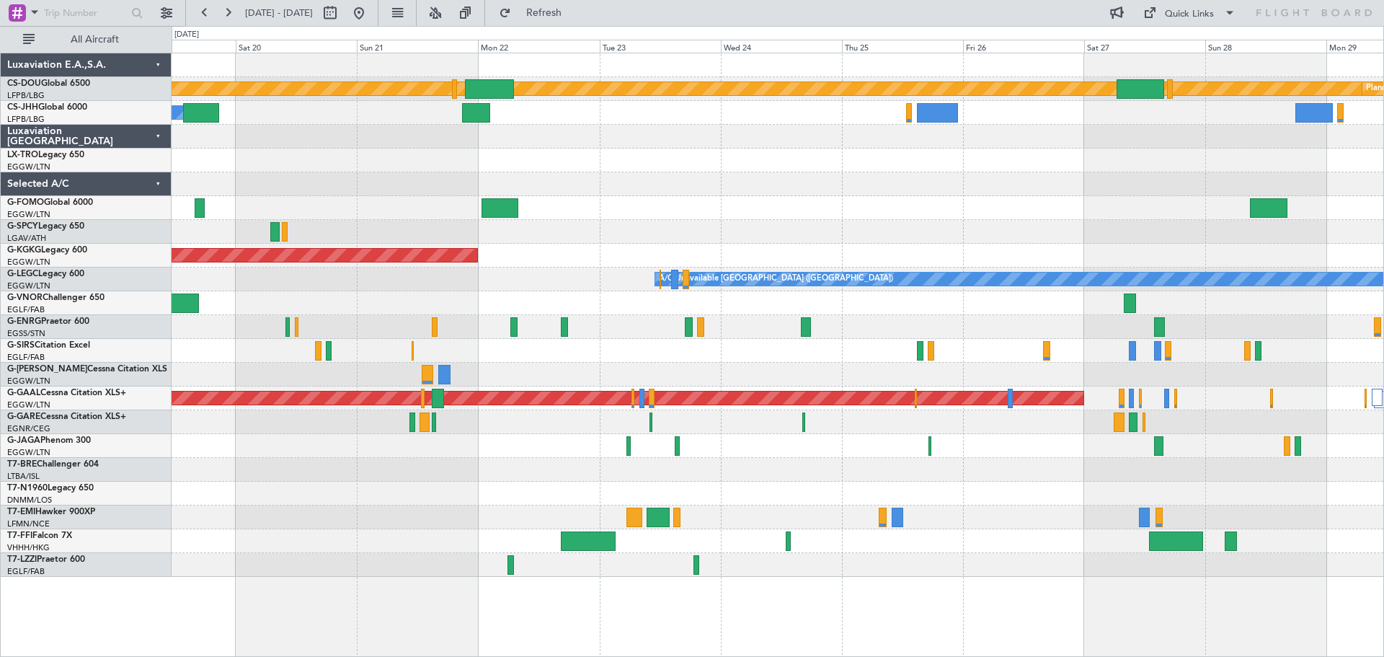
click at [544, 129] on div "Planned Maint London (Biggin Hill) Planned Maint Paris (Le Bourget) Owner Plann…" at bounding box center [778, 314] width 1212 height 523
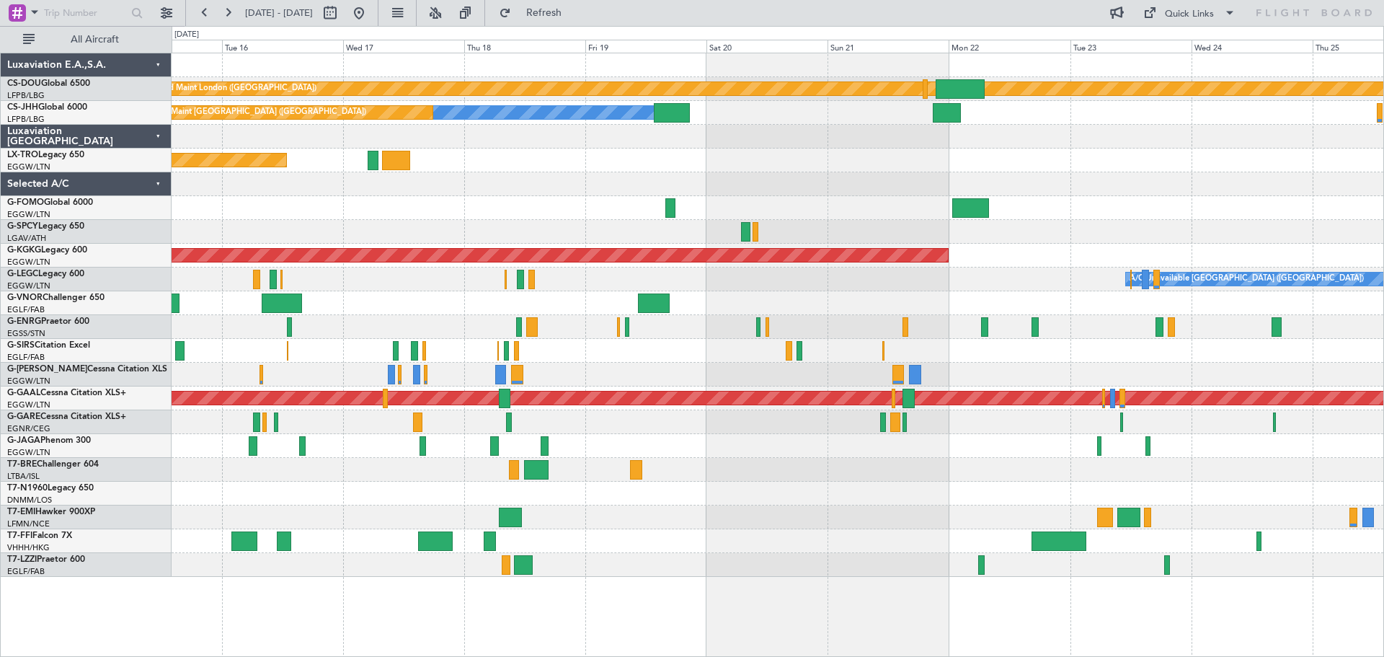
click at [969, 171] on div "Planned Maint London (Biggin Hill) Planned Maint Paris (Le Bourget) Owner Plann…" at bounding box center [778, 314] width 1212 height 523
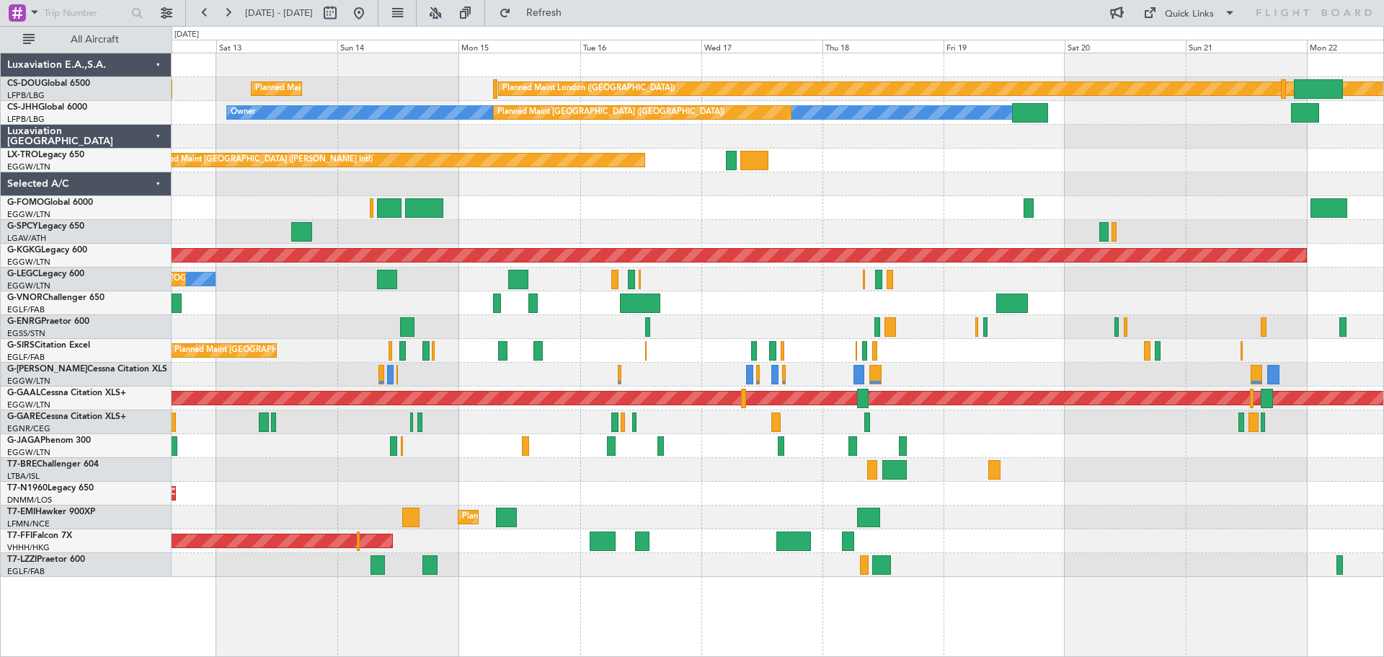
click at [946, 163] on div "Unplanned Maint [GEOGRAPHIC_DATA] ([PERSON_NAME] Intl)" at bounding box center [778, 160] width 1212 height 24
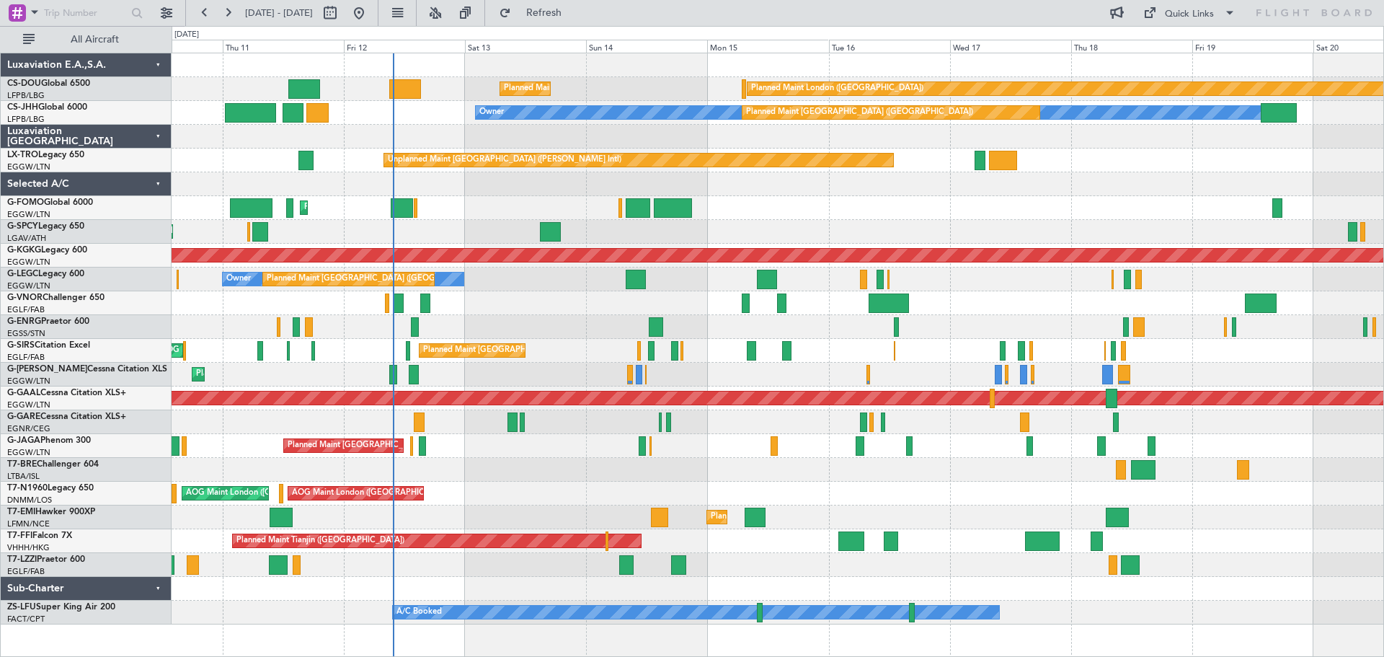
click at [737, 145] on div at bounding box center [778, 137] width 1212 height 24
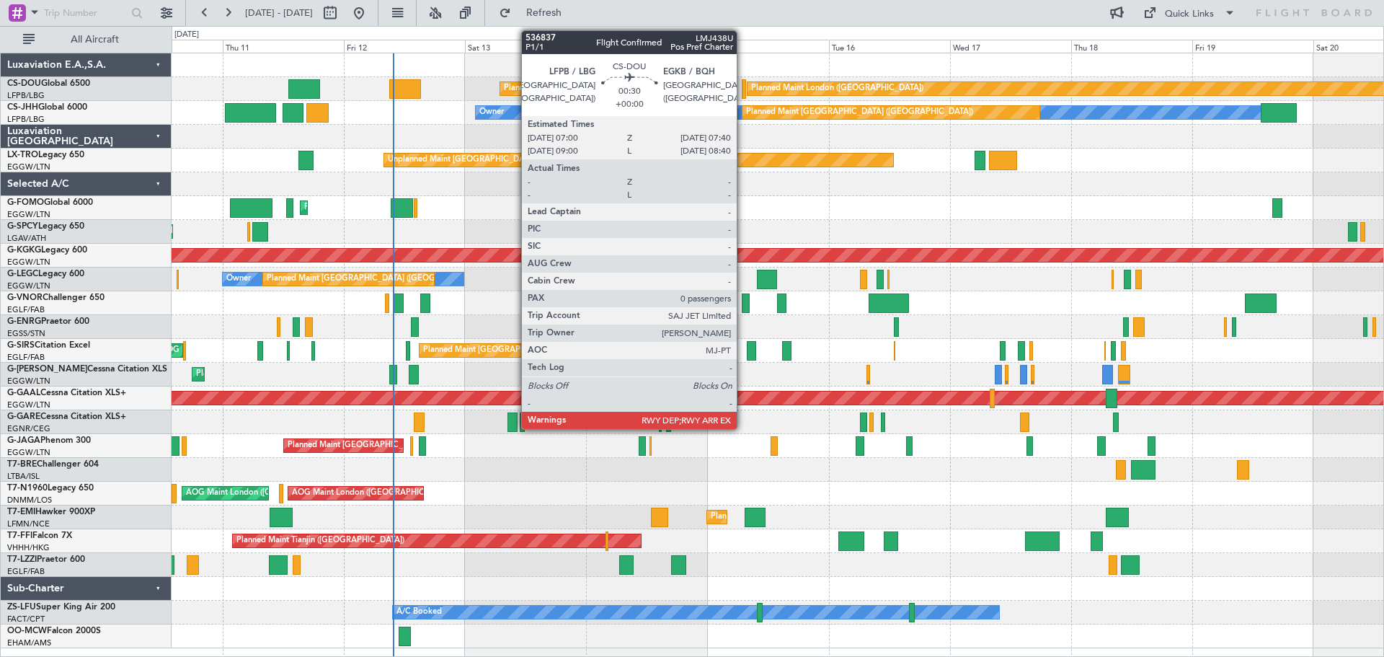
click at [743, 91] on div at bounding box center [744, 88] width 4 height 19
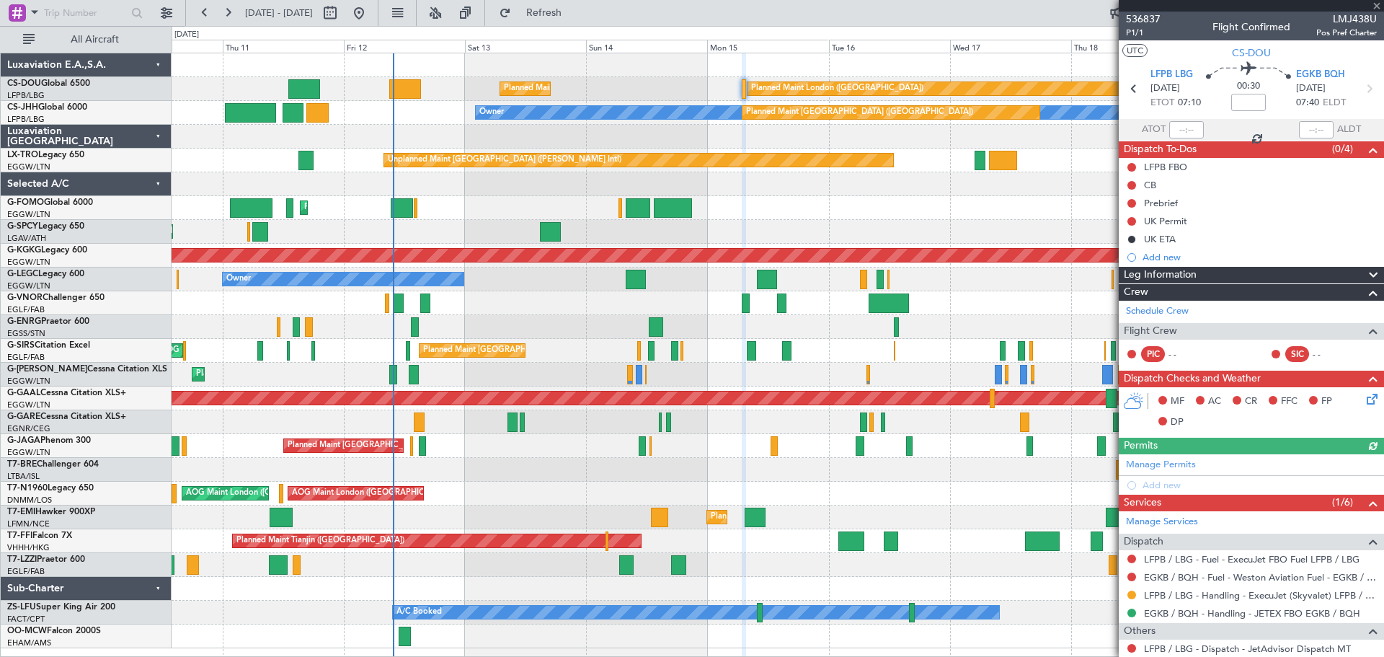
scroll to position [59, 0]
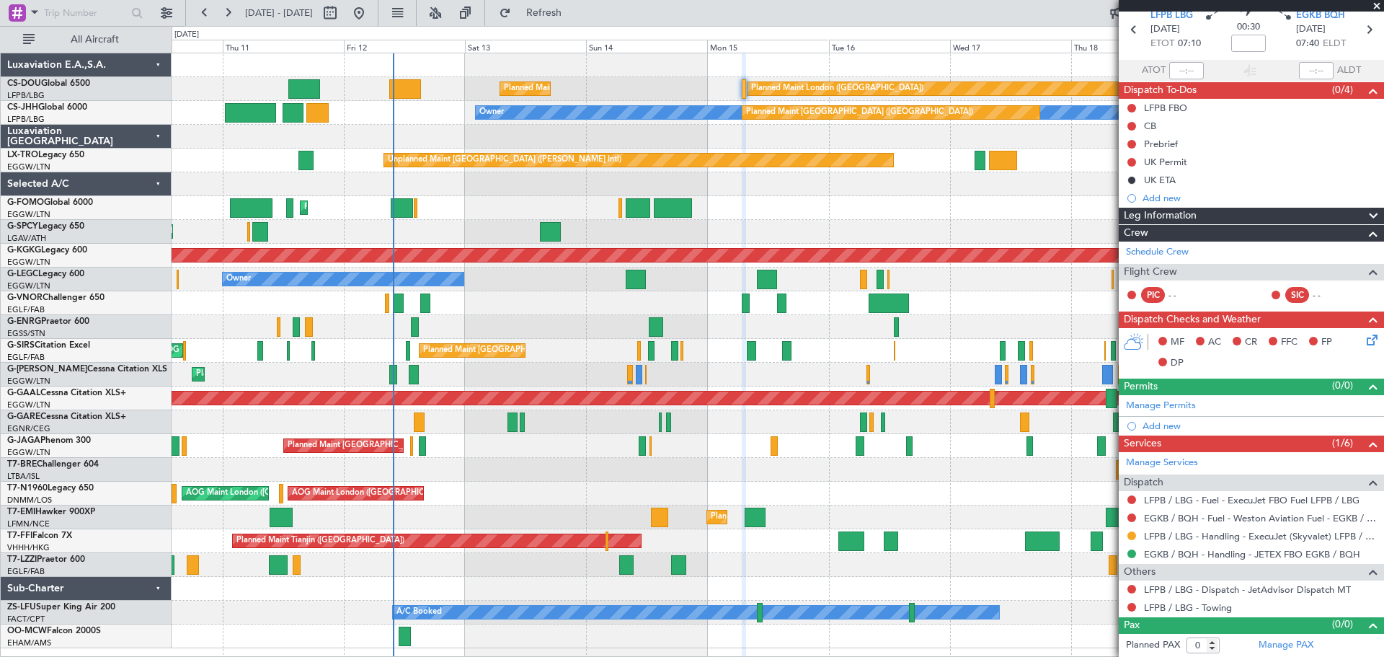
click at [1378, 4] on span at bounding box center [1377, 6] width 14 height 13
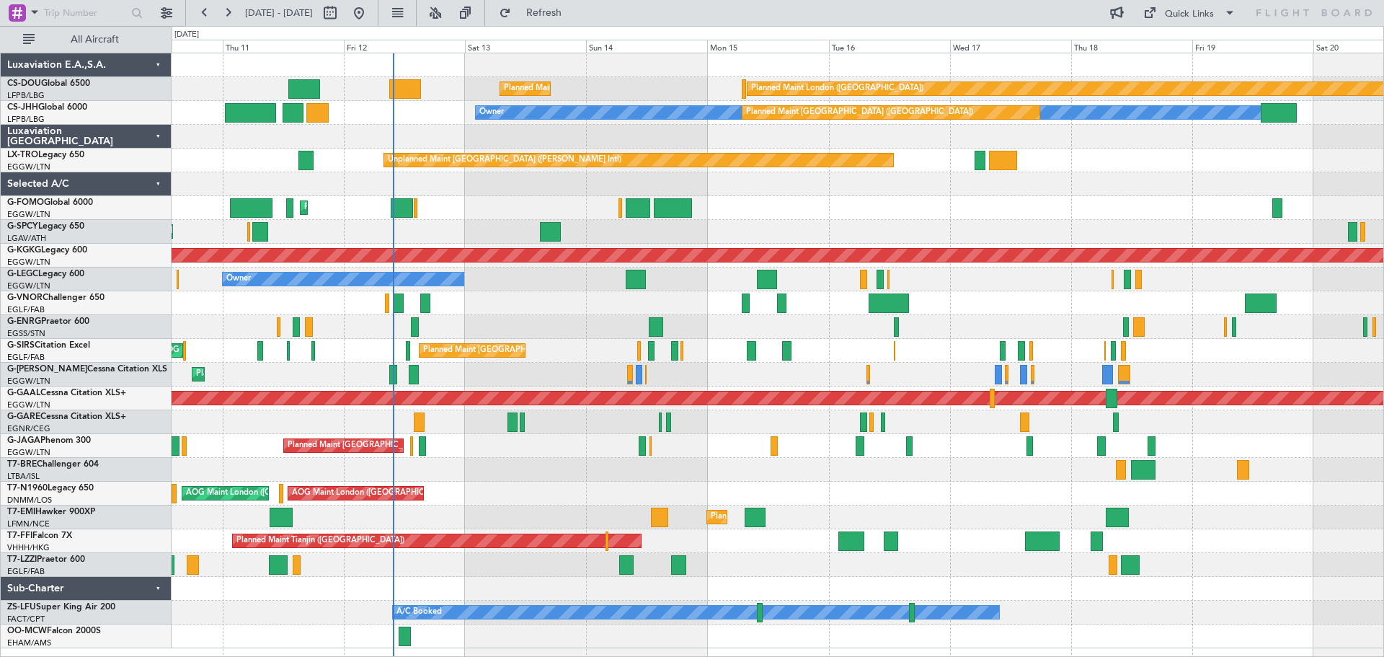
scroll to position [0, 0]
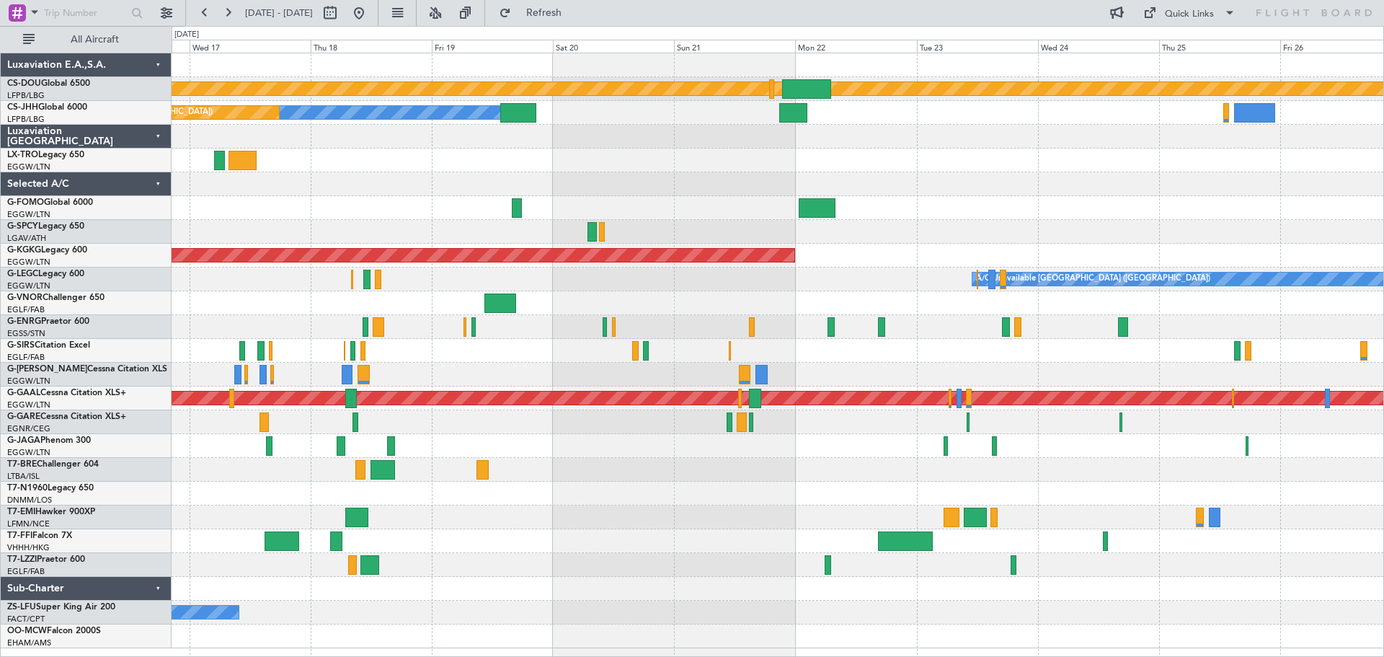
click at [412, 143] on div at bounding box center [778, 137] width 1212 height 24
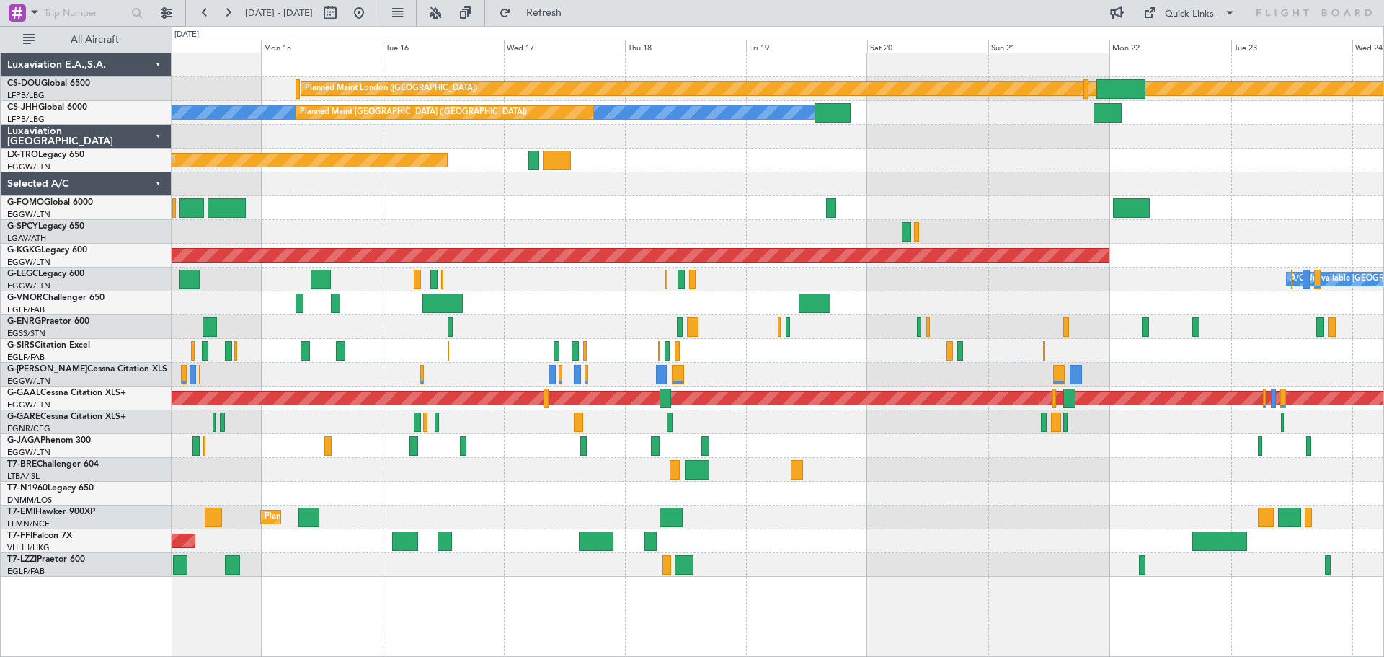
click at [975, 158] on div "Unplanned Maint [GEOGRAPHIC_DATA] ([PERSON_NAME] Intl)" at bounding box center [778, 160] width 1212 height 24
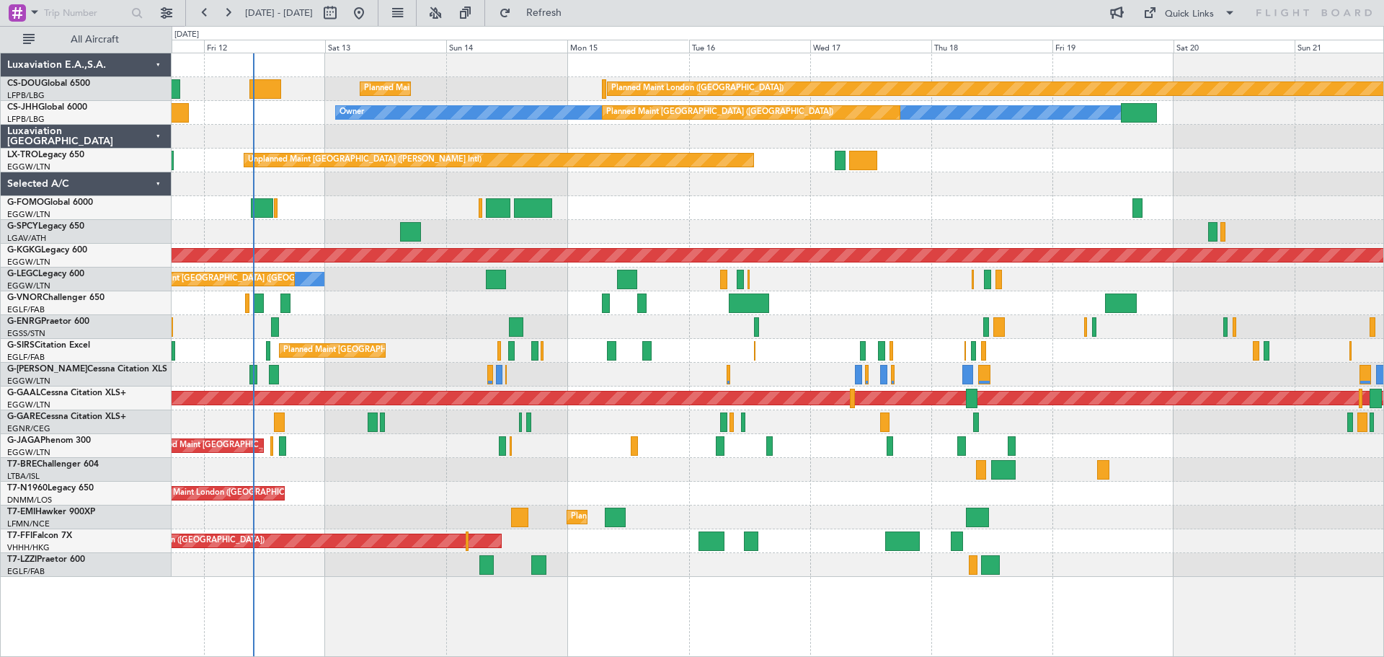
click at [941, 182] on div at bounding box center [778, 184] width 1212 height 24
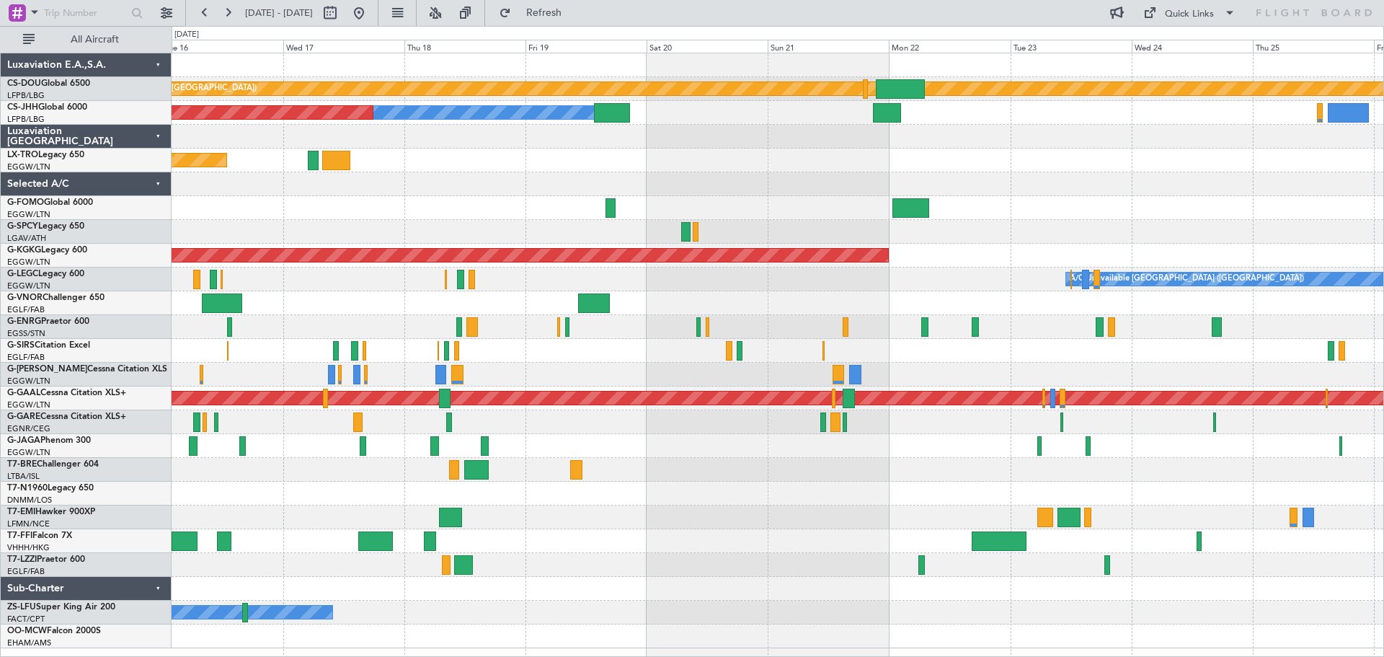
click at [550, 177] on div "Planned Maint London (Biggin Hill) Planned Maint Paris (Le Bourget) Owner Plann…" at bounding box center [778, 350] width 1212 height 595
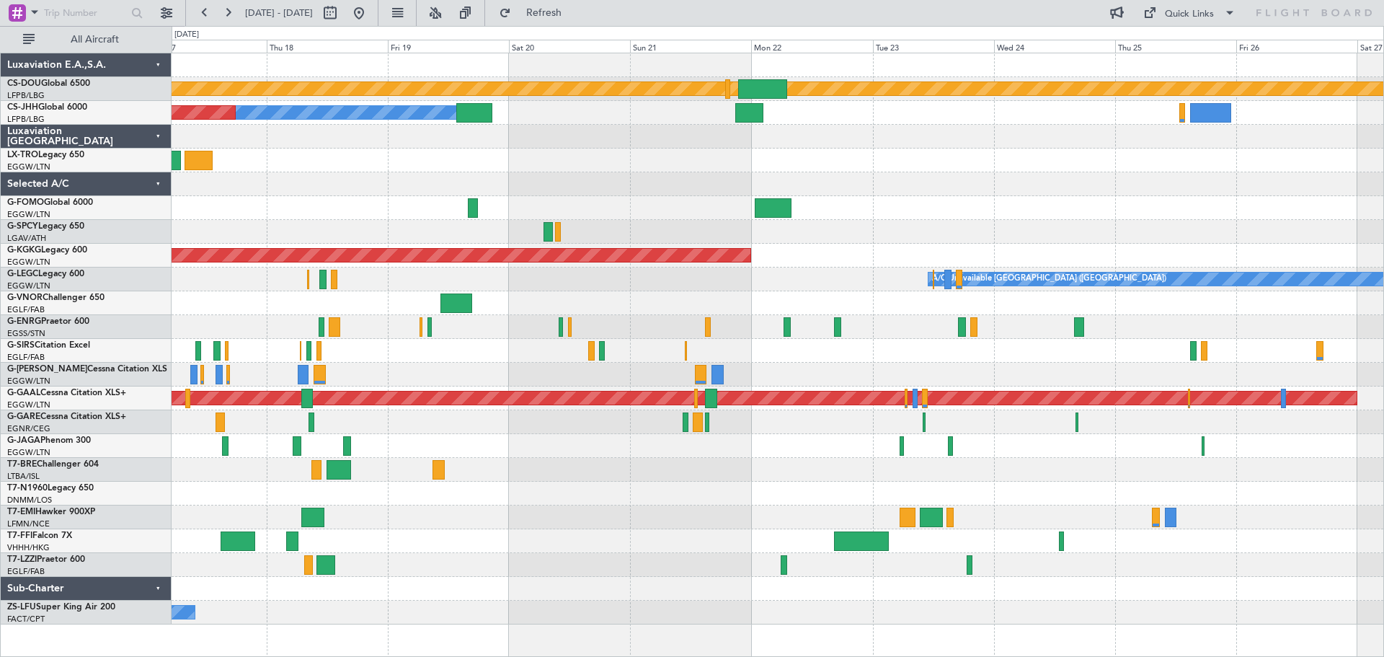
click at [828, 127] on div "Planned Maint London (Biggin Hill) Planned Maint Paris (Le Bourget) Owner Plann…" at bounding box center [778, 338] width 1212 height 571
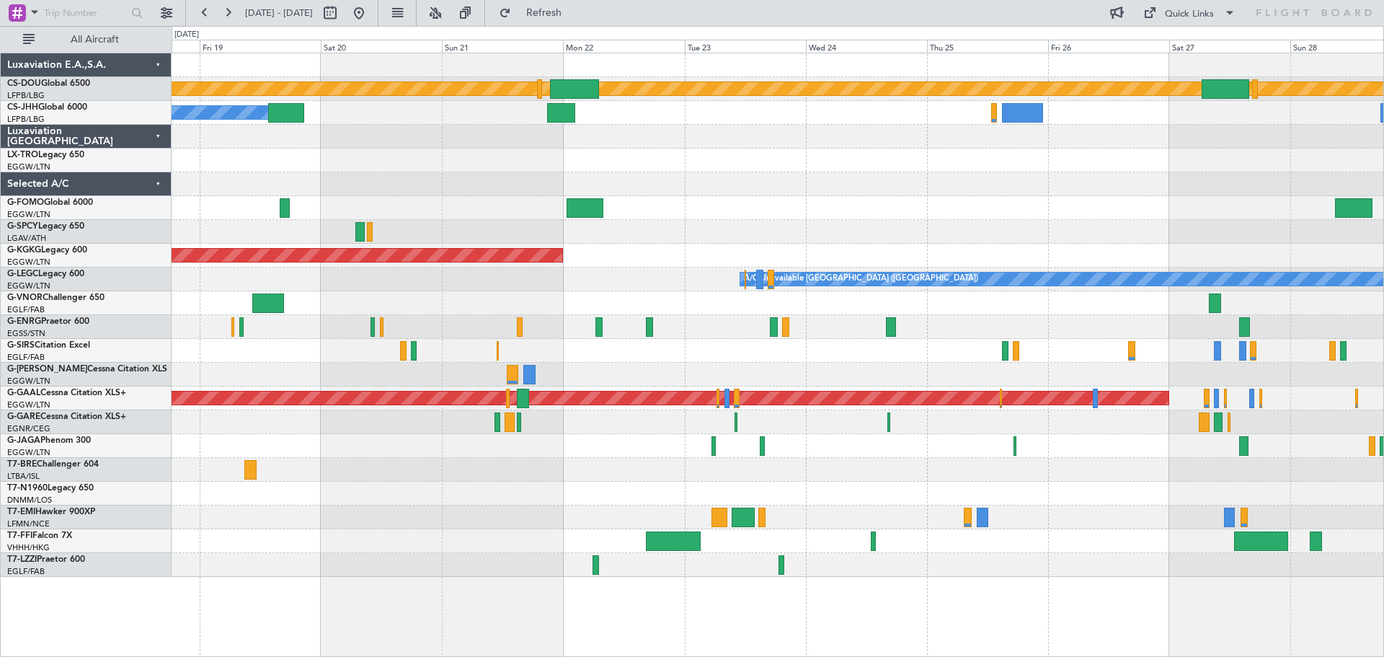
click at [627, 148] on div "Unplanned Maint [GEOGRAPHIC_DATA] ([PERSON_NAME] Intl)" at bounding box center [778, 160] width 1212 height 24
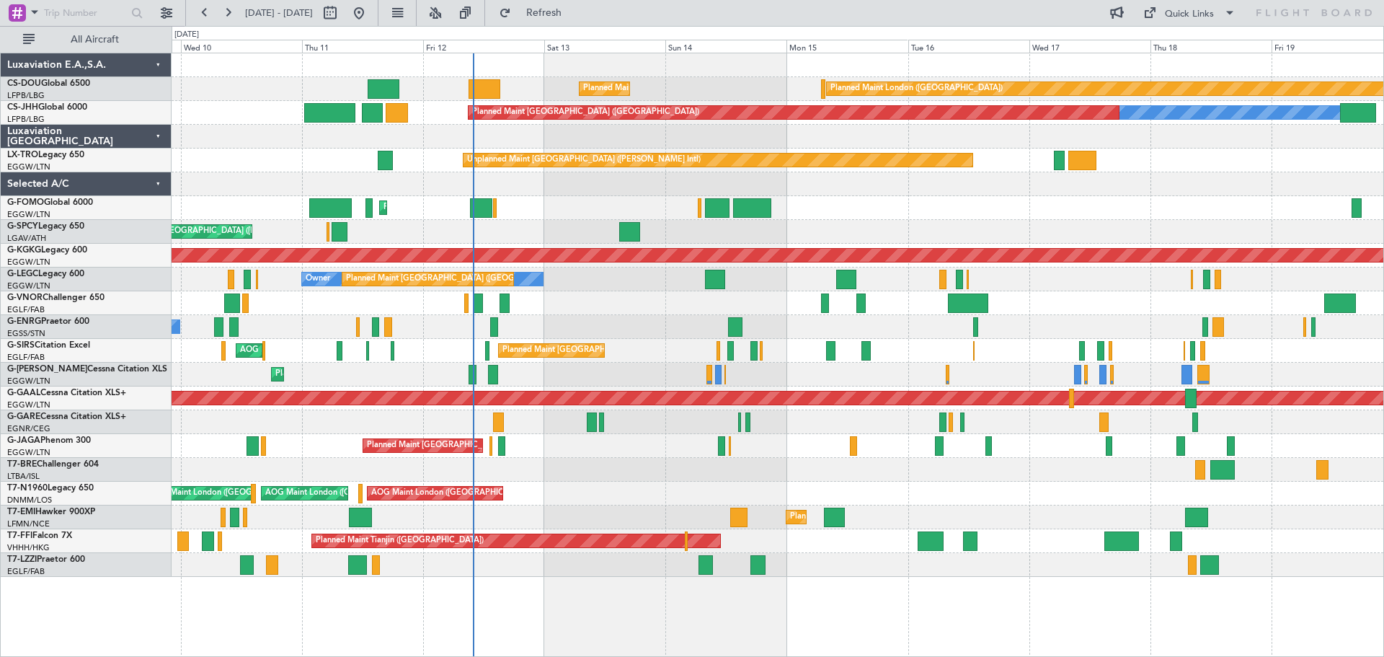
click at [1383, 187] on html "18 Sep 2025 - 28 Sep 2025 Refresh Quick Links All Aircraft Planned Maint London…" at bounding box center [692, 328] width 1384 height 657
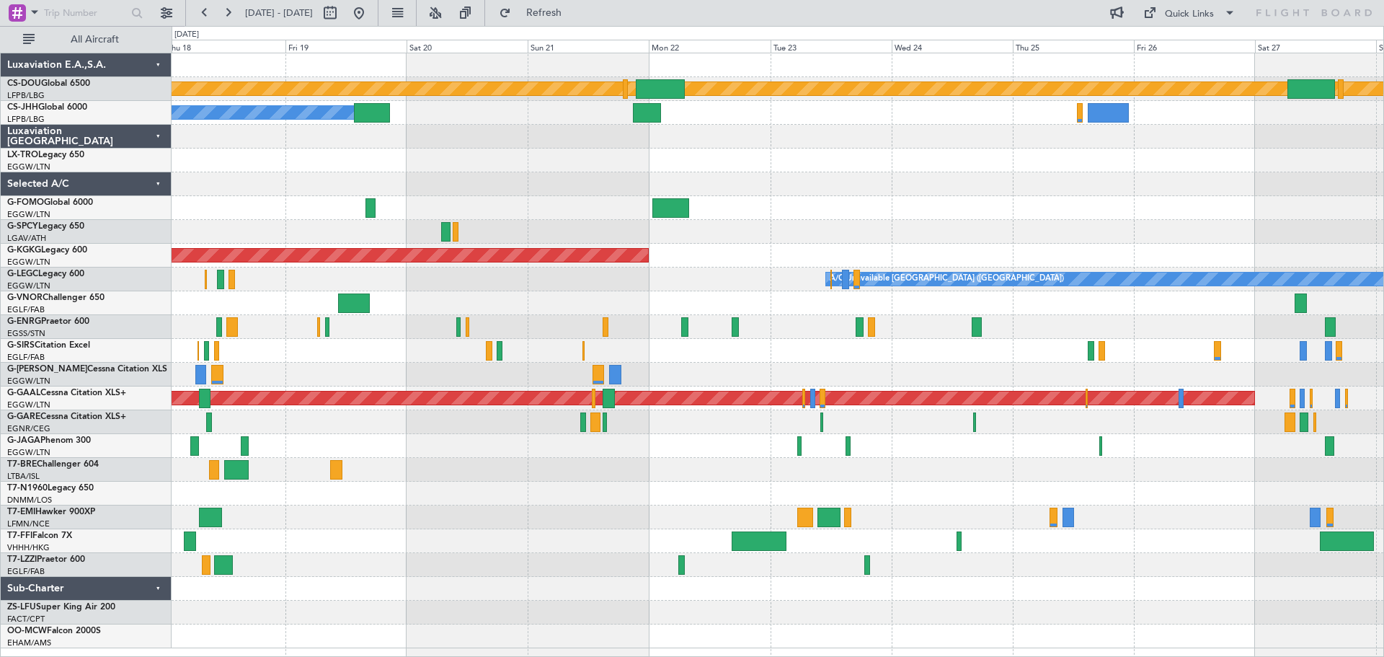
click at [218, 234] on div "Planned Maint London (Biggin Hill) Planned Maint Paris (Le Bourget) Owner Plann…" at bounding box center [778, 350] width 1212 height 595
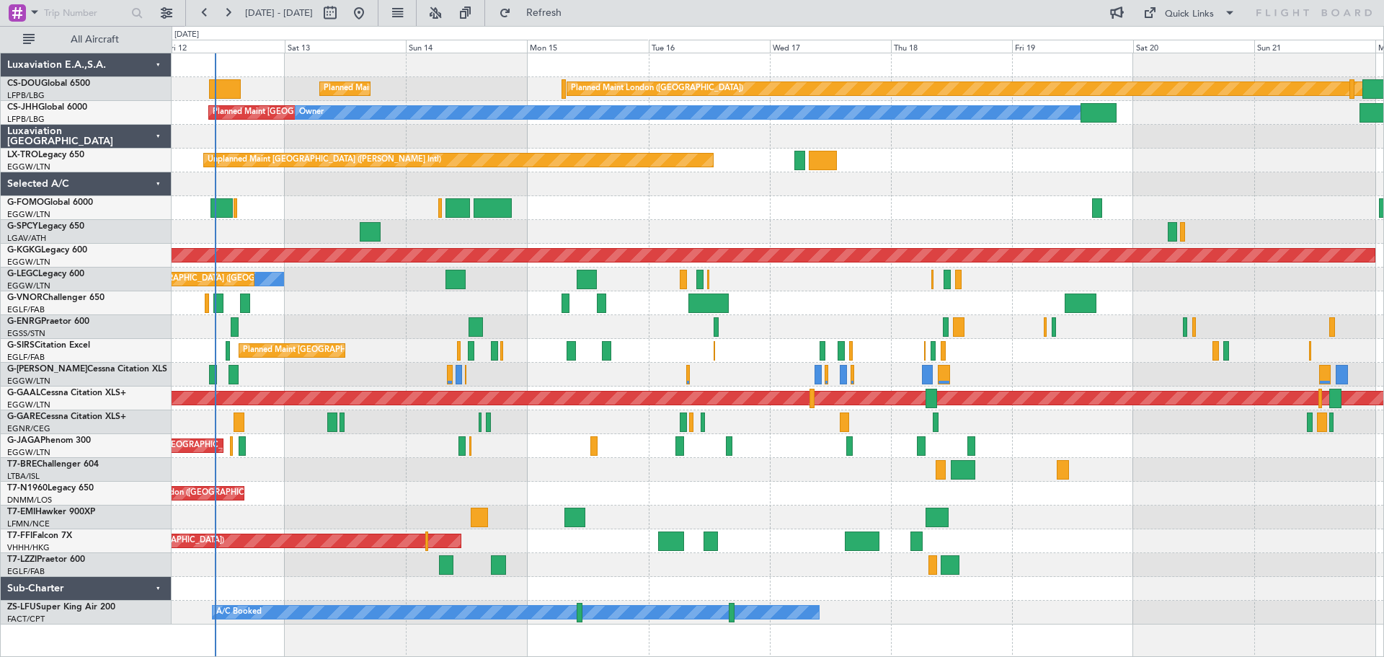
click at [1117, 286] on div "Owner Planned Maint London (Luton) A/C Unavailable London (Luton)" at bounding box center [778, 279] width 1212 height 24
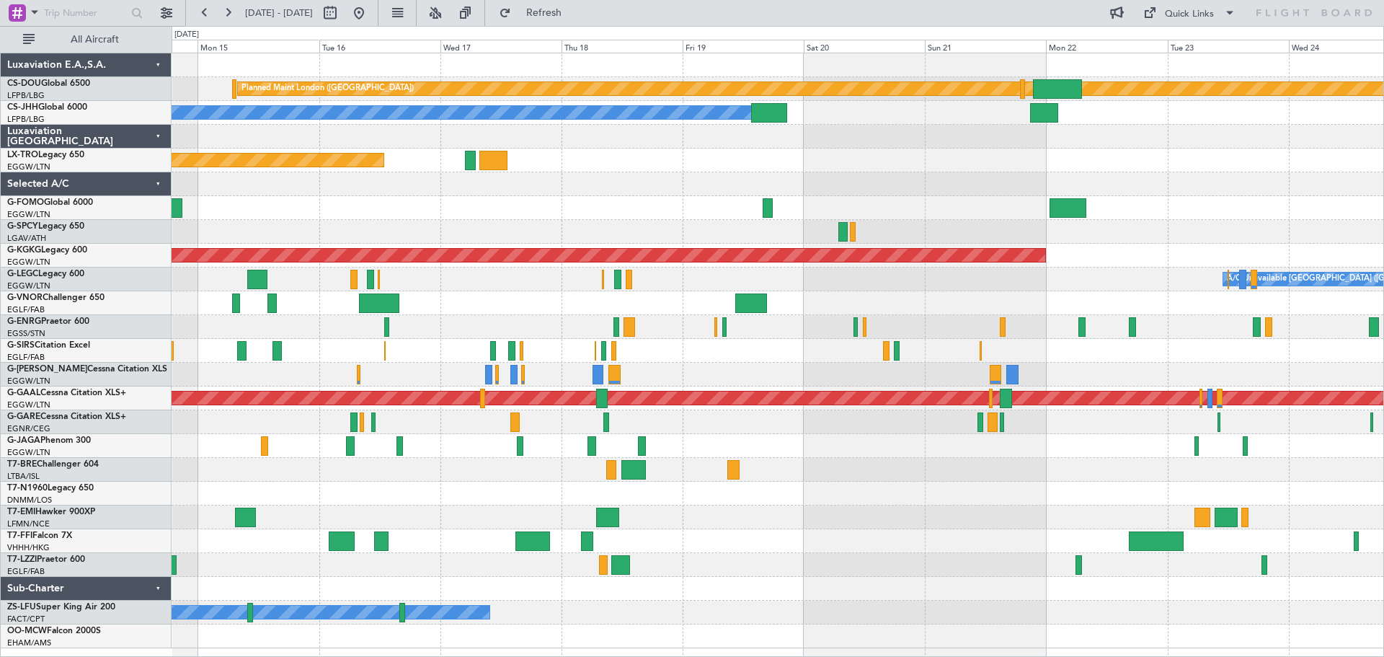
click at [537, 340] on div "Planned Maint [GEOGRAPHIC_DATA] ([GEOGRAPHIC_DATA])" at bounding box center [778, 351] width 1212 height 24
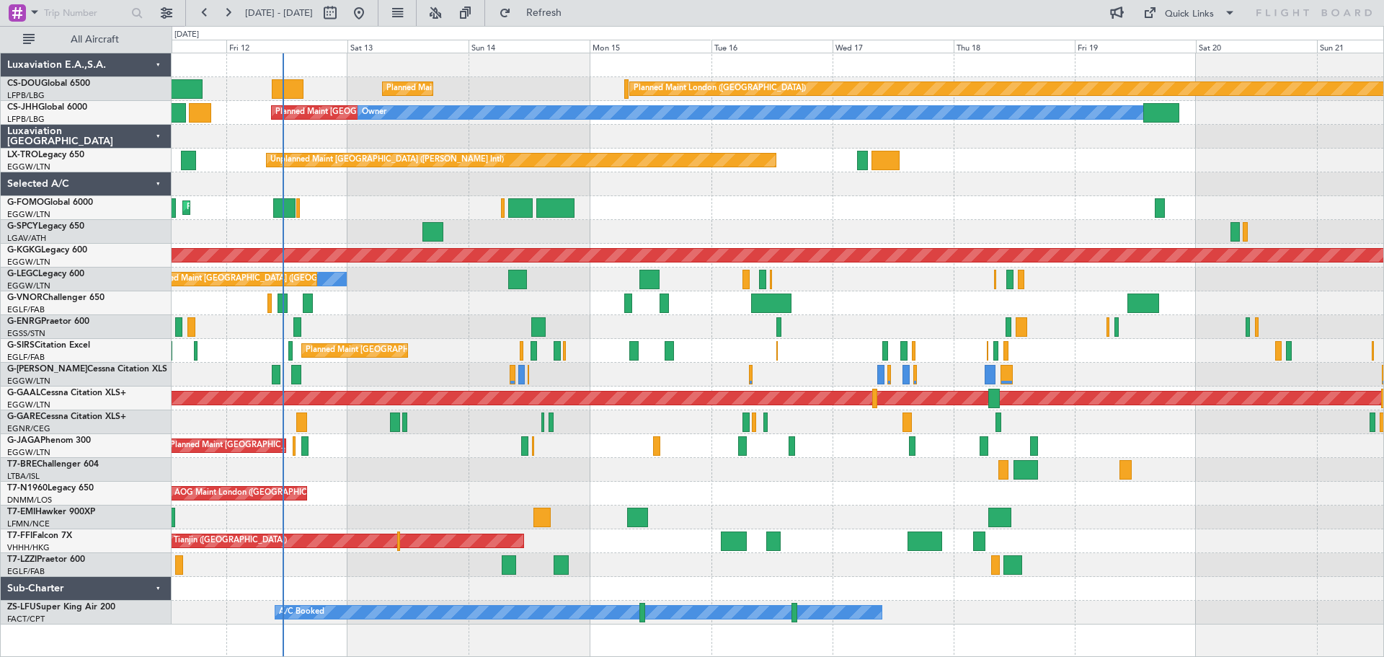
click at [1113, 150] on div "Unplanned Maint [GEOGRAPHIC_DATA] ([PERSON_NAME] Intl)" at bounding box center [778, 160] width 1212 height 24
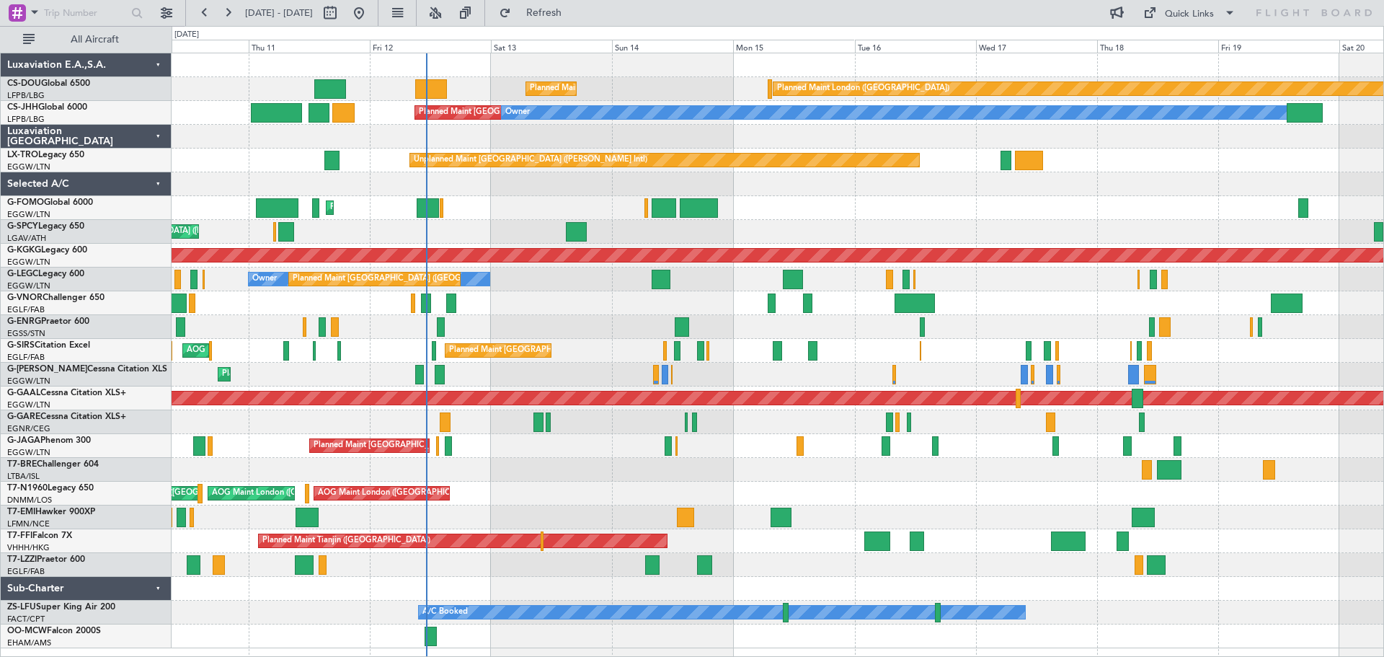
click at [771, 129] on div at bounding box center [778, 137] width 1212 height 24
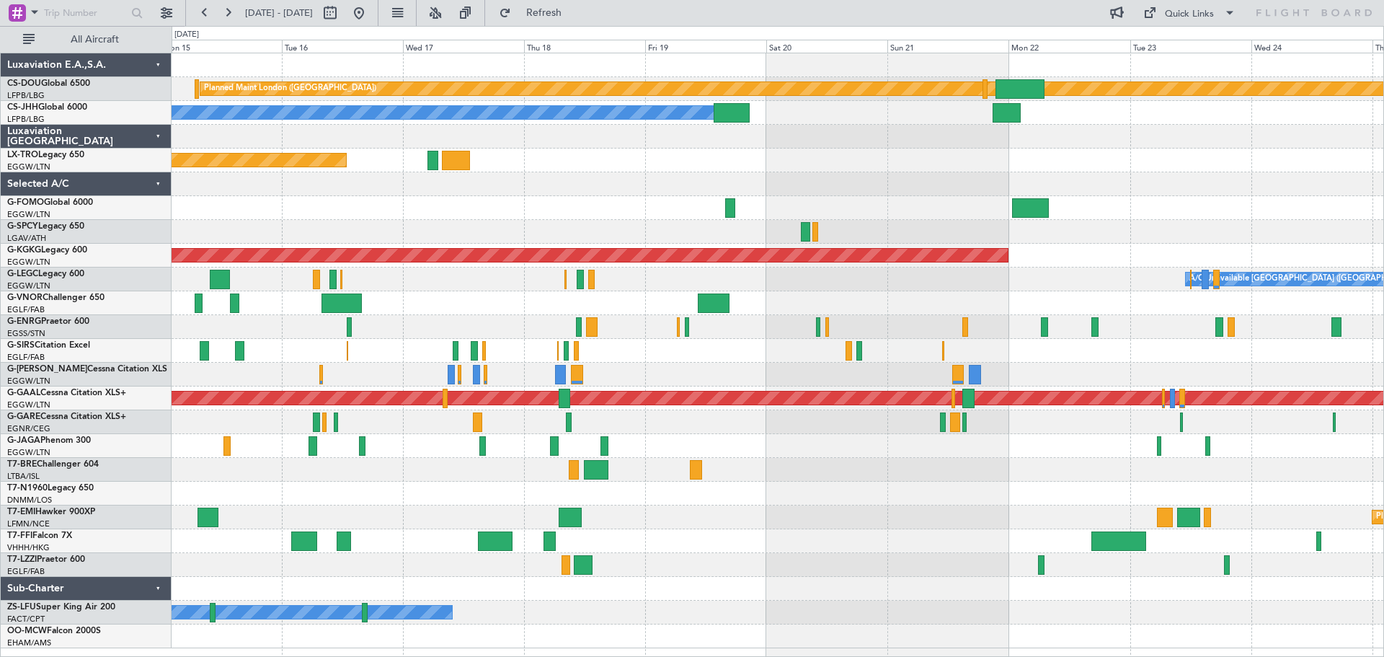
click at [560, 192] on div "Planned Maint London (Biggin Hill) Planned Maint Paris (Le Bourget) Planned Mai…" at bounding box center [778, 350] width 1212 height 595
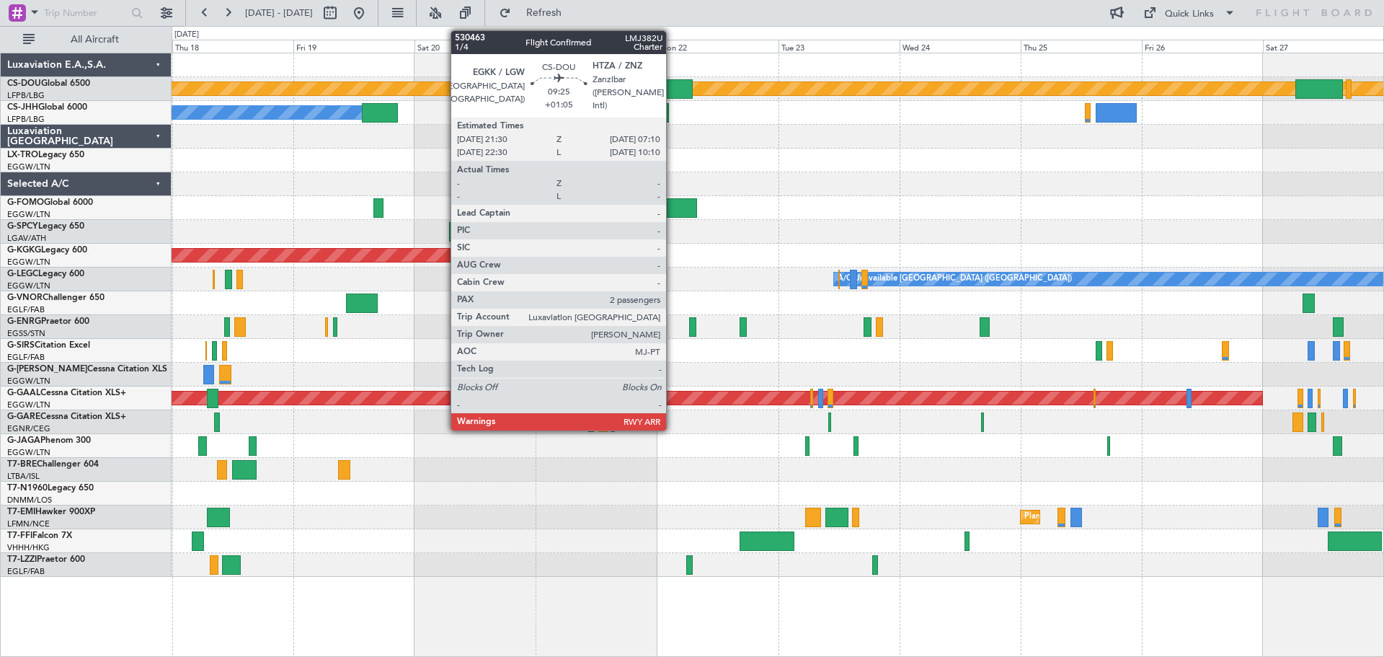
click at [673, 85] on div at bounding box center [668, 88] width 49 height 19
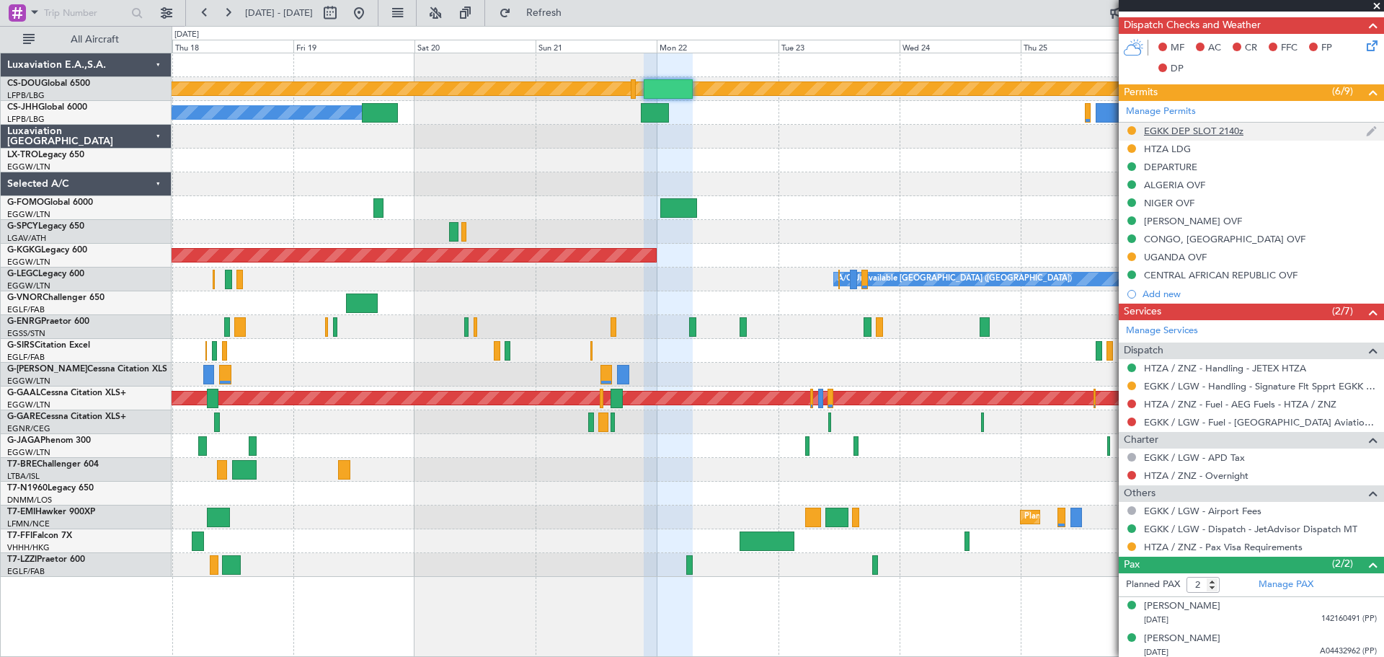
scroll to position [340, 0]
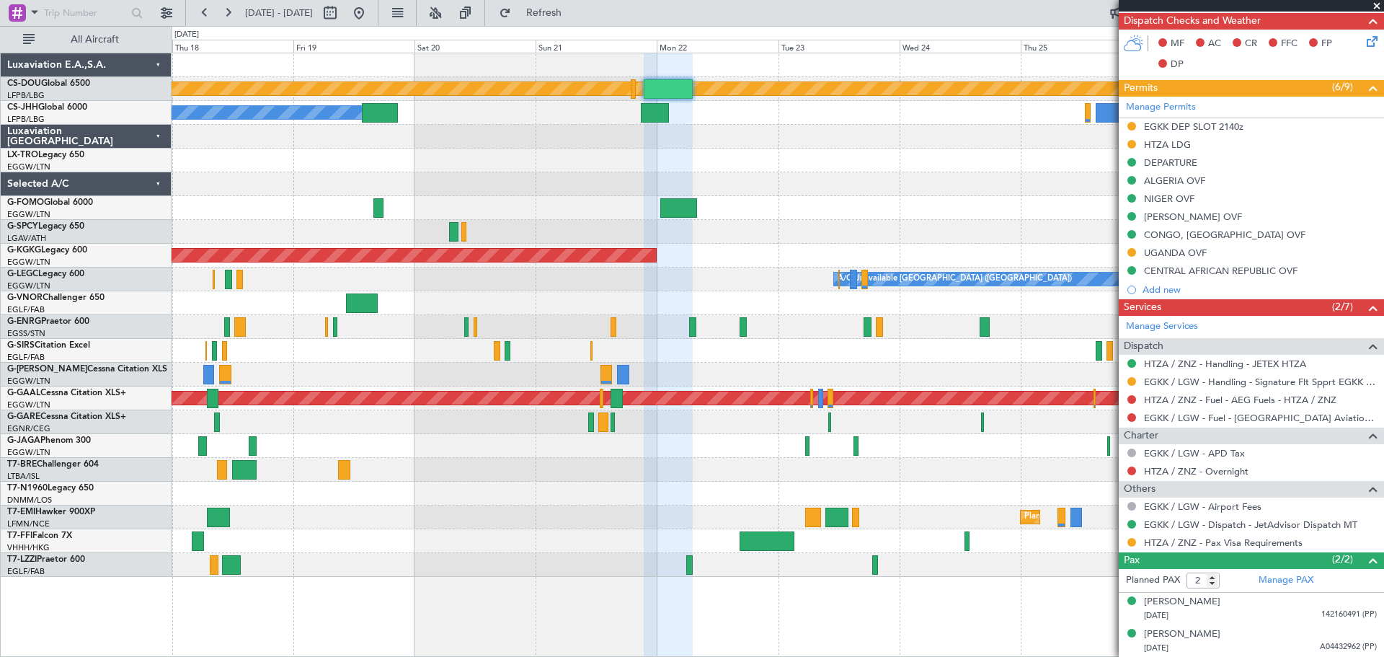
click at [1374, 6] on span at bounding box center [1377, 6] width 14 height 13
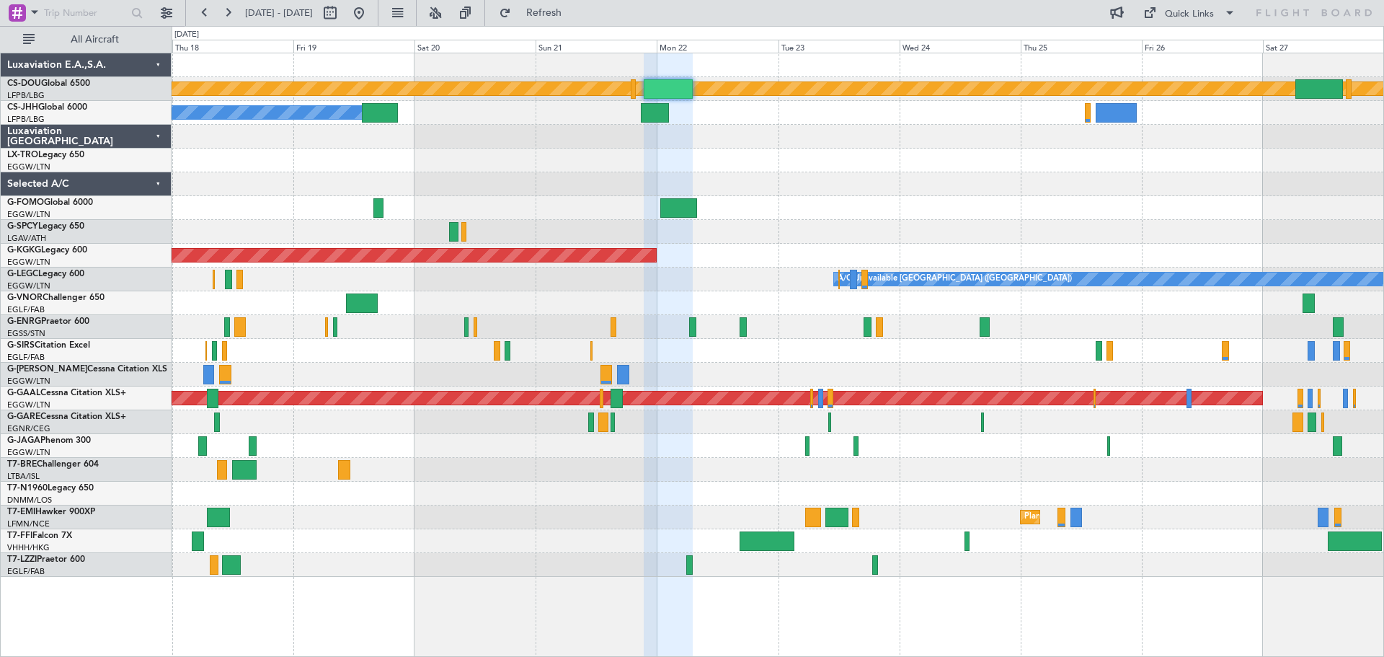
type input "0"
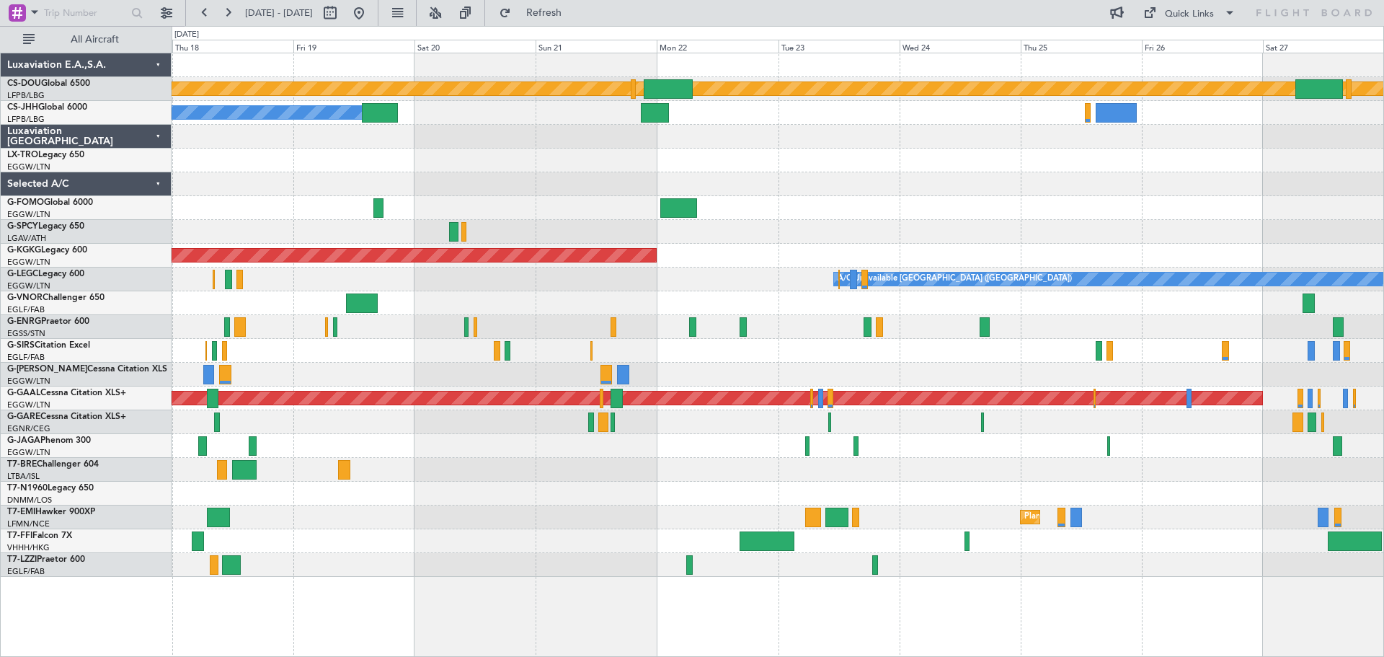
scroll to position [0, 0]
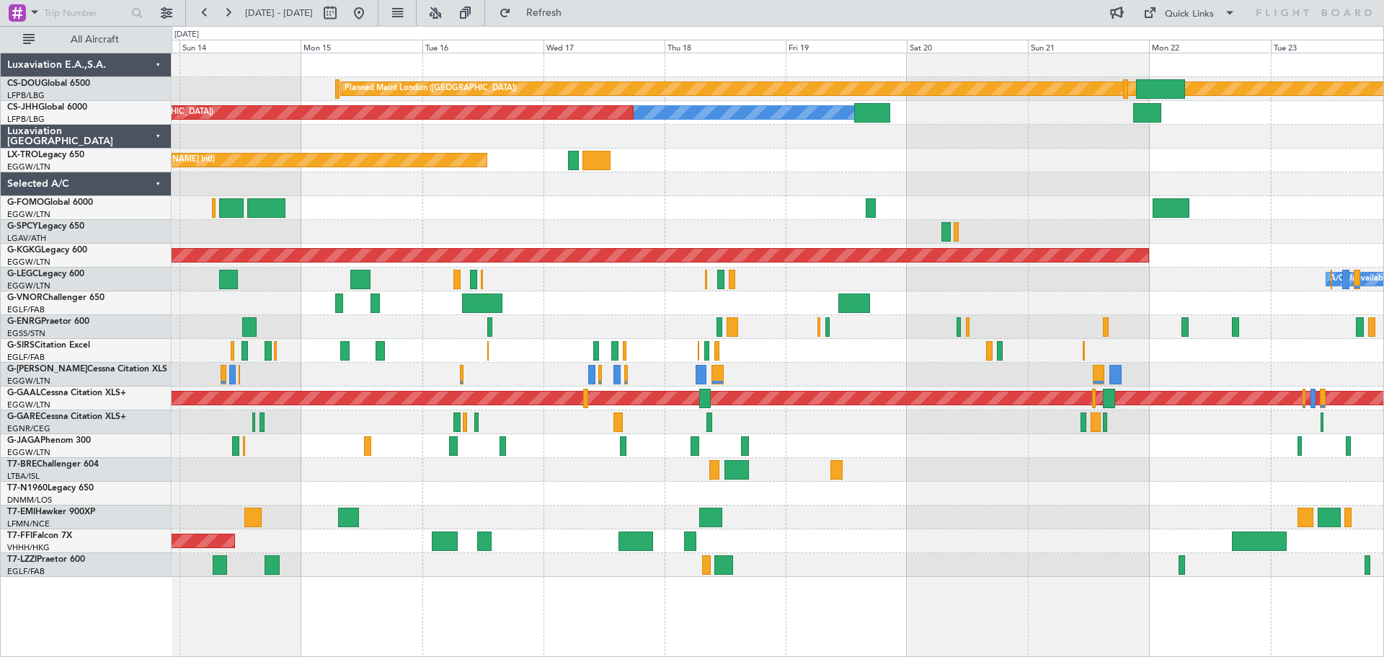
click at [888, 164] on div "Planned Maint London (Biggin Hill) Planned Maint Paris (Le Bourget) Owner Plann…" at bounding box center [778, 314] width 1212 height 523
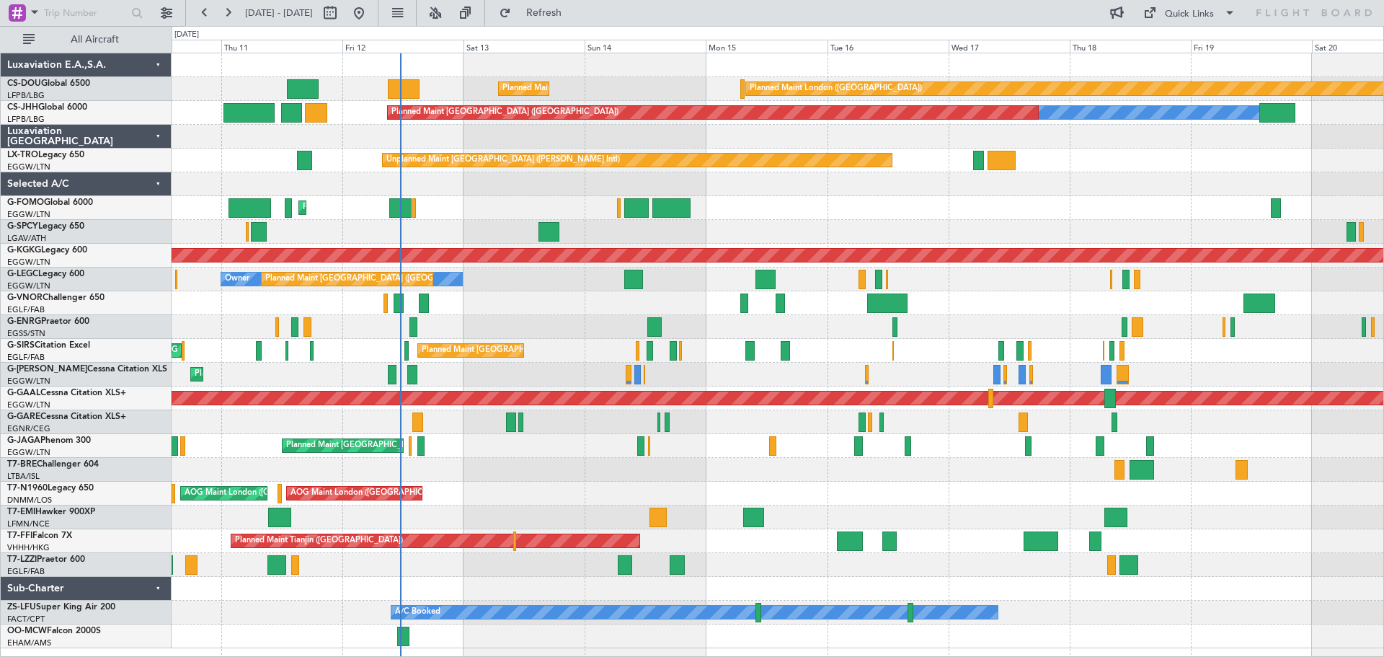
click at [624, 134] on div at bounding box center [778, 137] width 1212 height 24
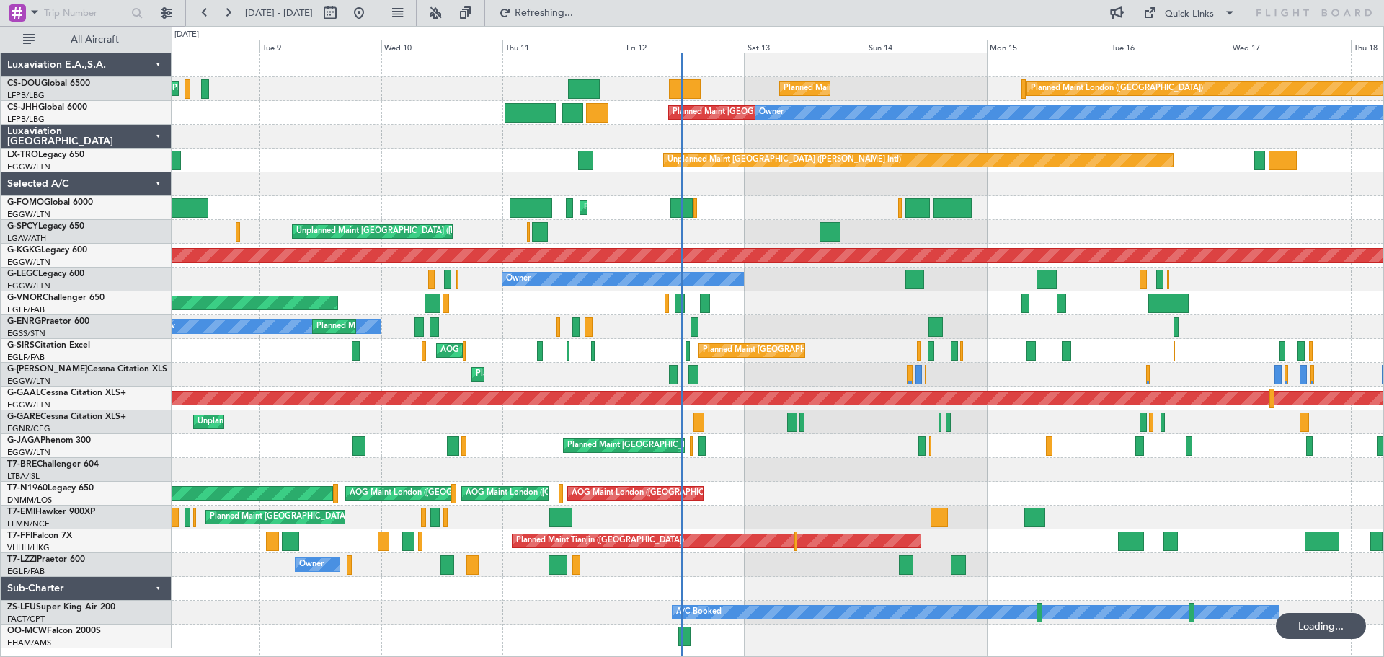
click at [769, 489] on div "AOG Maint London (Stansted) AOG Maint London (Stansted) AOG Maint London (Stans…" at bounding box center [778, 494] width 1212 height 24
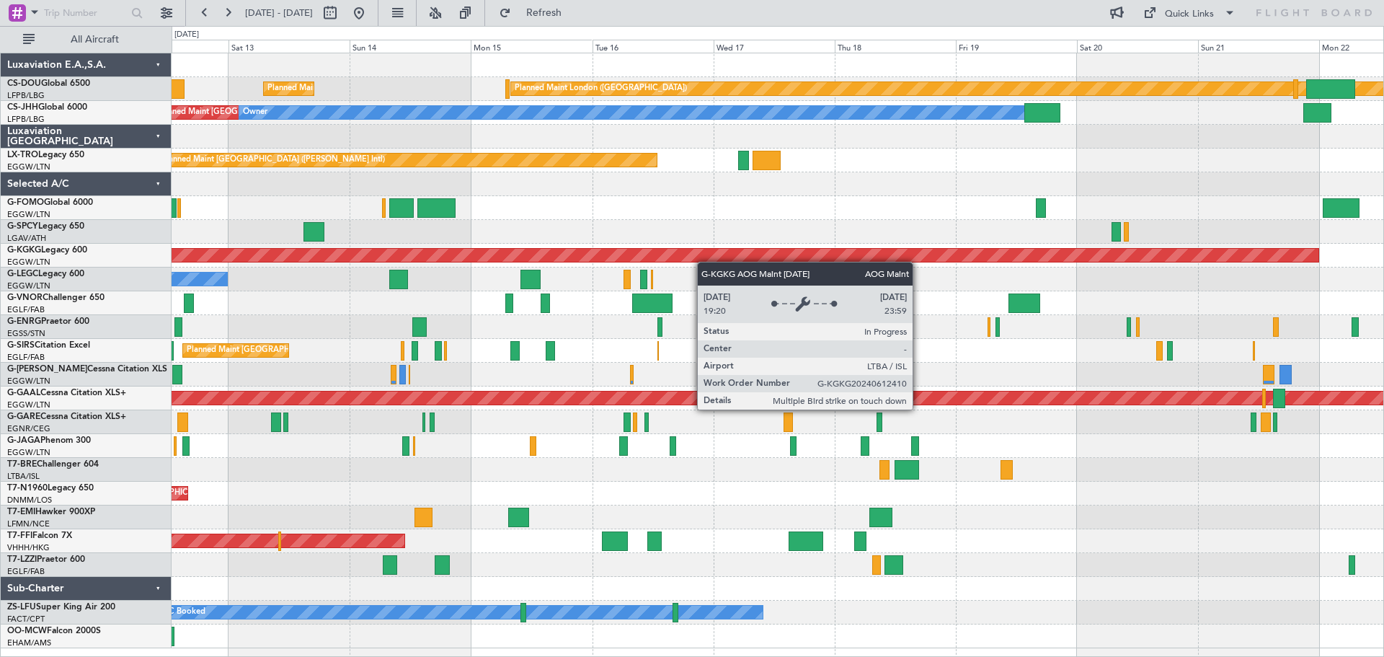
click at [699, 261] on div "Planned Maint [GEOGRAPHIC_DATA] ([GEOGRAPHIC_DATA]) Planned Maint [GEOGRAPHIC_D…" at bounding box center [778, 350] width 1212 height 595
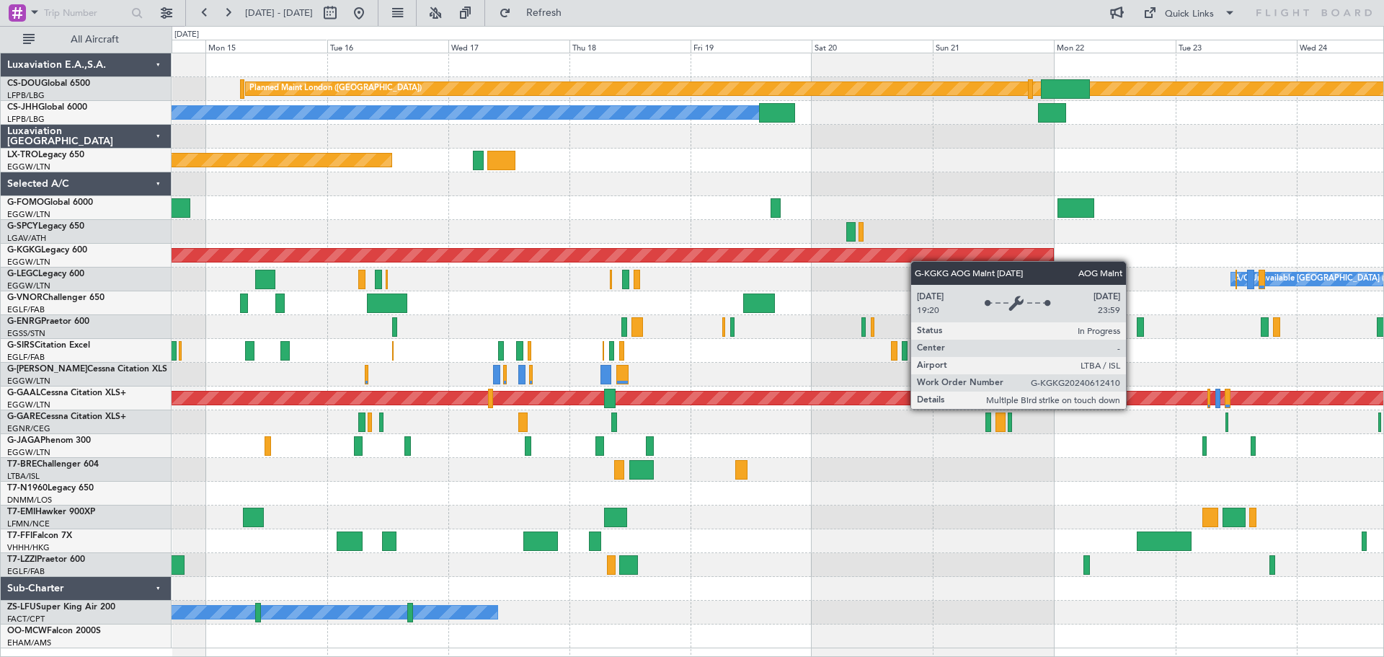
click at [709, 251] on div "Planned Maint London ([GEOGRAPHIC_DATA]) Planned Maint [GEOGRAPHIC_DATA] ([GEOG…" at bounding box center [778, 350] width 1212 height 595
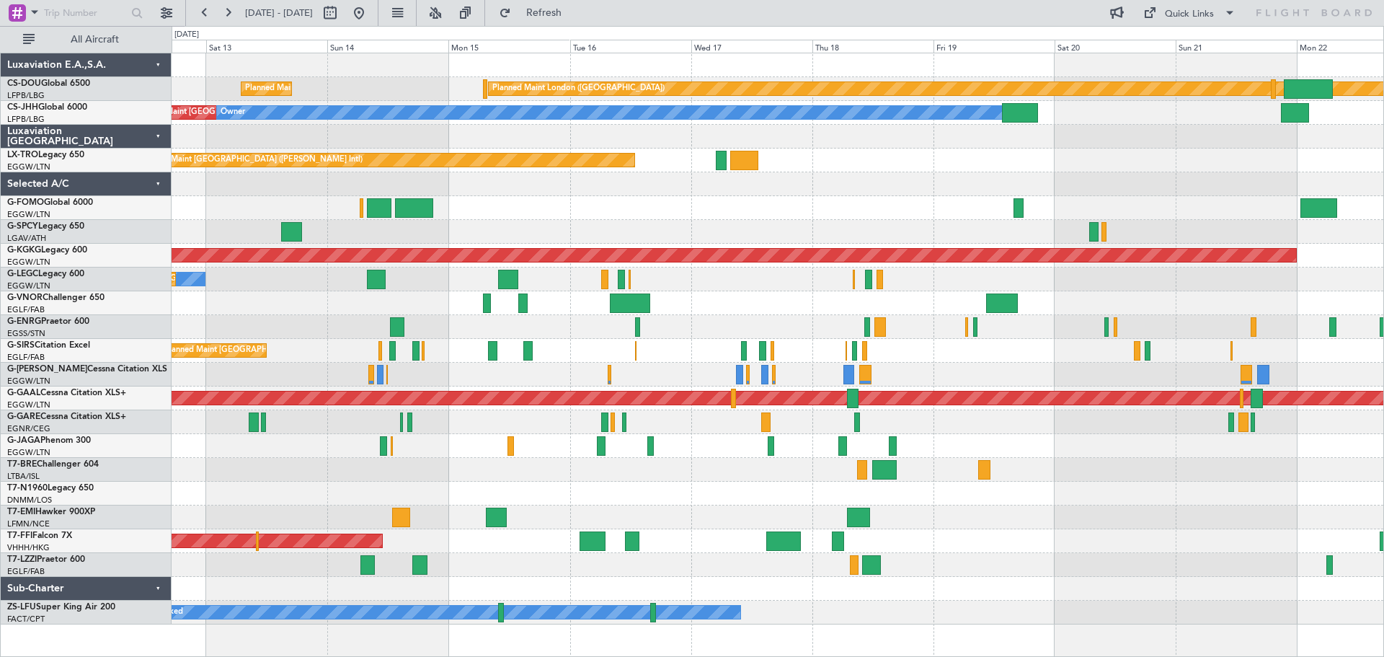
click at [789, 275] on div "Owner Planned Maint [GEOGRAPHIC_DATA] ([GEOGRAPHIC_DATA]) A/C Unavailable [GEOG…" at bounding box center [778, 279] width 1212 height 24
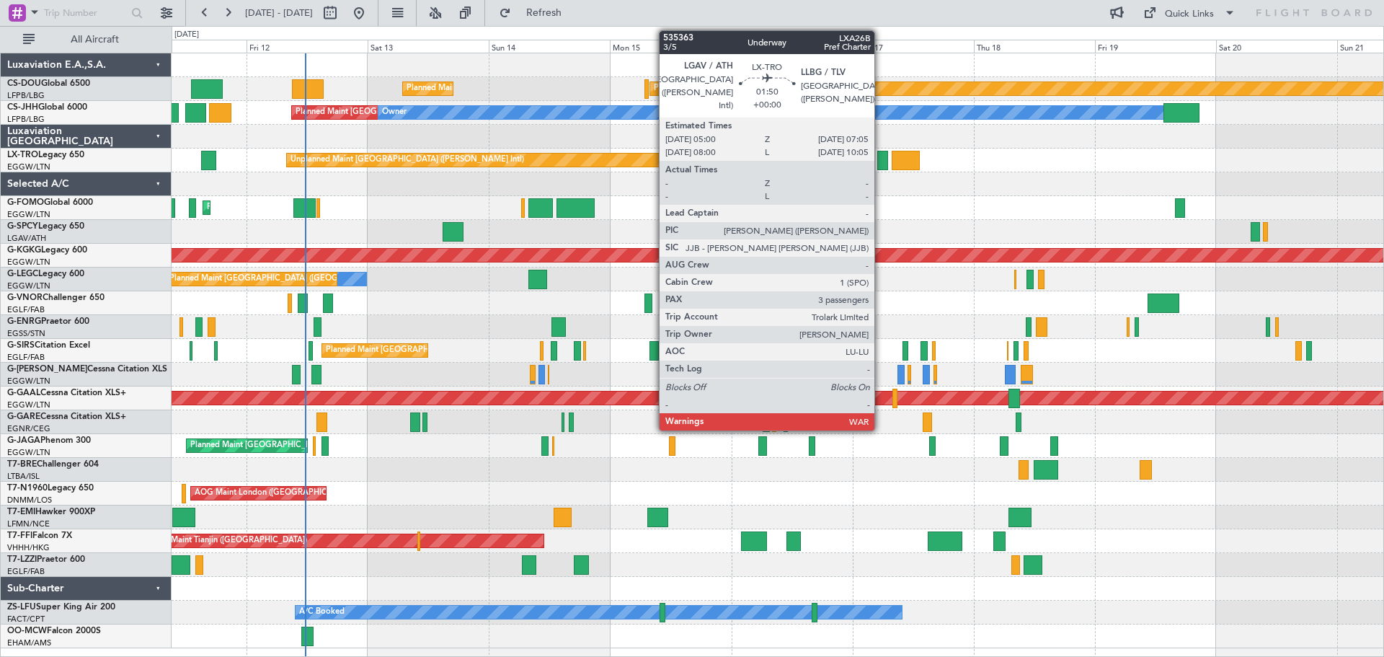
click at [881, 161] on div at bounding box center [882, 160] width 11 height 19
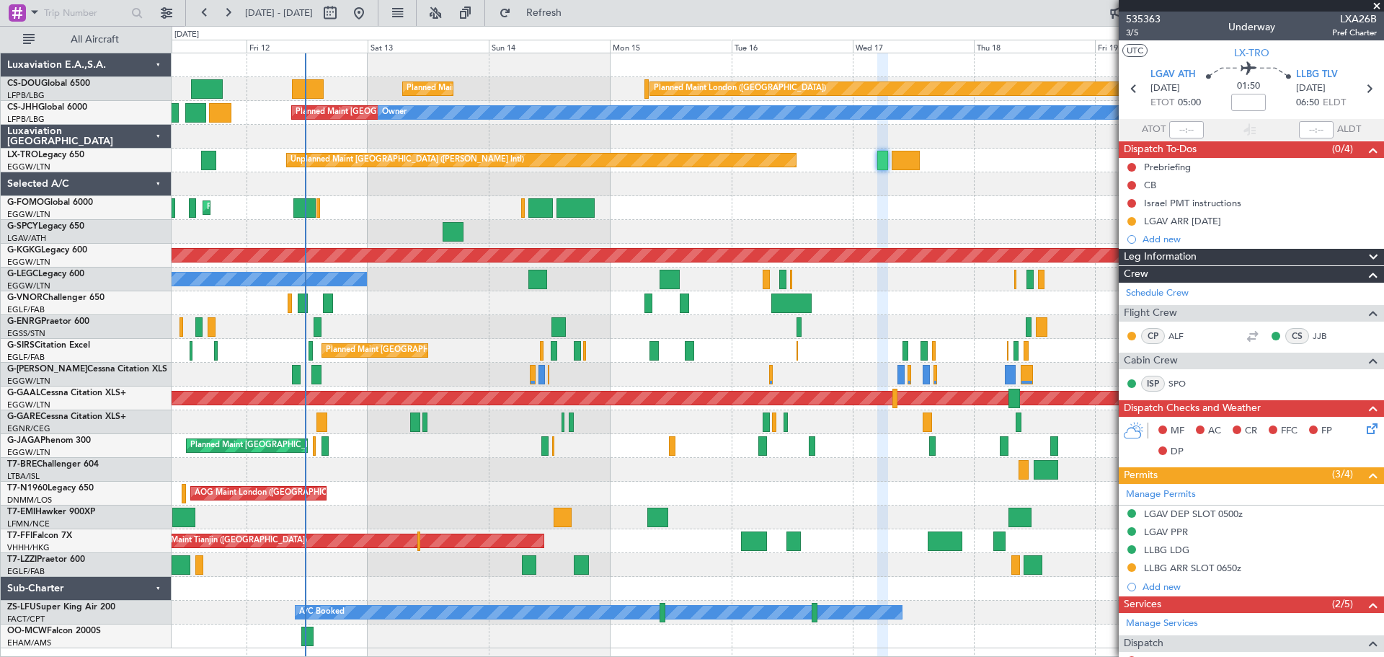
click at [1375, 7] on span at bounding box center [1377, 6] width 14 height 13
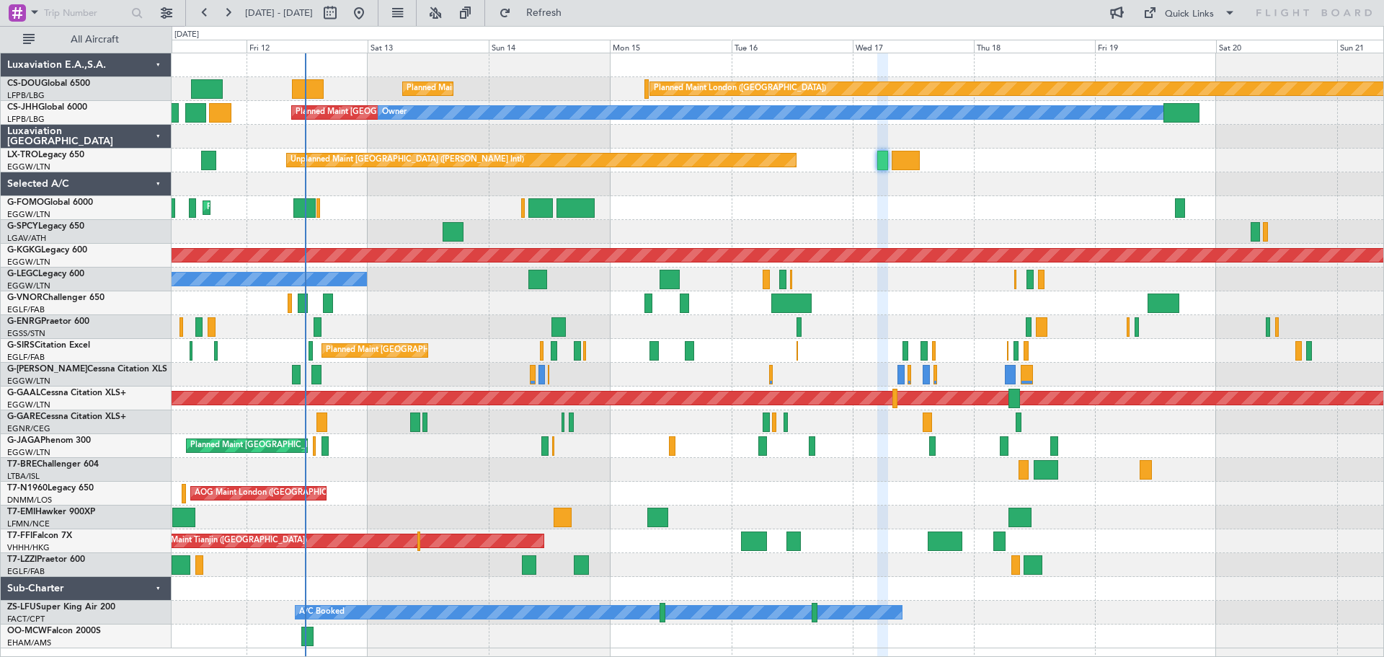
type input "0"
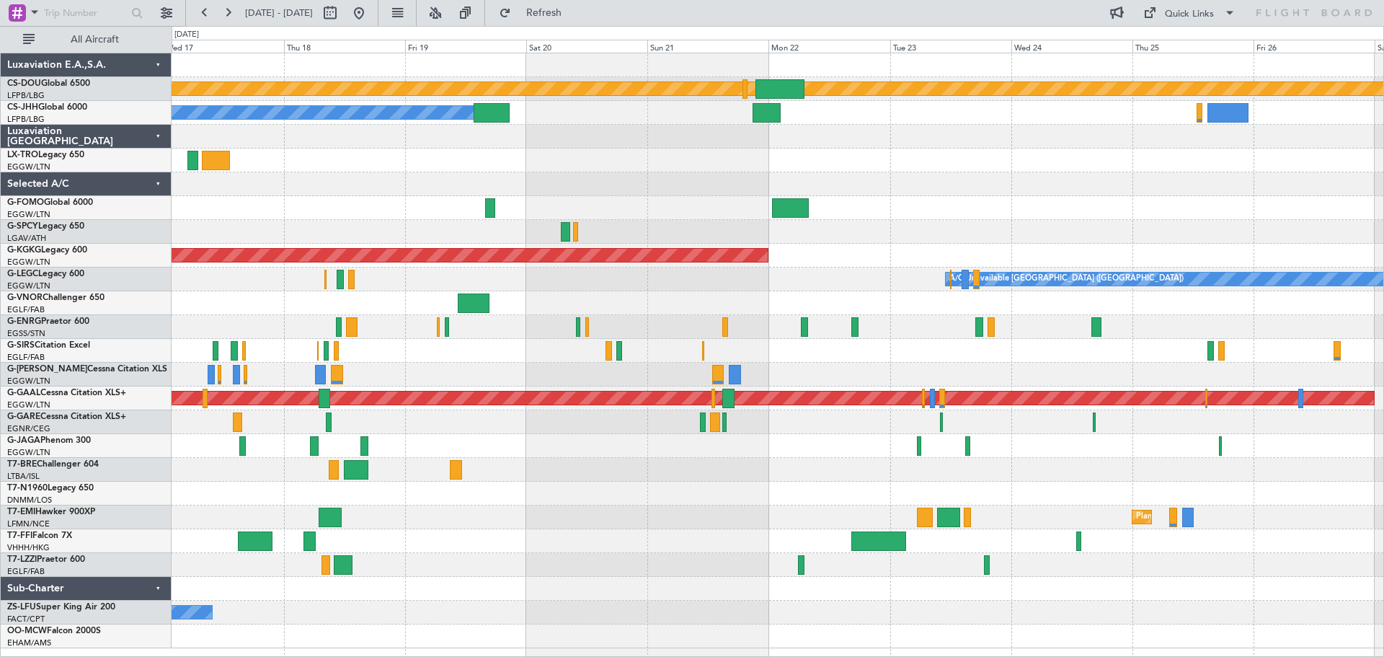
click at [416, 172] on div "Unplanned Maint [GEOGRAPHIC_DATA] ([PERSON_NAME] Intl)" at bounding box center [778, 160] width 1212 height 24
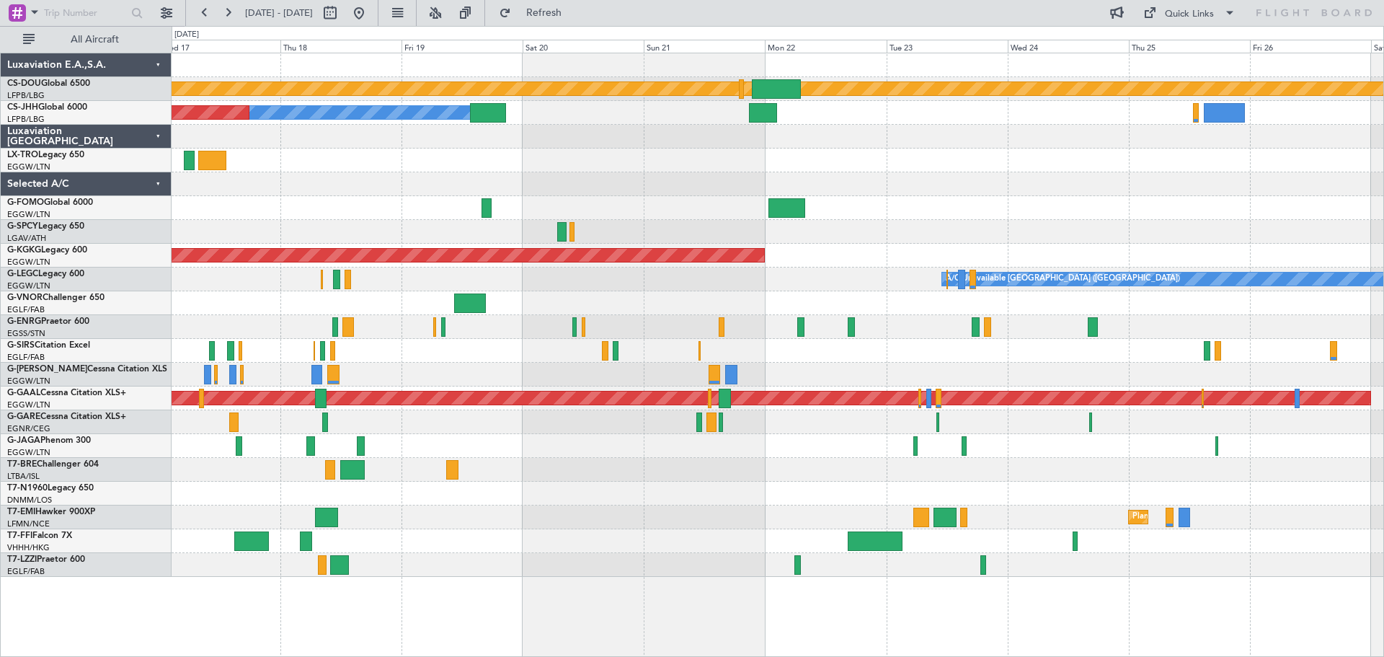
click at [726, 168] on div "Unplanned Maint [GEOGRAPHIC_DATA] ([PERSON_NAME] Intl)" at bounding box center [778, 160] width 1212 height 24
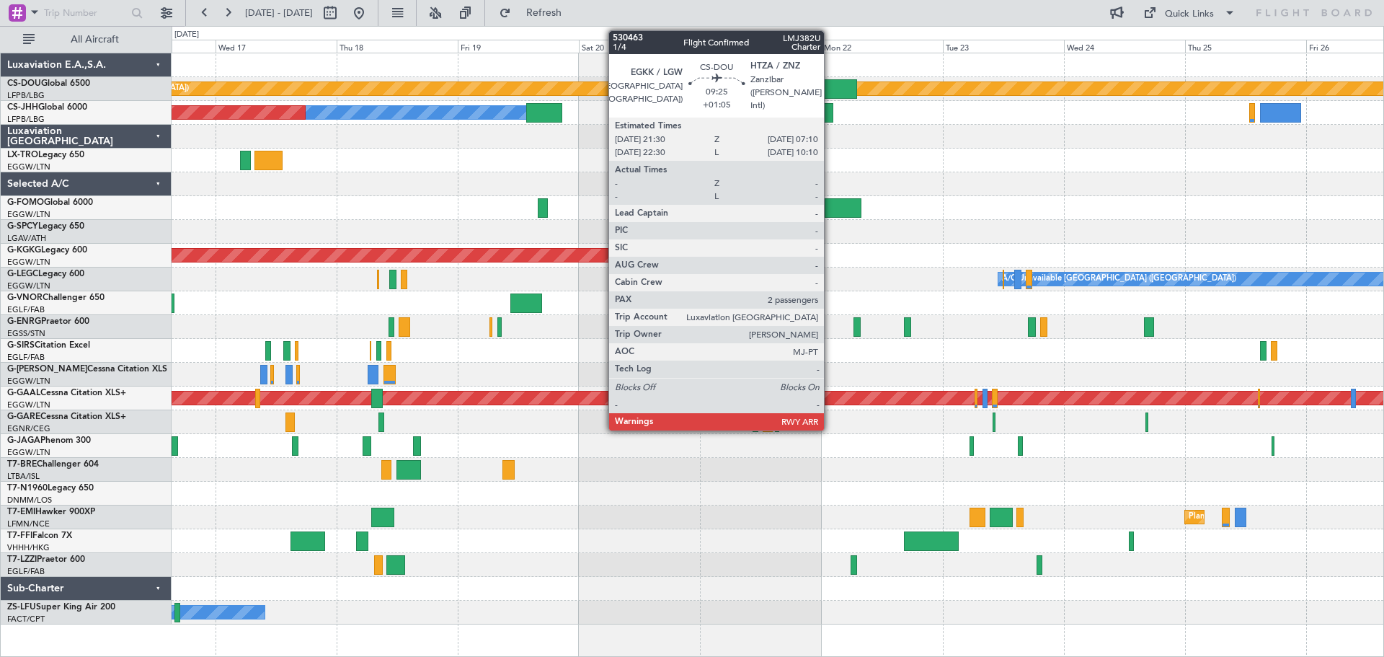
click at [830, 90] on div at bounding box center [832, 88] width 49 height 19
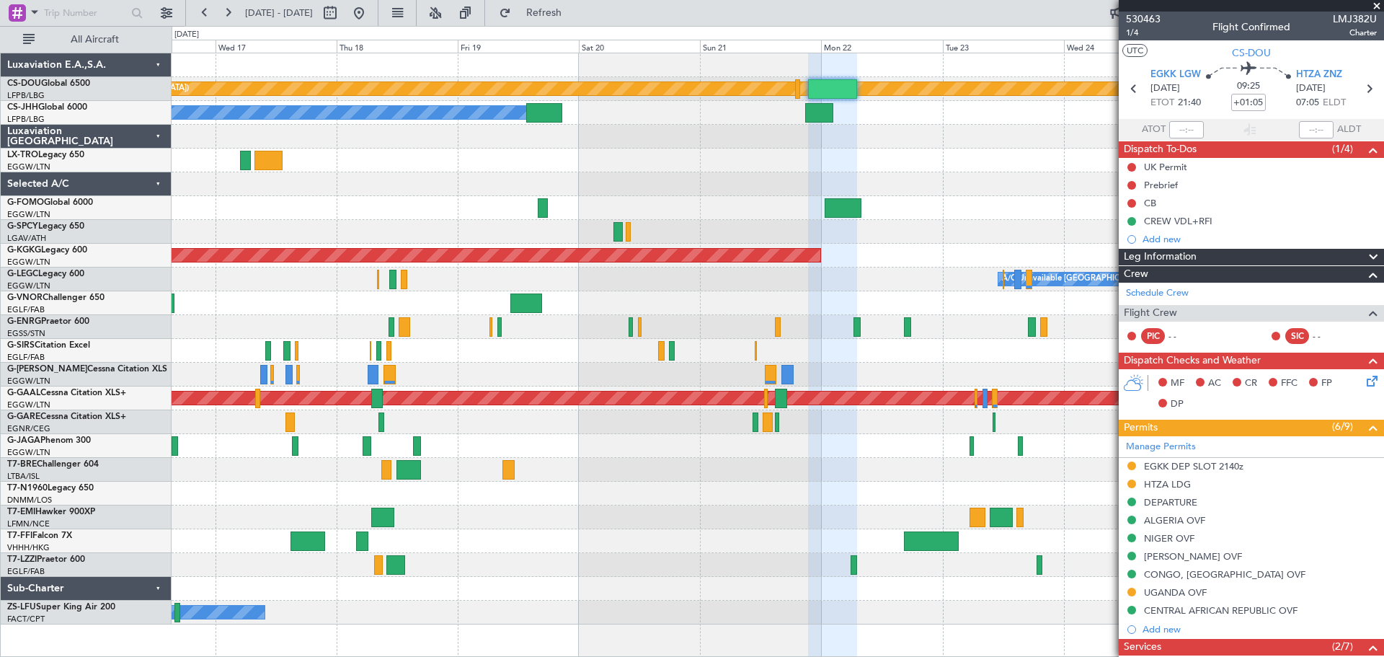
click at [1378, 4] on span at bounding box center [1377, 6] width 14 height 13
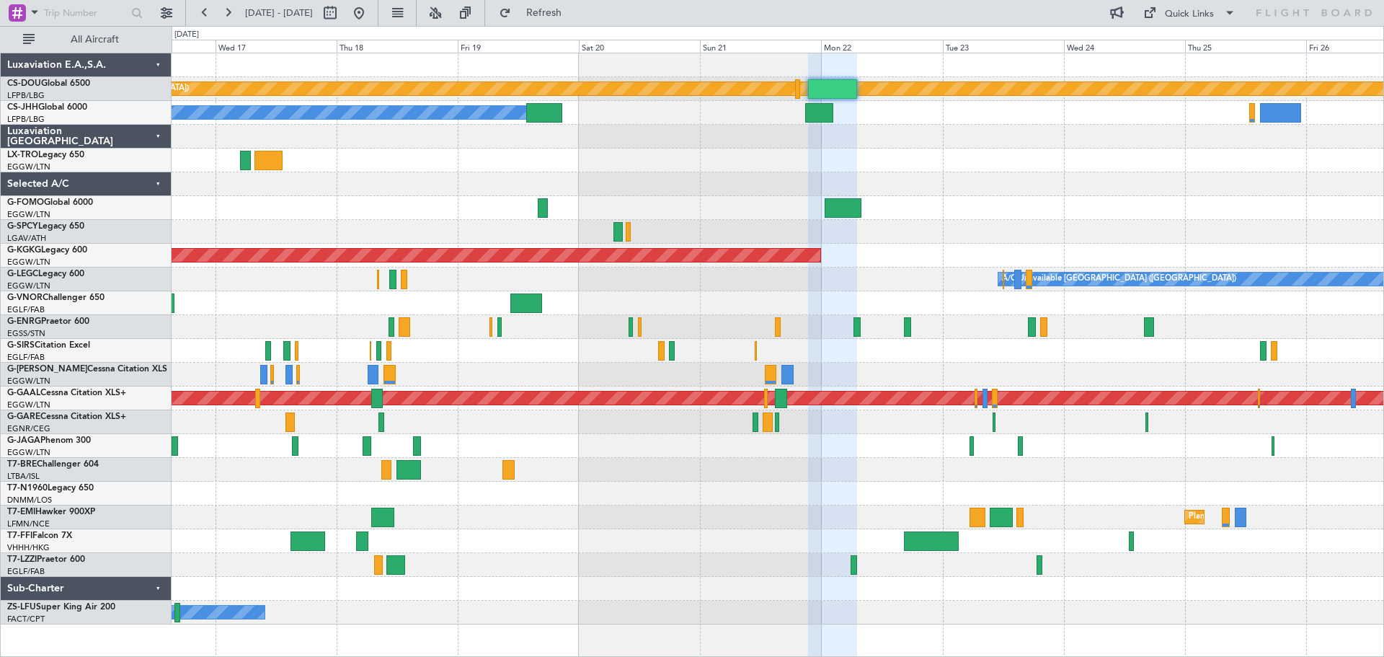
type input "0"
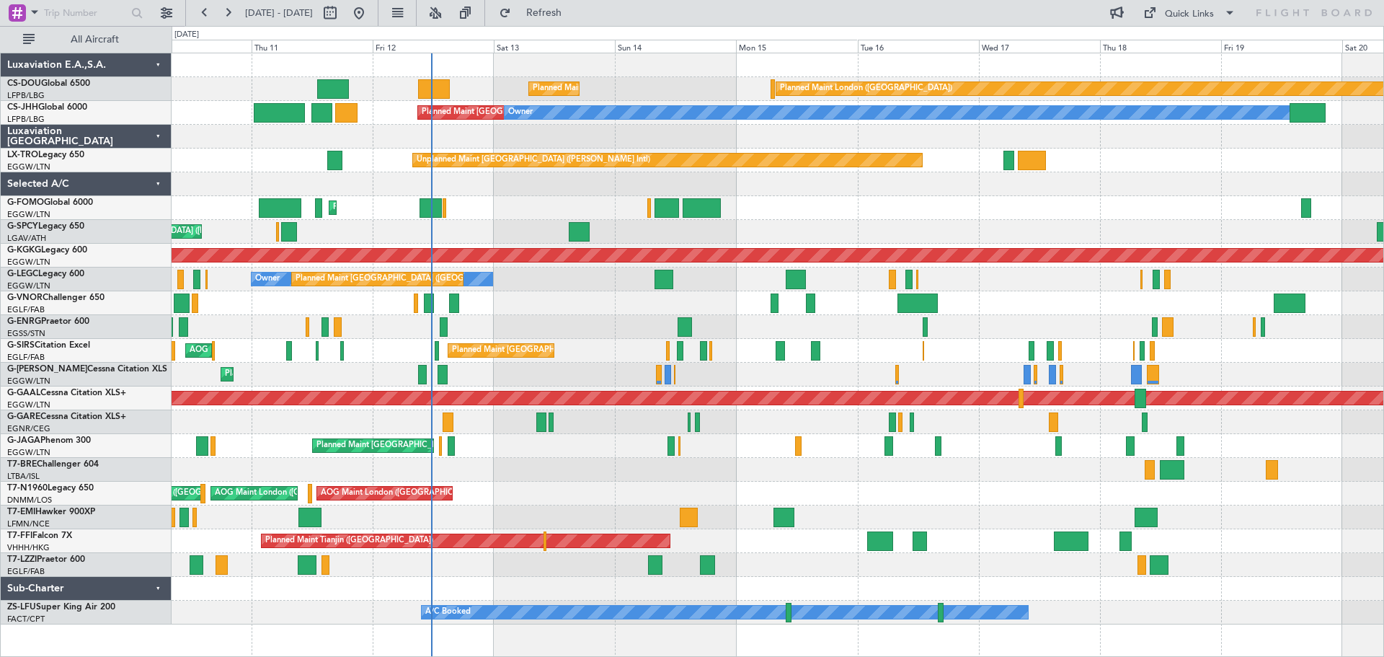
click at [1101, 164] on div "Unplanned Maint [GEOGRAPHIC_DATA] ([PERSON_NAME] Intl)" at bounding box center [778, 160] width 1212 height 24
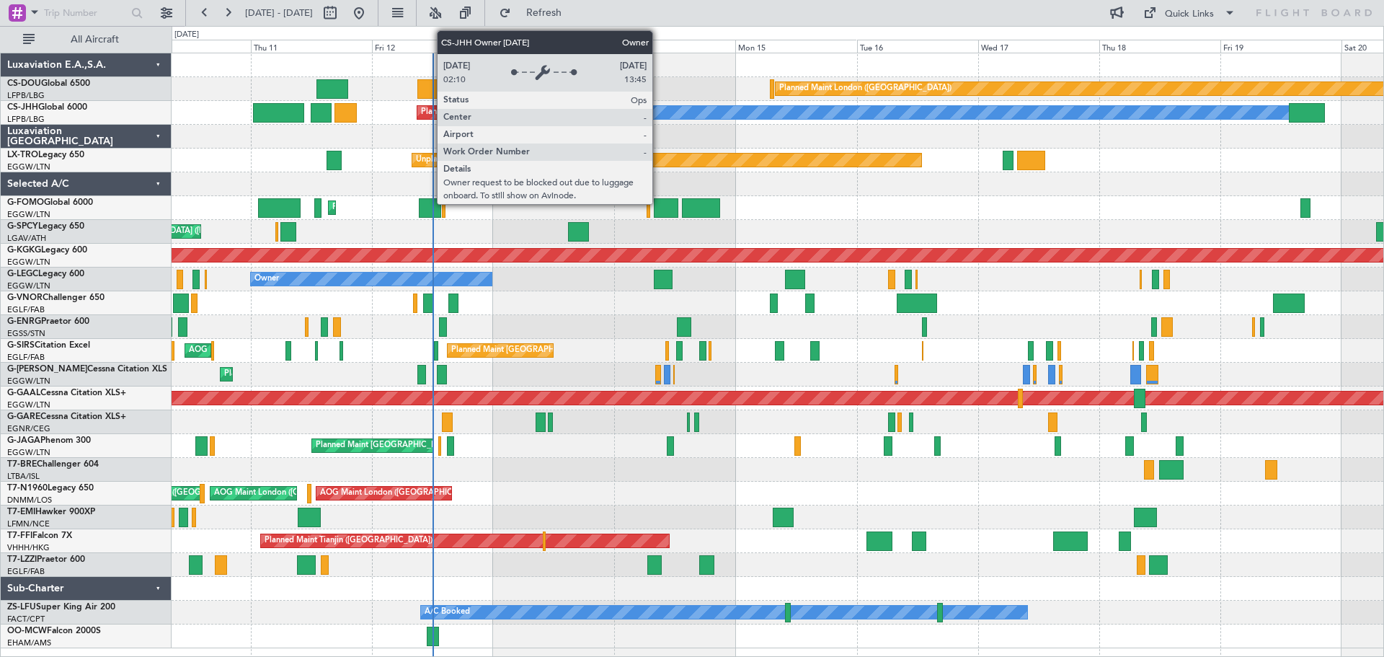
click at [659, 112] on div "Owner" at bounding box center [896, 112] width 785 height 13
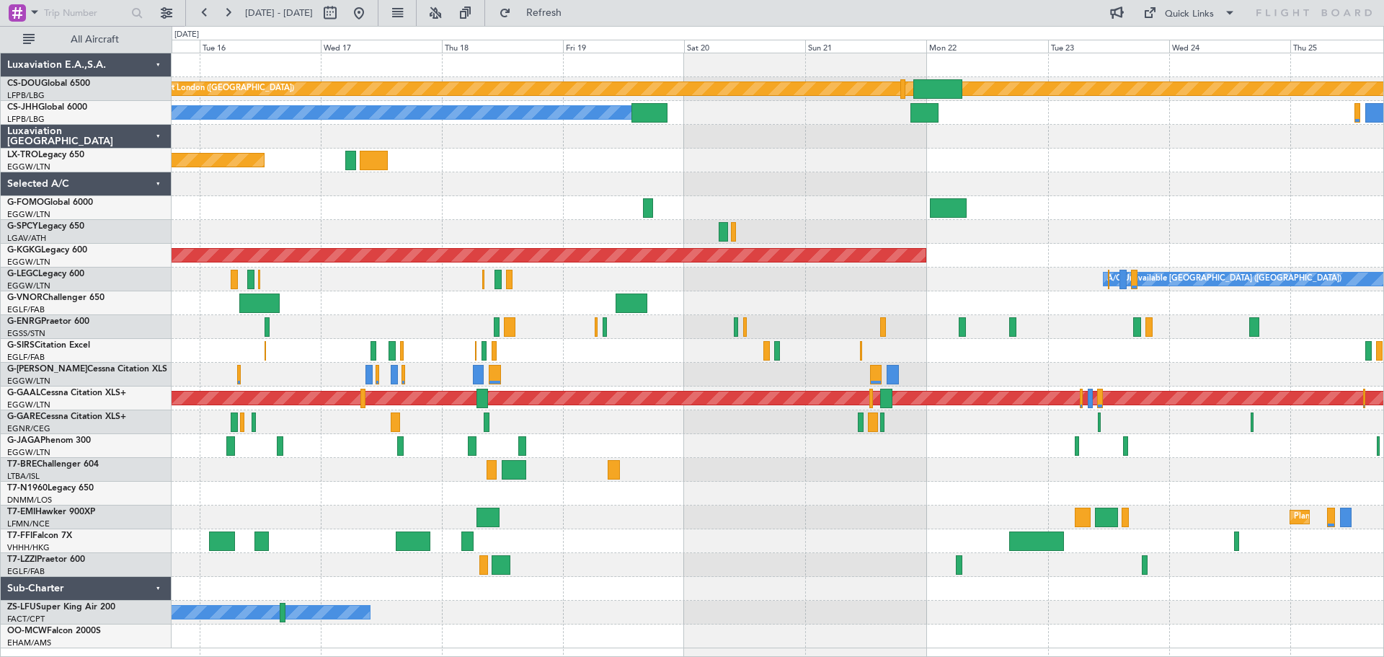
click at [577, 151] on div "Unplanned Maint [GEOGRAPHIC_DATA] ([PERSON_NAME] Intl)" at bounding box center [778, 160] width 1212 height 24
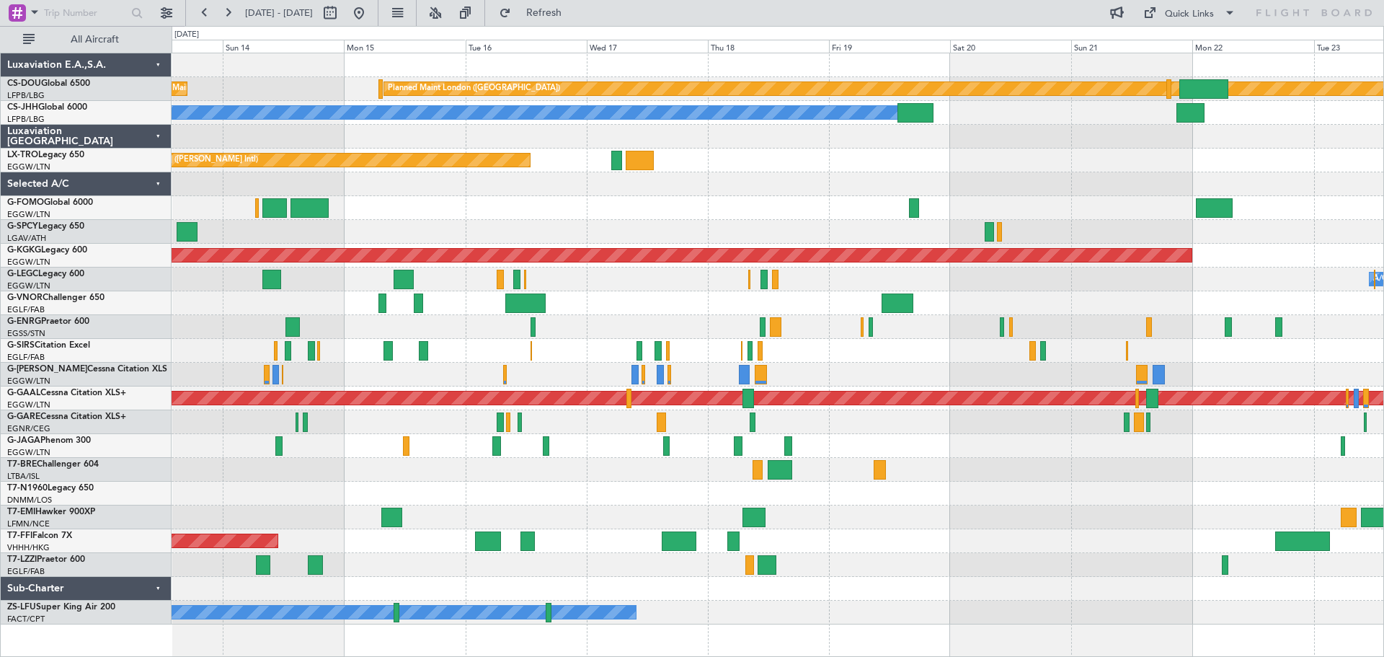
click at [776, 159] on div "Planned Maint London (Biggin Hill) Planned Maint Paris (Le Bourget) Planned Mai…" at bounding box center [778, 338] width 1212 height 571
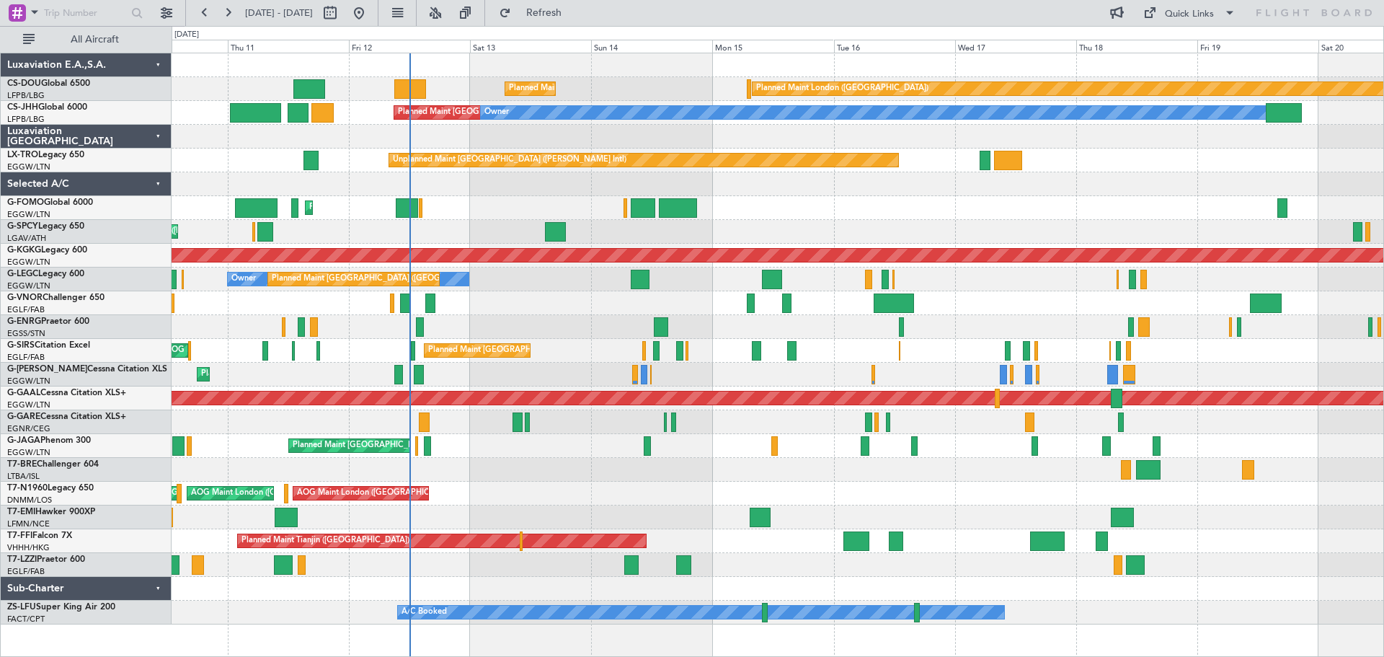
click at [658, 143] on div at bounding box center [778, 137] width 1212 height 24
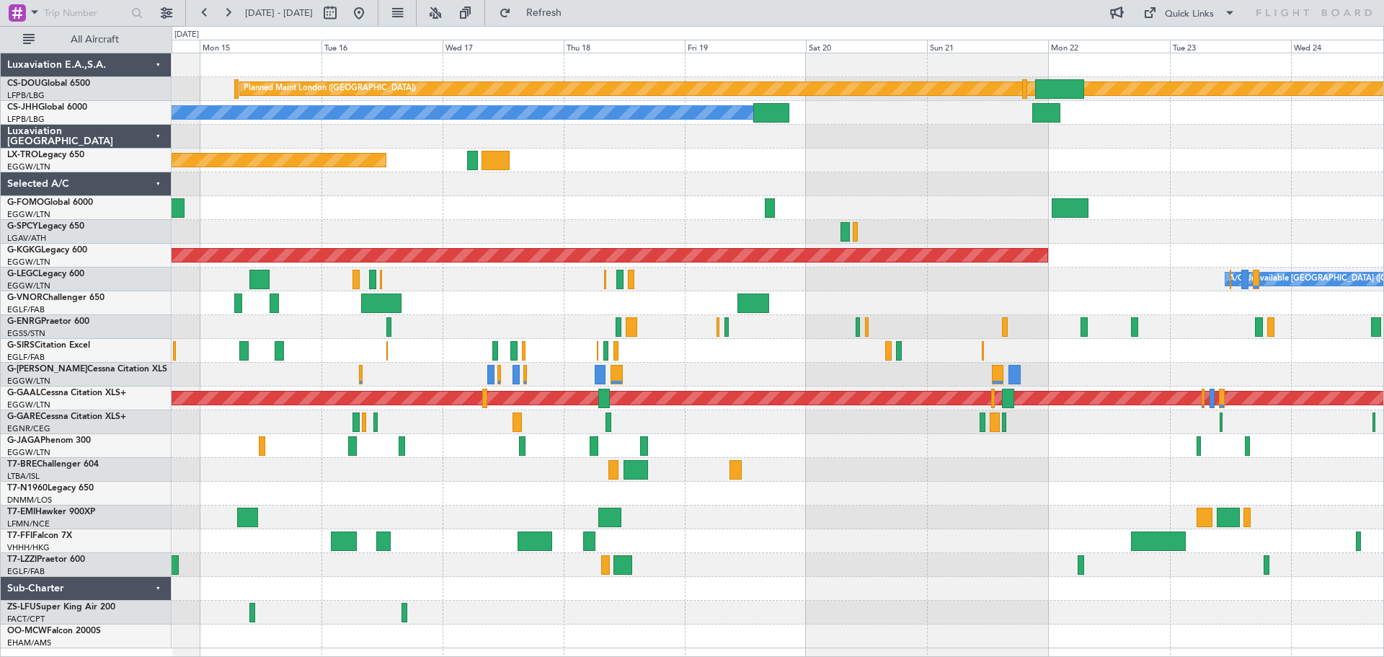
click at [776, 166] on div "Unplanned Maint [GEOGRAPHIC_DATA] ([PERSON_NAME] Intl)" at bounding box center [778, 160] width 1212 height 24
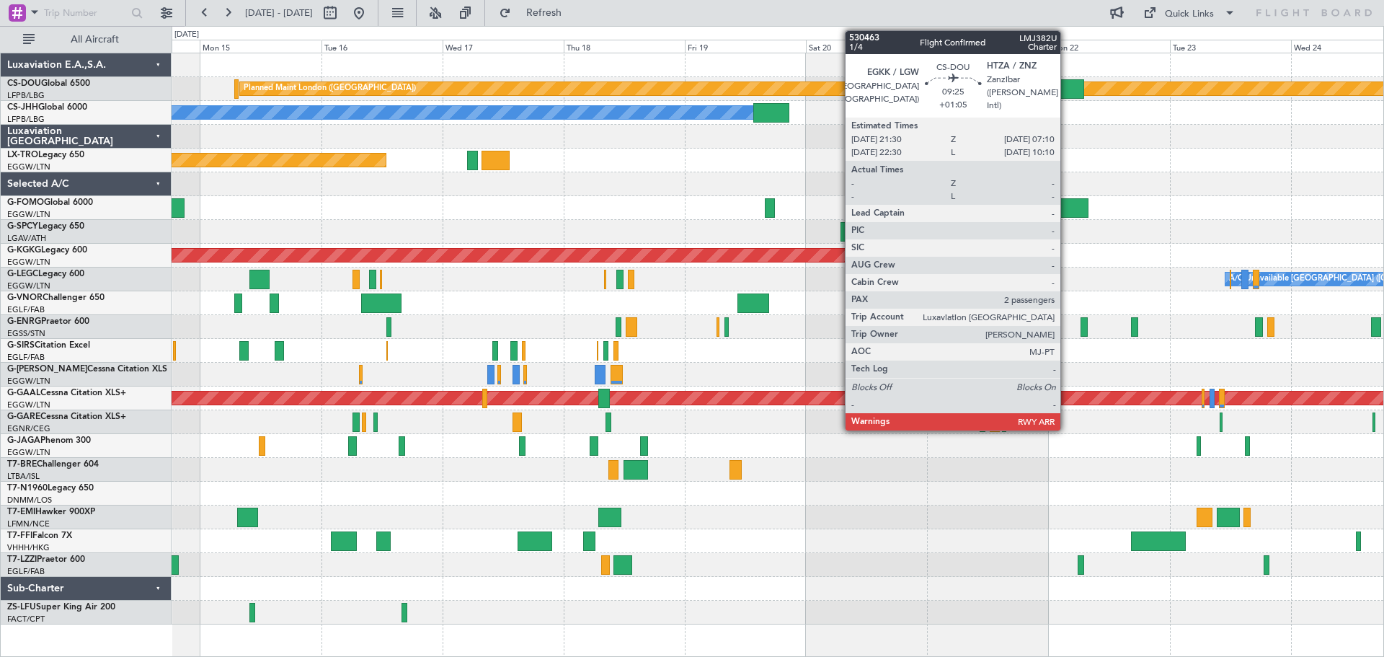
click at [1067, 88] on div at bounding box center [1059, 88] width 49 height 19
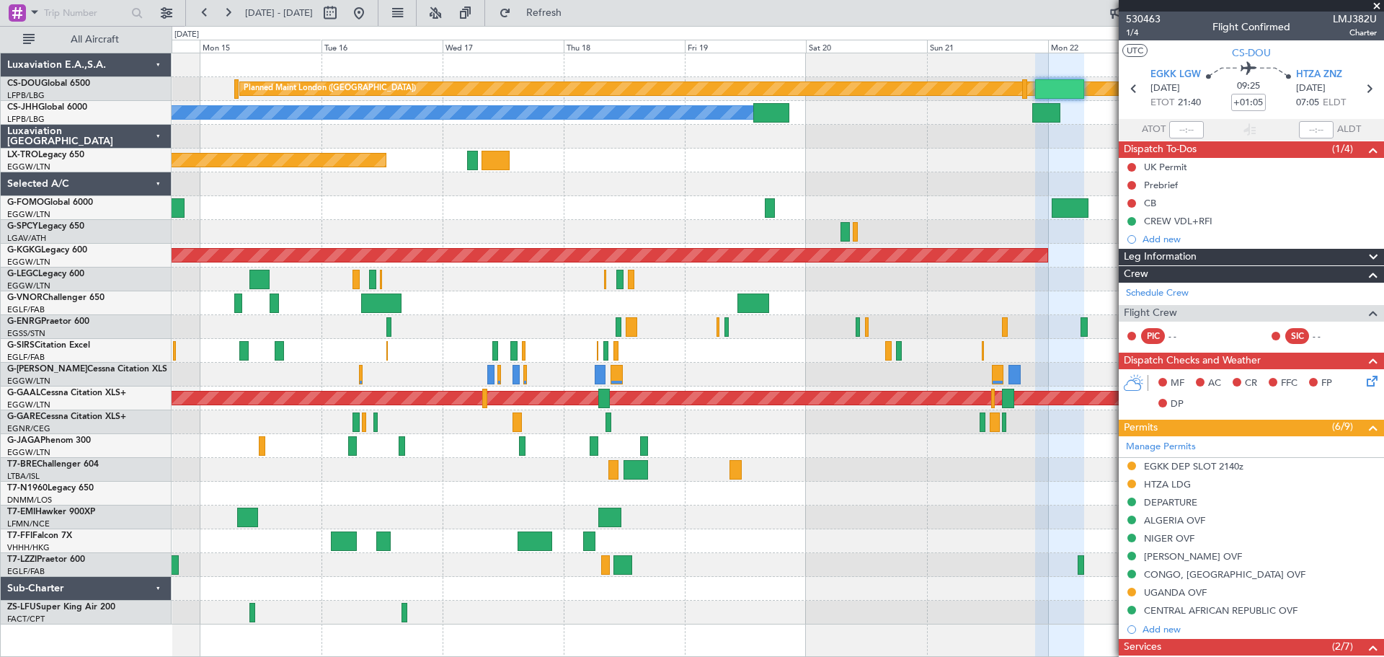
click at [1375, 5] on span at bounding box center [1377, 6] width 14 height 13
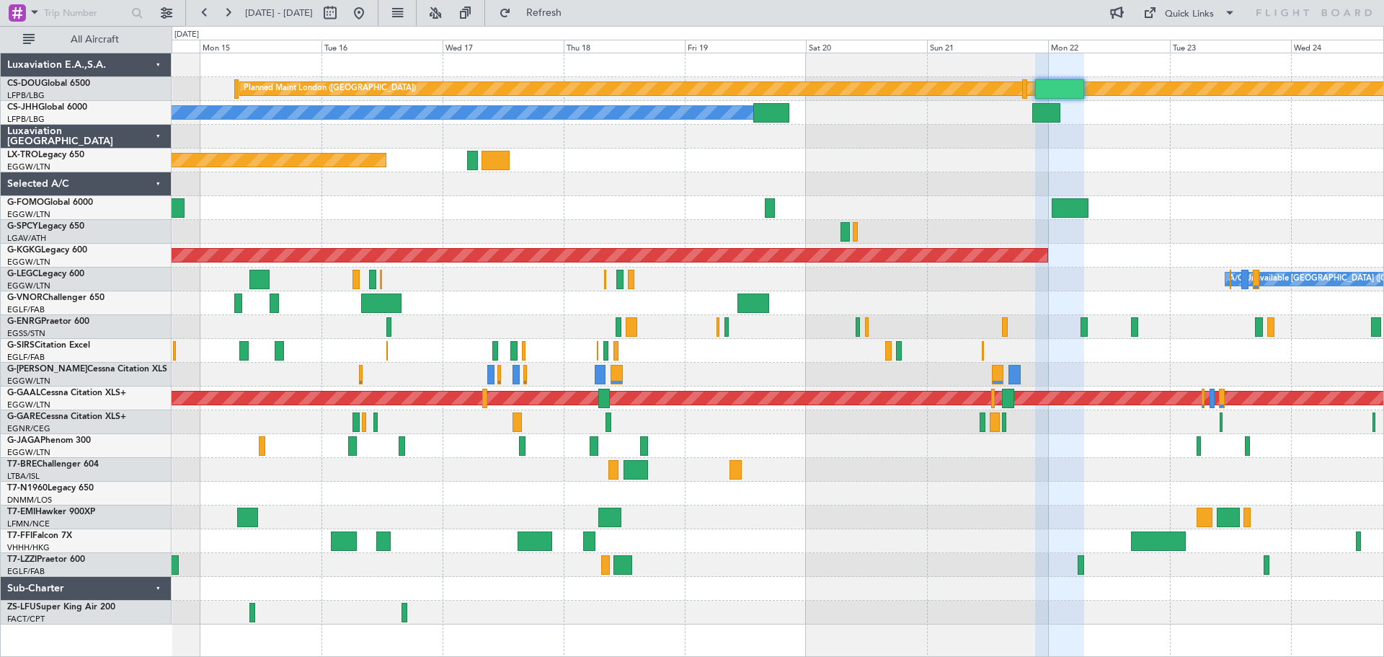
type input "0"
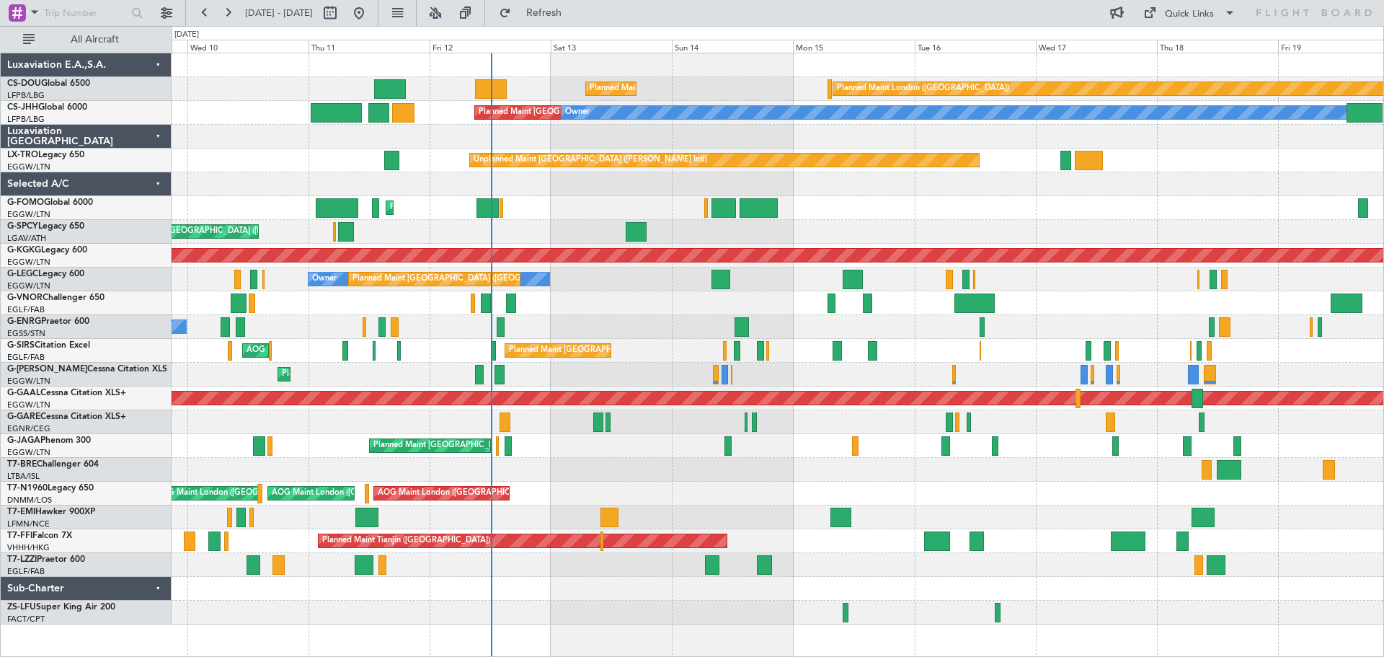
click at [954, 192] on div "Planned Maint London (Biggin Hill) Planned Maint Paris (Le Bourget) Planned Mai…" at bounding box center [778, 338] width 1212 height 571
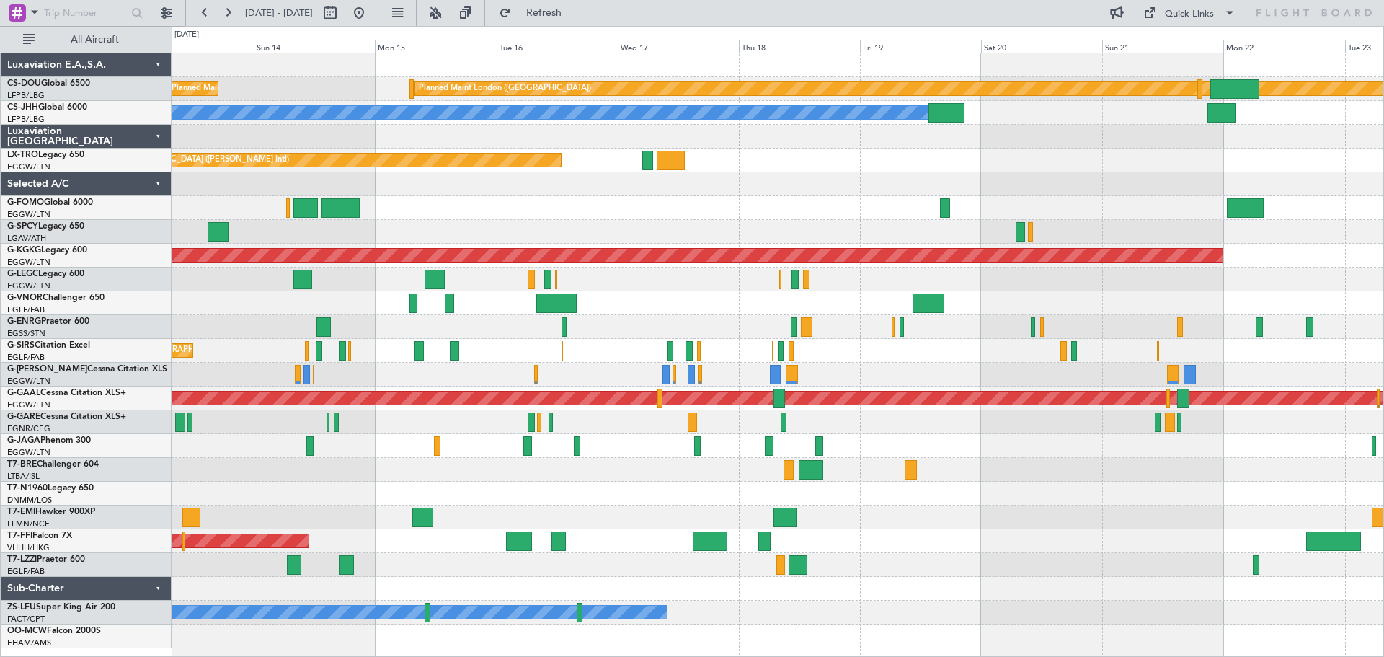
click at [507, 217] on div "Planned Maint [GEOGRAPHIC_DATA] ([GEOGRAPHIC_DATA])" at bounding box center [778, 208] width 1212 height 24
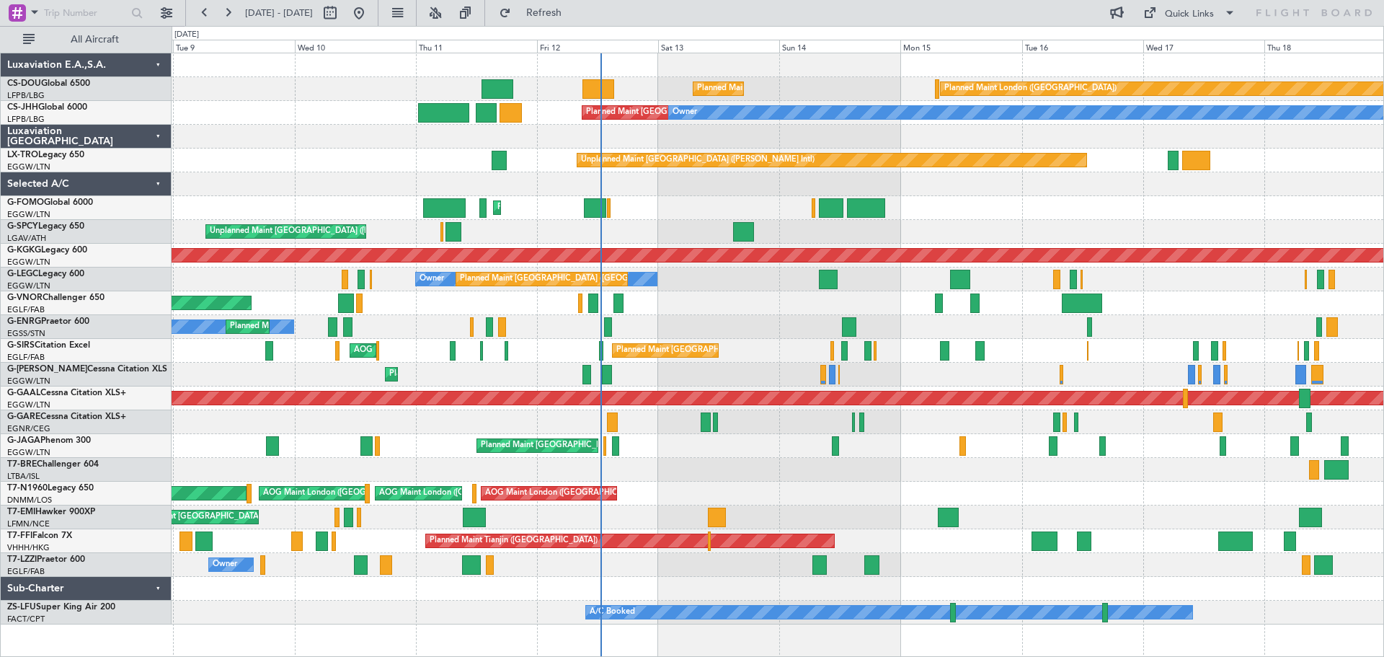
click at [934, 212] on div "Planned Maint London (Luton) Planned Maint London (Luton)" at bounding box center [778, 208] width 1212 height 24
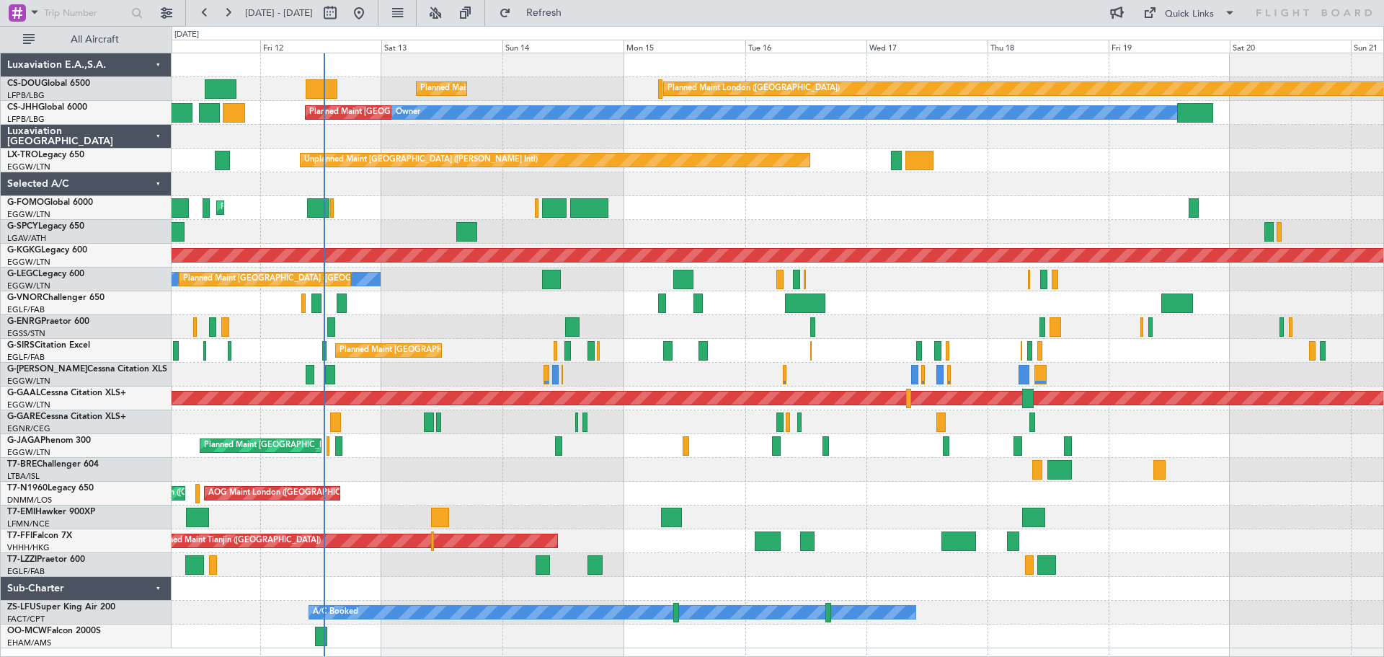
click at [822, 203] on div "Planned Maint [GEOGRAPHIC_DATA] ([GEOGRAPHIC_DATA])" at bounding box center [778, 208] width 1212 height 24
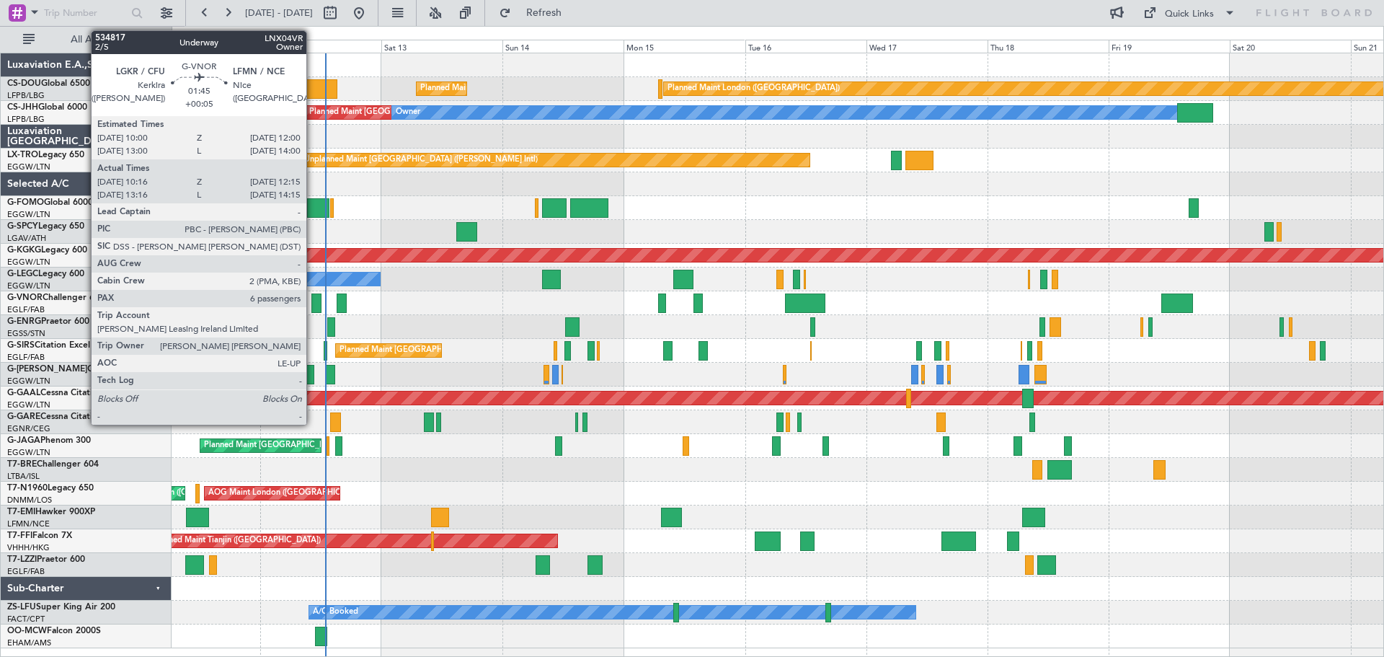
click at [313, 305] on div at bounding box center [316, 302] width 10 height 19
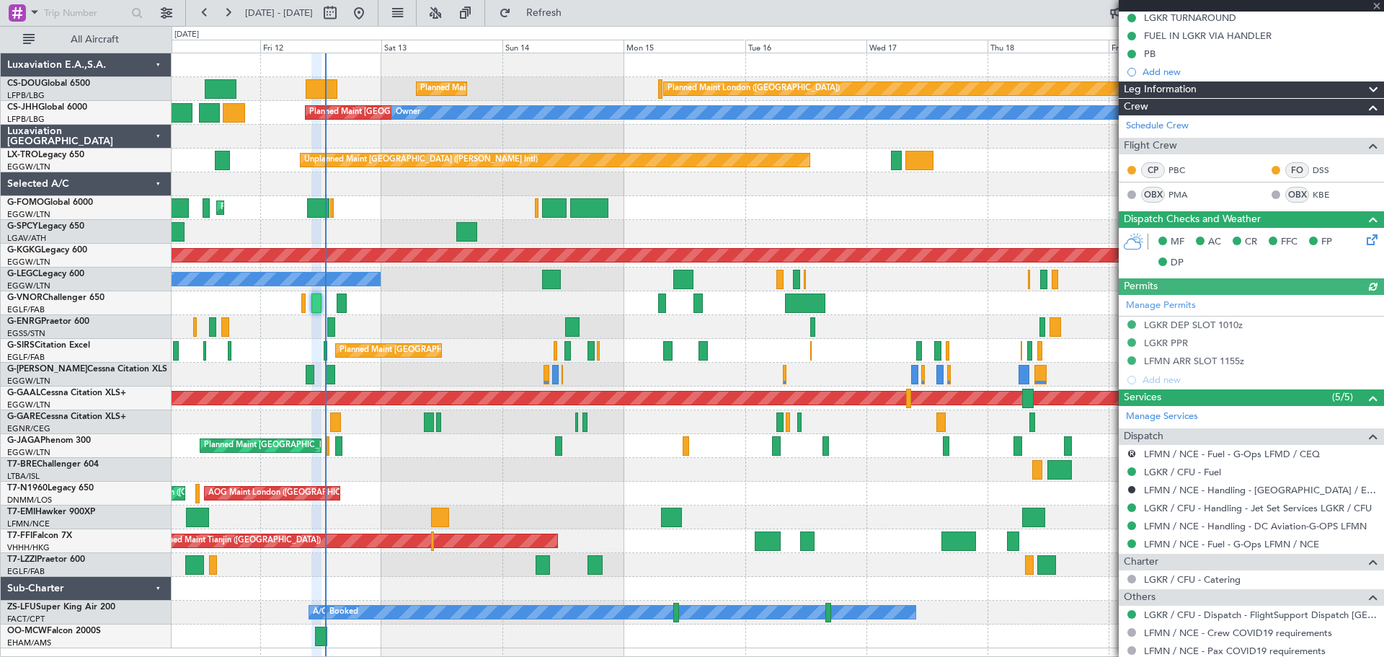
scroll to position [441, 0]
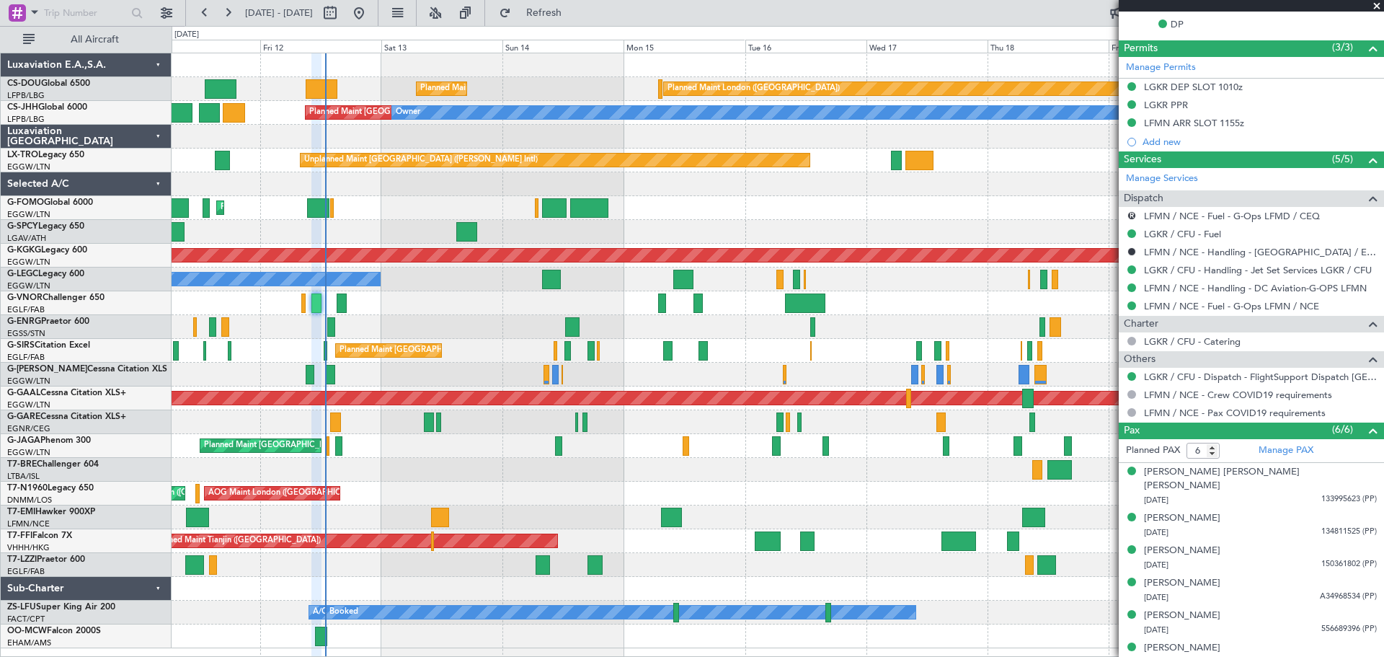
click at [1376, 7] on span at bounding box center [1377, 6] width 14 height 13
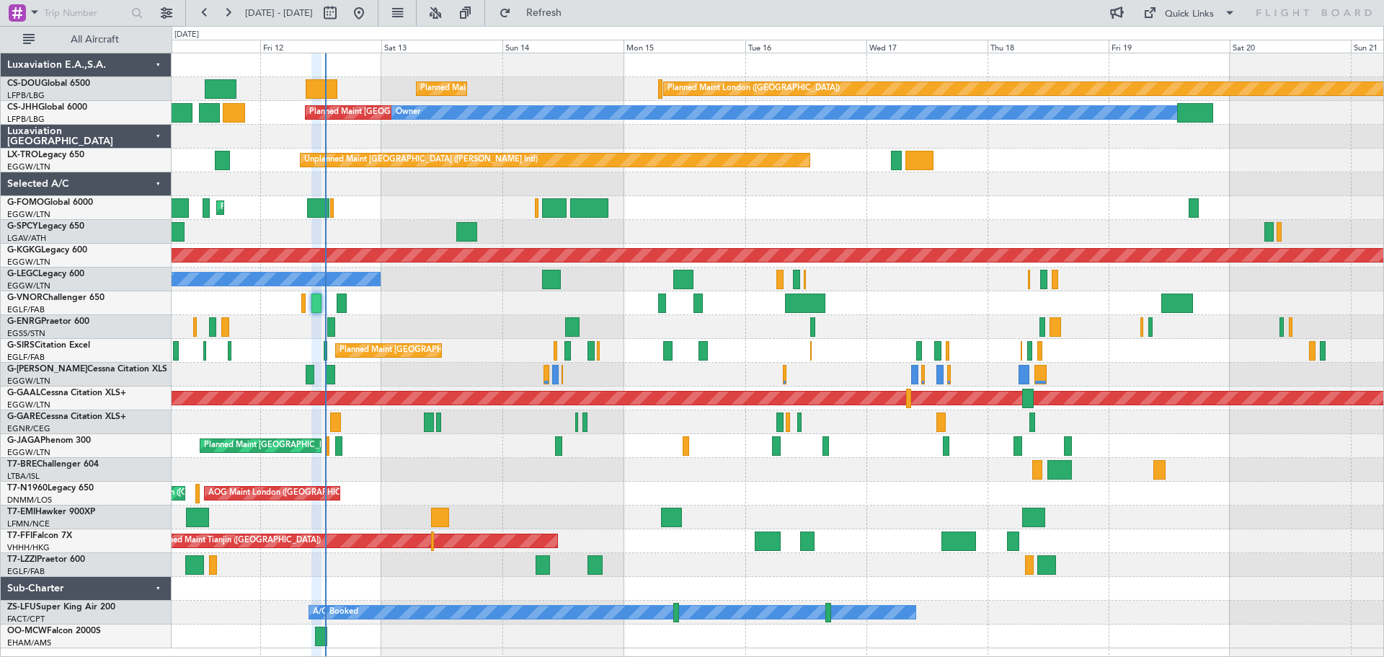
type input "0"
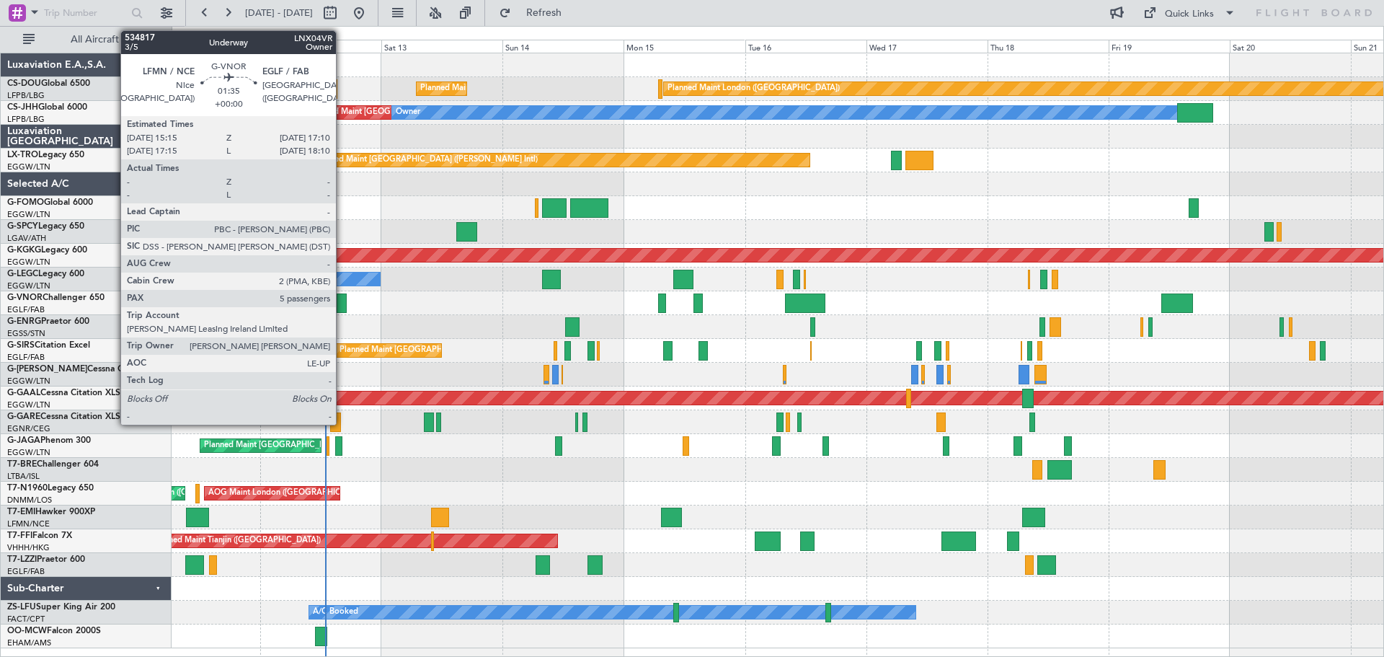
click at [342, 308] on div at bounding box center [342, 302] width 10 height 19
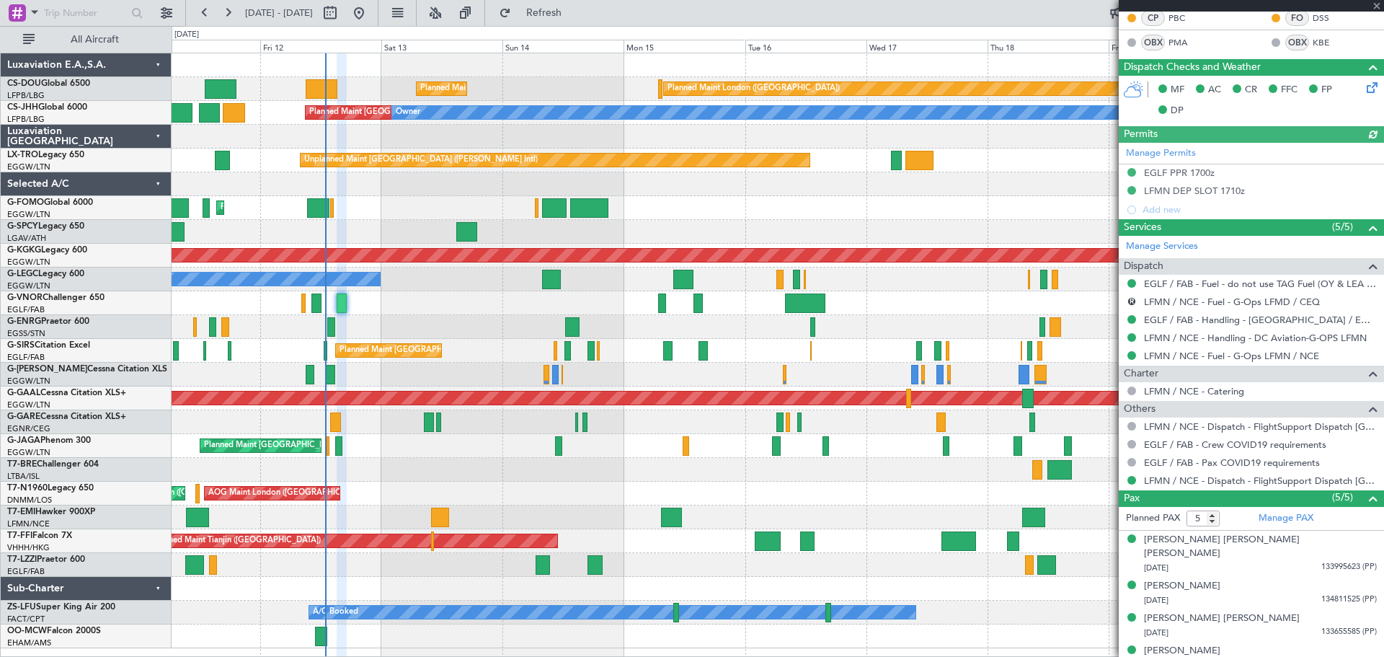
scroll to position [337, 0]
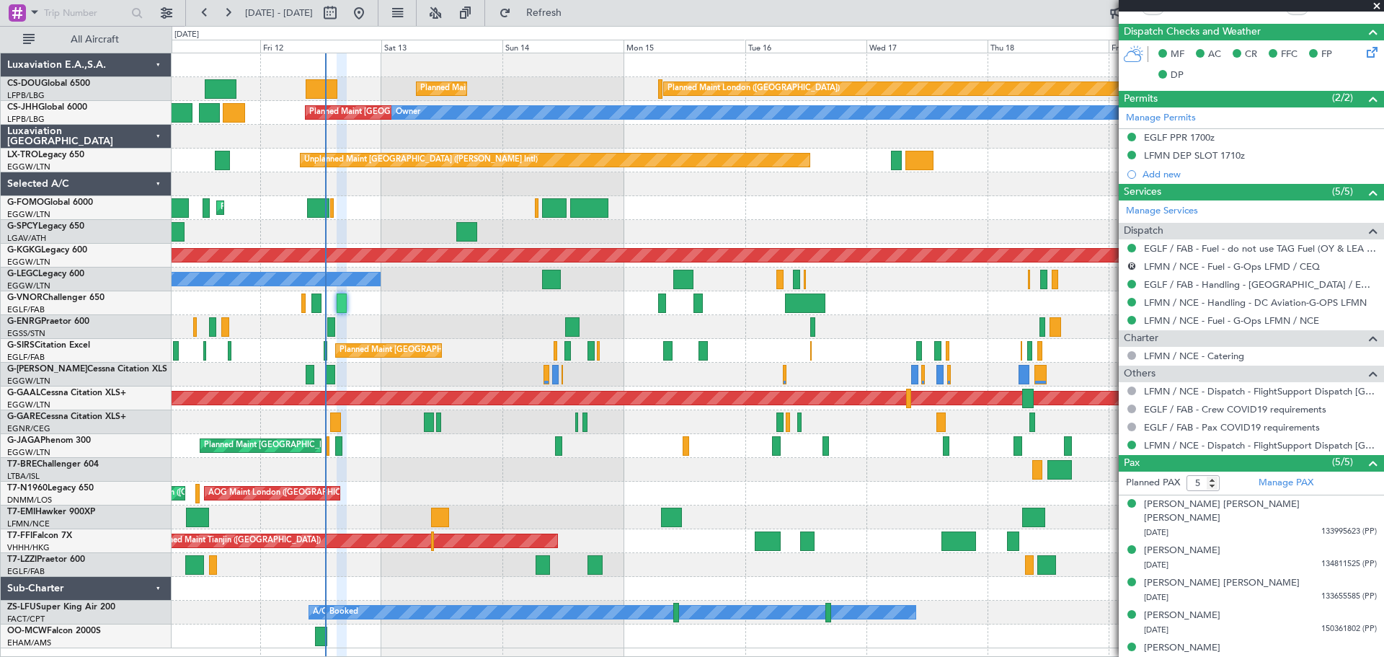
click at [1378, 5] on span at bounding box center [1377, 6] width 14 height 13
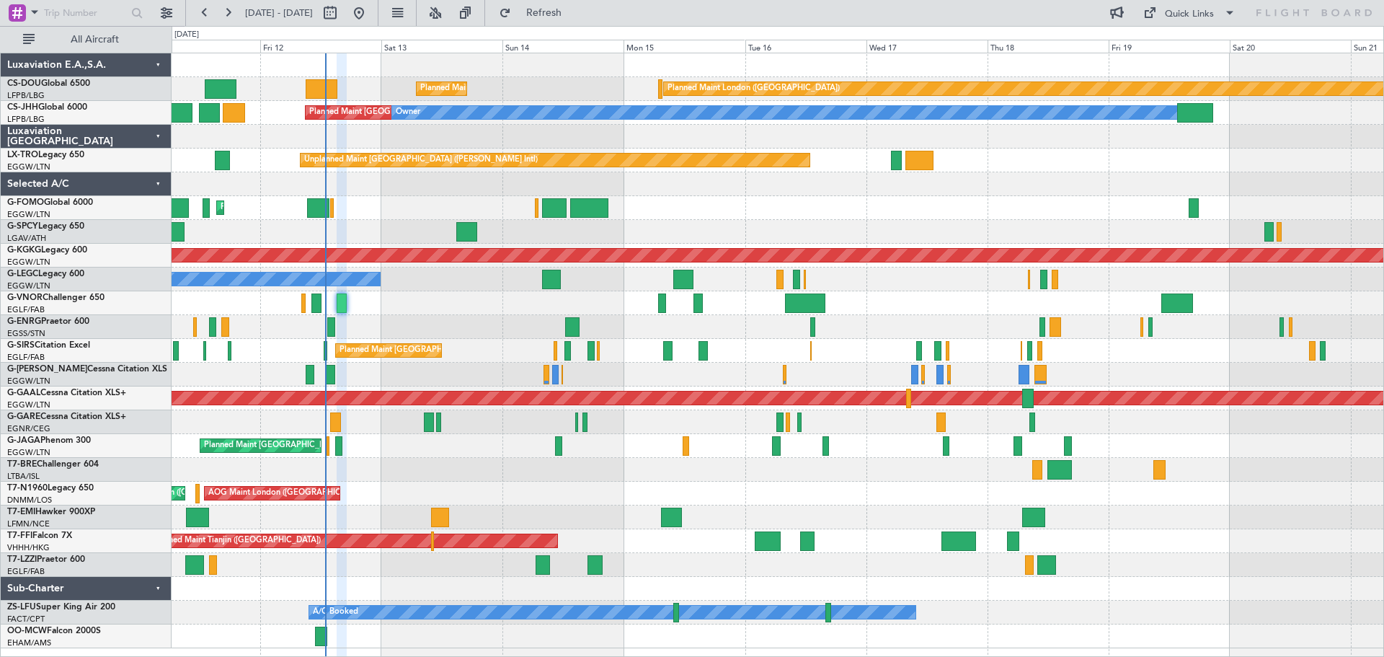
type input "0"
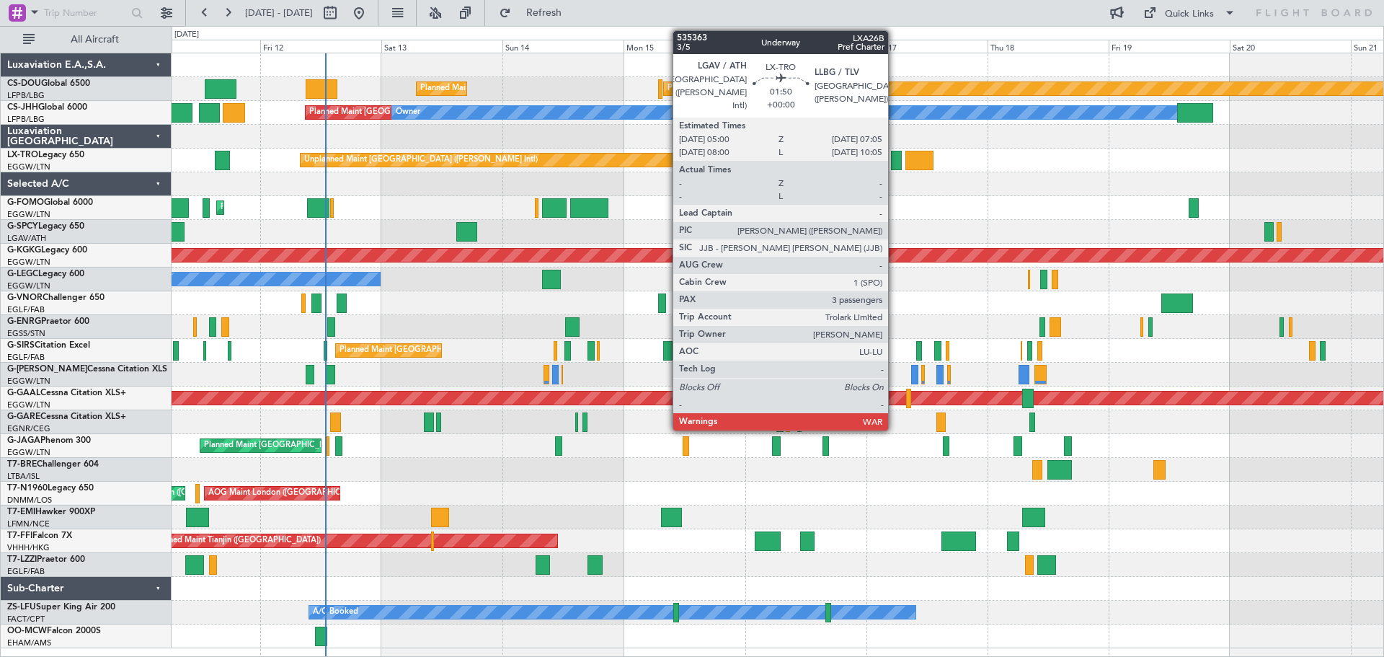
click at [895, 160] on div at bounding box center [896, 160] width 11 height 19
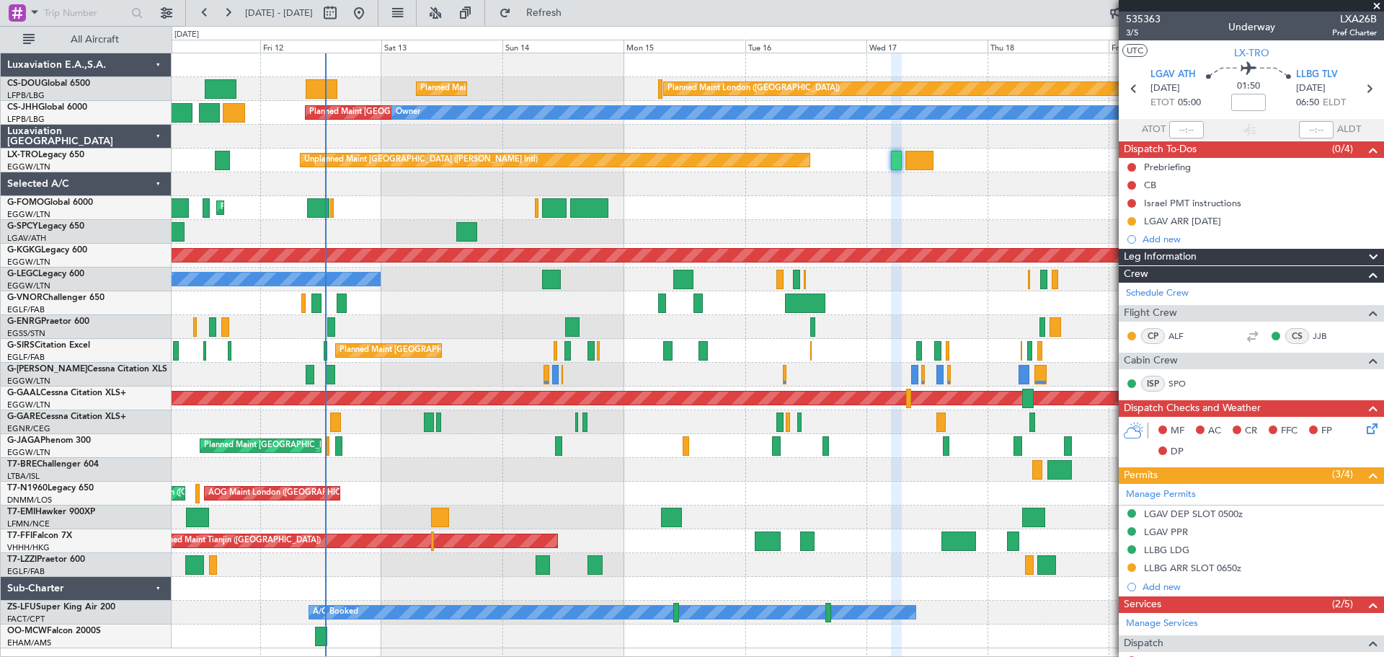
click at [1375, 5] on span at bounding box center [1377, 6] width 14 height 13
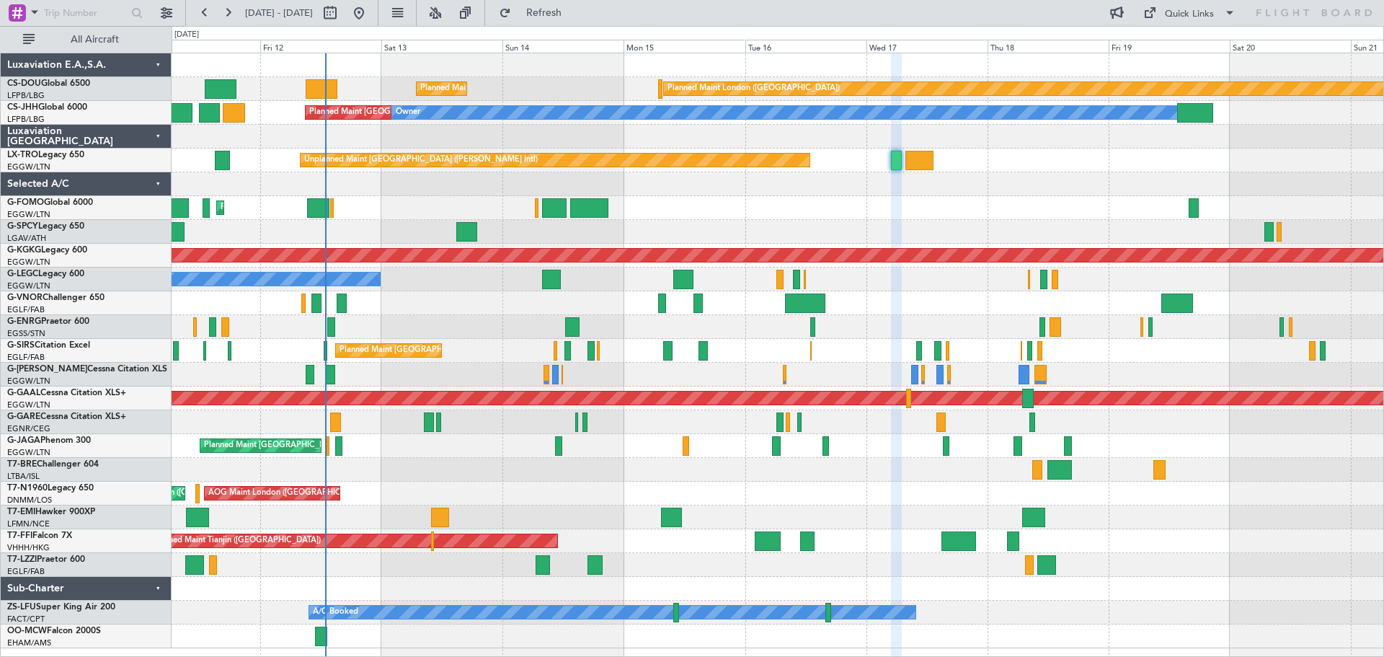
type input "0"
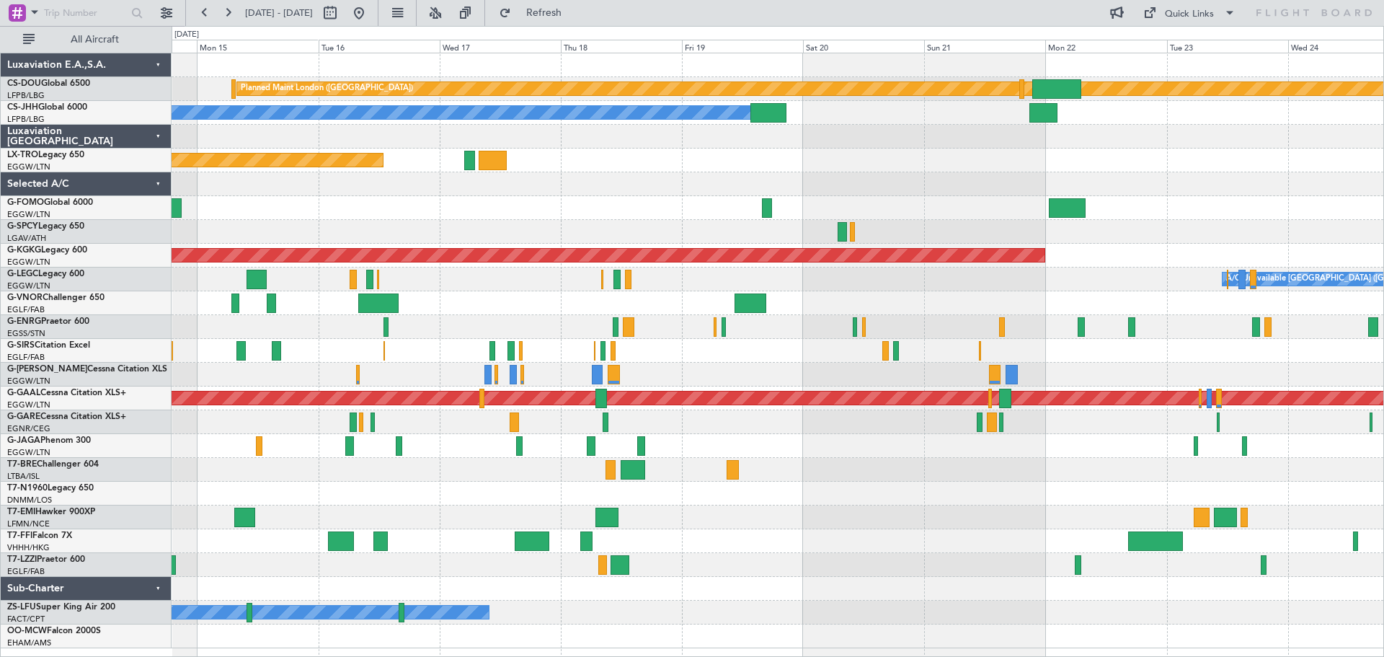
click at [836, 169] on div "Unplanned Maint [GEOGRAPHIC_DATA] ([PERSON_NAME] Intl)" at bounding box center [778, 160] width 1212 height 24
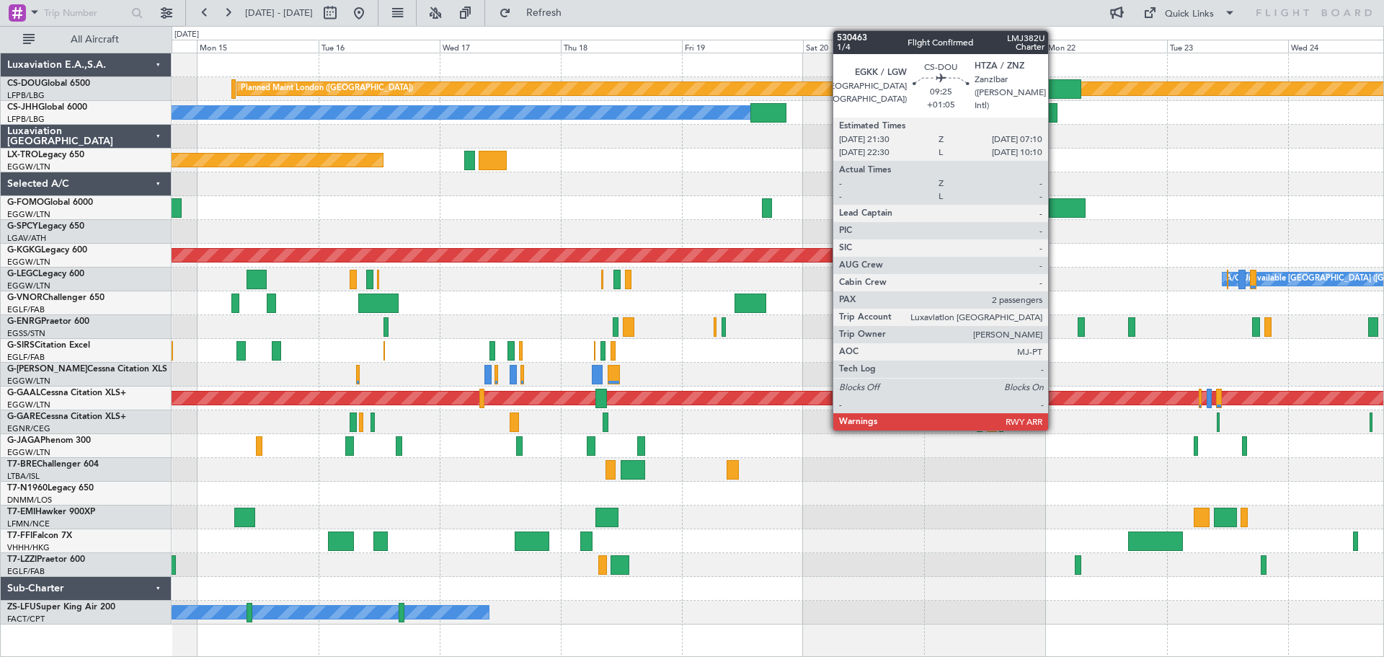
click at [1055, 89] on div at bounding box center [1056, 88] width 49 height 19
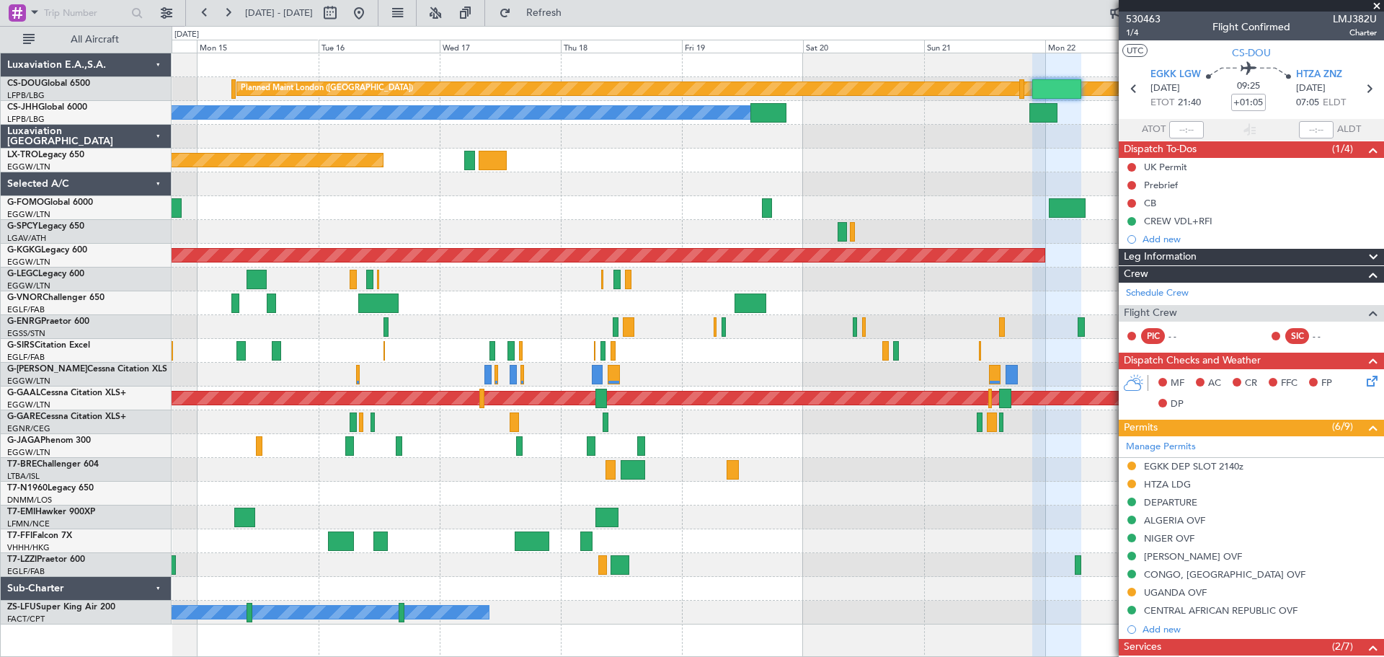
click at [1377, 6] on span at bounding box center [1377, 6] width 14 height 13
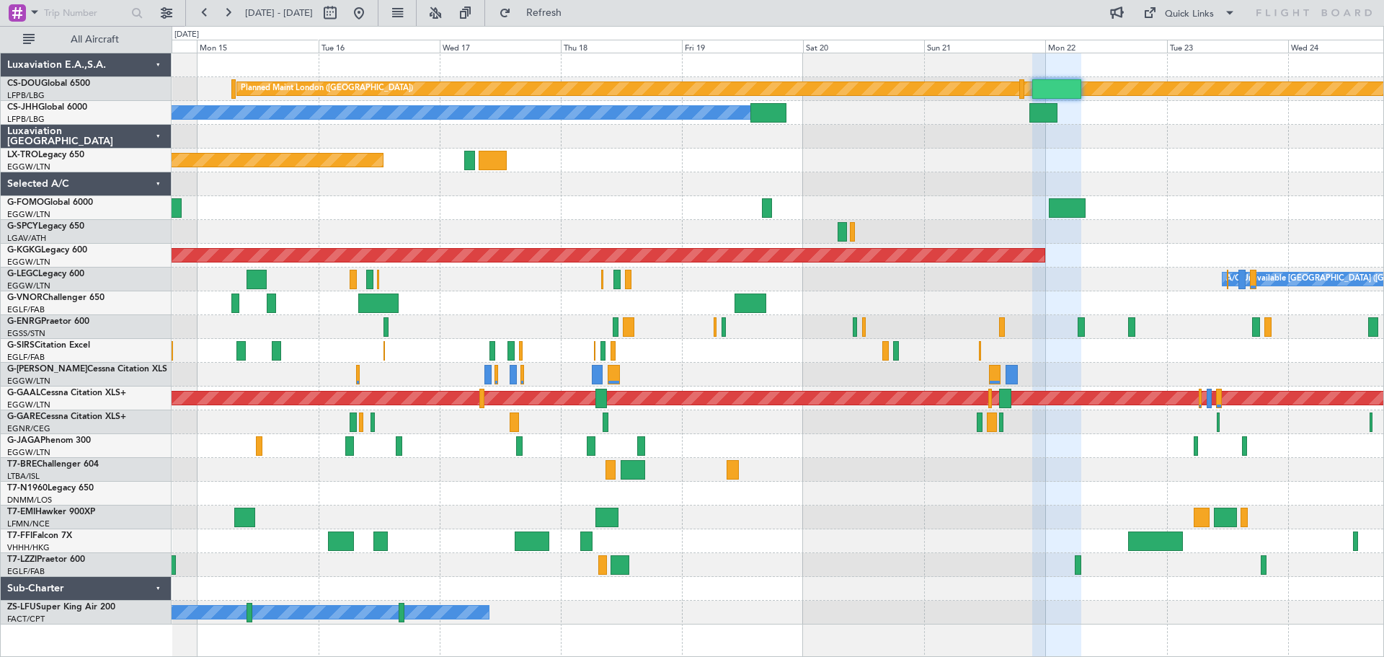
type input "0"
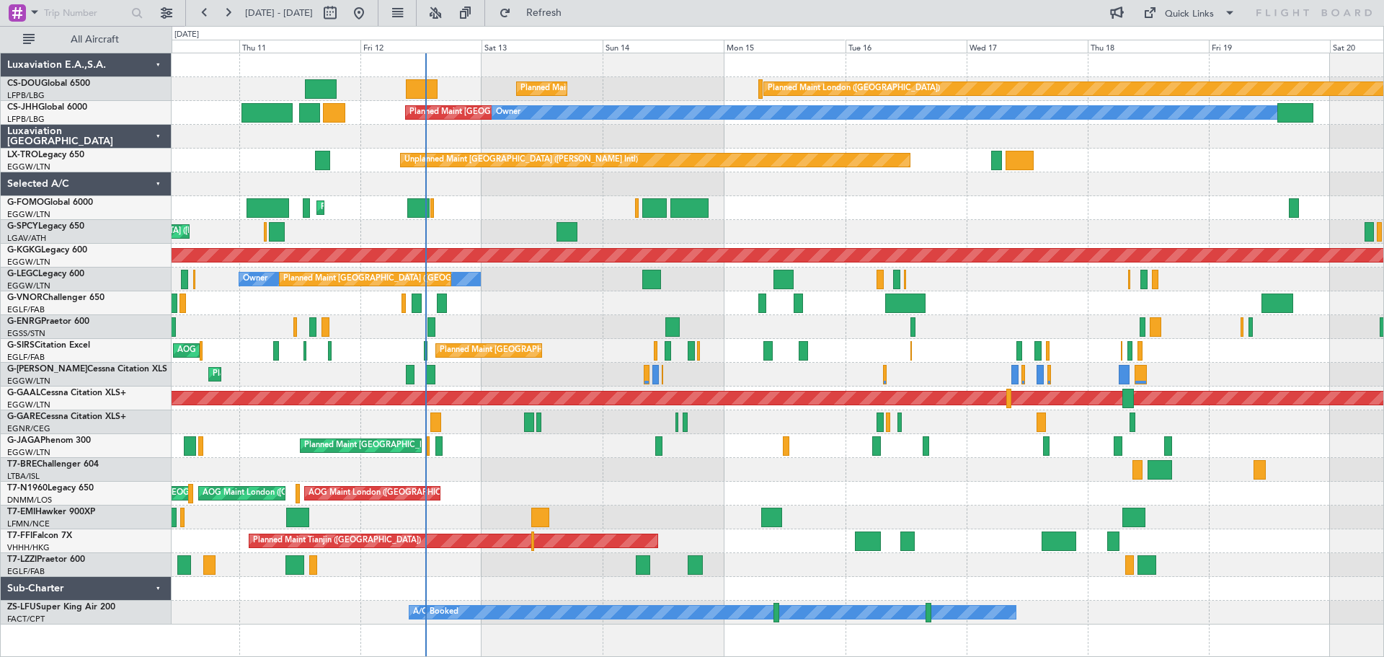
click at [977, 320] on div "Planned Maint London (Biggin Hill) Planned Maint Paris (Le Bourget) Planned Mai…" at bounding box center [778, 338] width 1212 height 571
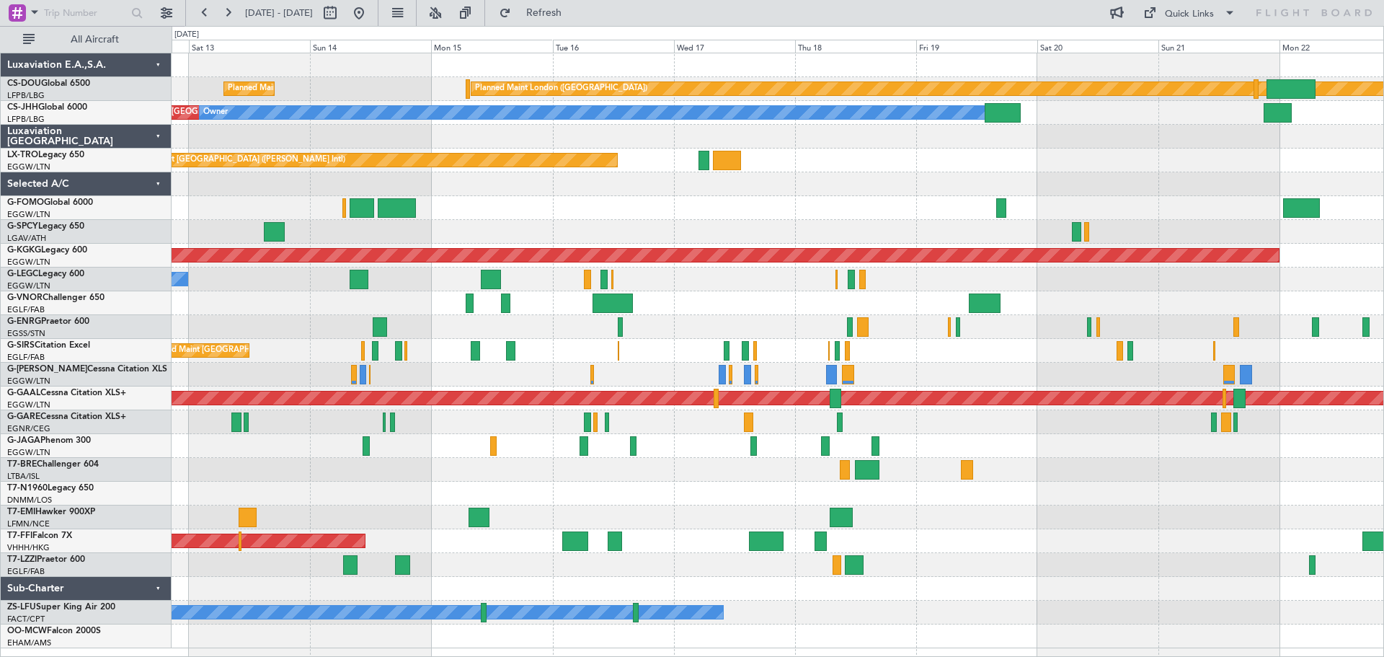
click at [915, 203] on div "Planned Maint [GEOGRAPHIC_DATA] ([GEOGRAPHIC_DATA])" at bounding box center [778, 208] width 1212 height 24
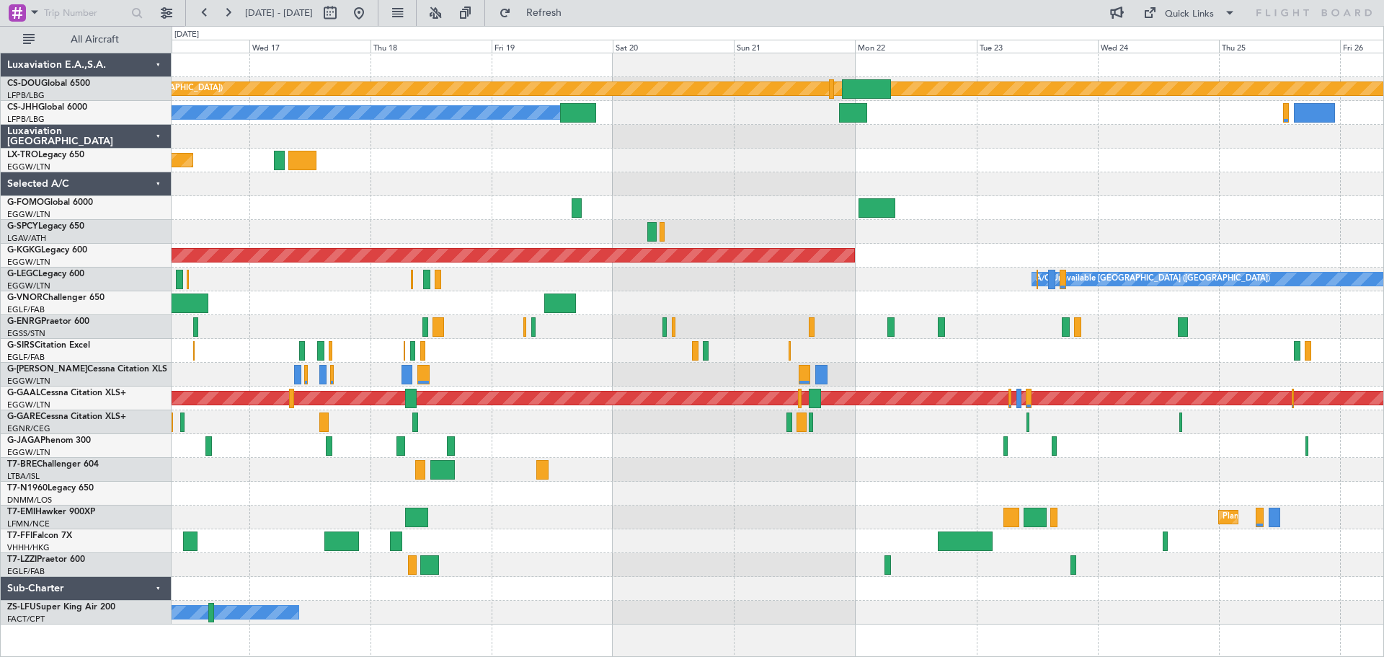
click at [727, 161] on div "Planned Maint London (Biggin Hill) Planned Maint Paris (Le Bourget) Owner Unpla…" at bounding box center [778, 338] width 1212 height 571
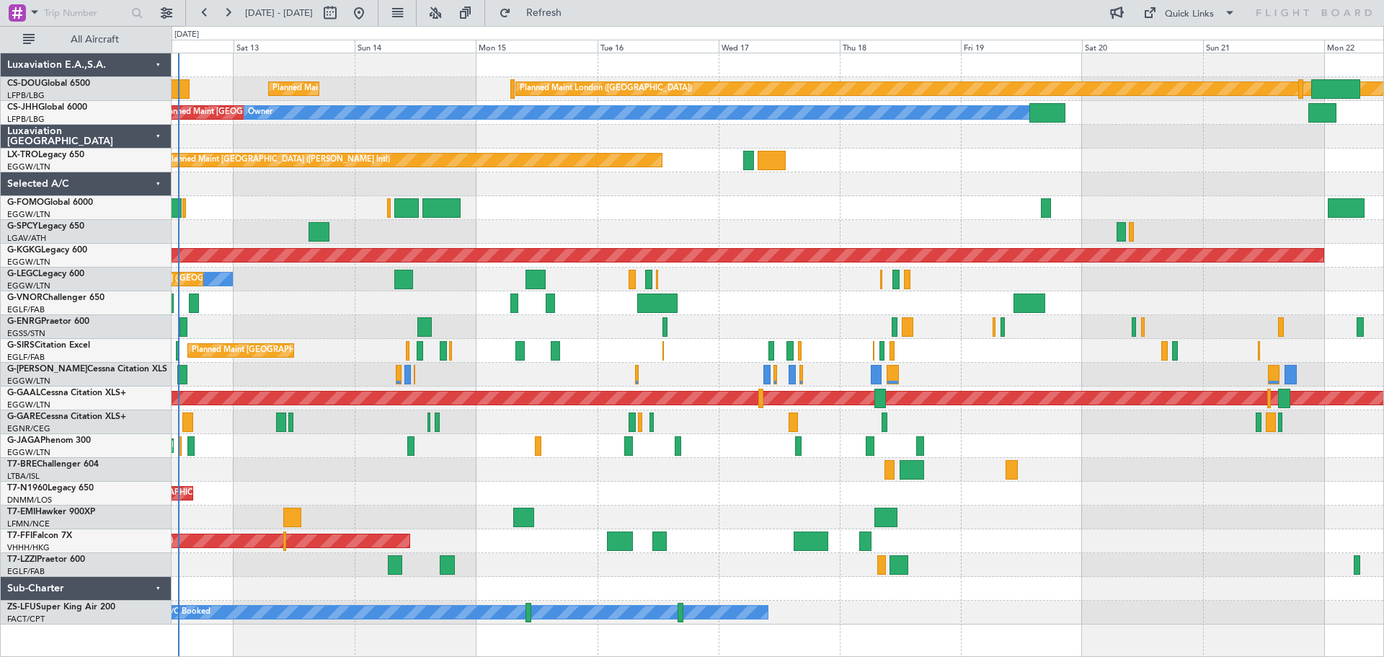
click at [903, 161] on div "Unplanned Maint [GEOGRAPHIC_DATA] ([PERSON_NAME] Intl)" at bounding box center [778, 160] width 1212 height 24
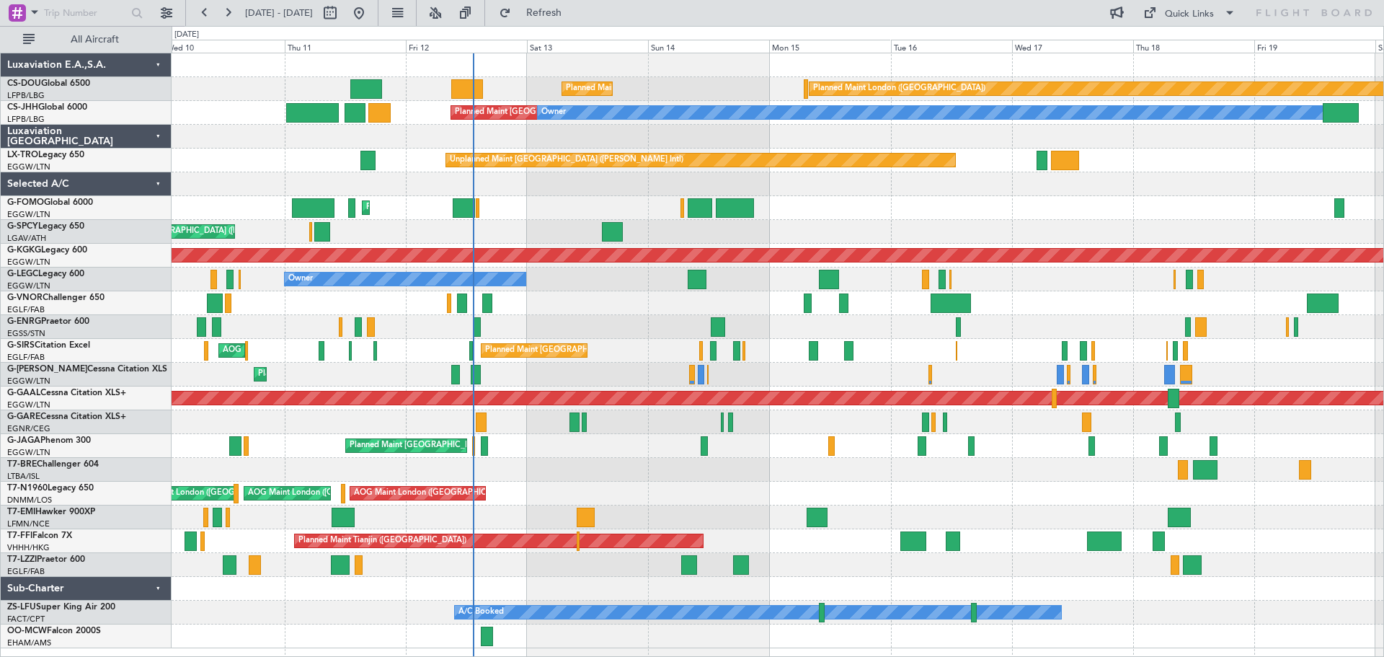
click at [1145, 164] on div "Unplanned Maint [GEOGRAPHIC_DATA] ([PERSON_NAME] Intl)" at bounding box center [778, 160] width 1212 height 24
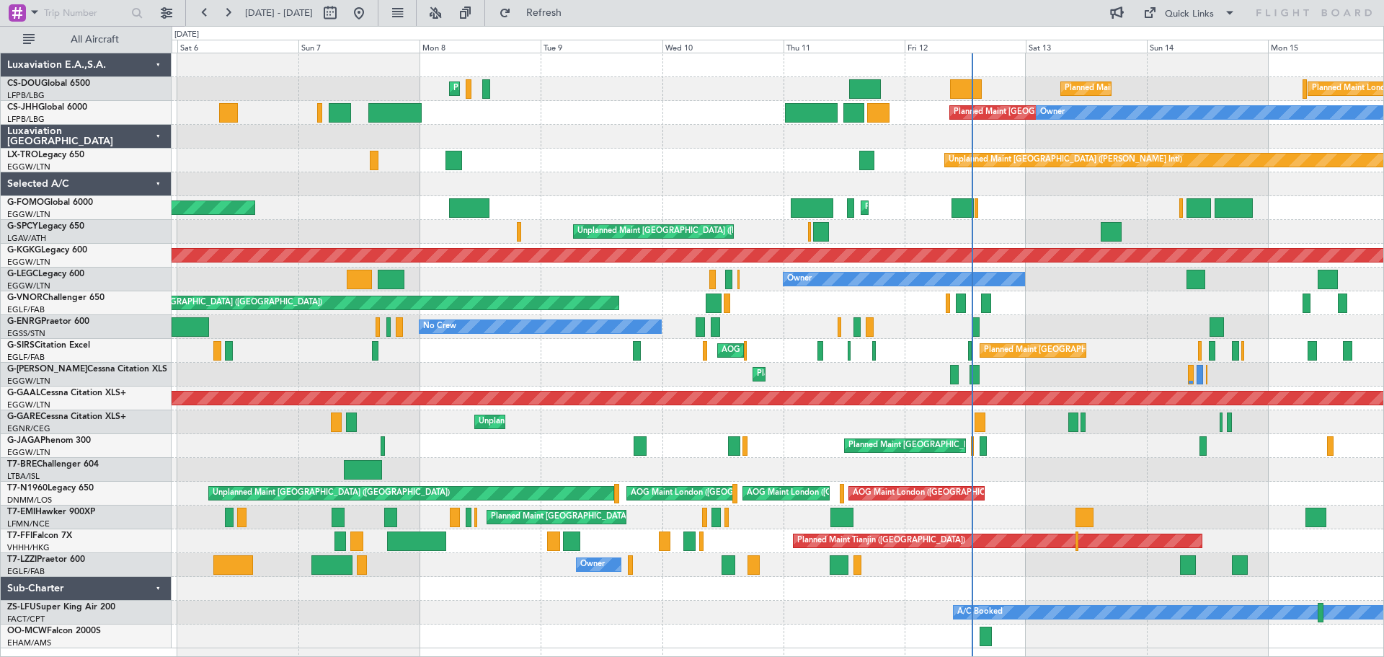
click at [562, 157] on div "Planned Maint Paris (Le Bourget) Planned Maint Paris (Le Bourget) Planned Maint…" at bounding box center [778, 350] width 1212 height 595
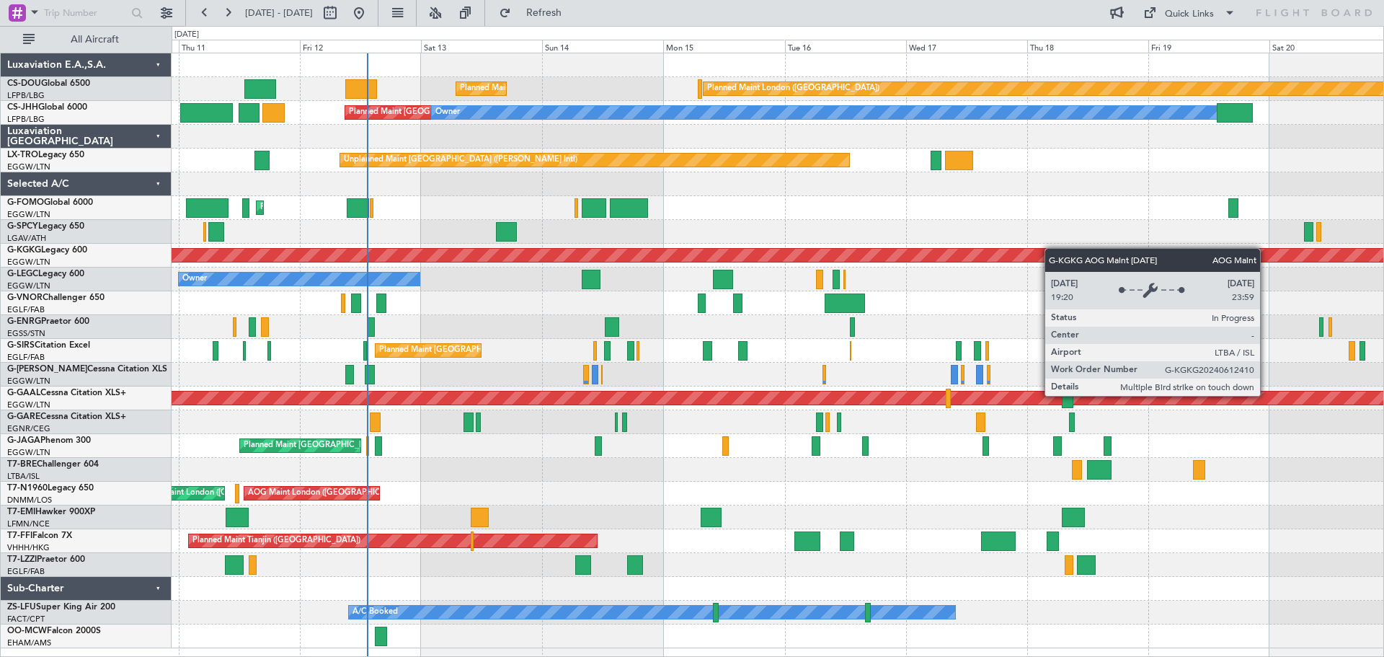
click at [1028, 249] on div "Planned Maint Paris (Le Bourget) Planned Maint London (Biggin Hill) Planned Mai…" at bounding box center [778, 350] width 1212 height 595
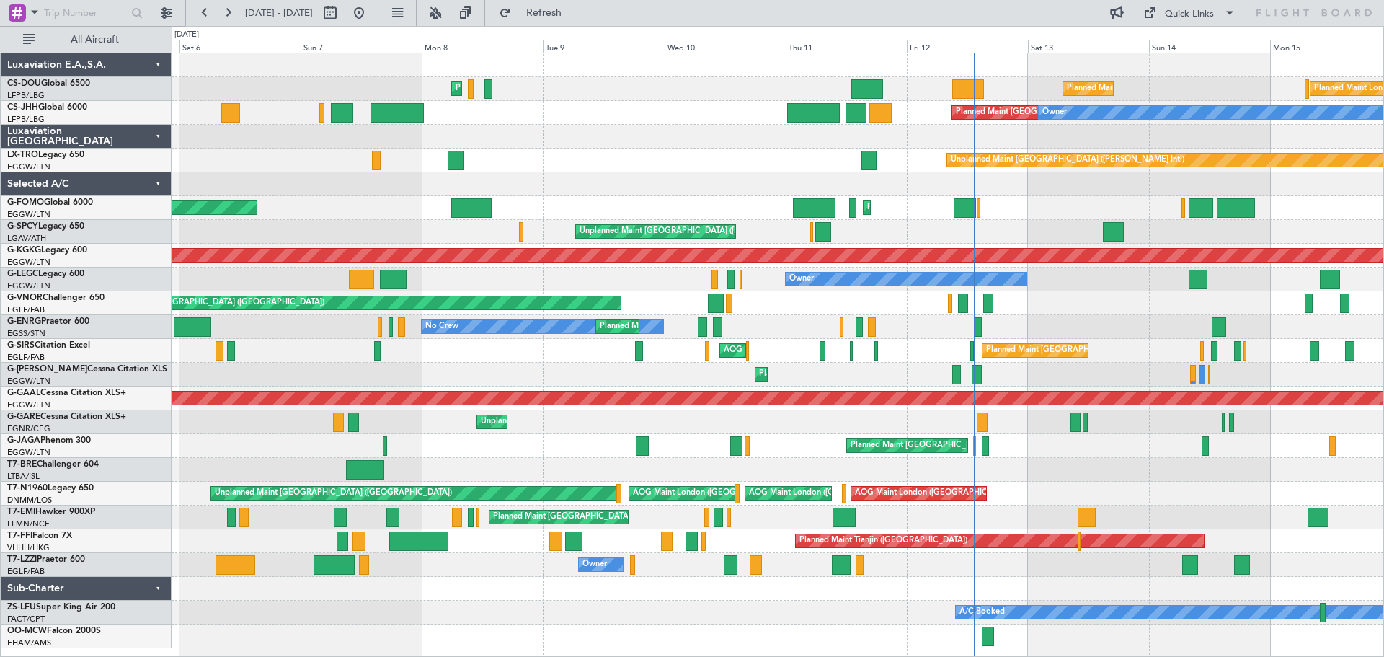
click at [1121, 311] on div "Planned Maint Paris (Le Bourget) Planned Maint London (Biggin Hill) Planned Mai…" at bounding box center [778, 350] width 1212 height 595
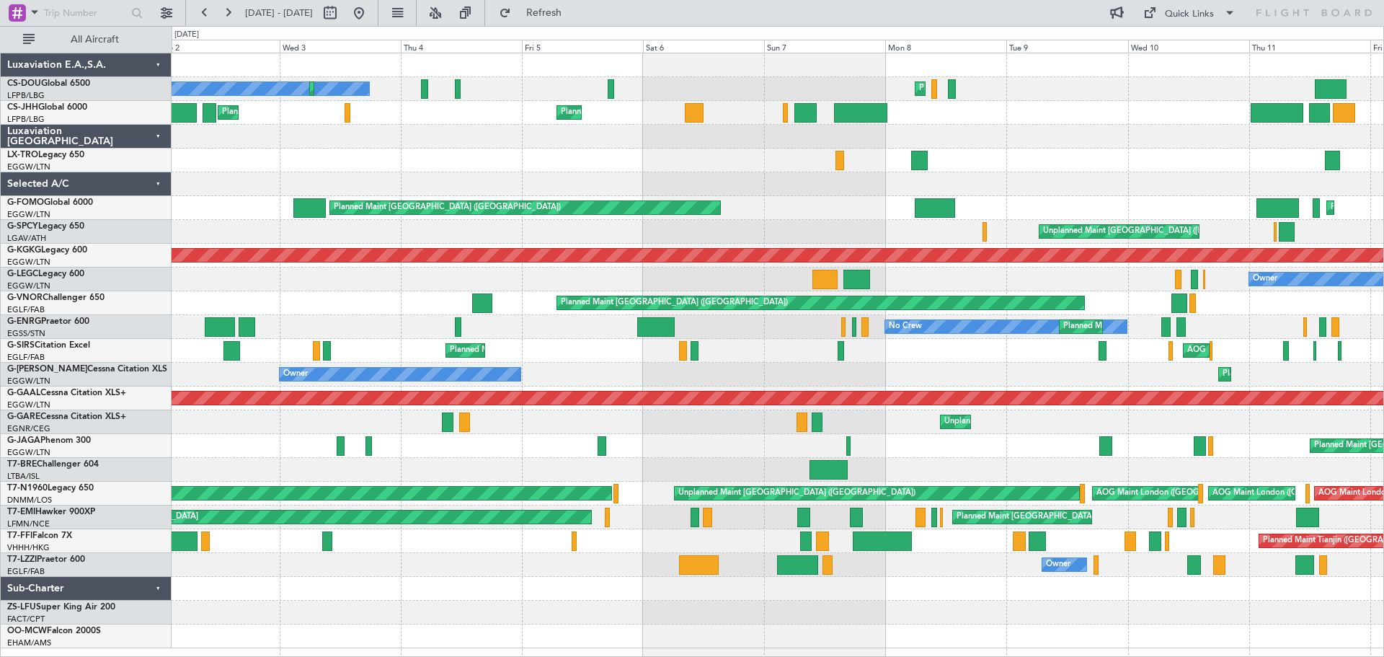
click at [1024, 199] on div "Planned Maint London (Luton) Planned Maint London (Luton)" at bounding box center [778, 208] width 1212 height 24
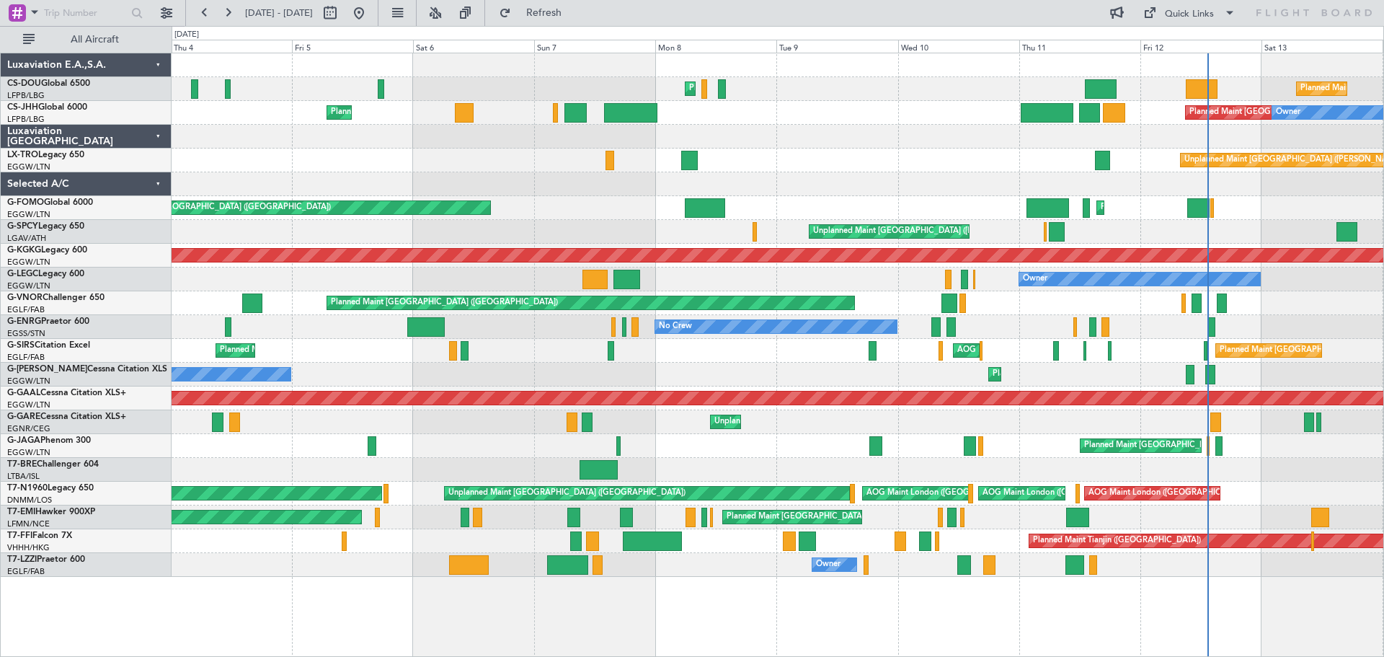
click at [352, 236] on div "Unplanned Maint Athens (Eleftherios Venizelos Intl) Cleaning Athens (Eleftherio…" at bounding box center [778, 232] width 1212 height 24
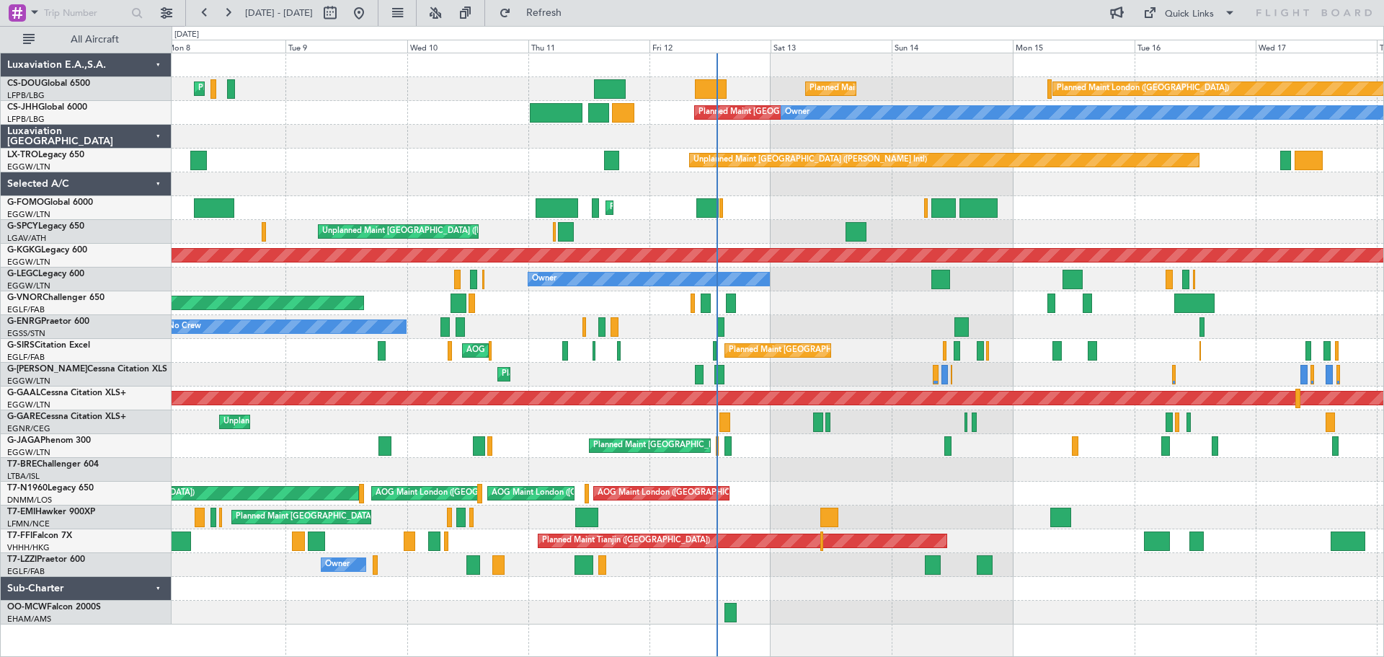
click at [422, 203] on div "Planned Maint London (Luton) Planned Maint London (Luton)" at bounding box center [778, 208] width 1212 height 24
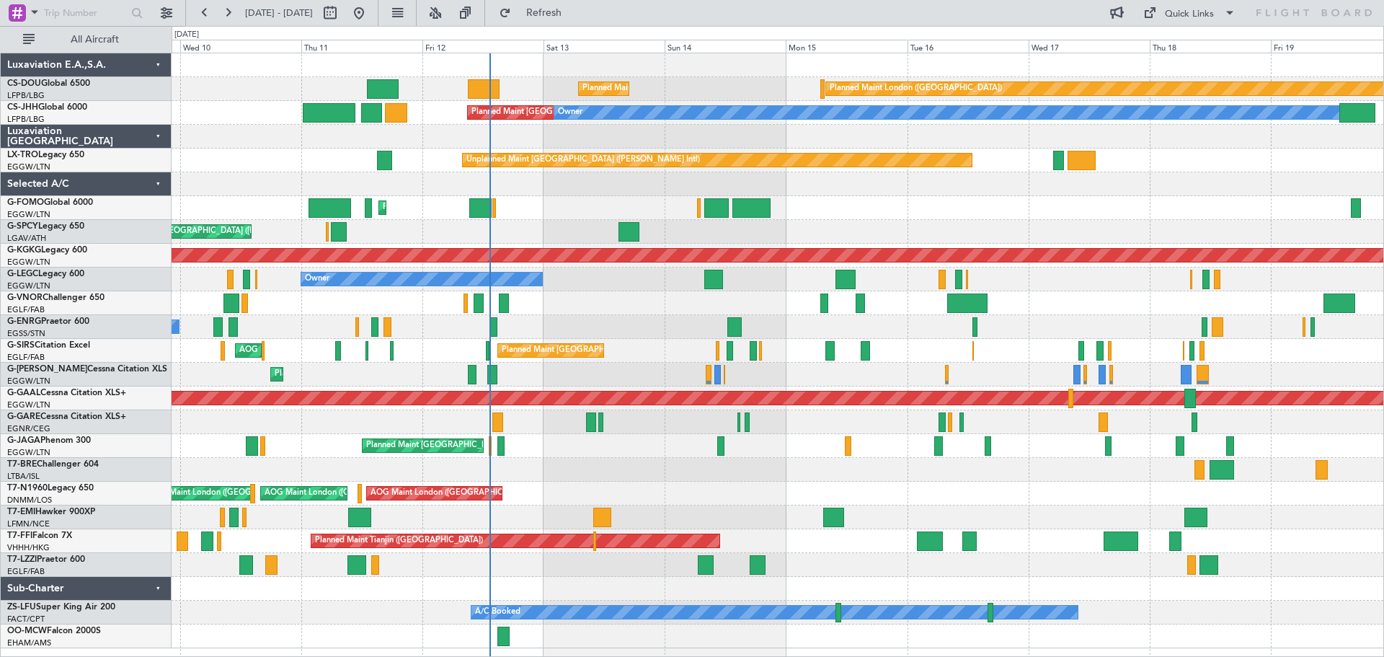
click at [559, 228] on div "Unplanned Maint [GEOGRAPHIC_DATA] ([PERSON_NAME] Intl)" at bounding box center [778, 232] width 1212 height 24
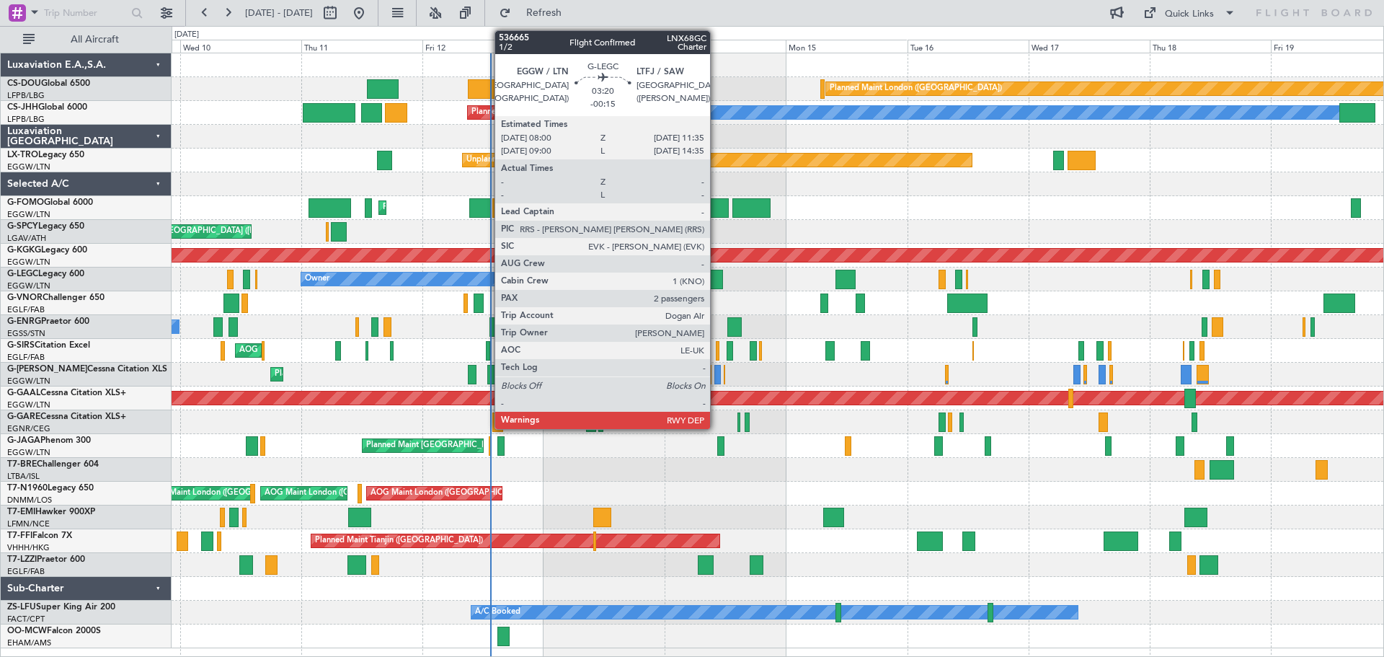
click at [717, 275] on div at bounding box center [713, 279] width 19 height 19
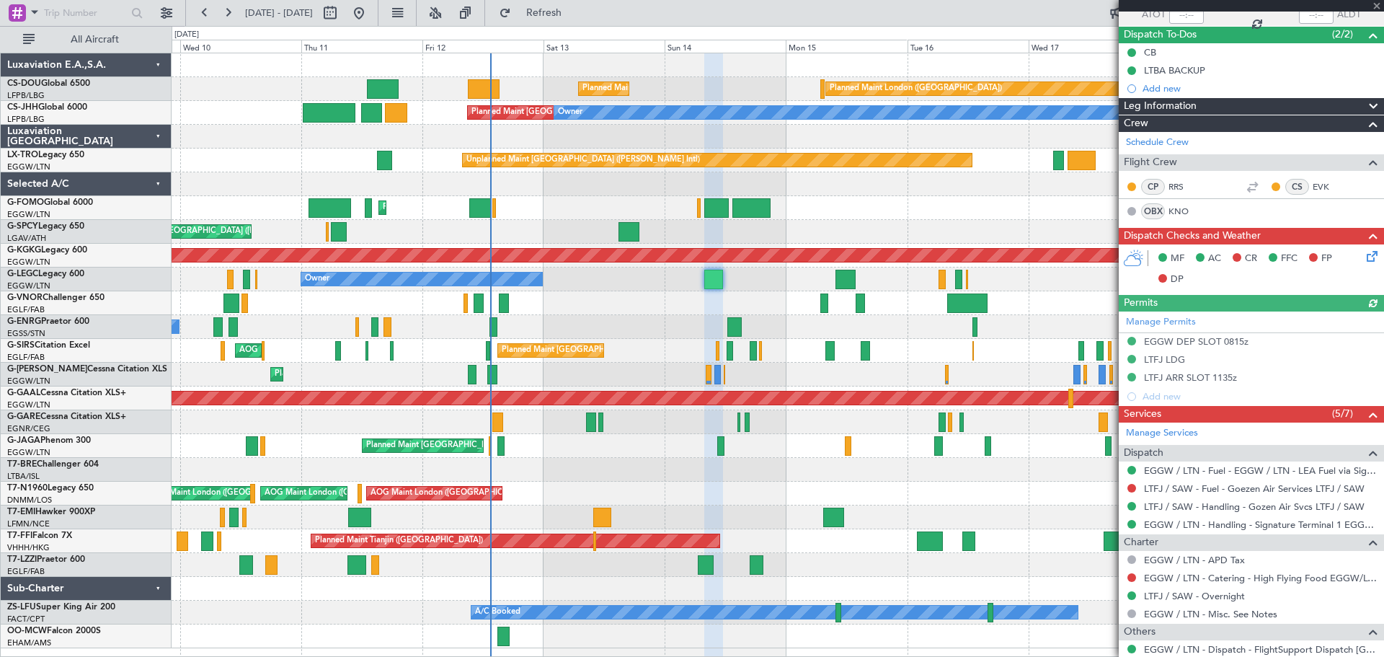
scroll to position [257, 0]
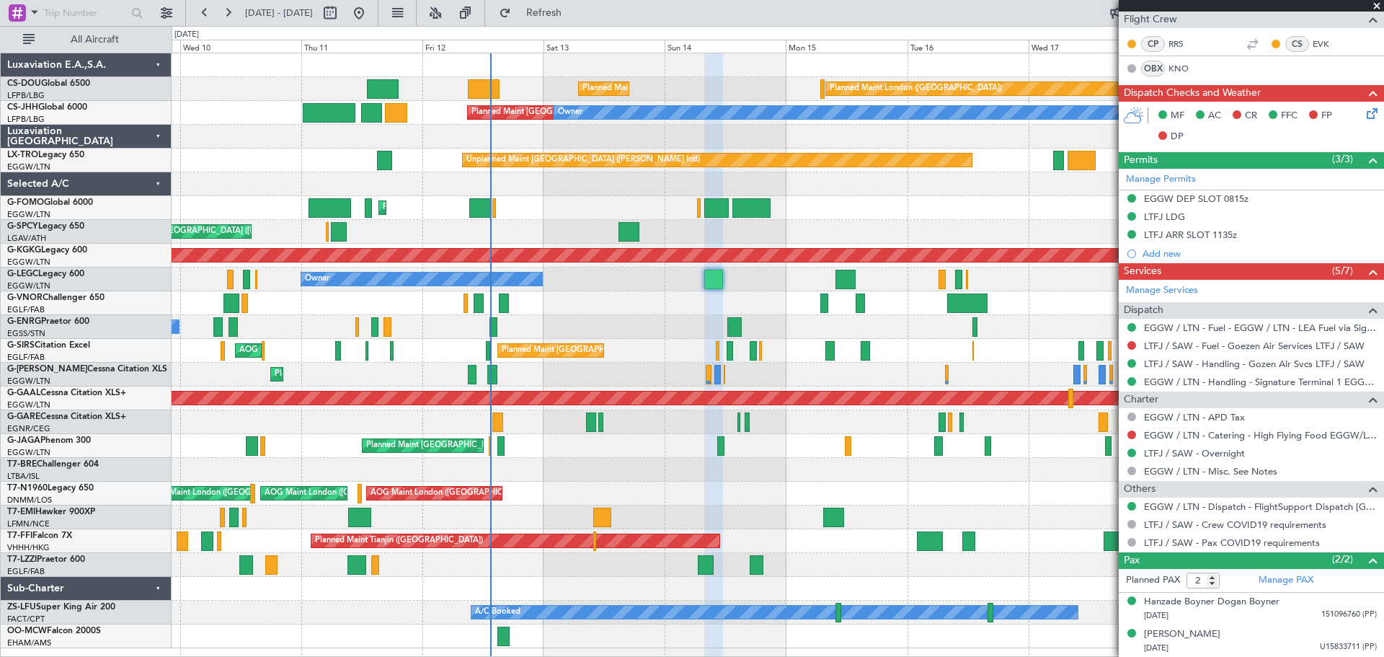
click at [1378, 4] on span at bounding box center [1377, 6] width 14 height 13
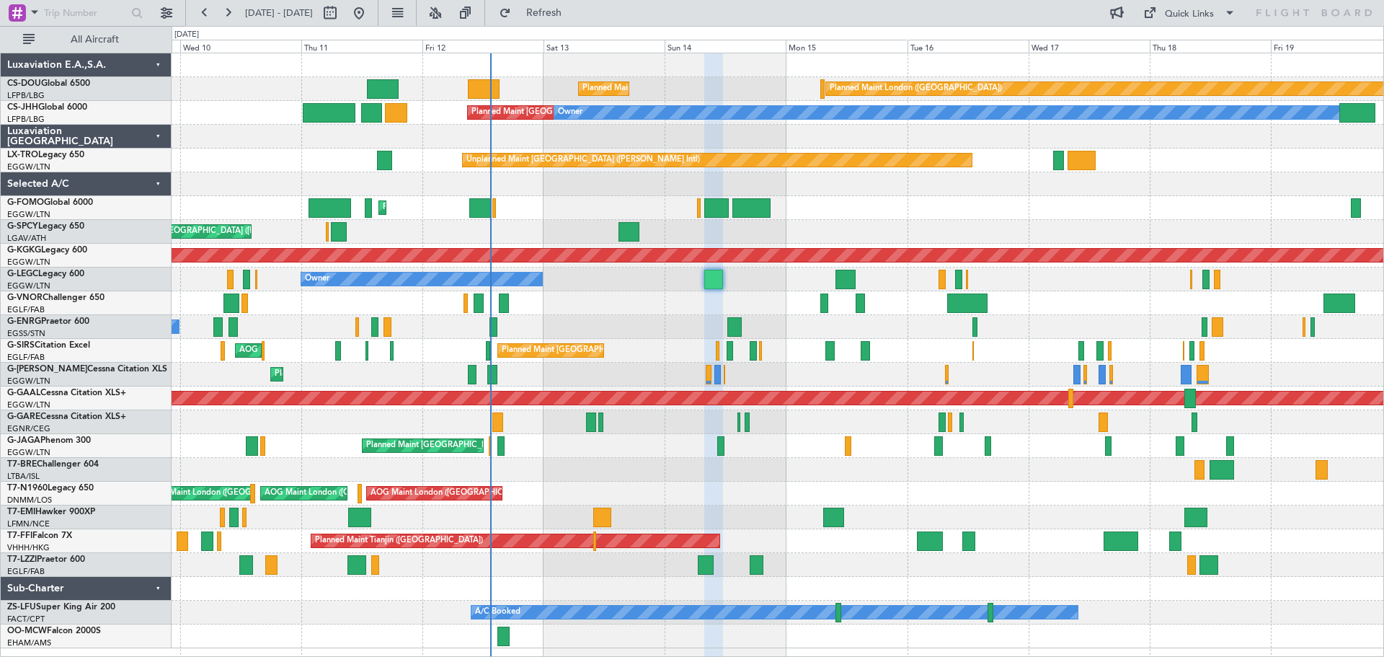
type input "0"
click at [603, 196] on div "Planned Maint [GEOGRAPHIC_DATA] ([GEOGRAPHIC_DATA])" at bounding box center [778, 208] width 1212 height 24
click at [972, 198] on div "Planned Maint [GEOGRAPHIC_DATA] ([GEOGRAPHIC_DATA])" at bounding box center [778, 208] width 1212 height 24
click at [968, 198] on div "Planned Maint [GEOGRAPHIC_DATA] ([GEOGRAPHIC_DATA])" at bounding box center [778, 208] width 1212 height 24
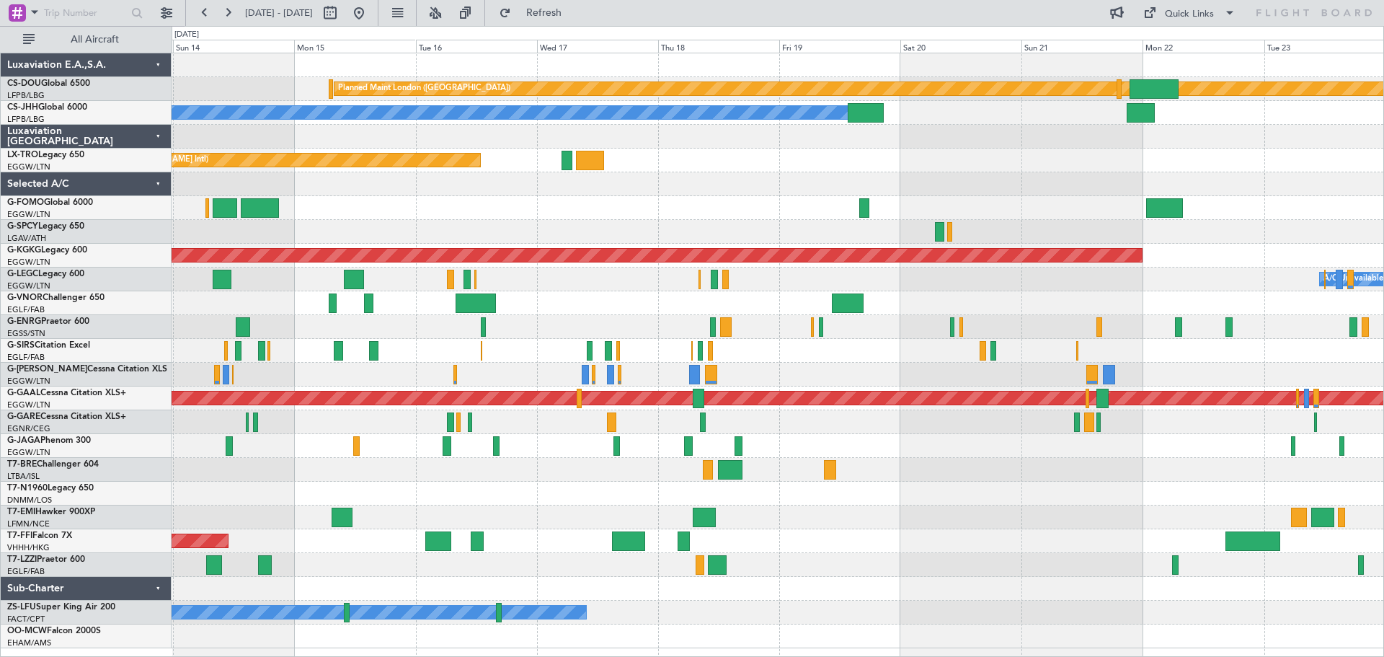
click at [707, 183] on div "Planned Maint London ([GEOGRAPHIC_DATA]) Planned Maint [GEOGRAPHIC_DATA] ([GEOG…" at bounding box center [778, 350] width 1212 height 595
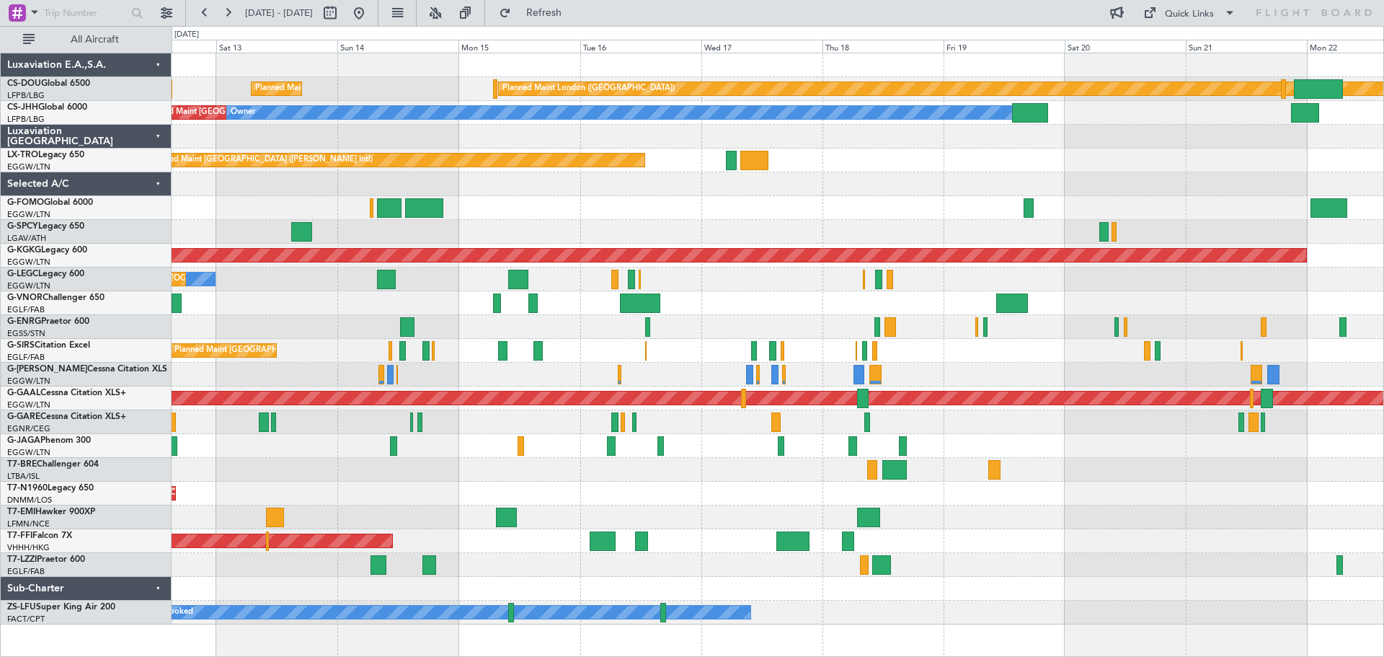
click at [973, 189] on div at bounding box center [778, 184] width 1212 height 24
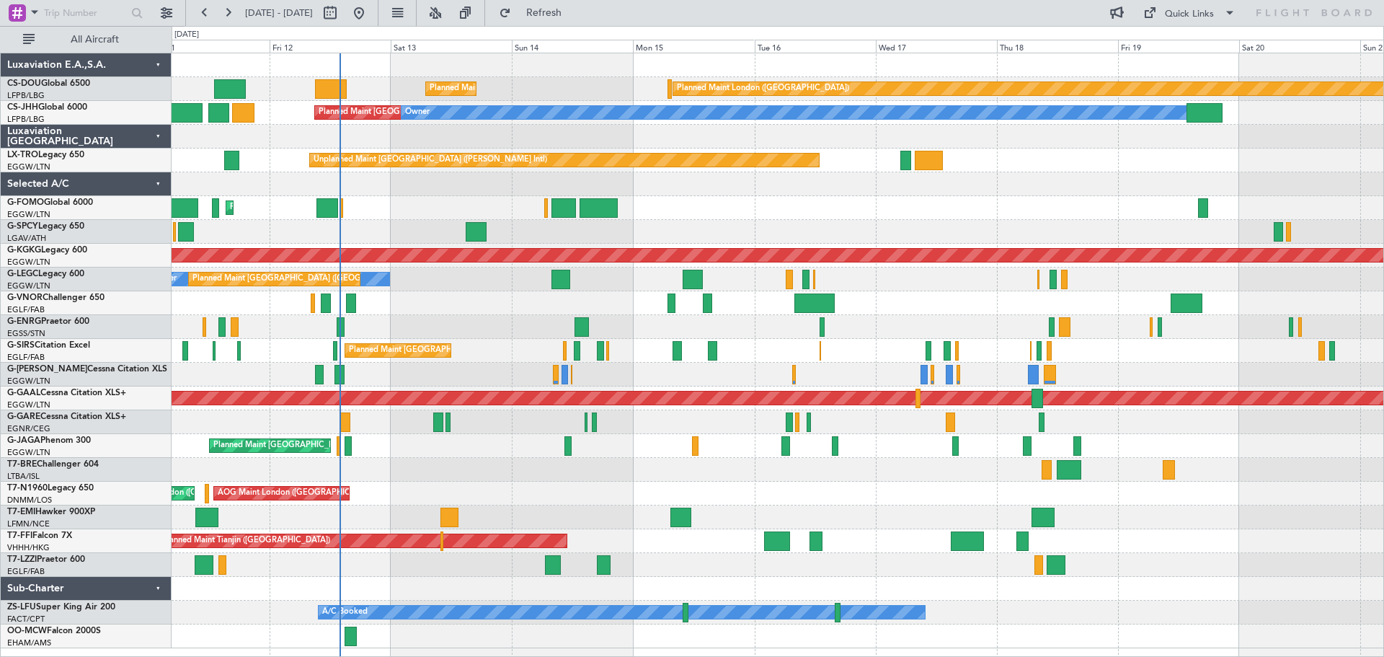
click at [773, 190] on div at bounding box center [778, 184] width 1212 height 24
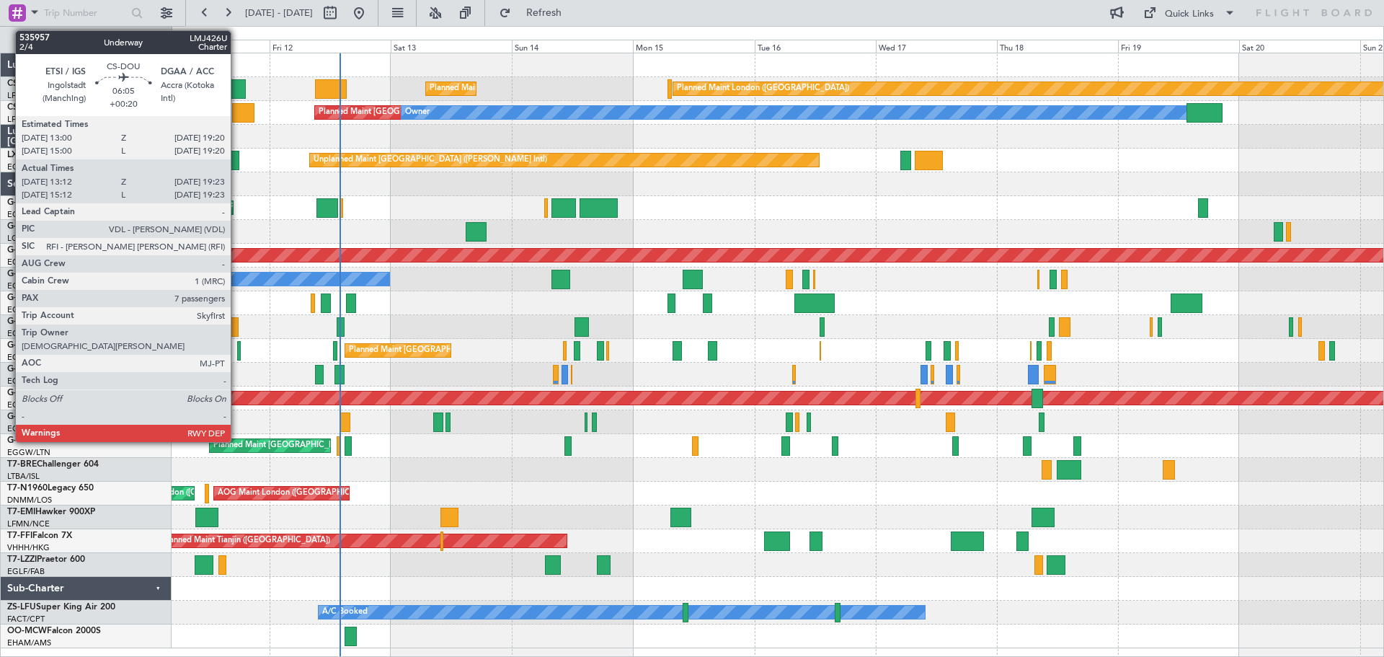
click at [237, 91] on div at bounding box center [230, 88] width 32 height 19
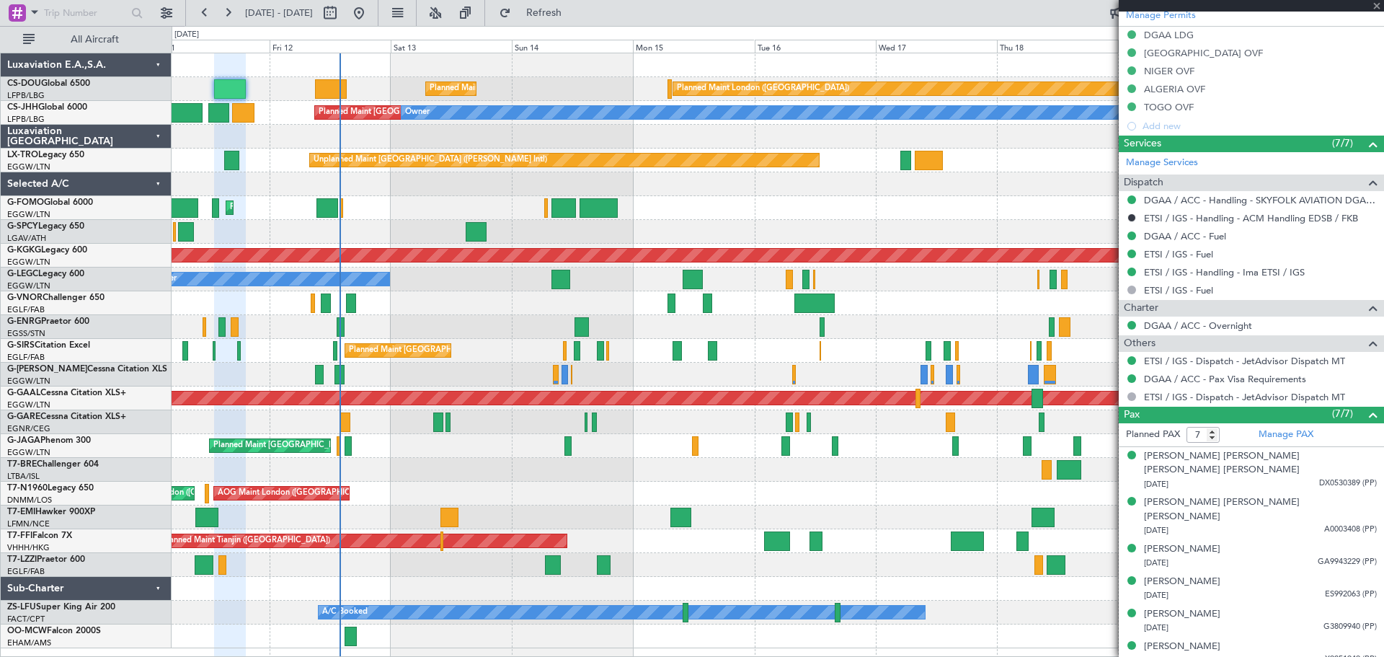
scroll to position [495, 0]
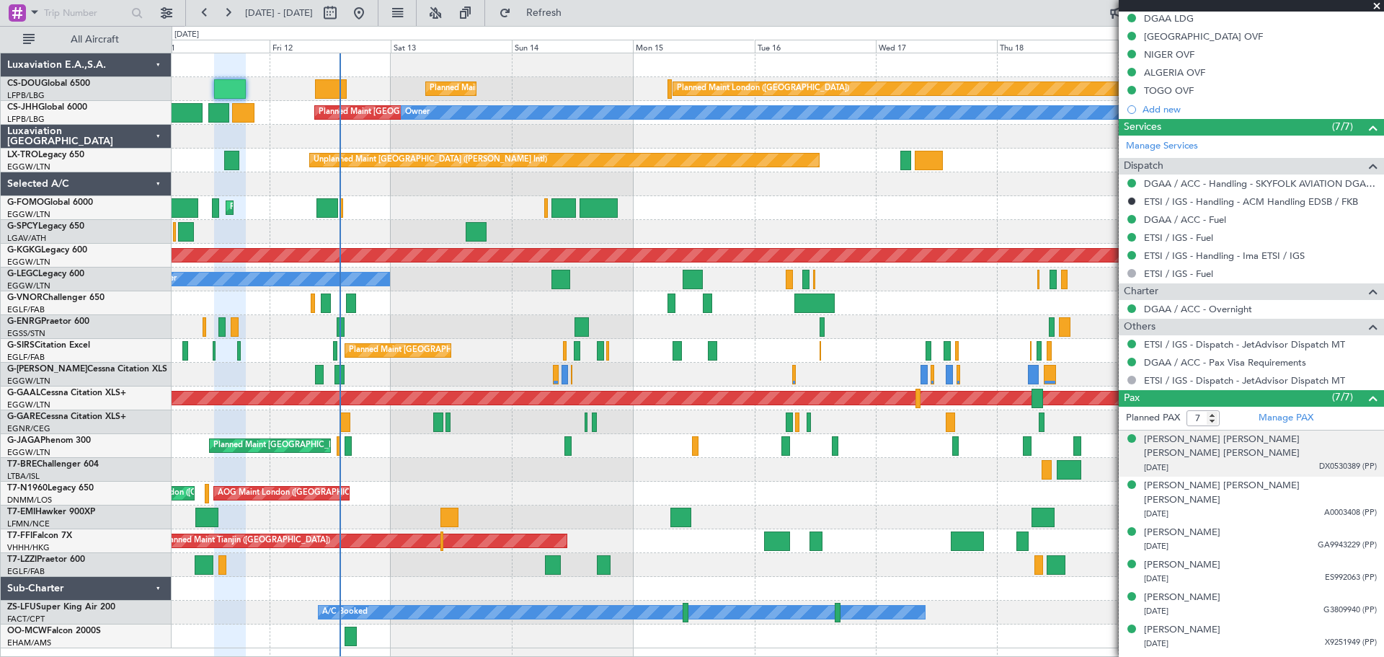
click at [1319, 461] on span "DX0530389 (PP)" at bounding box center [1348, 467] width 58 height 12
click at [1364, 477] on img at bounding box center [1370, 483] width 13 height 13
click at [1339, 507] on span "A0003408 (PP)" at bounding box center [1350, 513] width 53 height 12
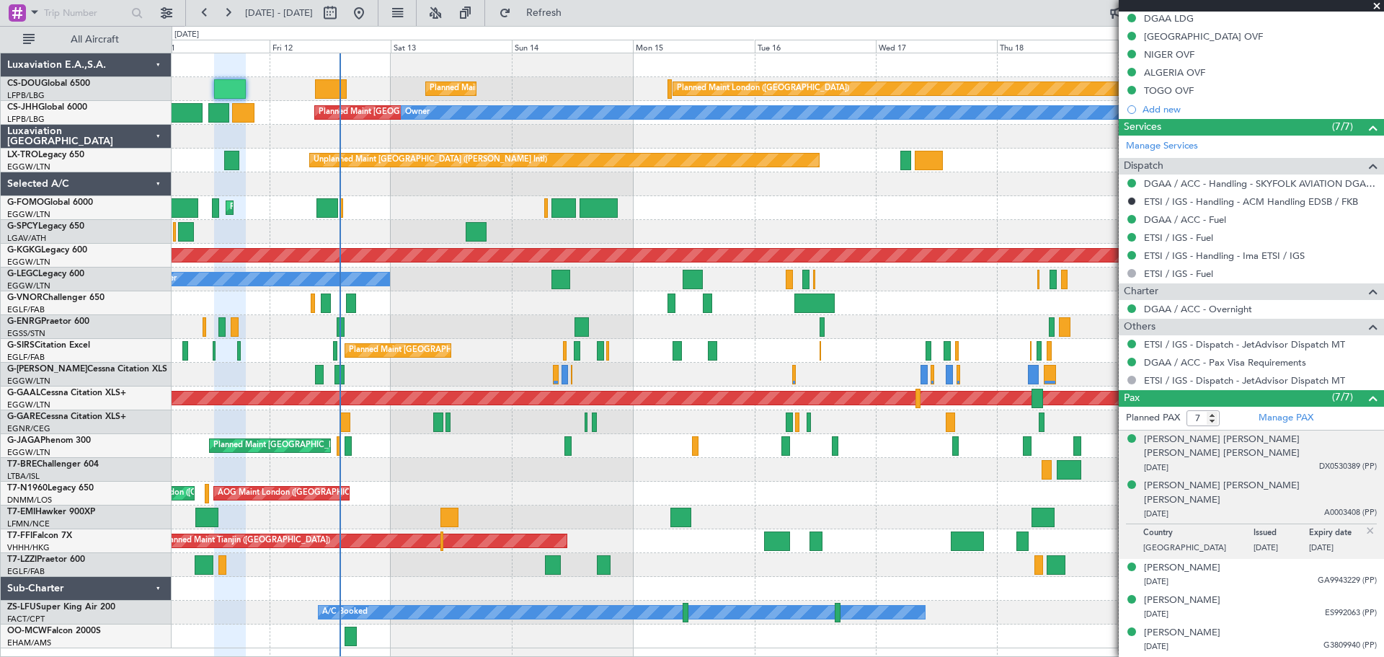
click at [1364, 524] on img at bounding box center [1370, 530] width 13 height 13
click at [1337, 539] on span "GA9943229 (PP)" at bounding box center [1347, 545] width 59 height 12
click at [1364, 556] on img at bounding box center [1370, 562] width 13 height 13
click at [1375, 5] on span at bounding box center [1377, 6] width 14 height 13
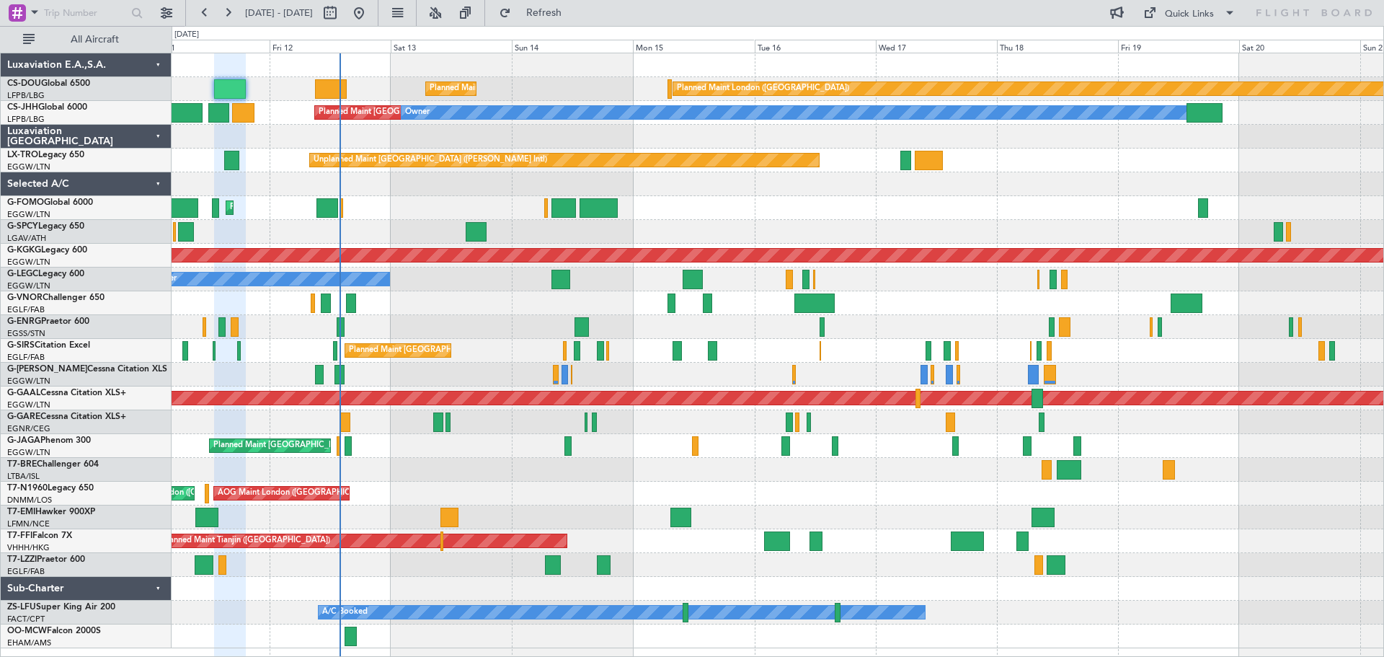
type input "0"
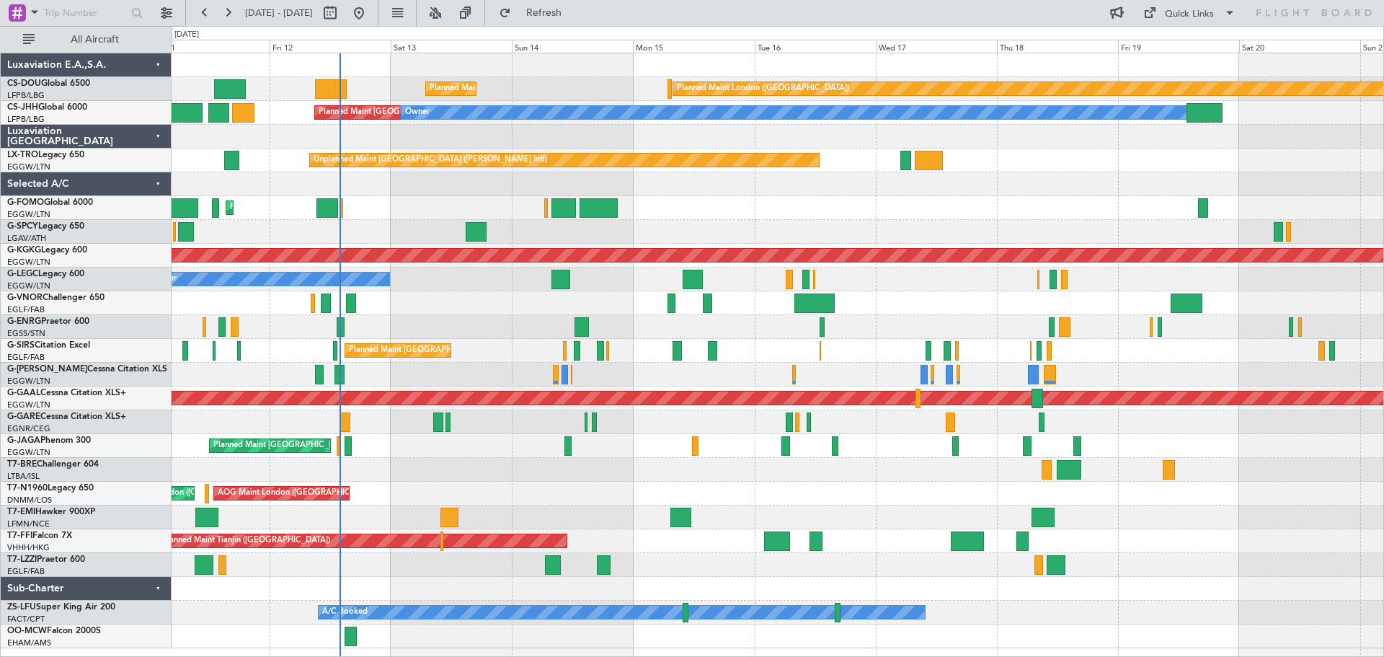
scroll to position [0, 0]
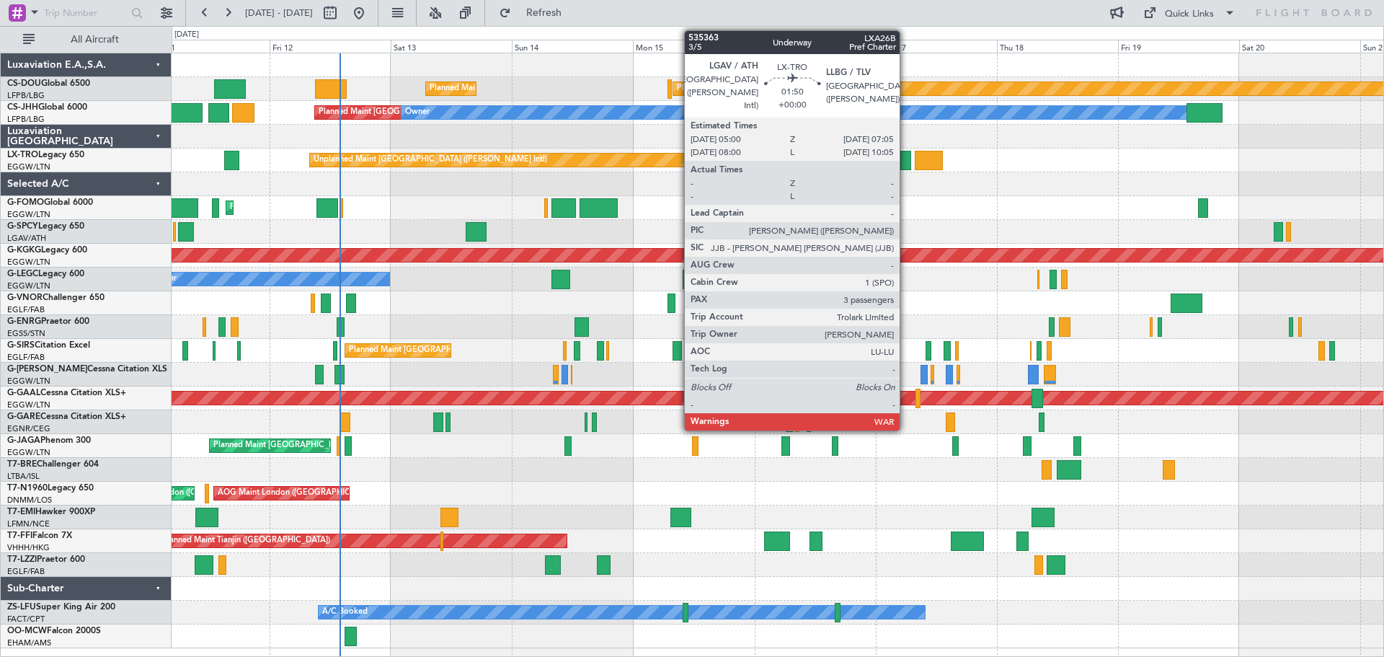
click at [906, 159] on div at bounding box center [905, 160] width 11 height 19
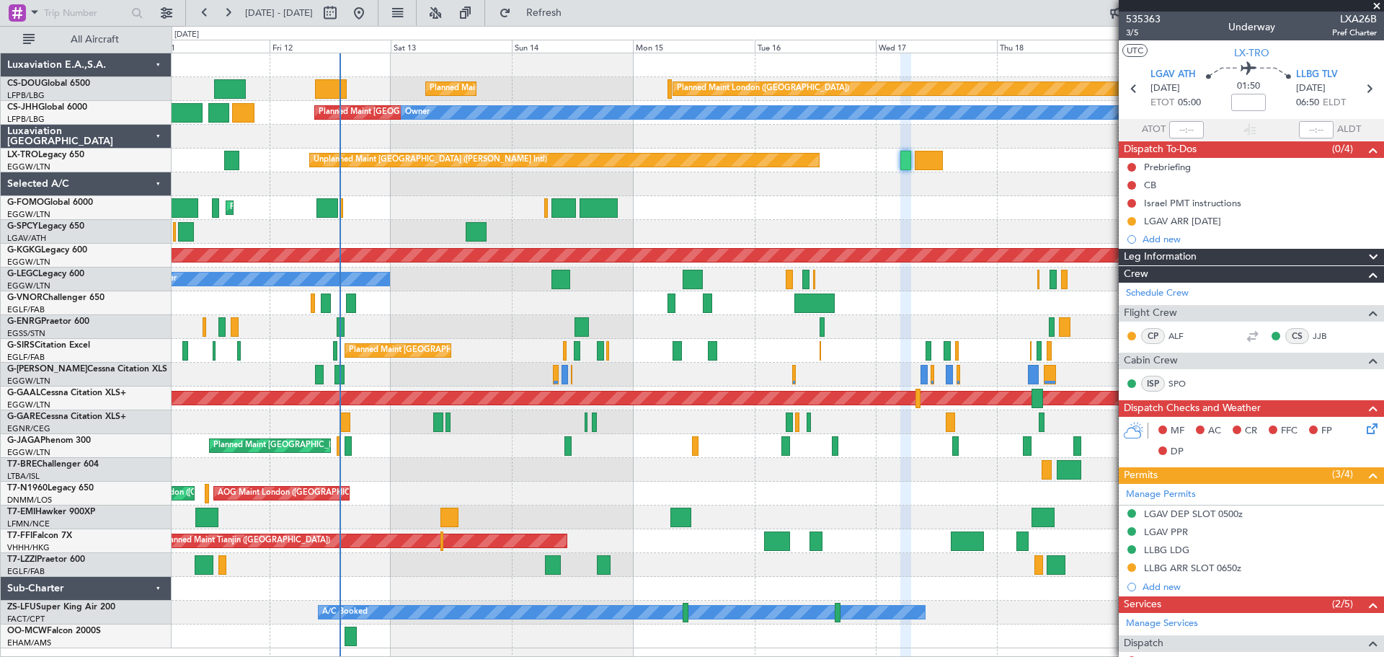
click at [1376, 5] on span at bounding box center [1377, 6] width 14 height 13
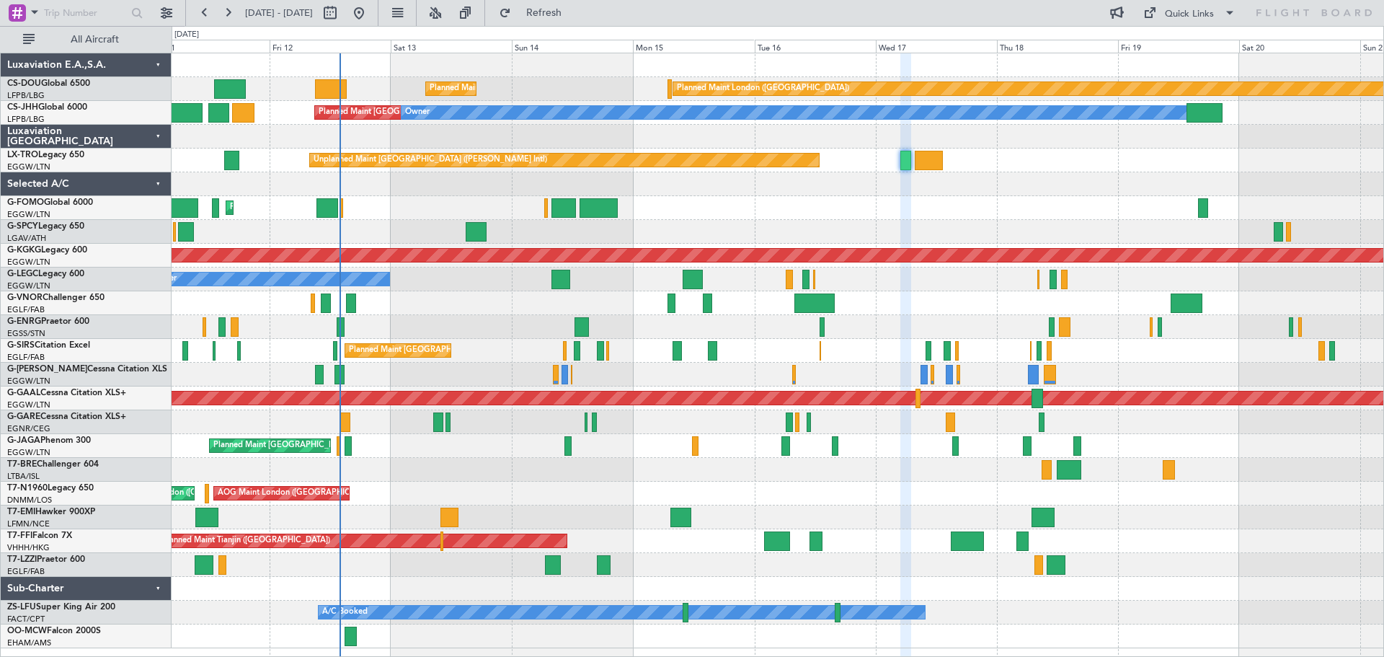
type input "0"
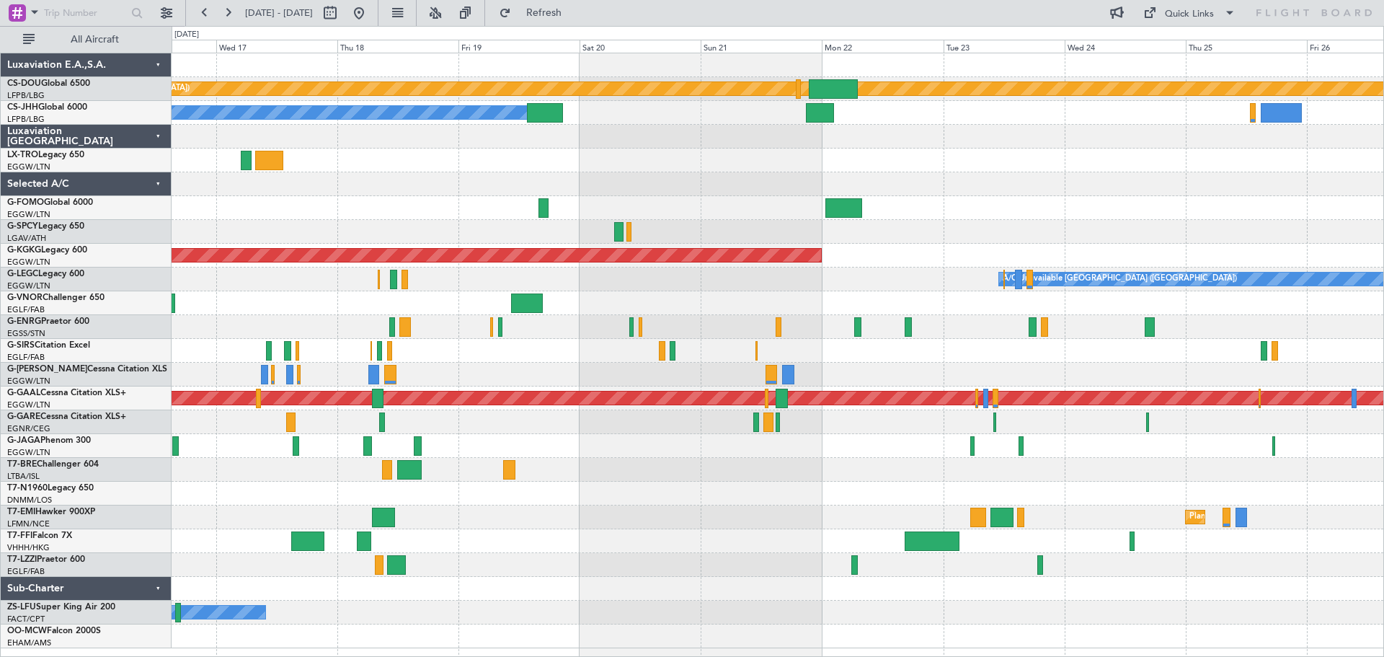
click at [467, 195] on div "Planned Maint London (Biggin Hill) Planned Maint Paris (Le Bourget) Owner Unpla…" at bounding box center [778, 350] width 1212 height 595
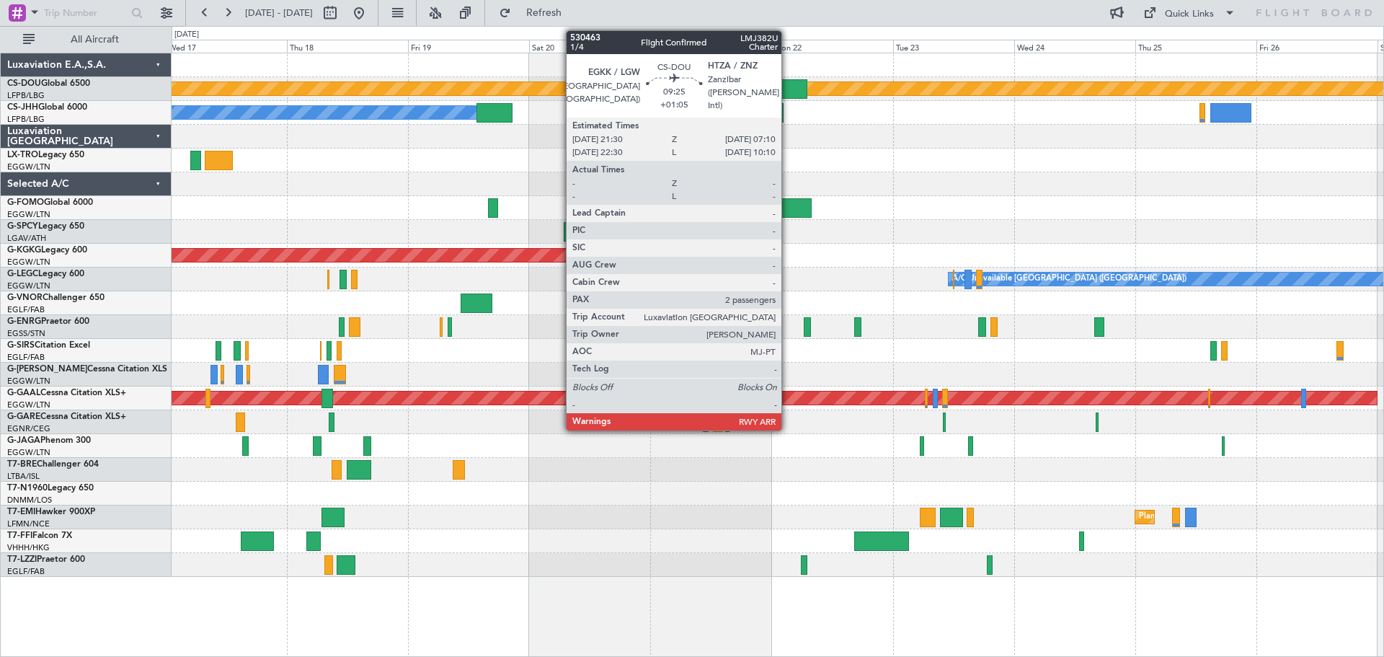
click at [788, 83] on div at bounding box center [782, 88] width 49 height 19
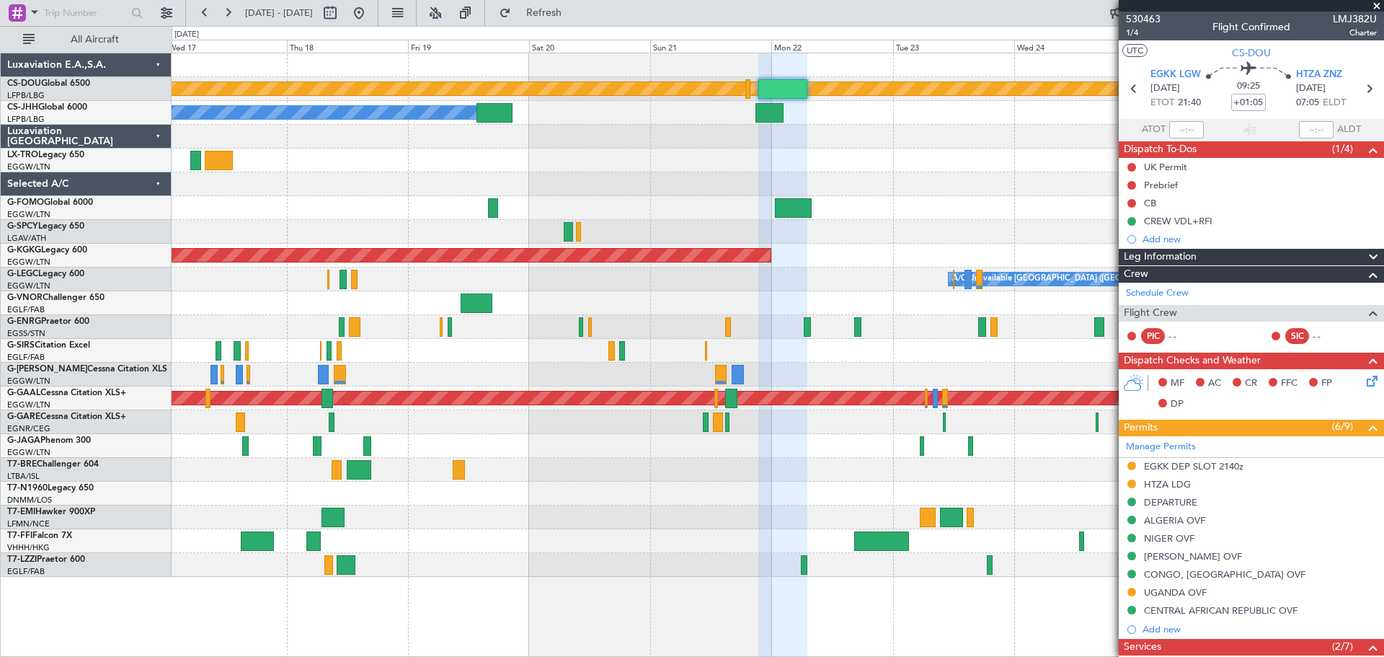
click at [1376, 3] on span at bounding box center [1377, 6] width 14 height 13
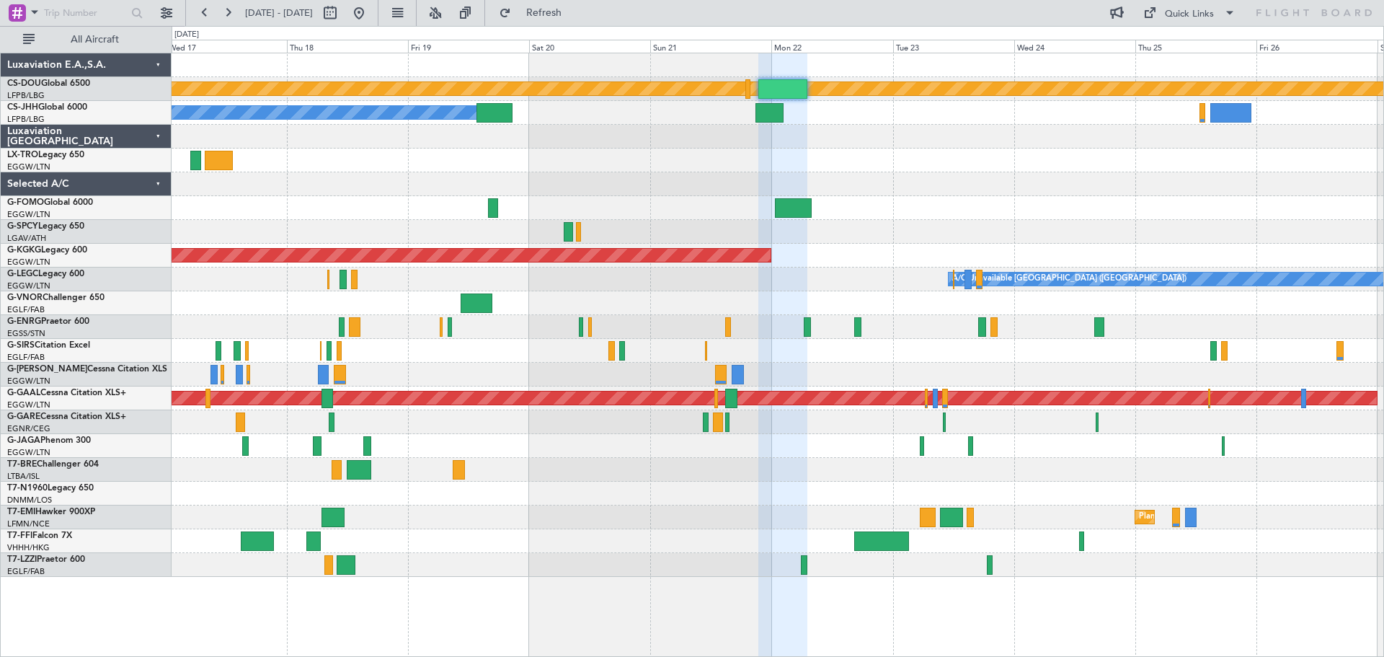
type input "0"
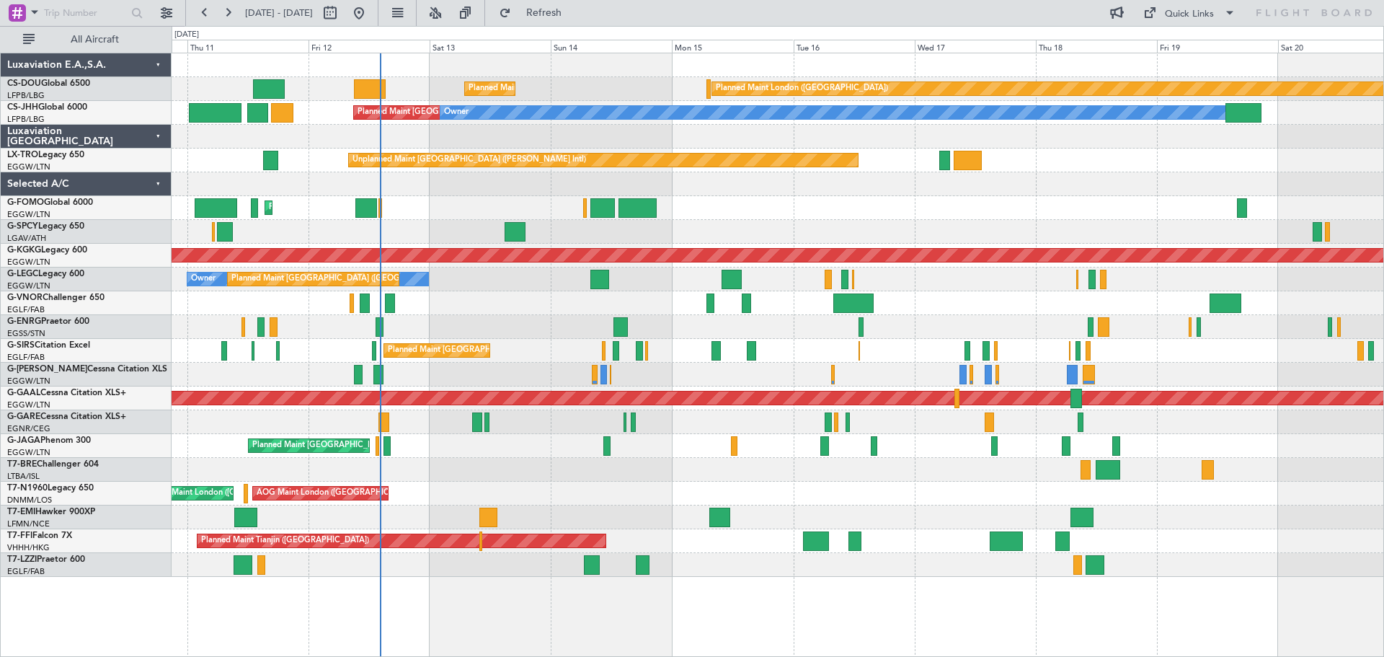
click at [1195, 186] on div "Planned Maint London (Biggin Hill) Planned Maint Paris (Le Bourget) Planned Mai…" at bounding box center [778, 314] width 1212 height 523
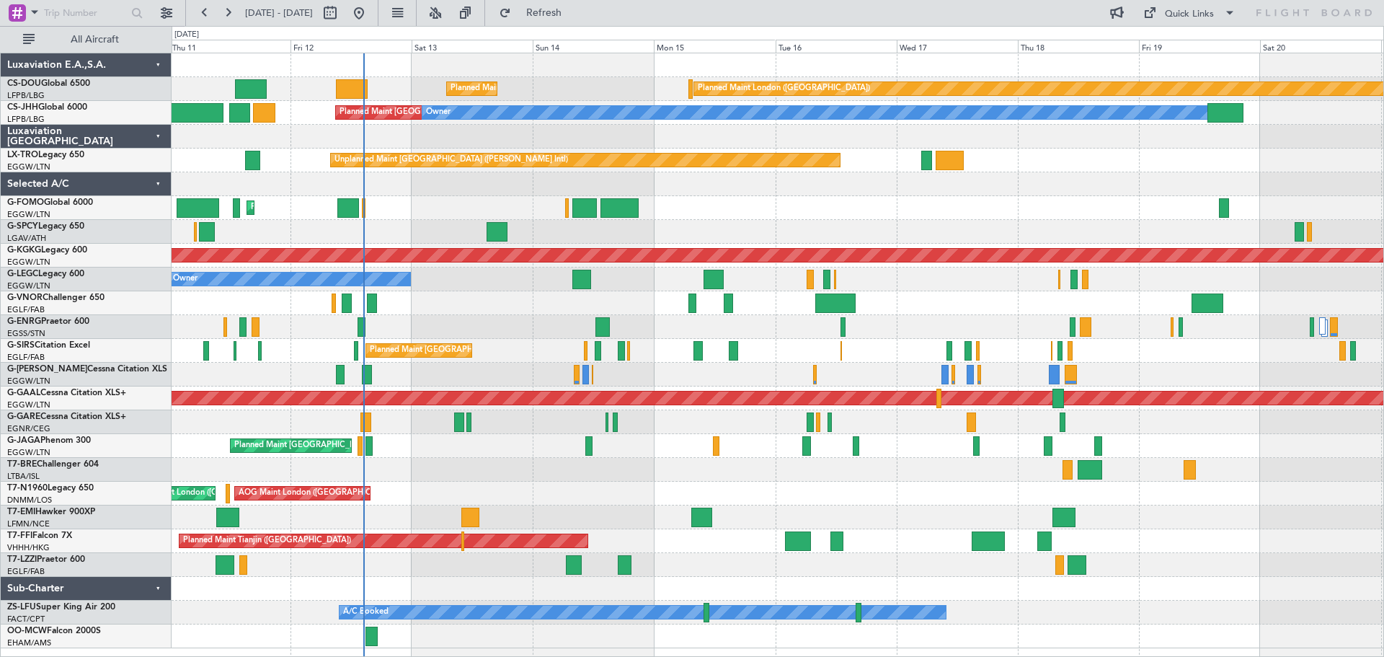
click at [883, 222] on div "Planned Maint Paris (Le Bourget) Planned Maint London (Biggin Hill) Planned Mai…" at bounding box center [778, 350] width 1212 height 595
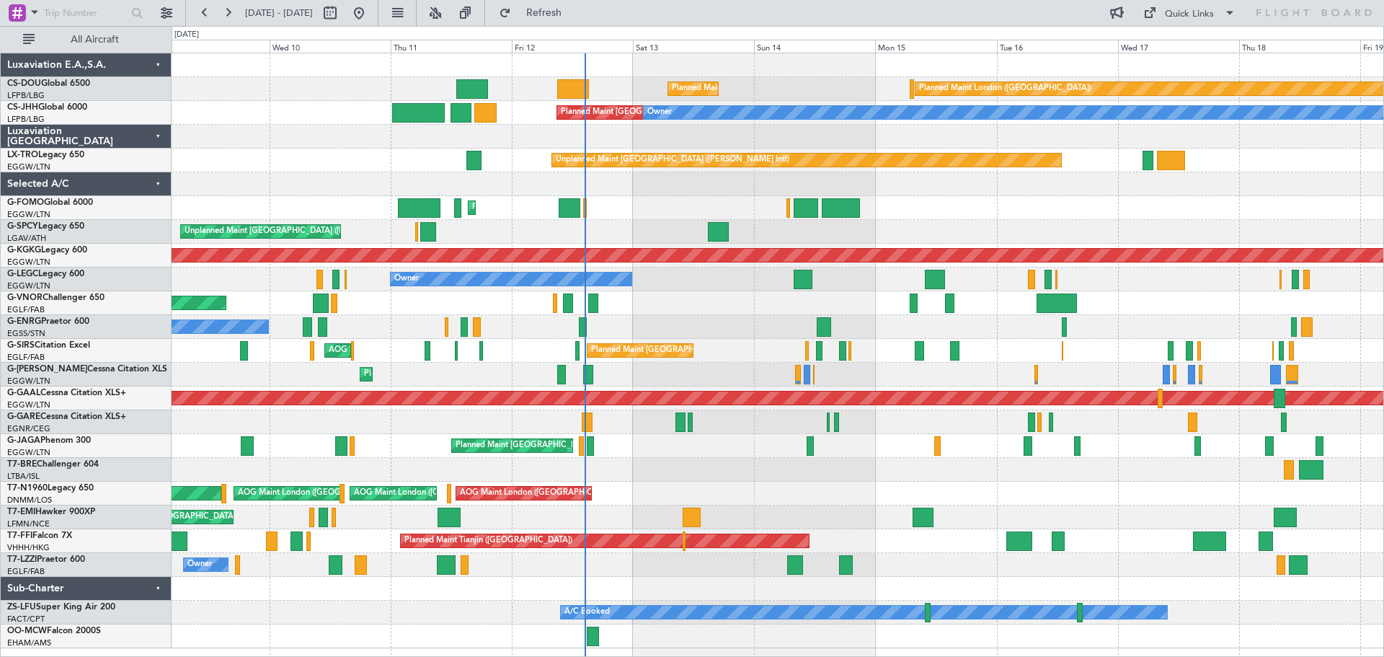
click at [533, 369] on div "Planned Maint Paris (Le Bourget) Planned Maint London (Biggin Hill) Planned Mai…" at bounding box center [778, 350] width 1212 height 595
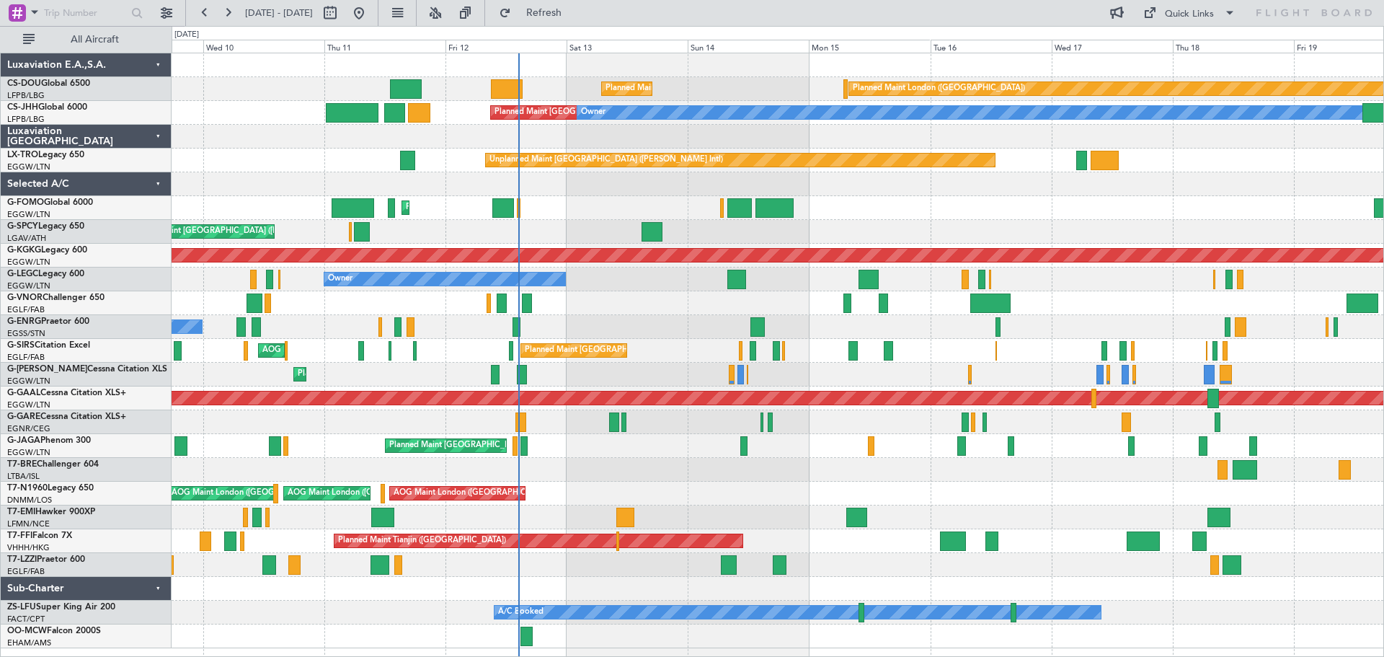
click at [822, 389] on div "Planned Maint Dusseldorf" at bounding box center [778, 398] width 1212 height 24
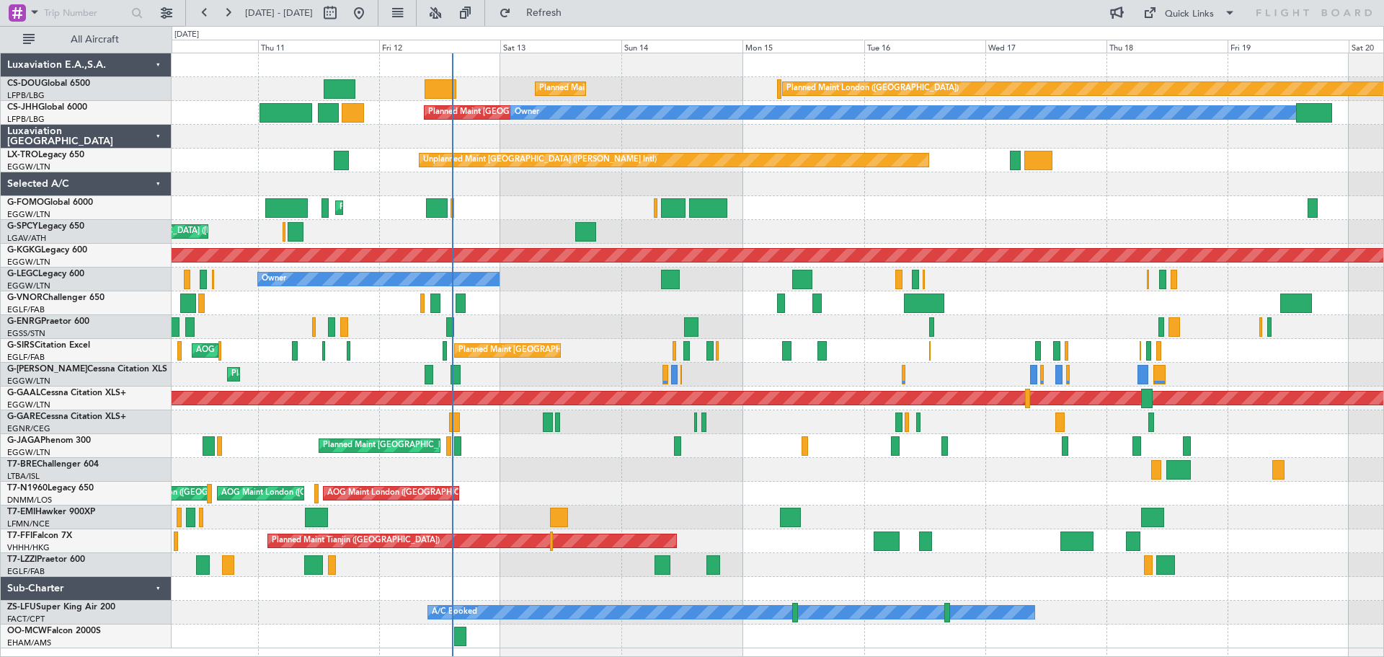
click at [1215, 373] on div "Planned Maint Paris (Le Bourget) Planned Maint London (Biggin Hill) Planned Mai…" at bounding box center [778, 350] width 1212 height 595
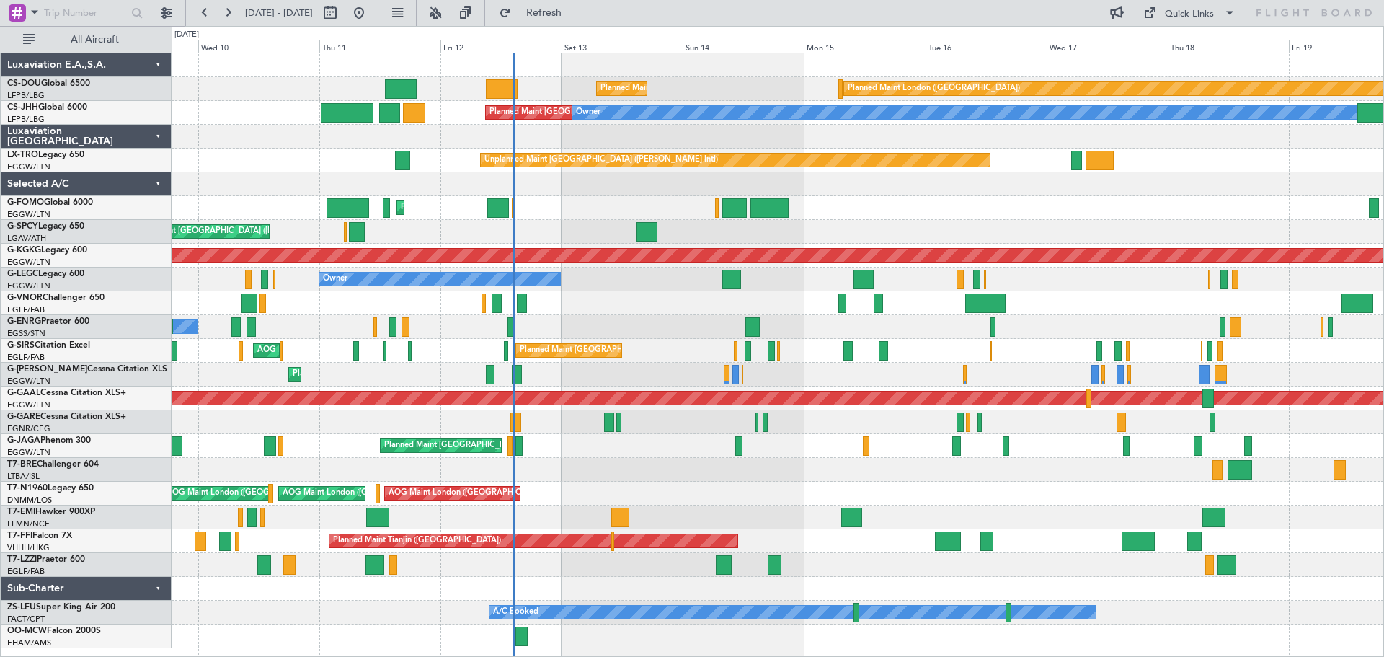
click at [630, 310] on div "Planned Maint [GEOGRAPHIC_DATA] ([GEOGRAPHIC_DATA])" at bounding box center [778, 303] width 1212 height 24
click at [626, 314] on div "Planned Maint [GEOGRAPHIC_DATA] ([GEOGRAPHIC_DATA])" at bounding box center [778, 303] width 1212 height 24
click at [624, 363] on div "Planned Maint [GEOGRAPHIC_DATA] ([GEOGRAPHIC_DATA])" at bounding box center [778, 375] width 1212 height 24
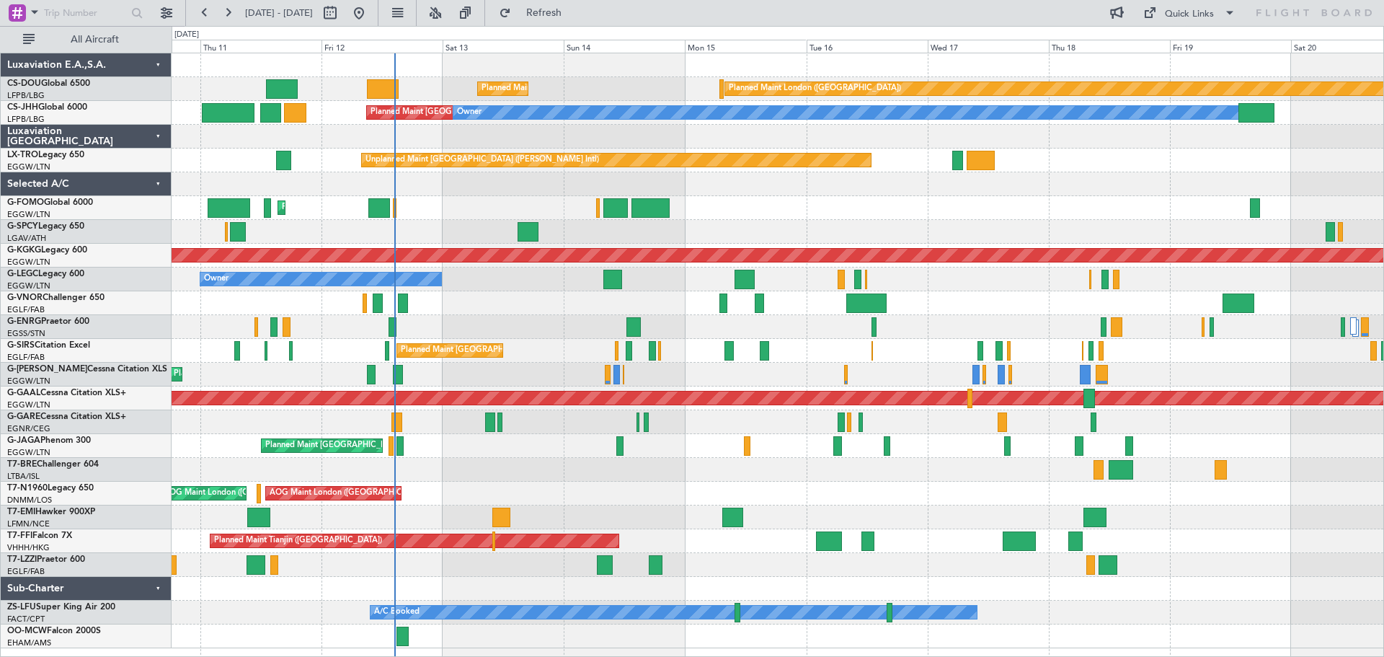
click at [559, 372] on div "Planned Maint [GEOGRAPHIC_DATA] ([GEOGRAPHIC_DATA])" at bounding box center [778, 375] width 1212 height 24
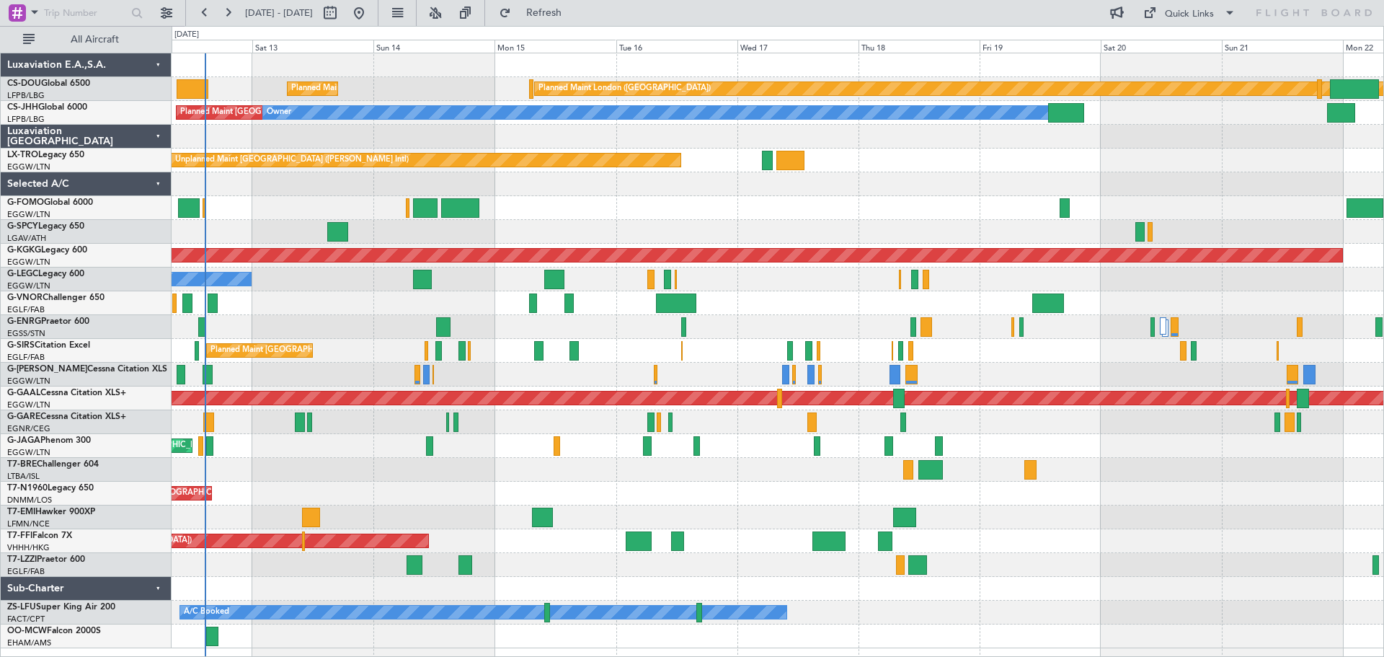
click at [951, 359] on div "Planned Maint [GEOGRAPHIC_DATA] ([GEOGRAPHIC_DATA]) AOG Maint [PERSON_NAME]" at bounding box center [778, 351] width 1212 height 24
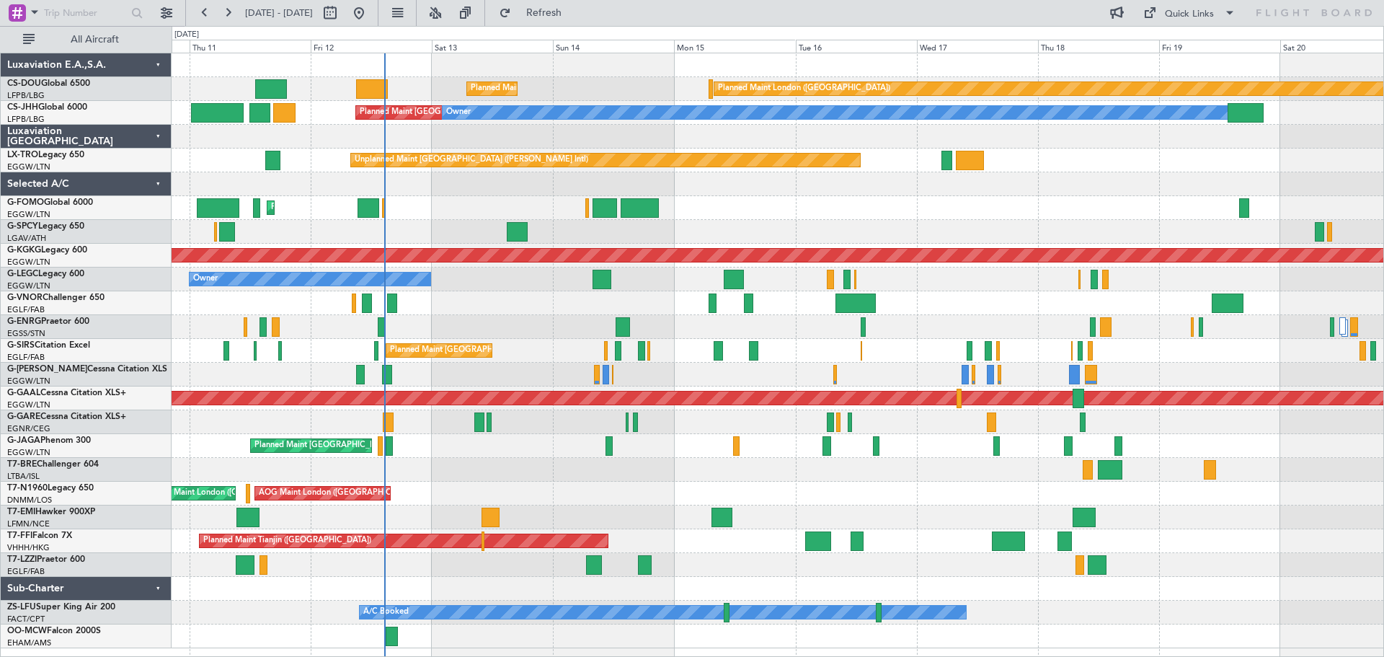
click at [905, 325] on div "Planned Maint [GEOGRAPHIC_DATA] ([GEOGRAPHIC_DATA]) No Crew" at bounding box center [778, 327] width 1212 height 24
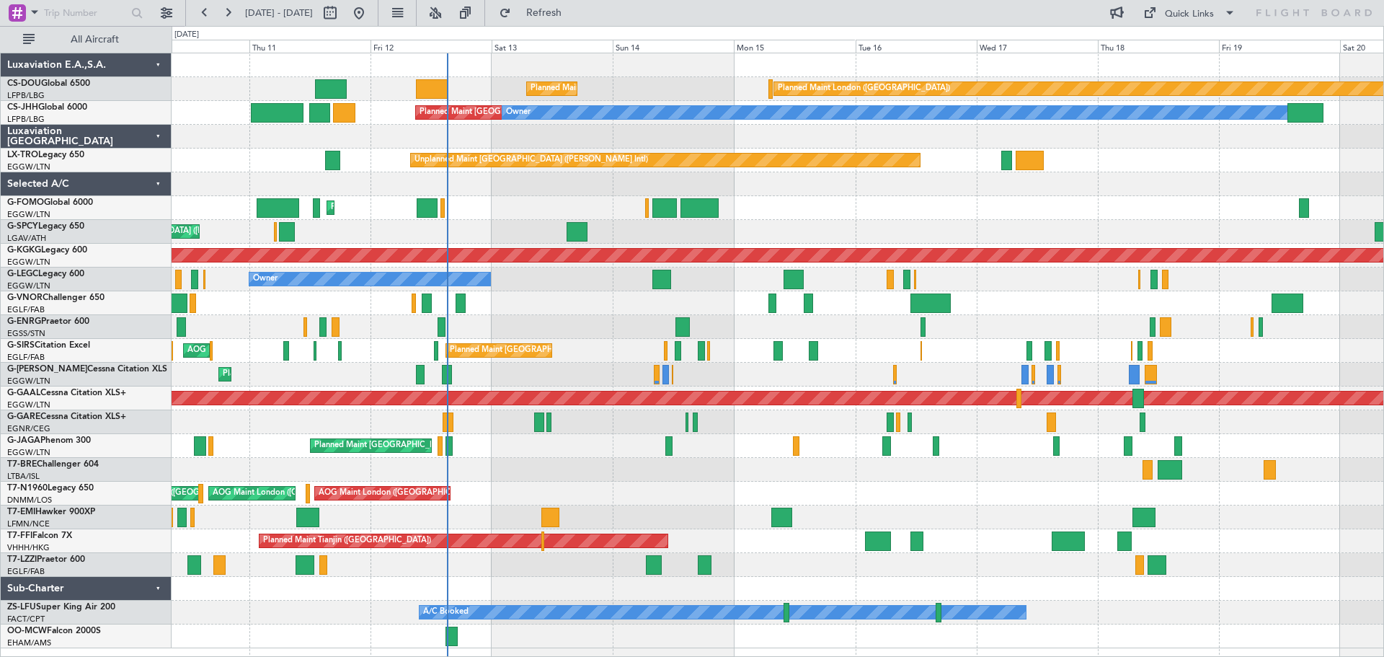
click at [520, 301] on div "Planned Maint [GEOGRAPHIC_DATA] ([GEOGRAPHIC_DATA])" at bounding box center [778, 303] width 1212 height 24
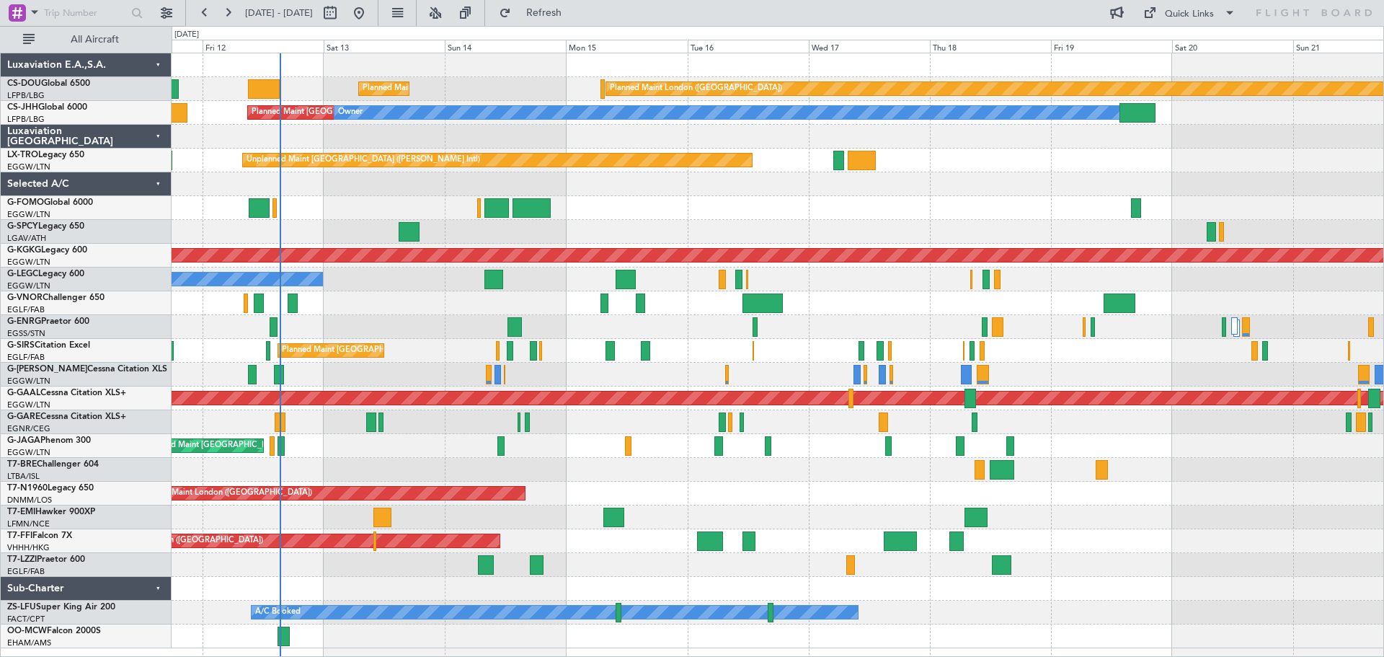
click at [869, 184] on div at bounding box center [778, 184] width 1212 height 24
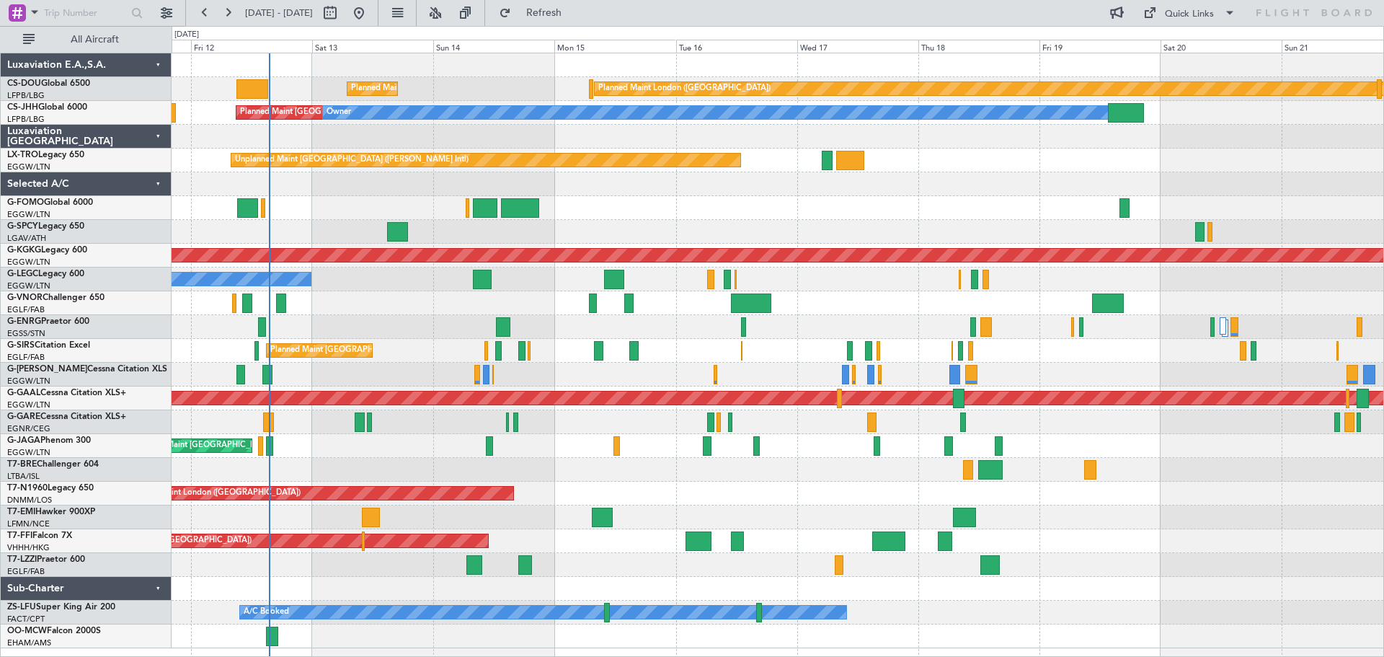
click at [374, 316] on div "Planned Maint [GEOGRAPHIC_DATA] ([GEOGRAPHIC_DATA]) No Crew" at bounding box center [778, 327] width 1212 height 24
click at [376, 292] on div "Planned Maint [GEOGRAPHIC_DATA] ([GEOGRAPHIC_DATA])" at bounding box center [778, 303] width 1212 height 24
click at [373, 316] on div "Planned Maint [GEOGRAPHIC_DATA] ([GEOGRAPHIC_DATA]) No Crew" at bounding box center [778, 327] width 1212 height 24
click at [375, 293] on div "Planned Maint [GEOGRAPHIC_DATA] ([GEOGRAPHIC_DATA])" at bounding box center [778, 303] width 1212 height 24
click at [375, 314] on div "Planned Maint [GEOGRAPHIC_DATA] ([GEOGRAPHIC_DATA])" at bounding box center [778, 303] width 1212 height 24
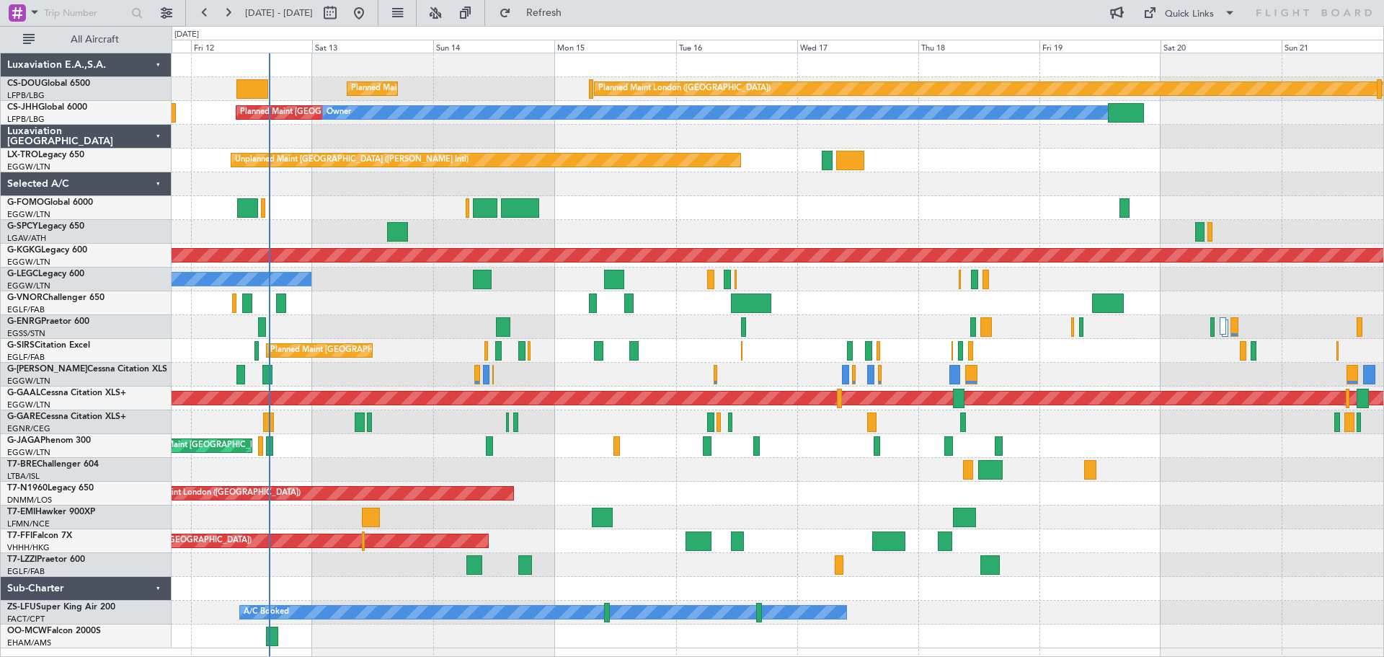
click at [373, 292] on div "Planned Maint [GEOGRAPHIC_DATA] ([GEOGRAPHIC_DATA])" at bounding box center [778, 303] width 1212 height 24
click at [373, 315] on div "Planned Maint [GEOGRAPHIC_DATA] ([GEOGRAPHIC_DATA]) No Crew" at bounding box center [778, 327] width 1212 height 24
click at [373, 291] on div "Planned Maint [GEOGRAPHIC_DATA] ([GEOGRAPHIC_DATA])" at bounding box center [778, 303] width 1212 height 24
click at [373, 314] on div "Planned Maint [GEOGRAPHIC_DATA] ([GEOGRAPHIC_DATA])" at bounding box center [778, 303] width 1212 height 24
click at [734, 196] on div "Planned Maint [GEOGRAPHIC_DATA] ([GEOGRAPHIC_DATA])" at bounding box center [778, 208] width 1212 height 24
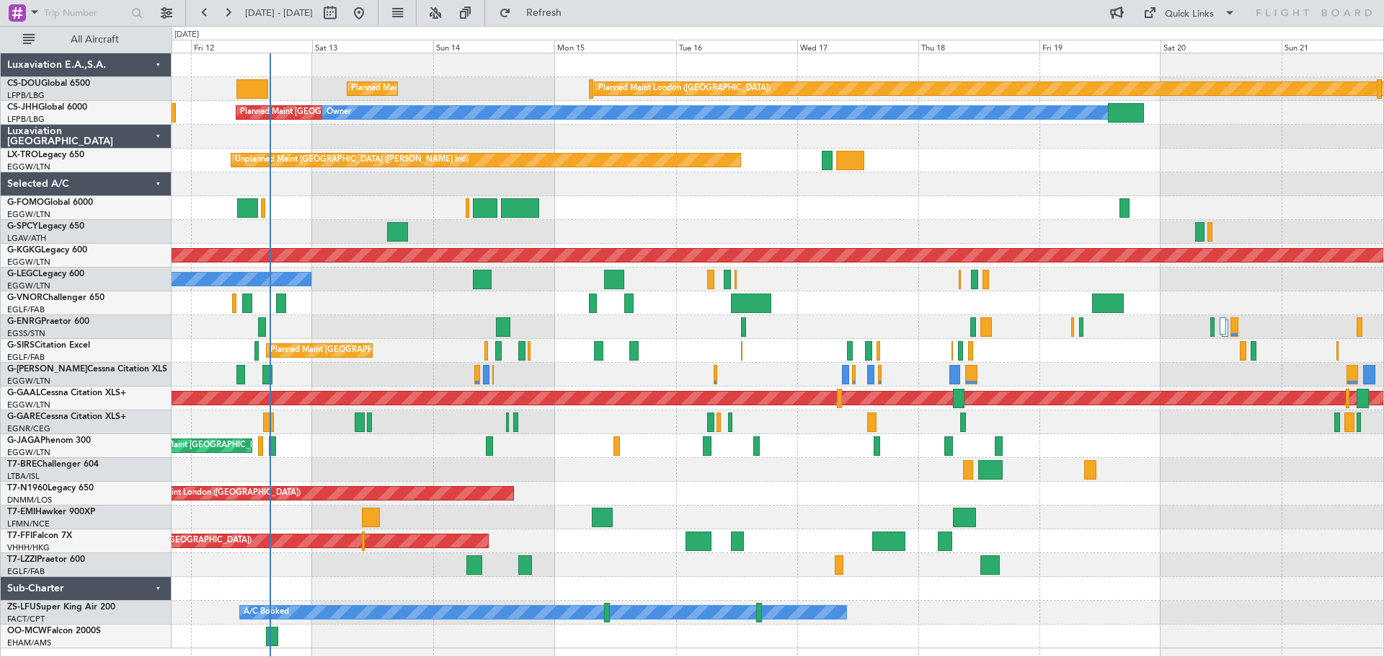
click at [735, 221] on div "Unplanned Maint [GEOGRAPHIC_DATA] ([PERSON_NAME] Intl)" at bounding box center [778, 232] width 1212 height 24
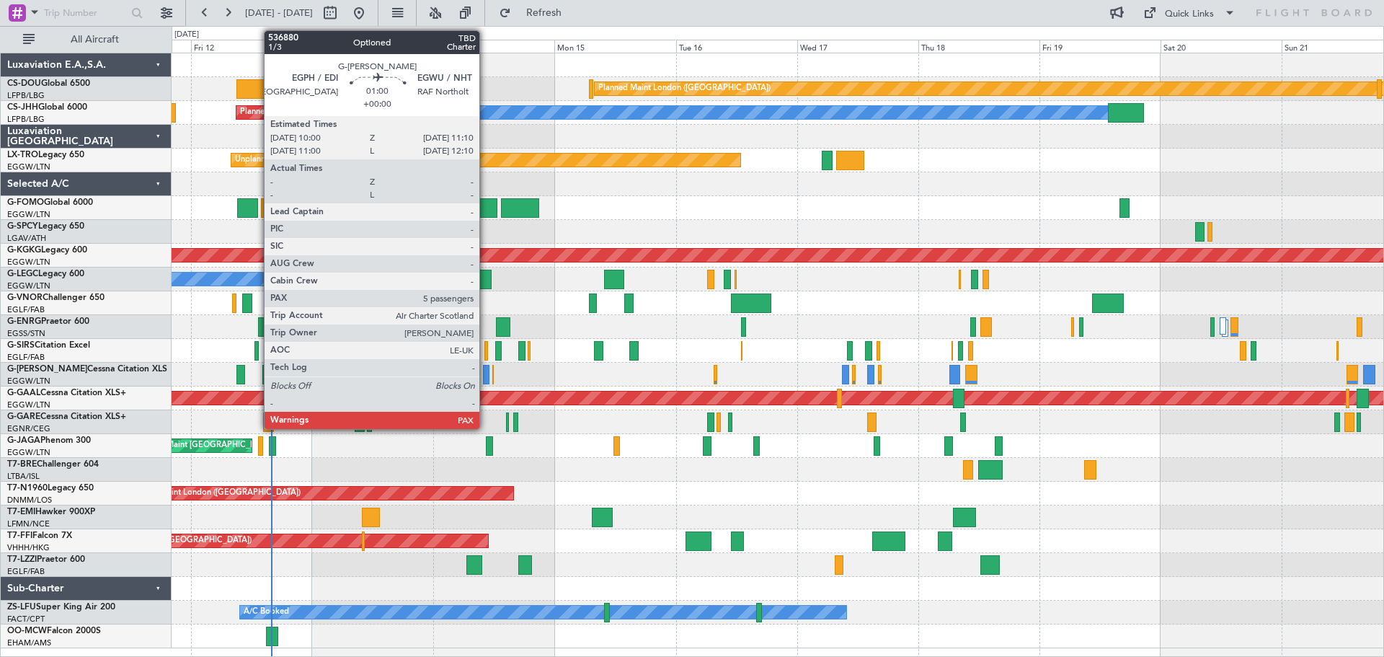
click at [486, 378] on div at bounding box center [486, 374] width 6 height 19
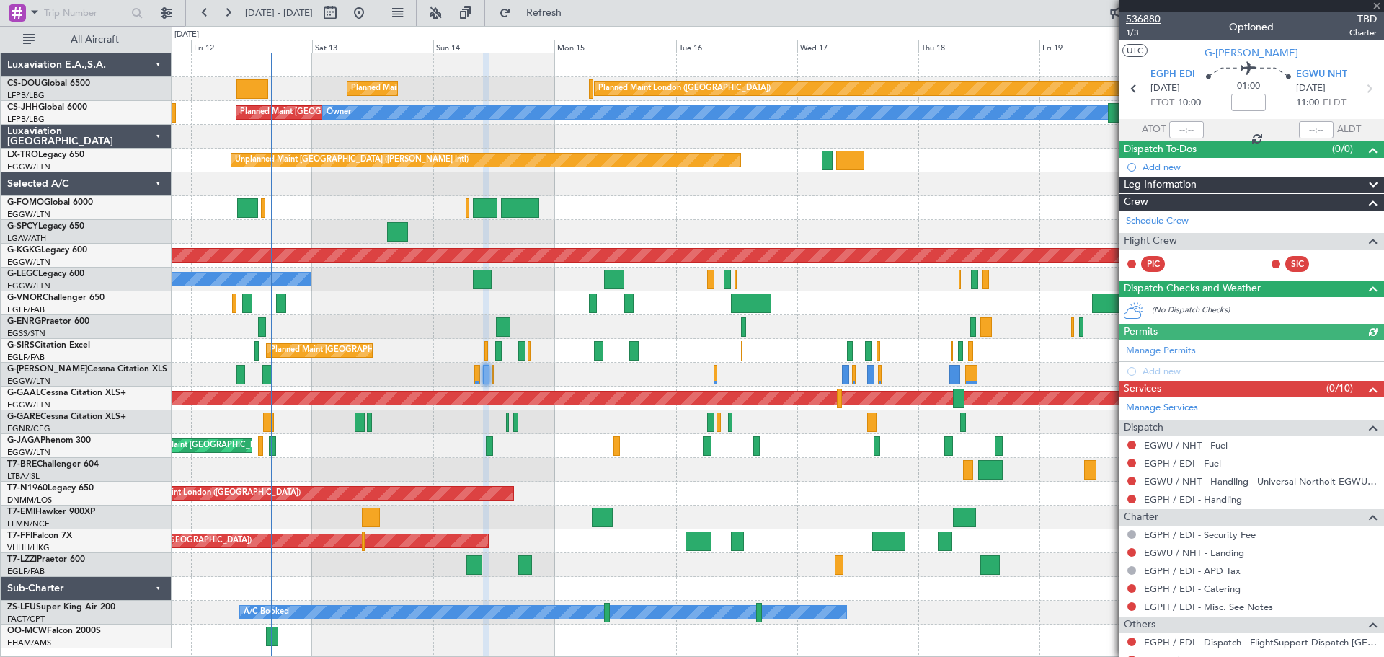
click at [1140, 16] on span "536880" at bounding box center [1143, 19] width 35 height 15
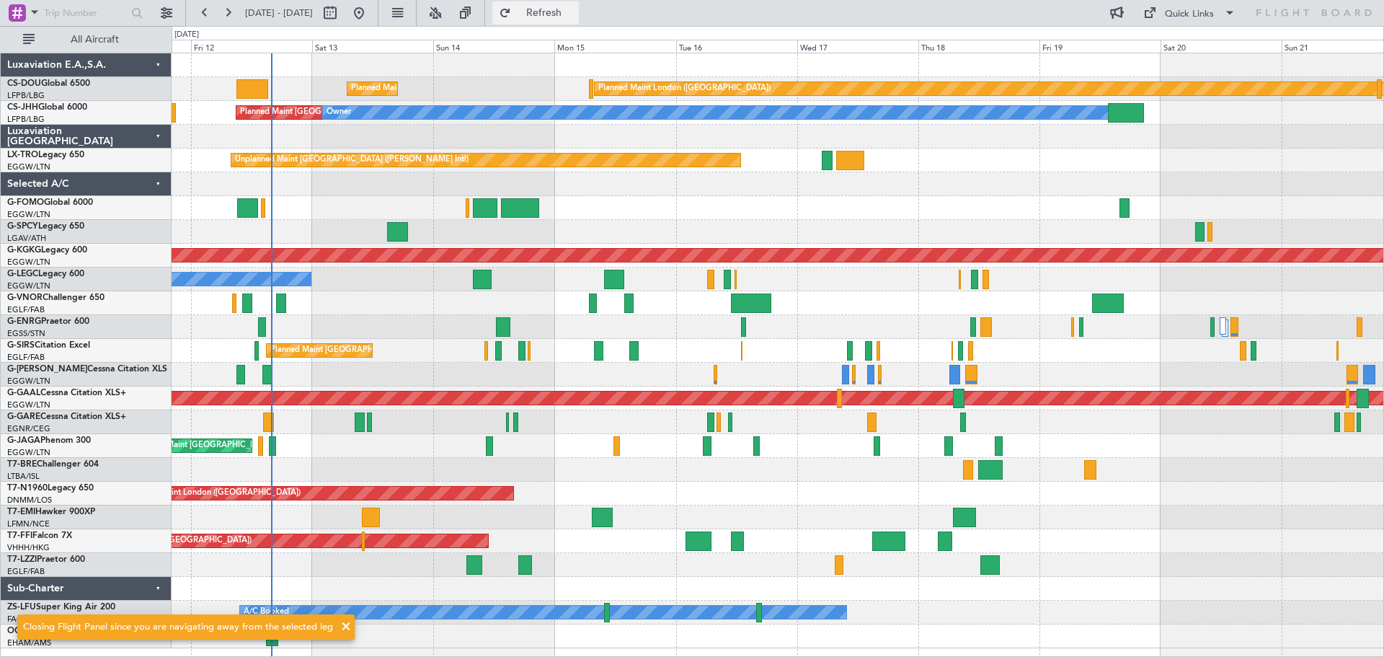
click at [575, 18] on span "Refresh" at bounding box center [544, 13] width 61 height 10
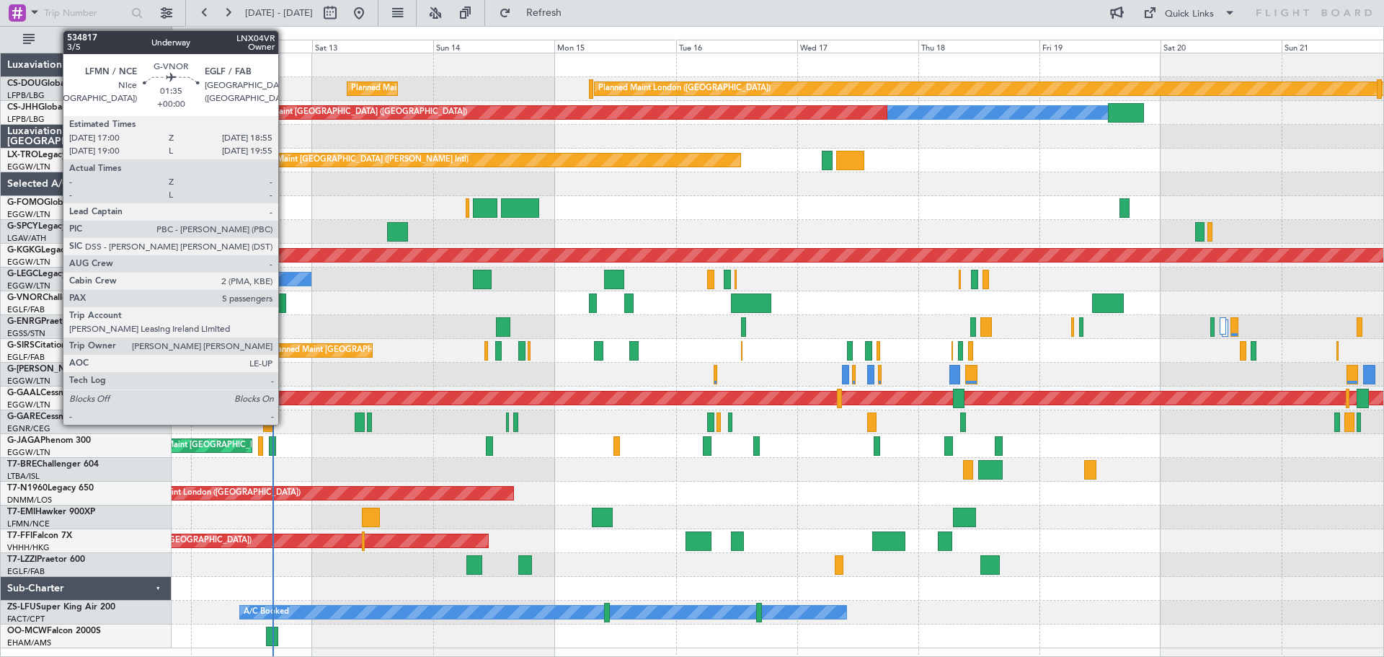
click at [285, 304] on div at bounding box center [281, 302] width 10 height 19
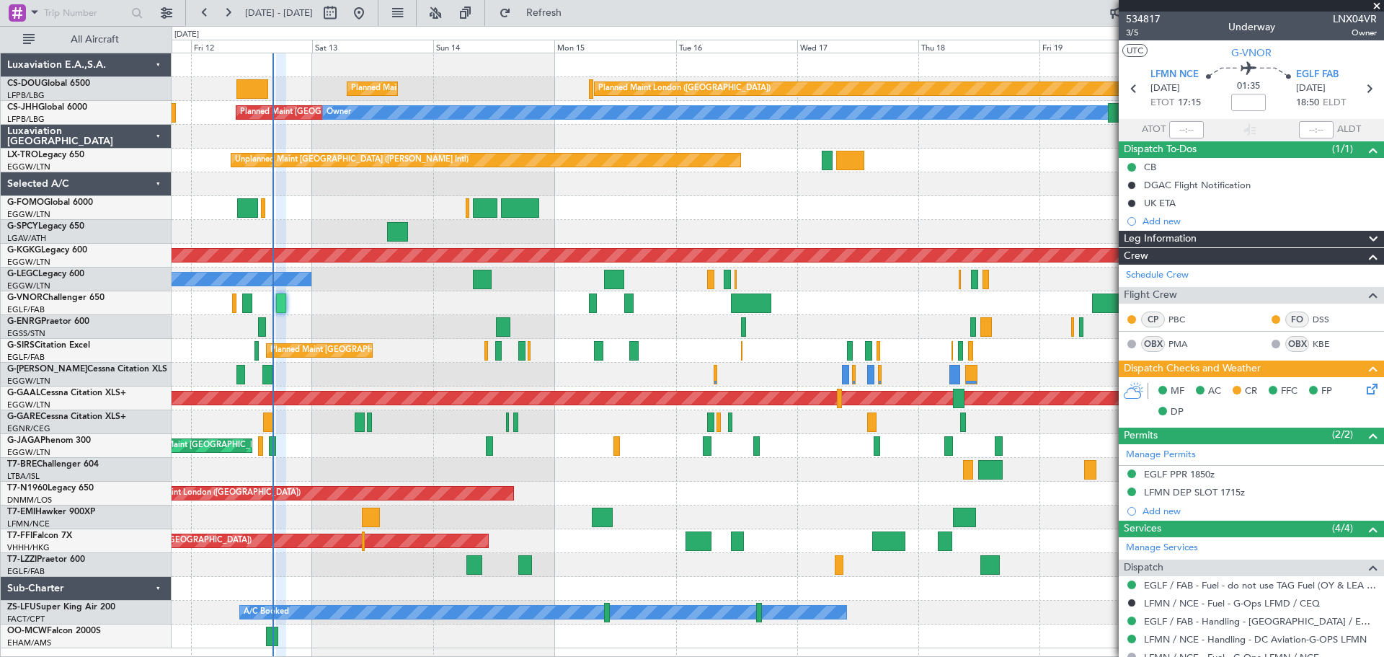
click at [1376, 4] on span at bounding box center [1377, 6] width 14 height 13
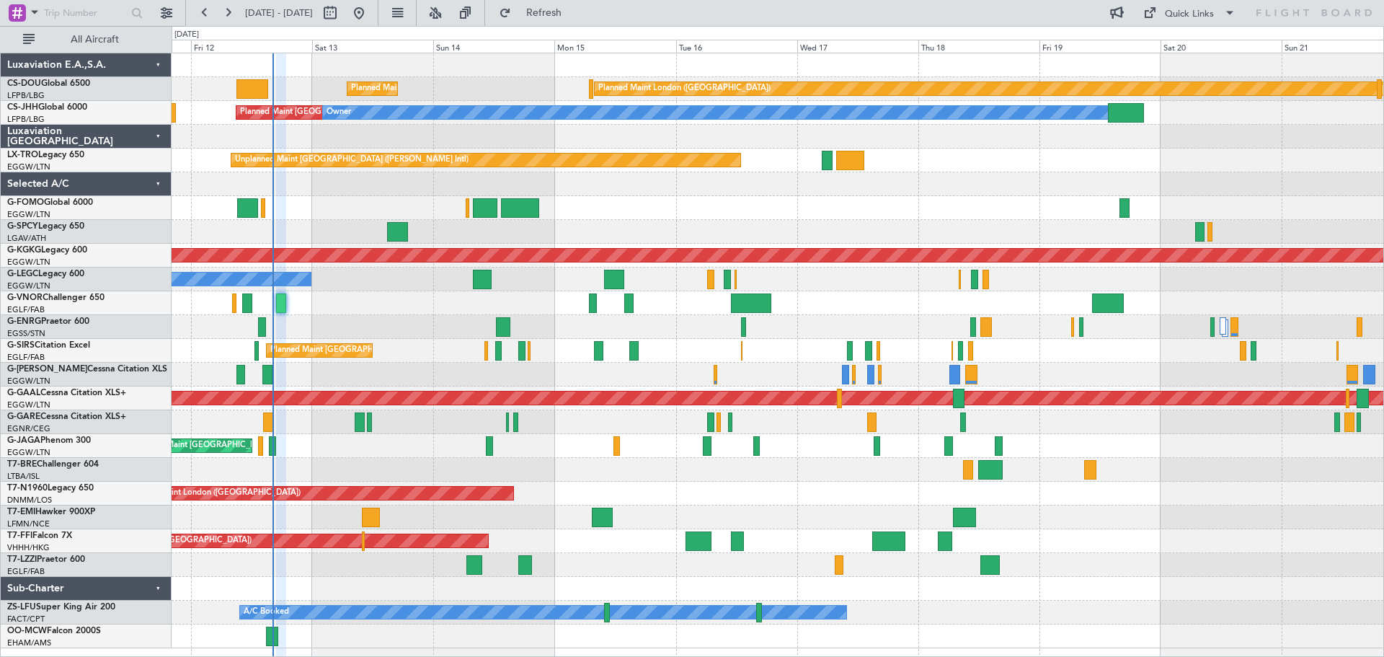
type input "0"
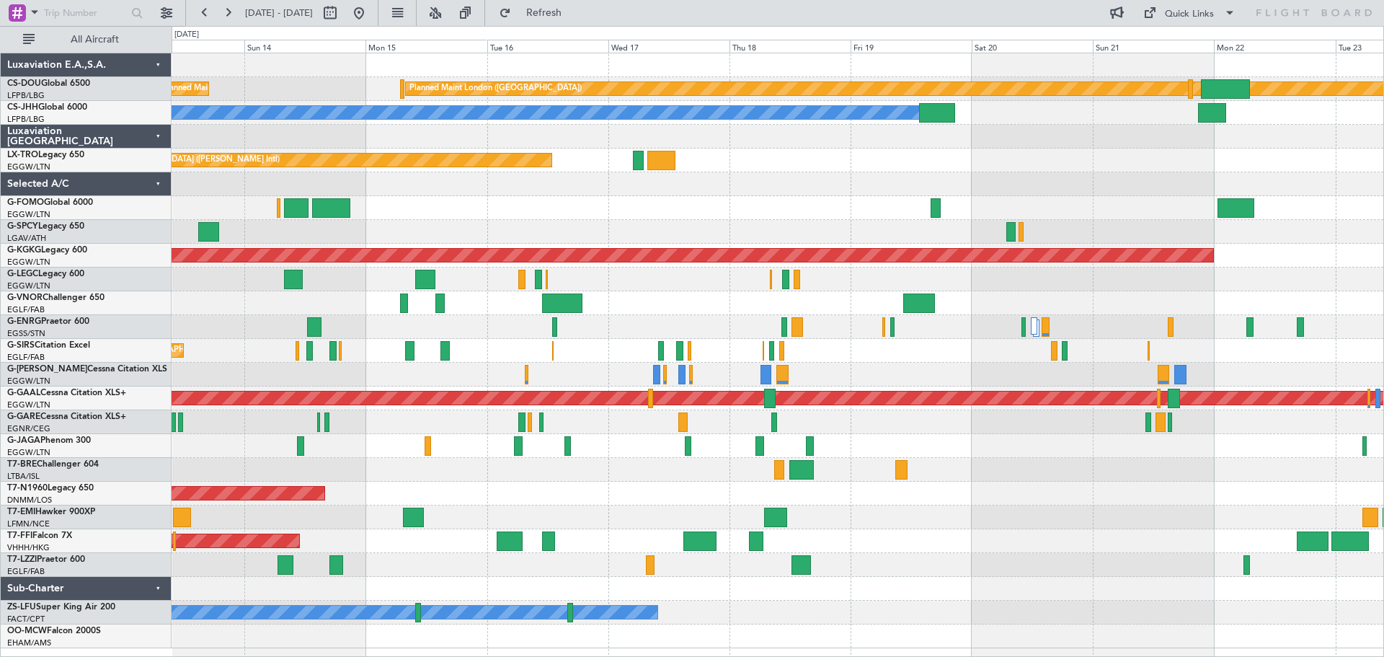
click at [660, 215] on div "Planned Maint [GEOGRAPHIC_DATA] ([GEOGRAPHIC_DATA])" at bounding box center [778, 208] width 1212 height 24
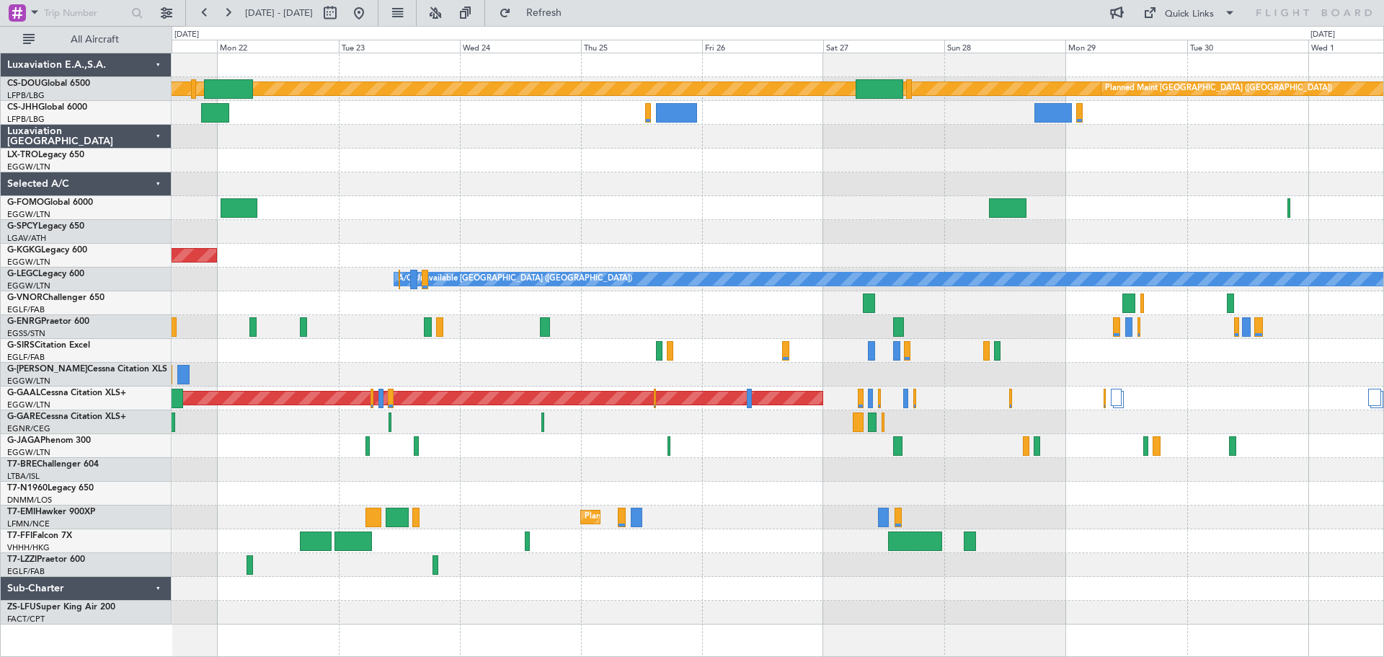
click at [295, 205] on div at bounding box center [778, 208] width 1212 height 24
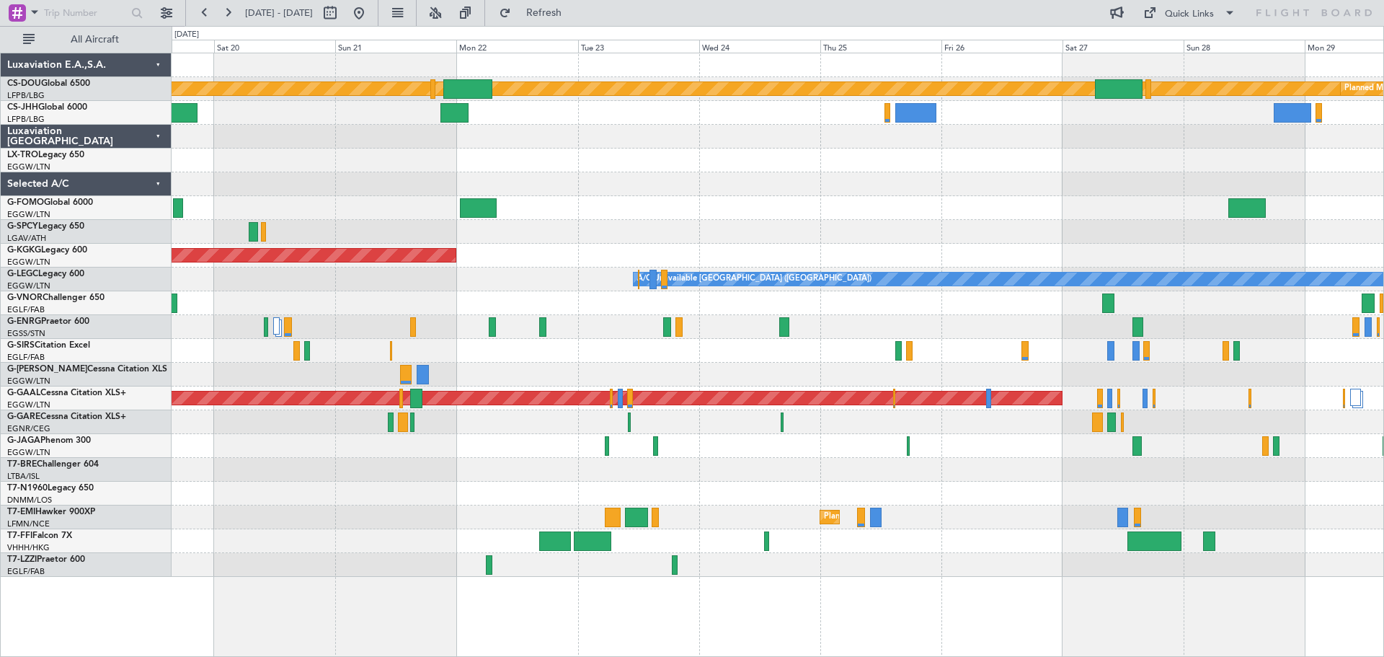
click at [587, 192] on div at bounding box center [778, 184] width 1212 height 24
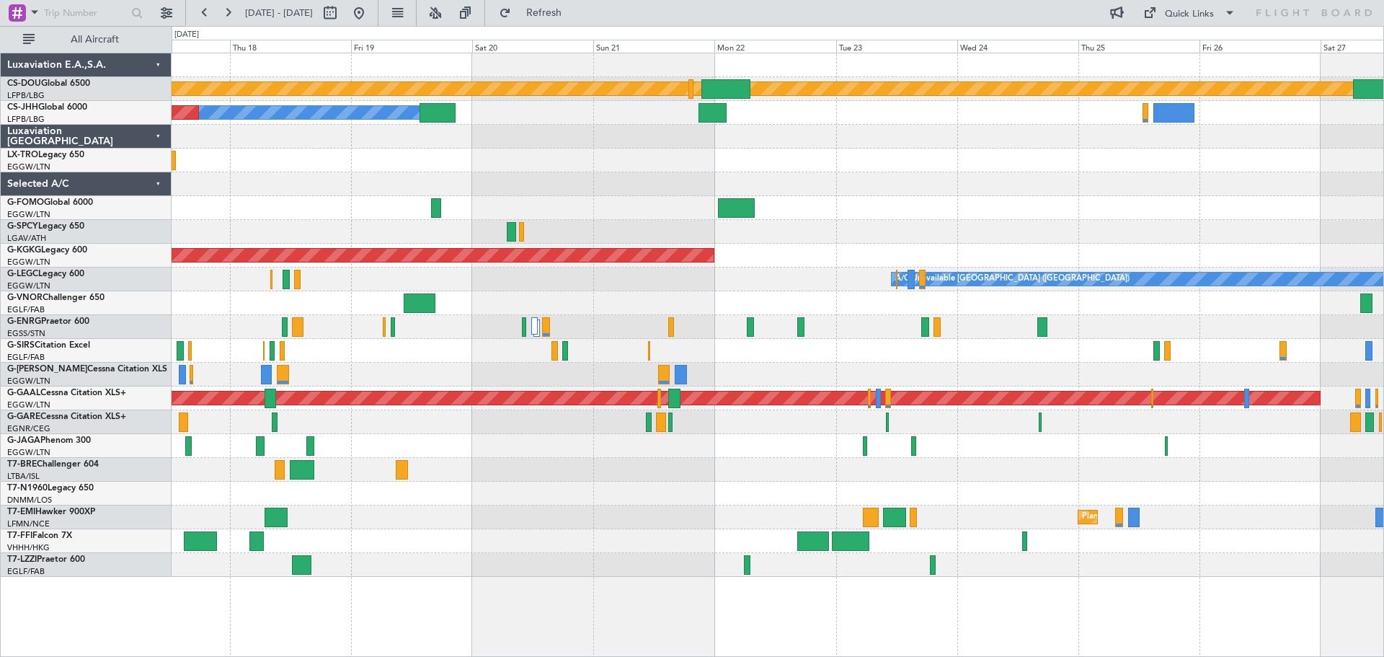
click at [813, 222] on div at bounding box center [778, 232] width 1212 height 24
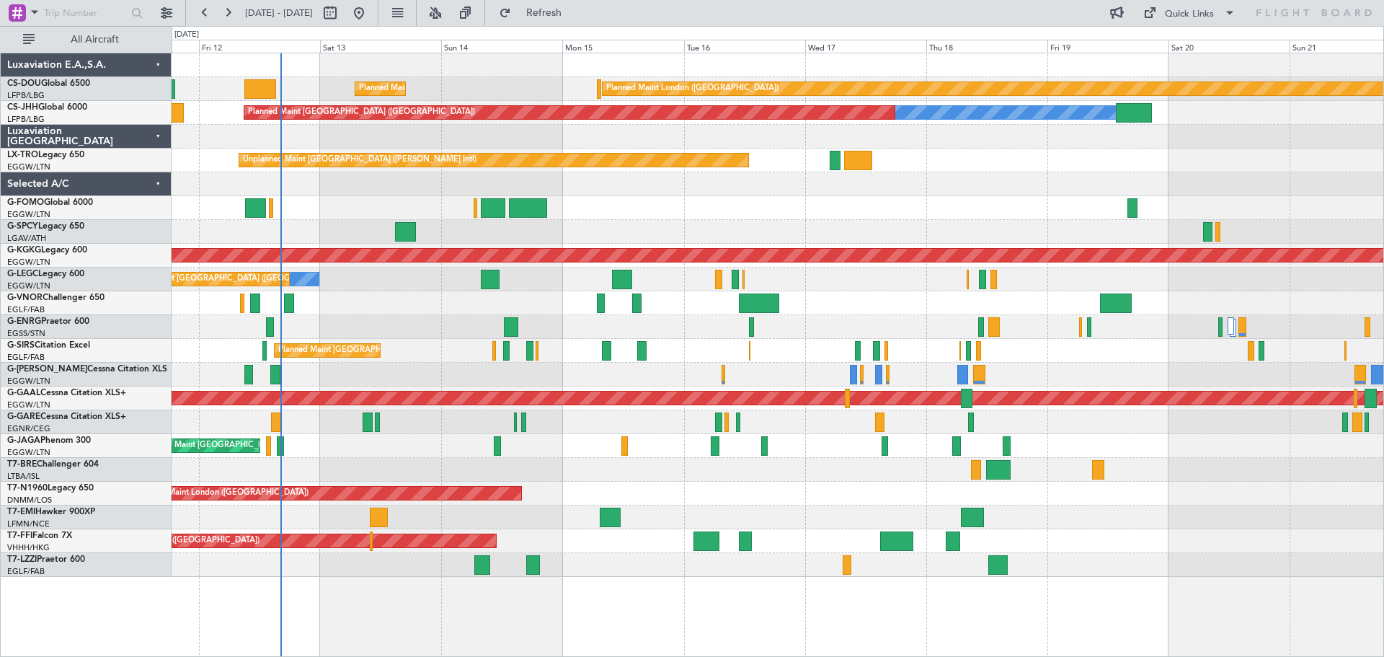
click at [1277, 186] on div at bounding box center [778, 184] width 1212 height 24
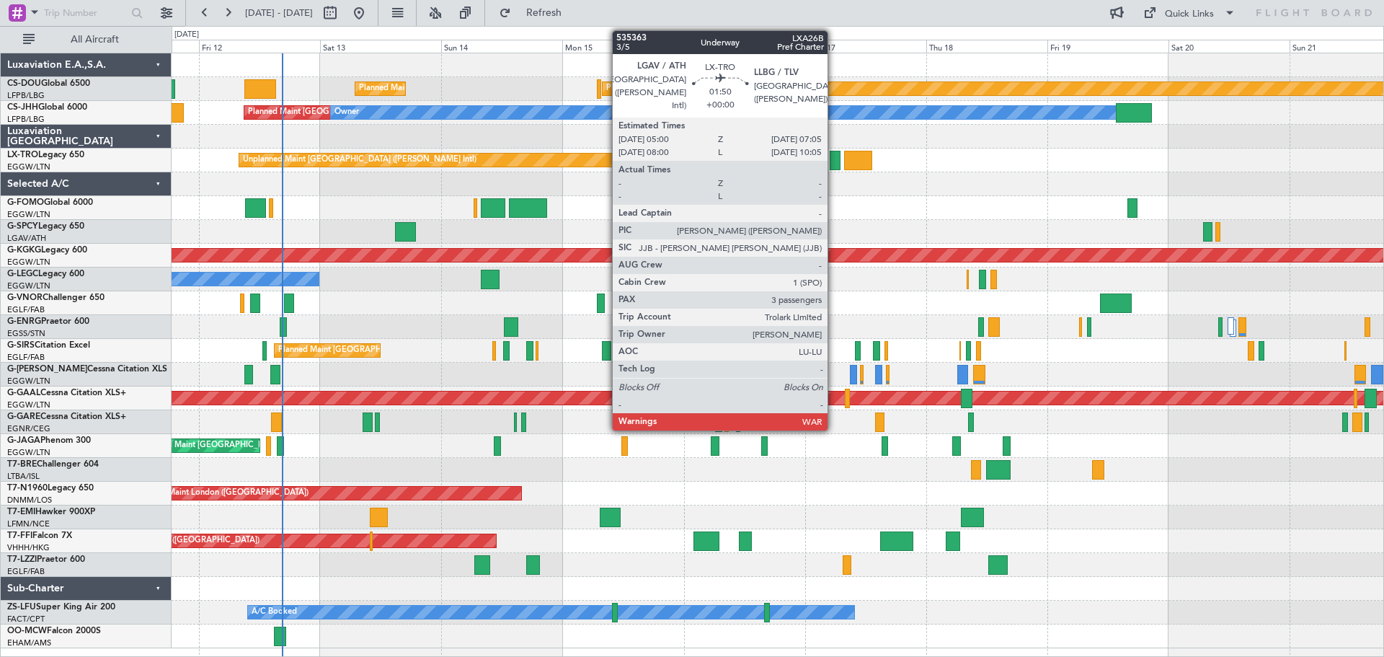
click at [834, 157] on div at bounding box center [835, 160] width 11 height 19
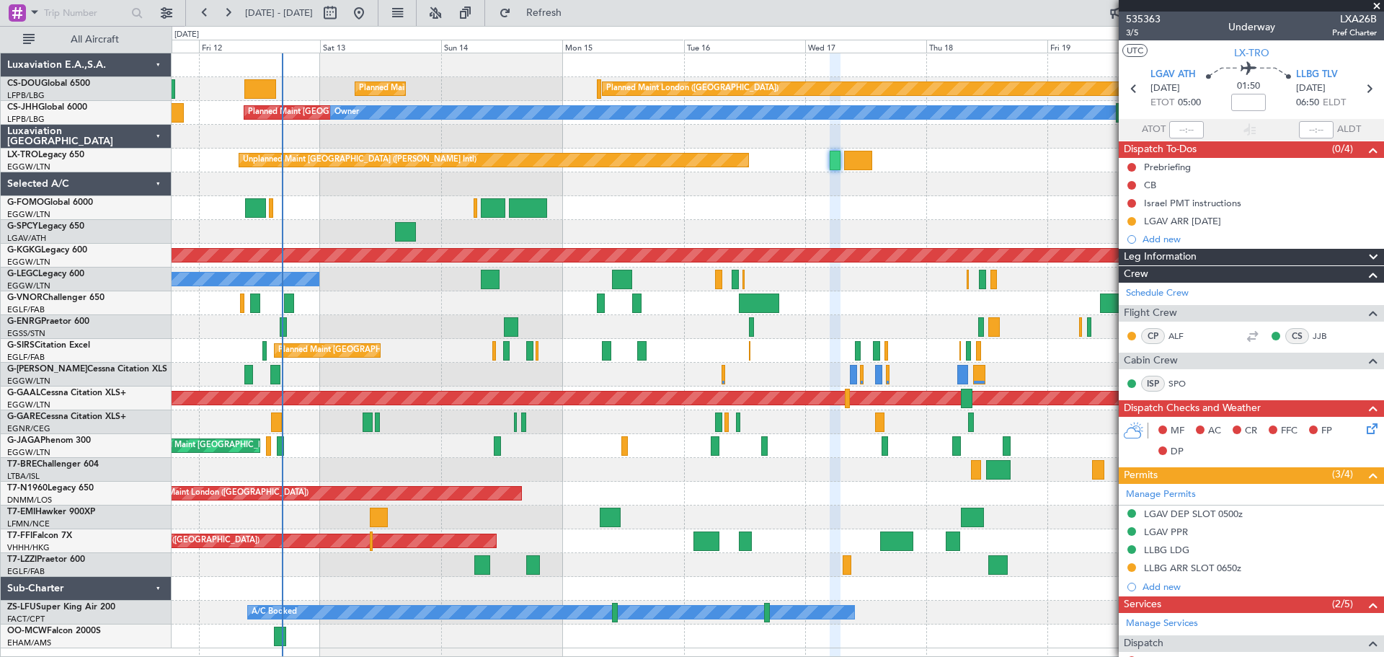
click at [1376, 6] on span at bounding box center [1377, 6] width 14 height 13
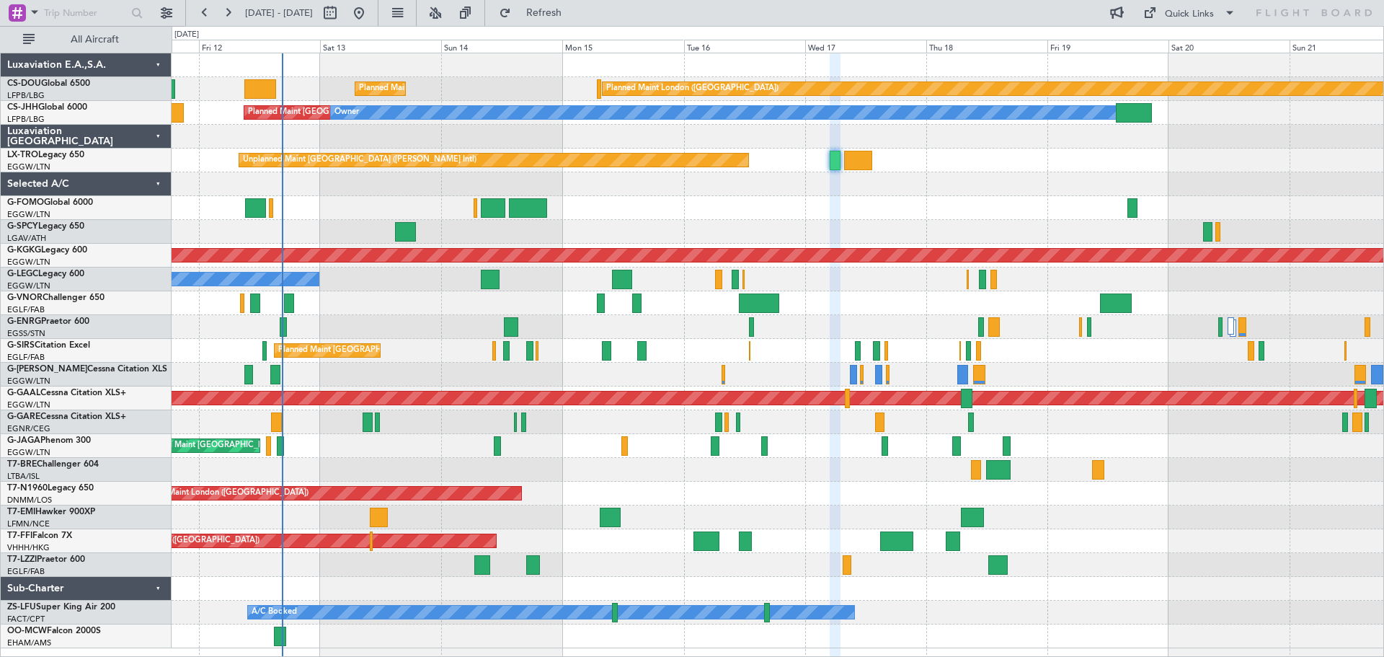
type input "0"
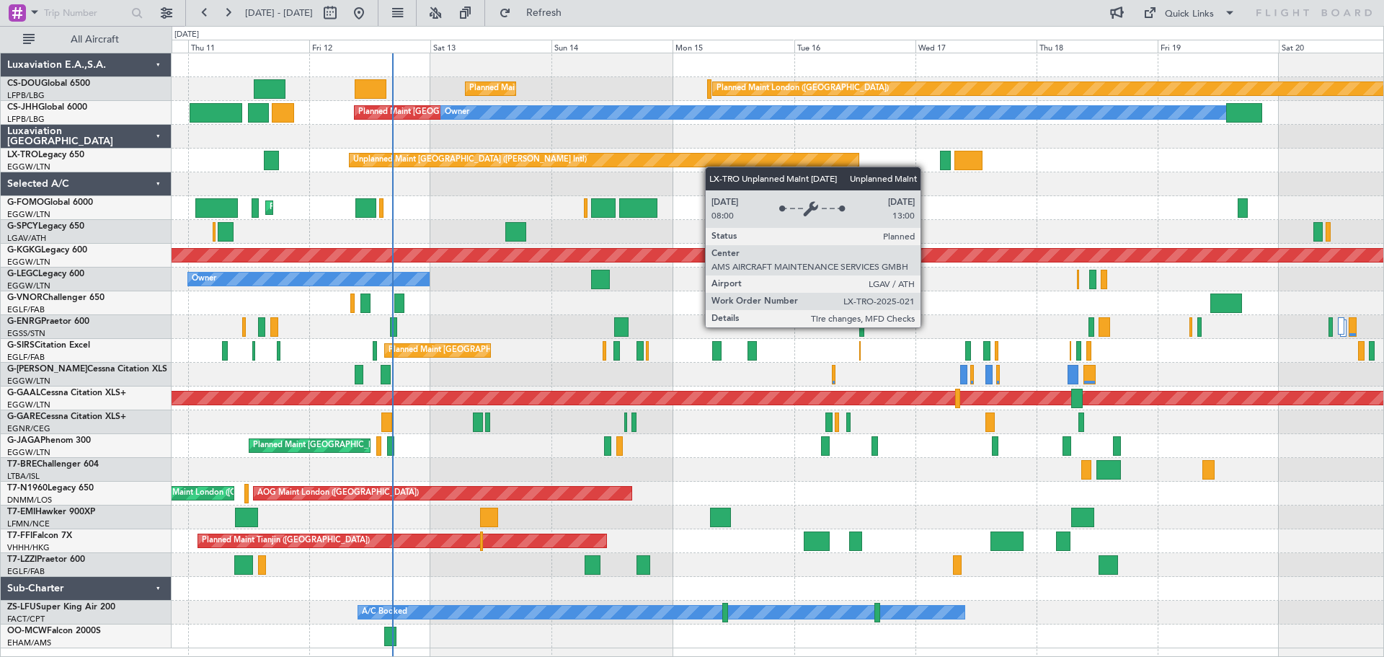
click at [447, 155] on div "Planned Maint London ([GEOGRAPHIC_DATA]) Planned Maint [GEOGRAPHIC_DATA] ([GEOG…" at bounding box center [778, 350] width 1212 height 595
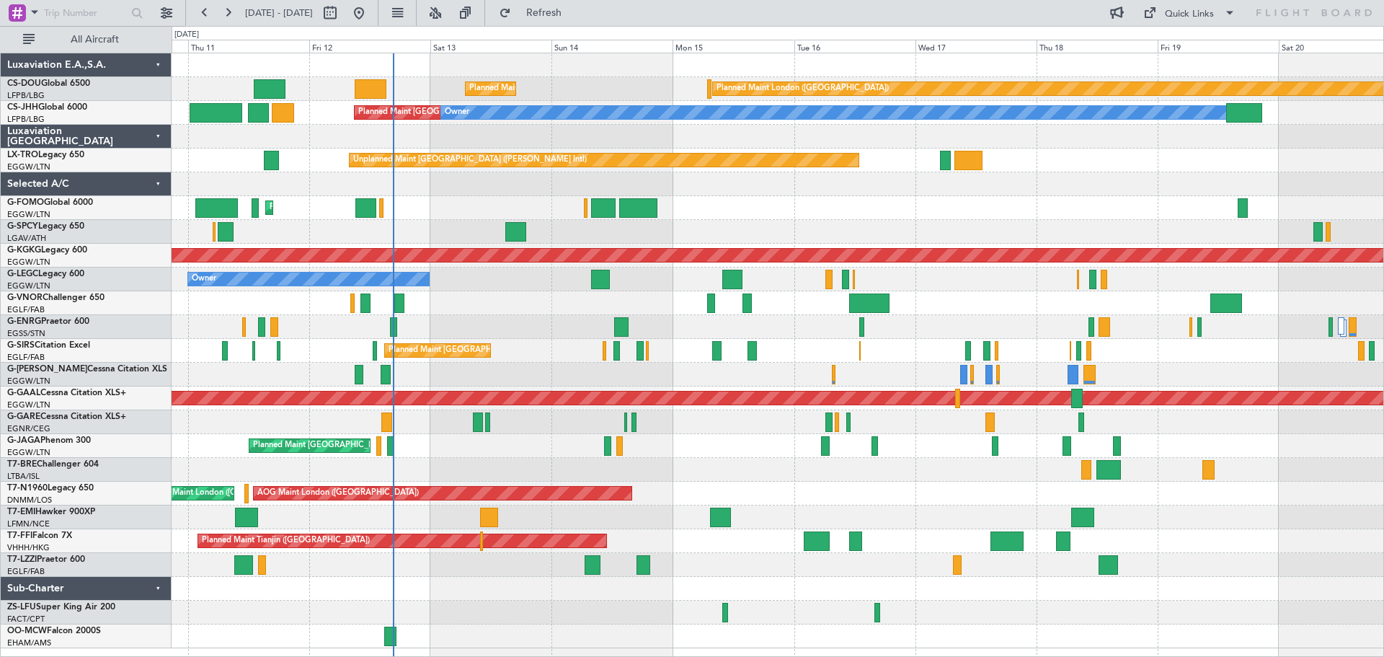
click at [854, 195] on div at bounding box center [778, 184] width 1212 height 24
click at [978, 198] on div "Planned Maint [GEOGRAPHIC_DATA] ([GEOGRAPHIC_DATA])" at bounding box center [778, 208] width 1212 height 24
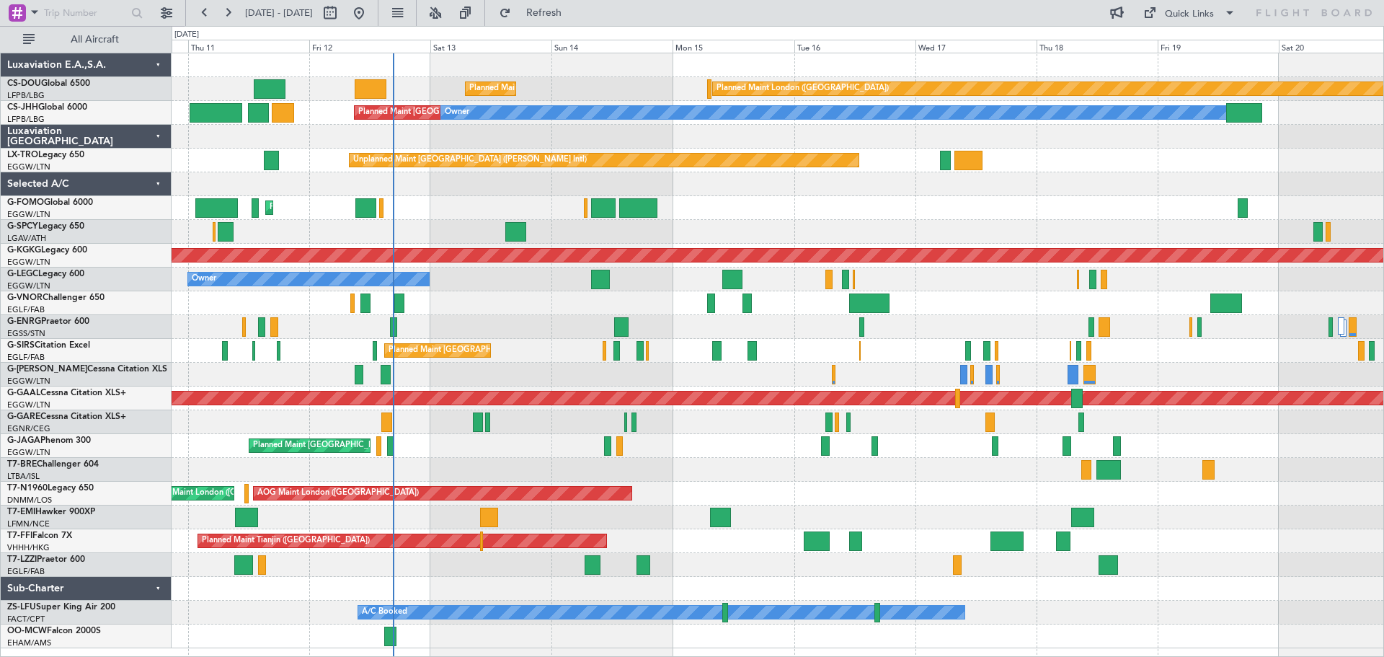
click at [489, 198] on div "Planned Maint [GEOGRAPHIC_DATA] ([GEOGRAPHIC_DATA])" at bounding box center [778, 208] width 1212 height 24
click at [854, 199] on div "Planned Maint [GEOGRAPHIC_DATA] ([GEOGRAPHIC_DATA])" at bounding box center [778, 208] width 1212 height 24
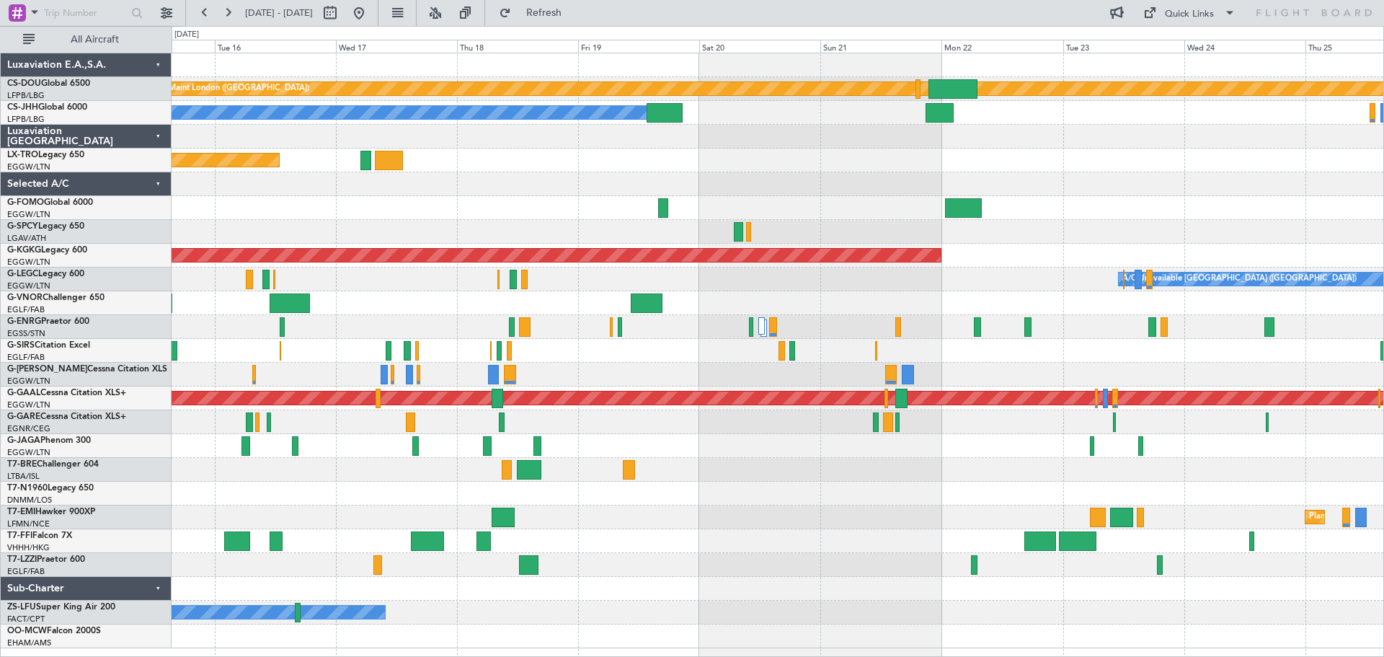
click at [446, 205] on div at bounding box center [778, 208] width 1212 height 24
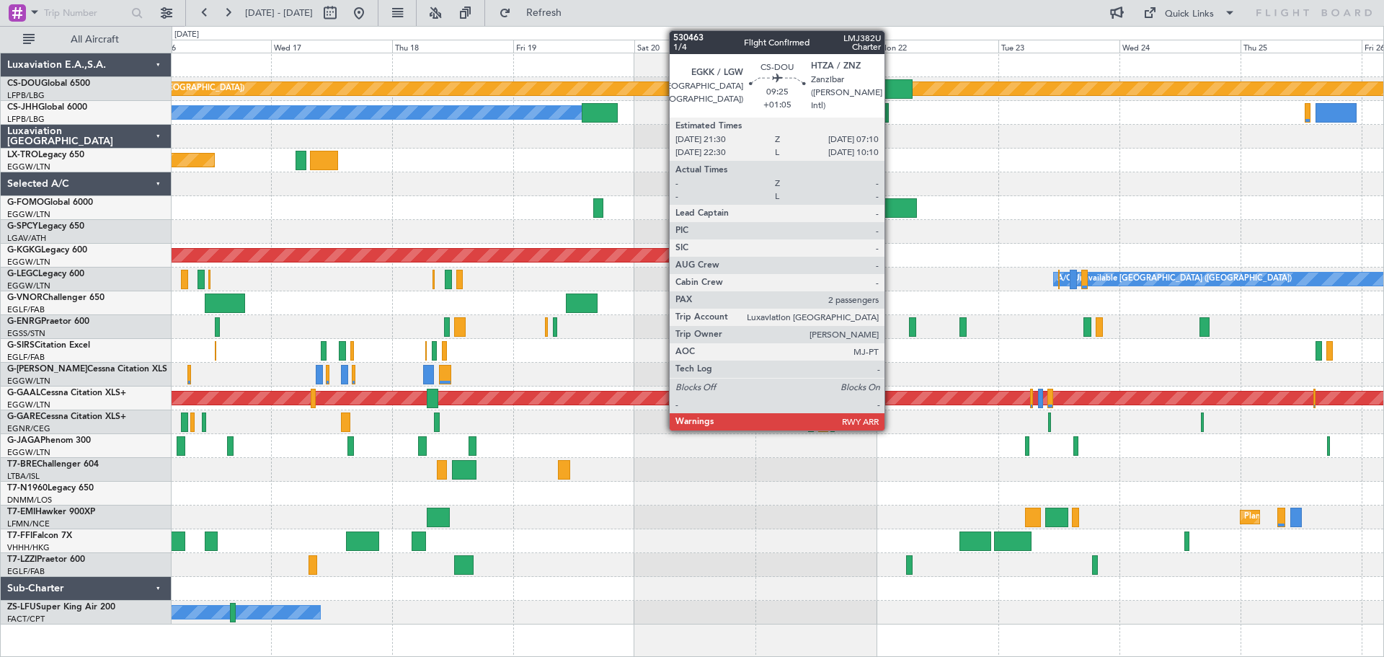
click at [891, 84] on div at bounding box center [888, 88] width 49 height 19
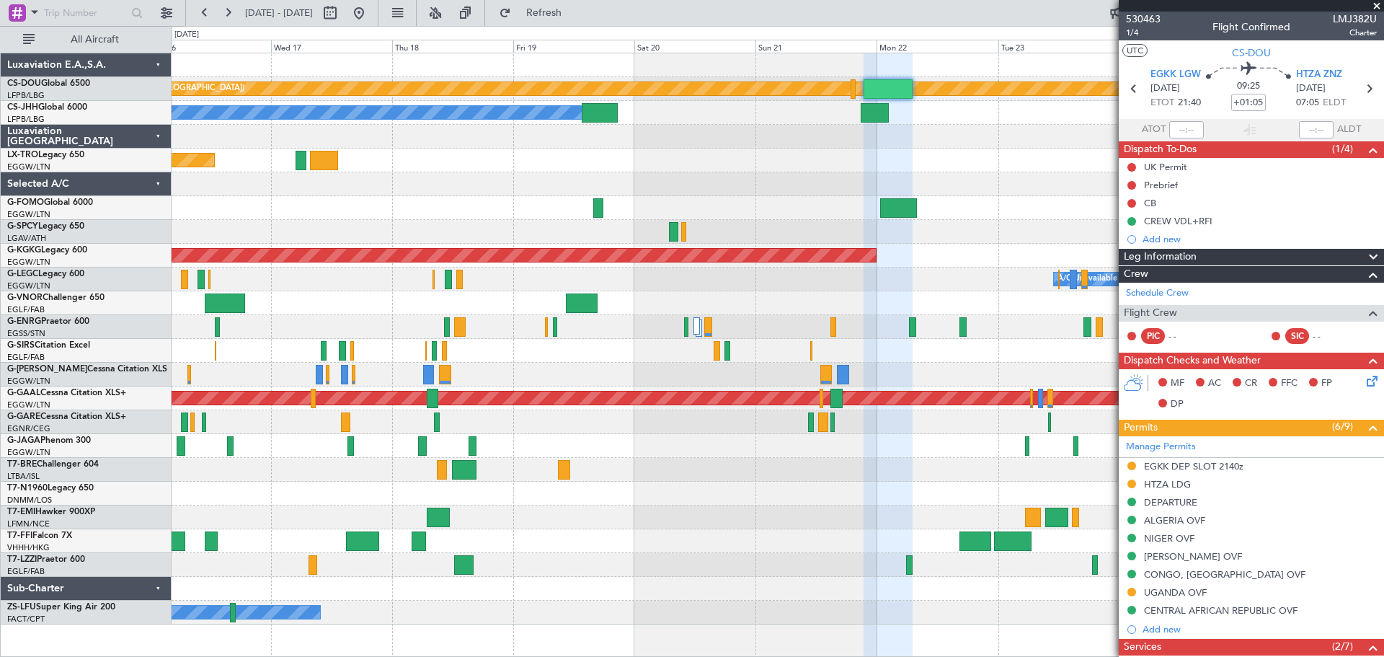
click at [1376, 5] on span at bounding box center [1377, 6] width 14 height 13
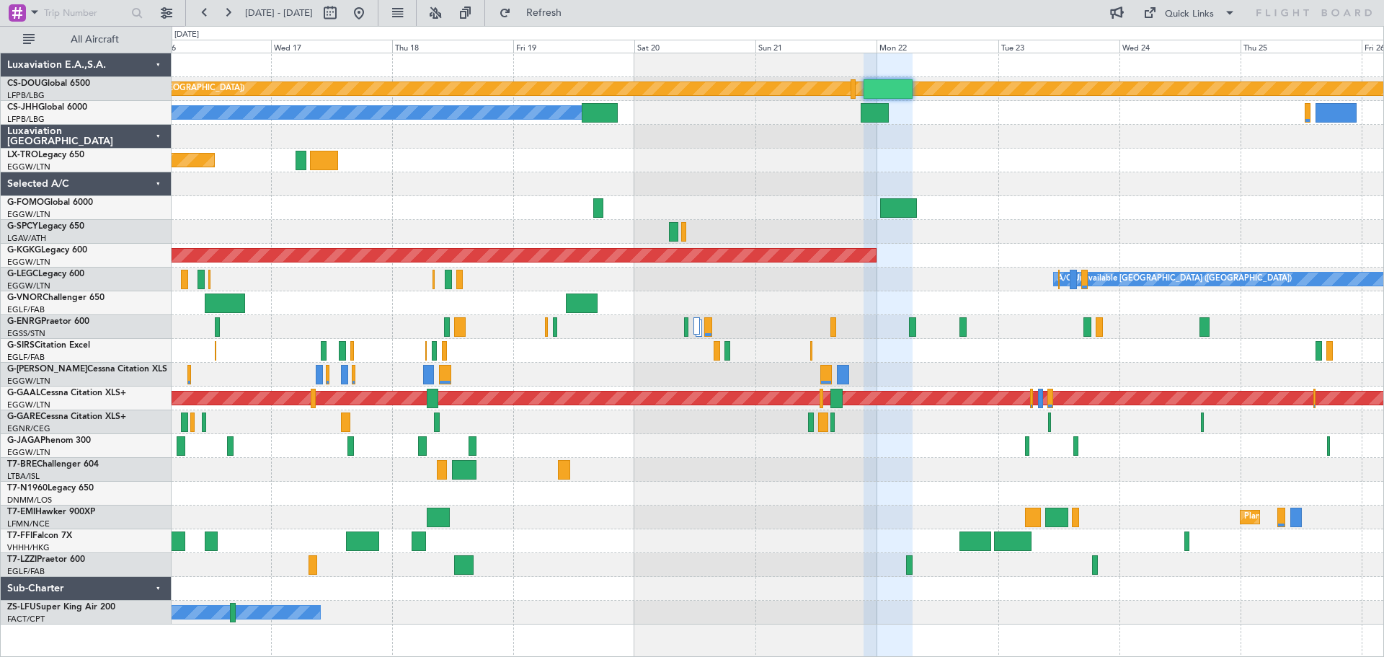
type input "0"
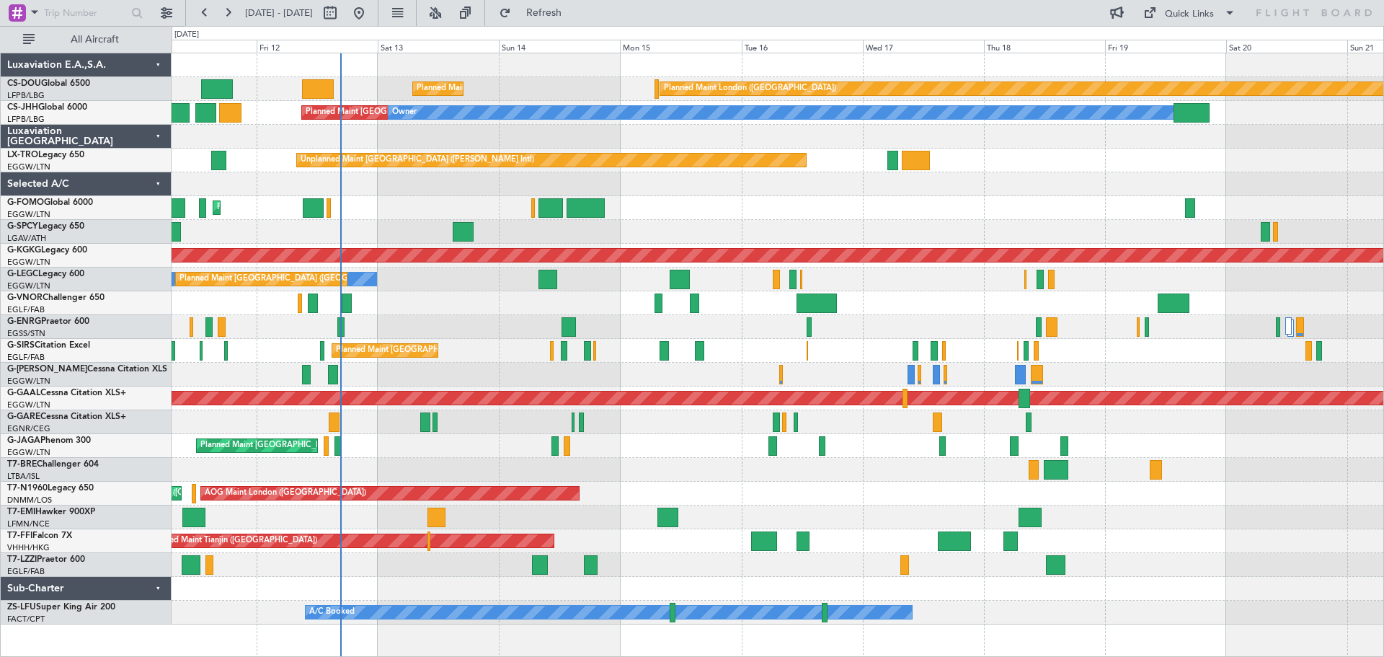
click at [1091, 161] on div "Unplanned Maint [GEOGRAPHIC_DATA] ([PERSON_NAME] Intl)" at bounding box center [778, 160] width 1212 height 24
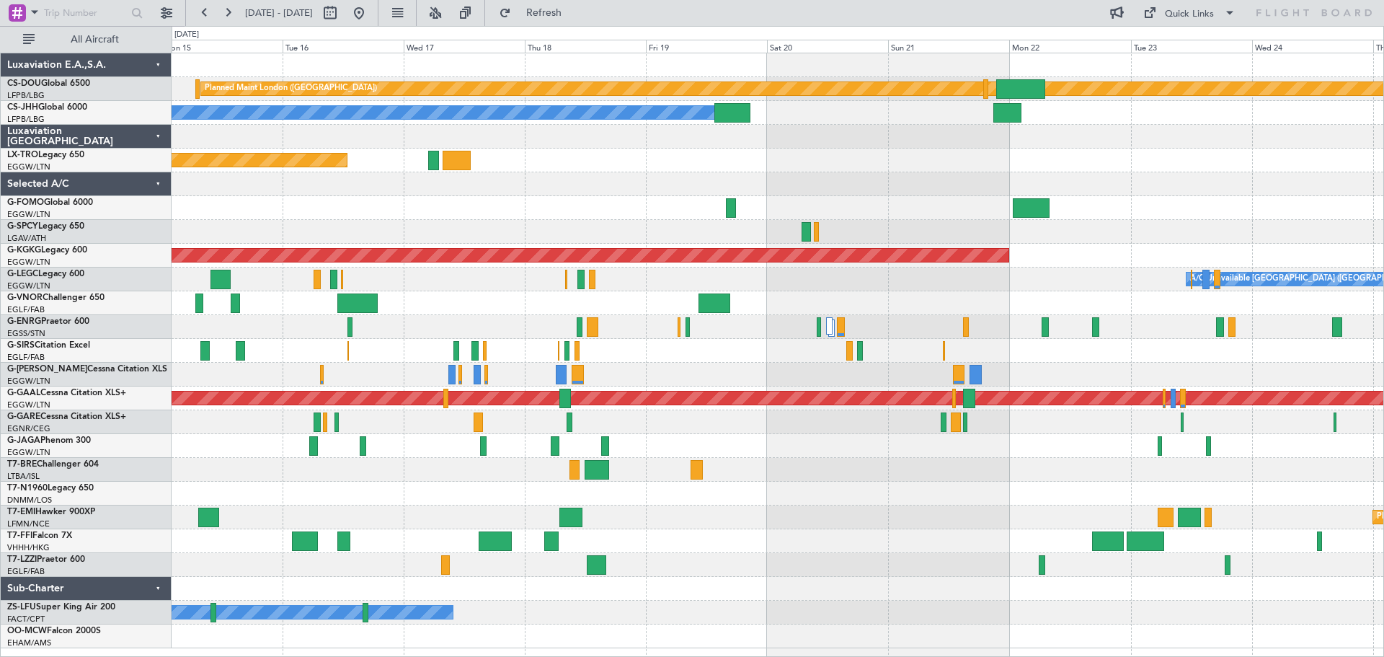
click at [659, 350] on div "Planned Maint London ([GEOGRAPHIC_DATA]) Planned Maint [GEOGRAPHIC_DATA] ([GEOG…" at bounding box center [778, 350] width 1212 height 595
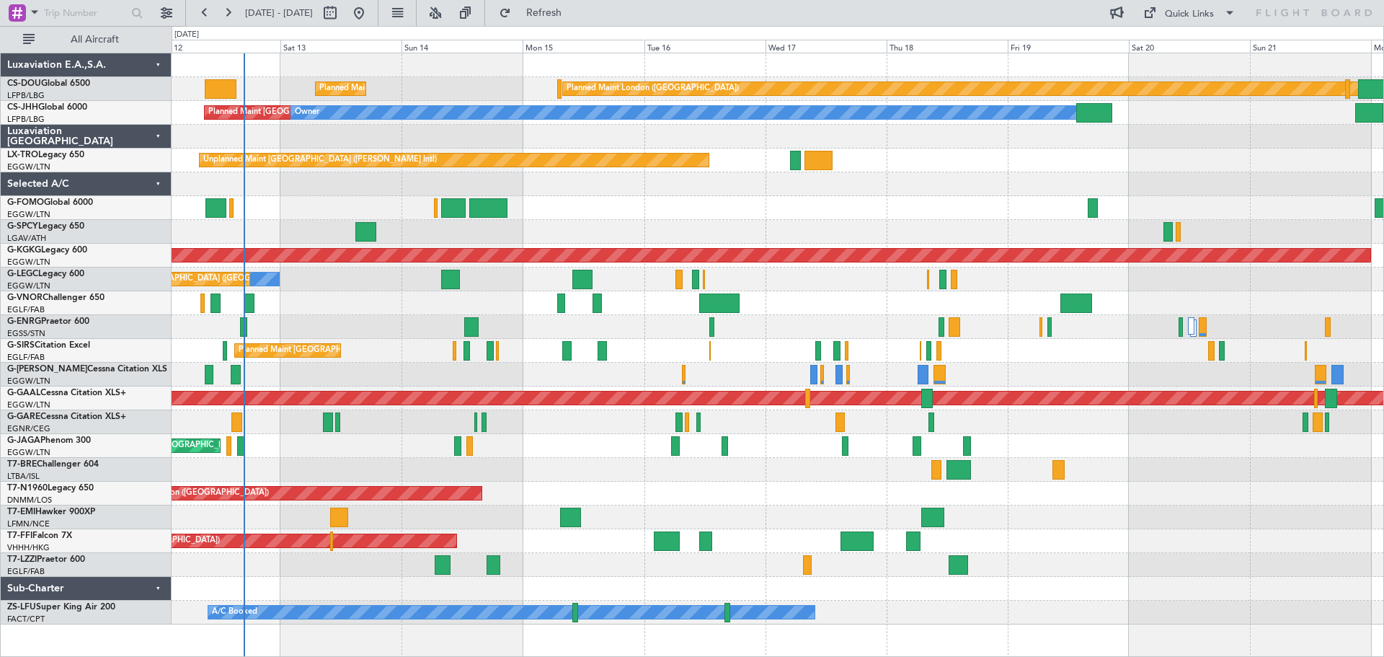
click at [992, 348] on div "Planned Maint [GEOGRAPHIC_DATA] ([GEOGRAPHIC_DATA]) AOG Maint [PERSON_NAME]" at bounding box center [778, 351] width 1212 height 24
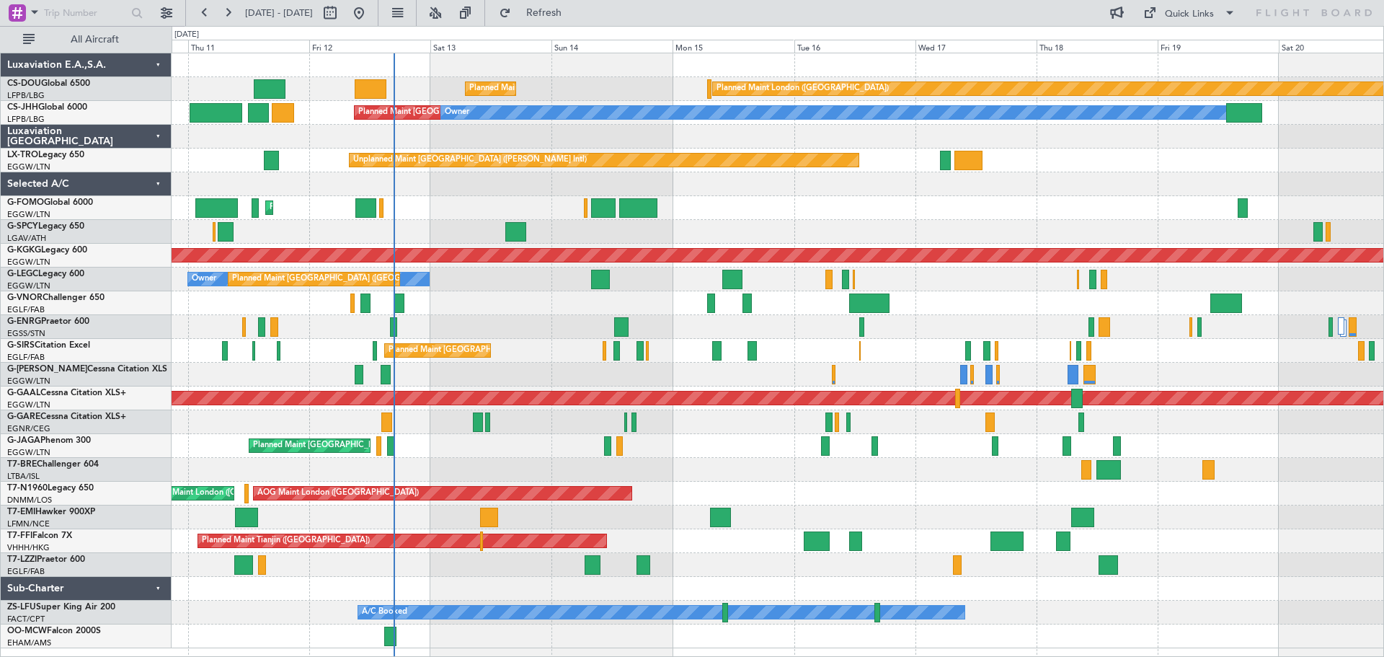
click at [608, 332] on div "Planned Maint [GEOGRAPHIC_DATA] ([GEOGRAPHIC_DATA]) No Crew" at bounding box center [778, 327] width 1212 height 24
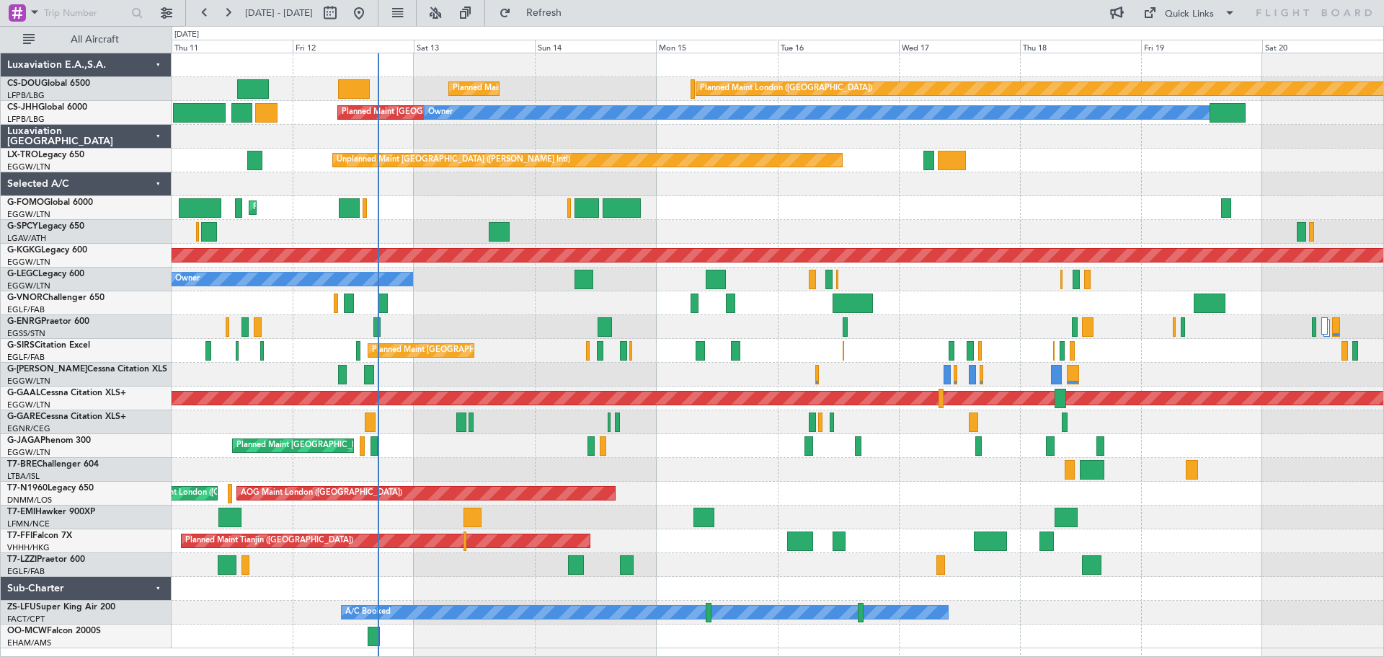
click at [885, 212] on div "Planned Maint [GEOGRAPHIC_DATA] ([GEOGRAPHIC_DATA])" at bounding box center [778, 208] width 1212 height 24
click at [836, 195] on div at bounding box center [778, 184] width 1212 height 24
click at [836, 218] on div "Planned Maint [GEOGRAPHIC_DATA] ([GEOGRAPHIC_DATA])" at bounding box center [778, 208] width 1212 height 24
click at [836, 197] on div "Planned Maint [GEOGRAPHIC_DATA] ([GEOGRAPHIC_DATA])" at bounding box center [778, 208] width 1212 height 24
click at [833, 221] on div "Unplanned Maint [GEOGRAPHIC_DATA] ([PERSON_NAME] Intl)" at bounding box center [778, 232] width 1212 height 24
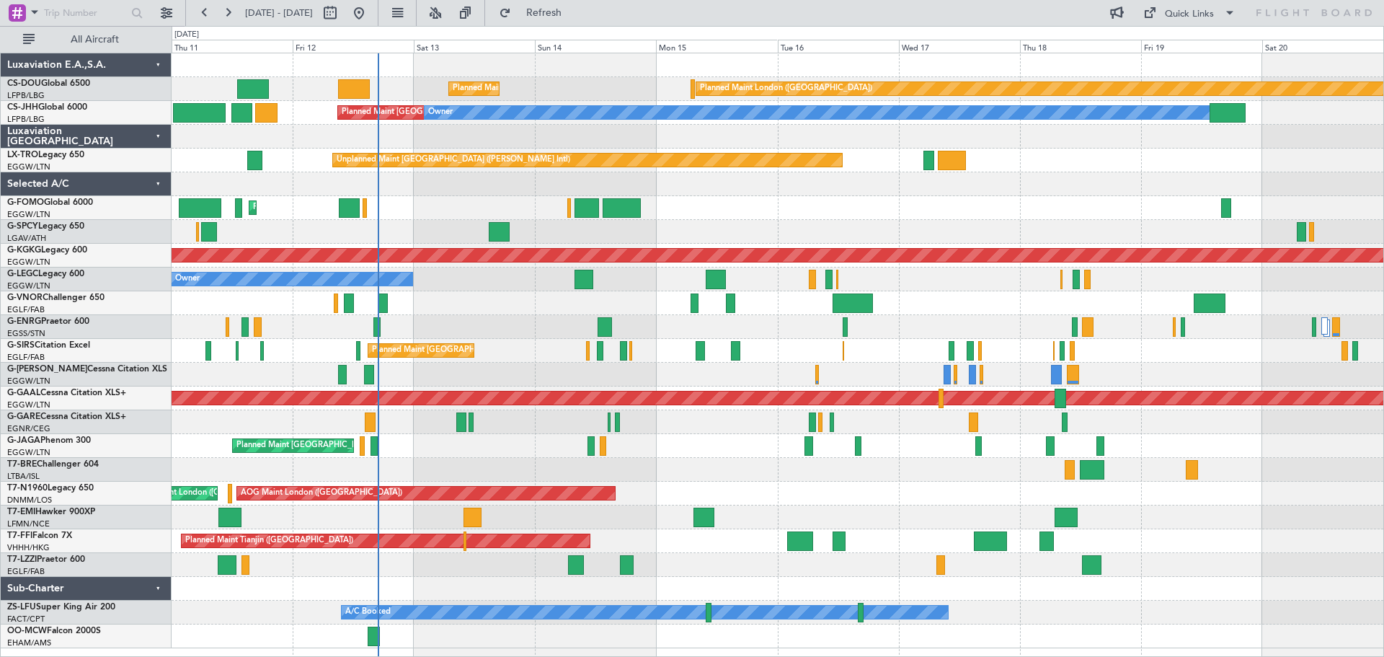
click at [838, 197] on div "Planned Maint [GEOGRAPHIC_DATA] ([GEOGRAPHIC_DATA])" at bounding box center [778, 208] width 1212 height 24
click at [839, 218] on div "Planned Maint [GEOGRAPHIC_DATA] ([GEOGRAPHIC_DATA])" at bounding box center [778, 208] width 1212 height 24
click at [838, 200] on div "Planned Maint [GEOGRAPHIC_DATA] ([GEOGRAPHIC_DATA])" at bounding box center [778, 208] width 1212 height 24
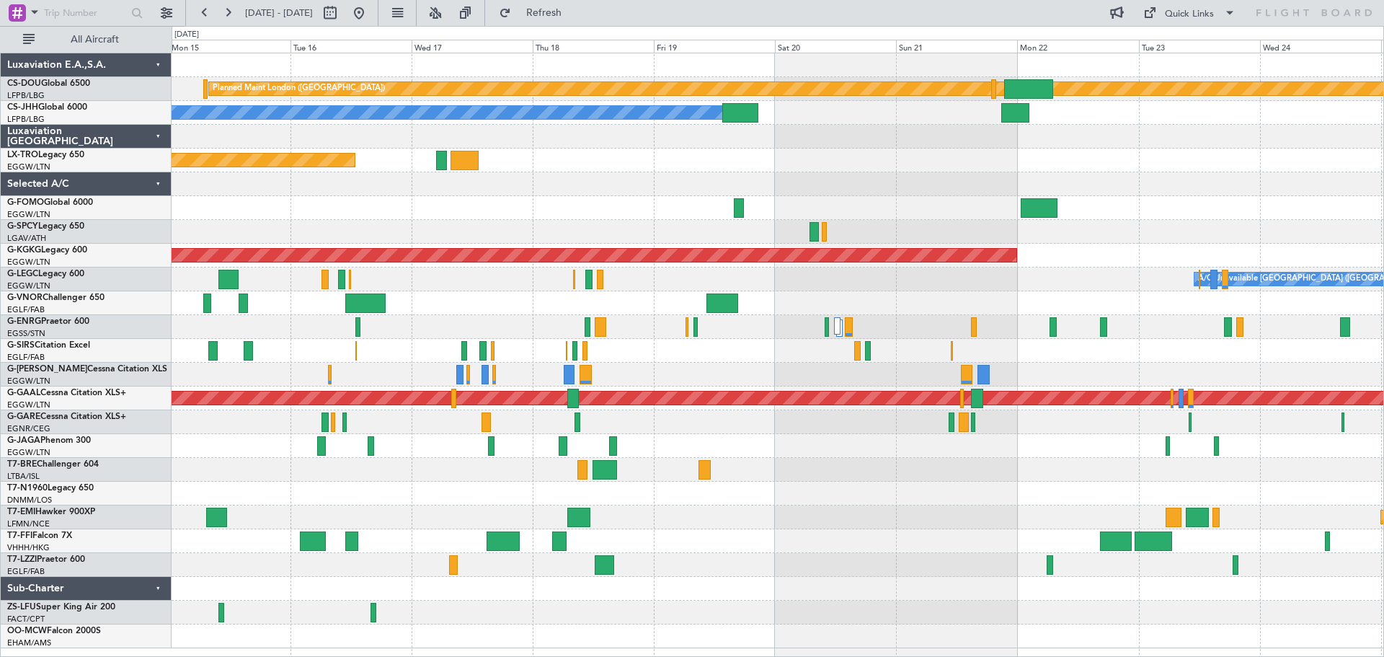
click at [750, 149] on div "Unplanned Maint [GEOGRAPHIC_DATA] ([PERSON_NAME] Intl)" at bounding box center [778, 160] width 1212 height 24
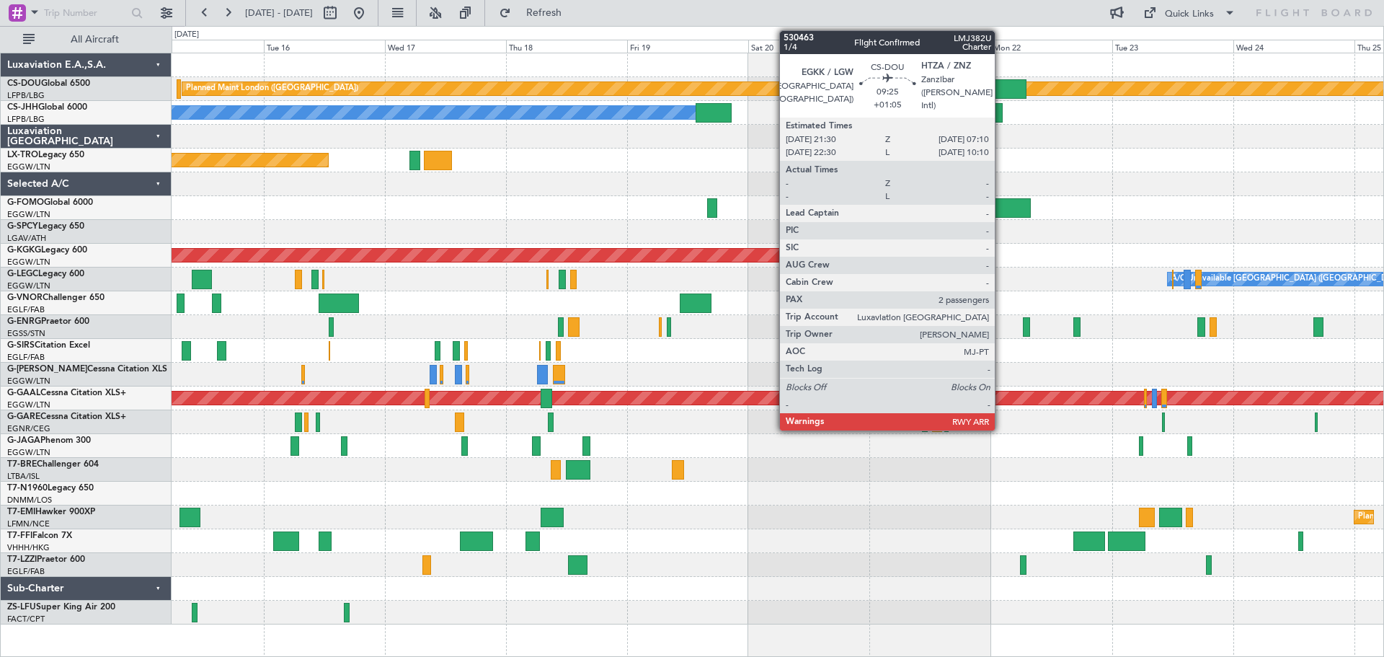
click at [1001, 87] on div at bounding box center [1001, 88] width 49 height 19
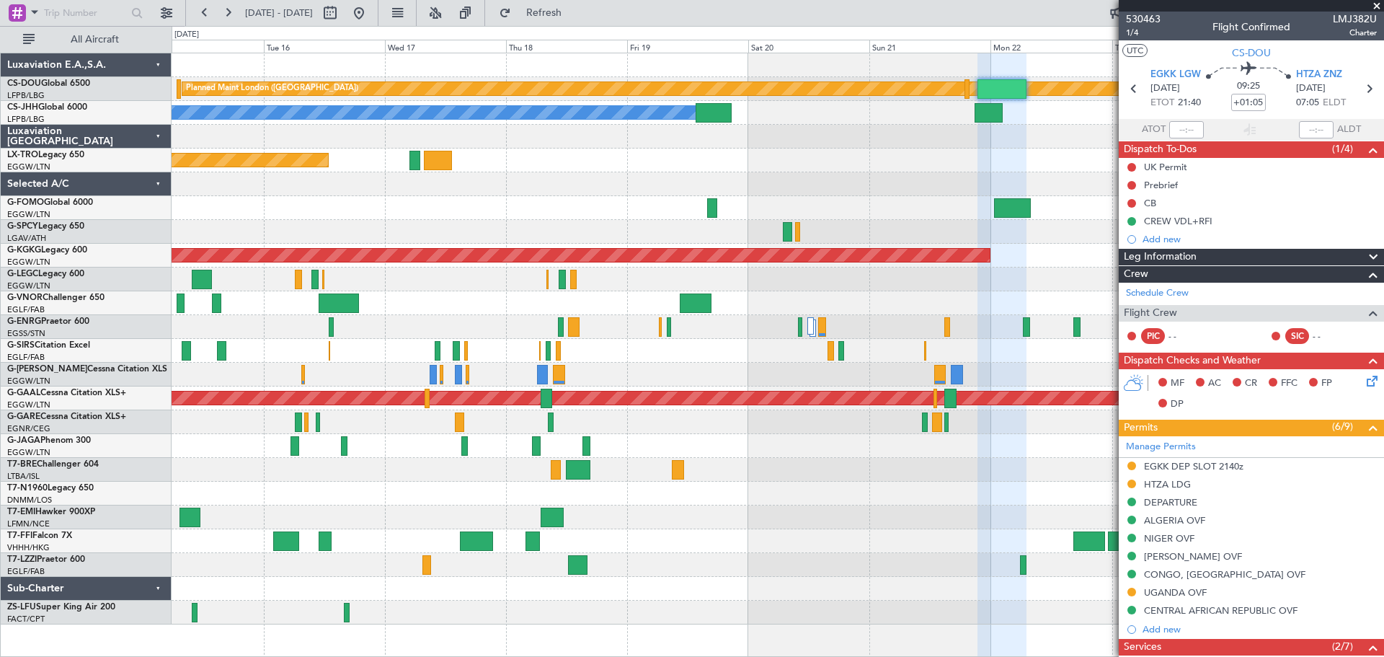
click at [1375, 6] on span at bounding box center [1377, 6] width 14 height 13
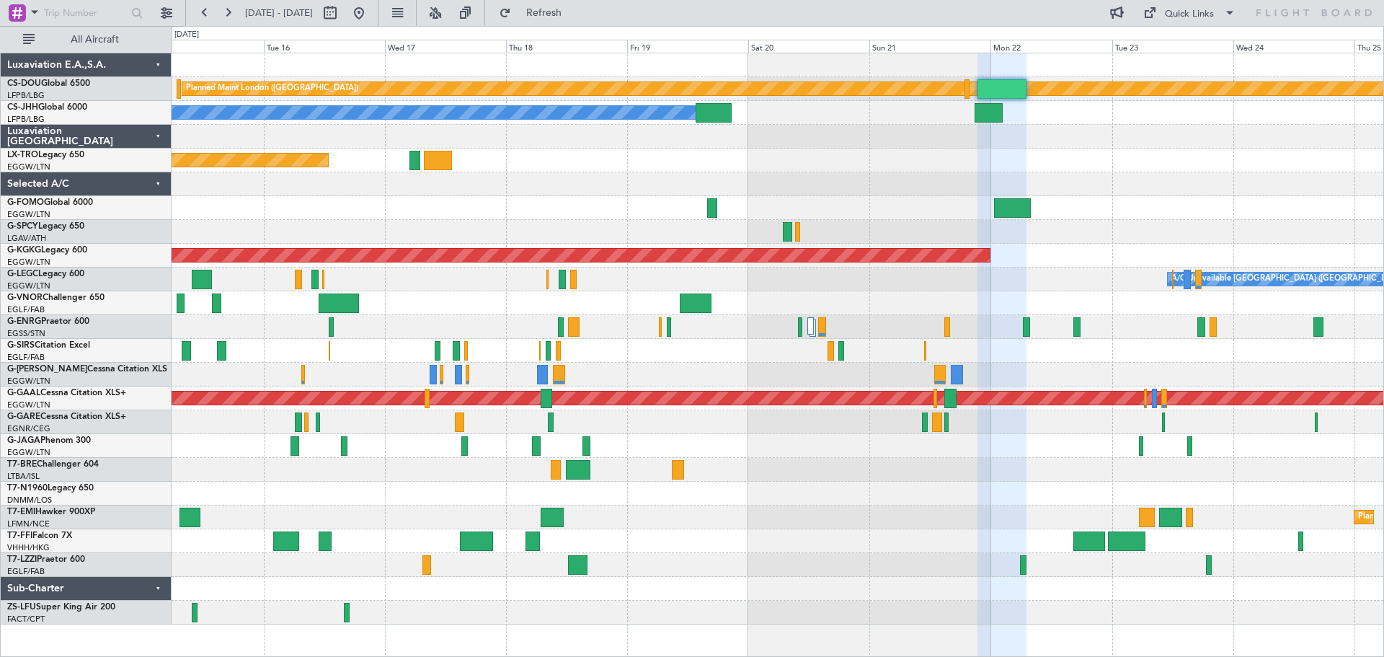
type input "0"
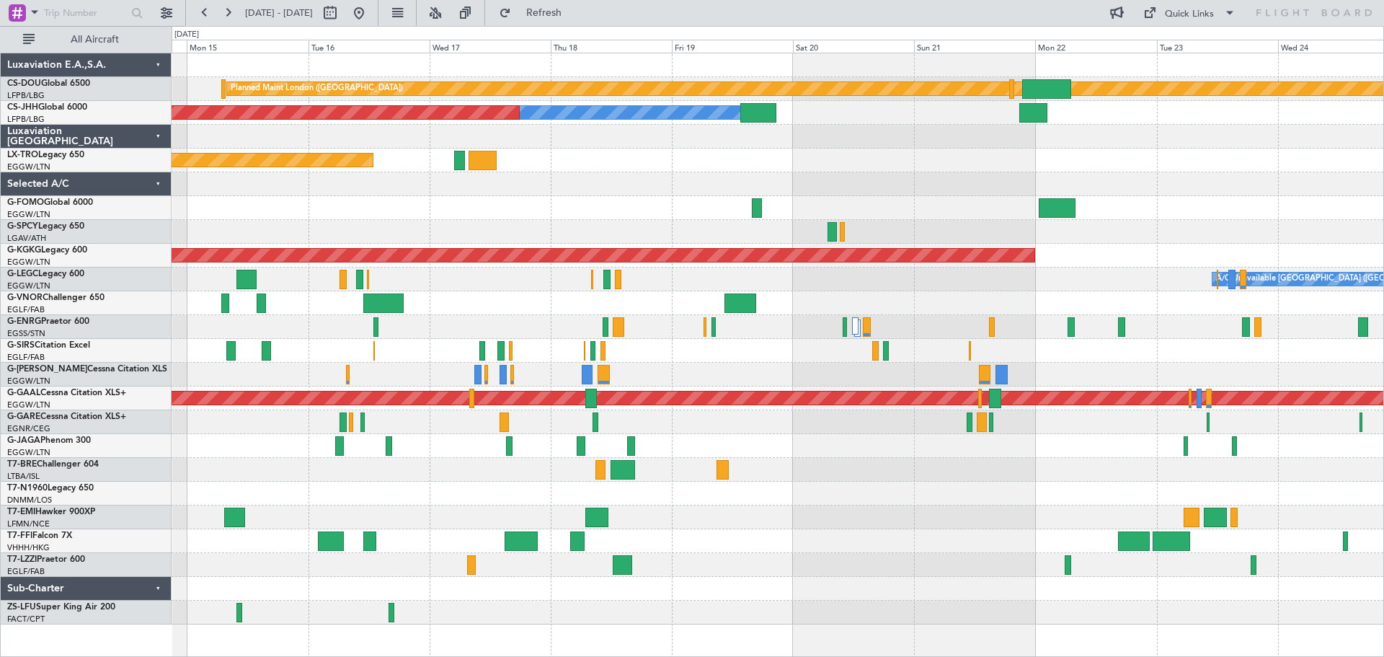
click at [936, 160] on div "Unplanned Maint [GEOGRAPHIC_DATA] ([PERSON_NAME] Intl)" at bounding box center [778, 160] width 1212 height 24
